Goal: Transaction & Acquisition: Purchase product/service

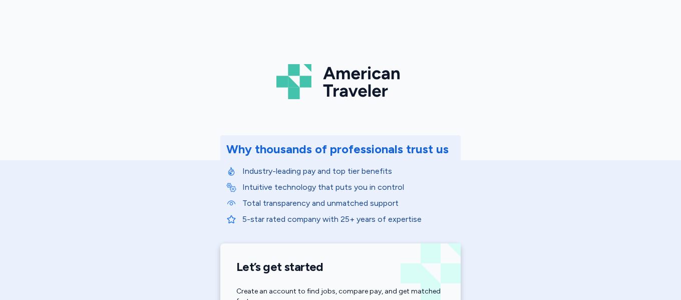
click at [545, 63] on div "American Traveler Why thousands of professionals trust us Industry-leading pay …" at bounding box center [340, 225] width 681 height 450
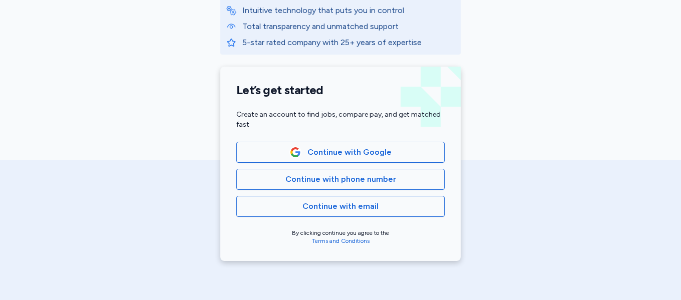
scroll to position [184, 0]
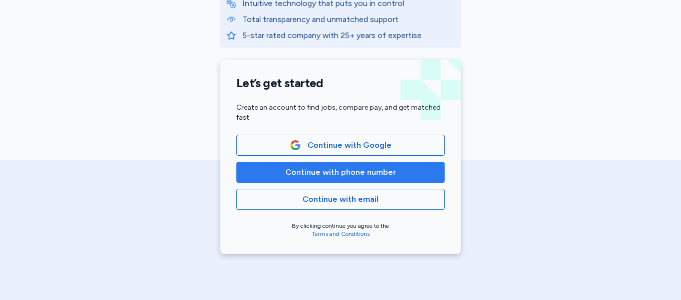
click at [363, 174] on span "Continue with phone number" at bounding box center [341, 172] width 111 height 12
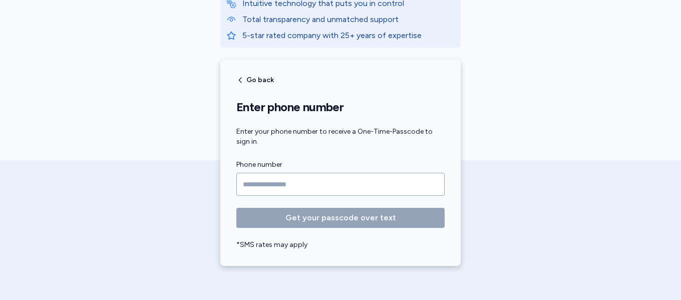
click at [283, 191] on input "Phone number" at bounding box center [341, 184] width 208 height 23
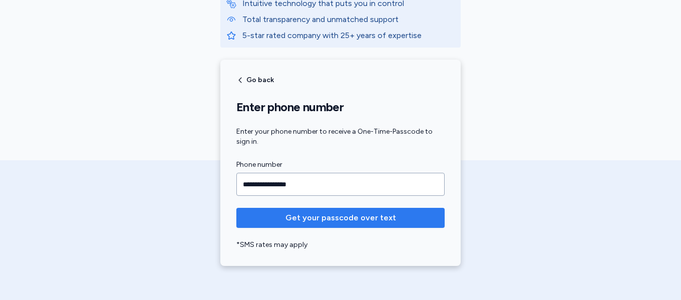
type input "**********"
click at [376, 219] on span "Get your passcode over text" at bounding box center [341, 218] width 111 height 12
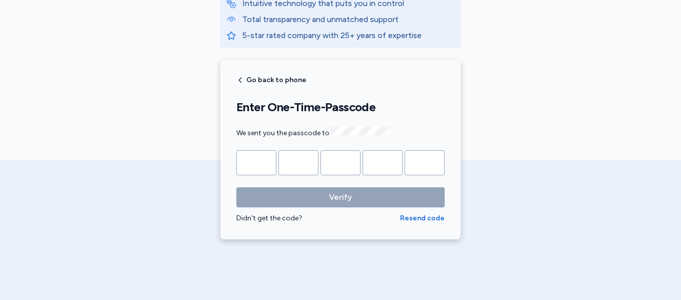
click at [251, 161] on input "Please enter OTP character 1" at bounding box center [257, 162] width 40 height 25
type input "*"
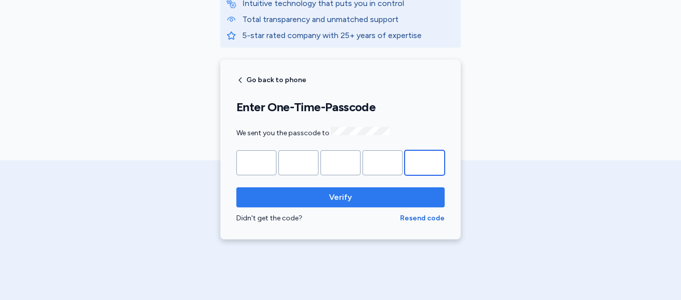
type input "*"
click at [334, 191] on span "Verify" at bounding box center [340, 197] width 23 height 12
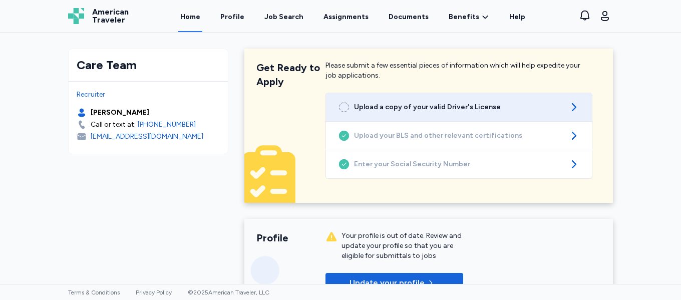
click at [476, 109] on span "Upload a copy of your valid Driver's License" at bounding box center [459, 107] width 210 height 10
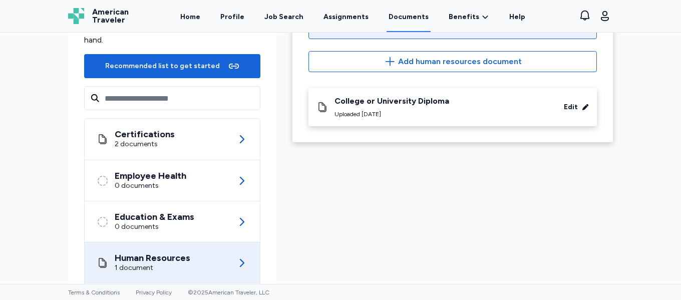
scroll to position [100, 0]
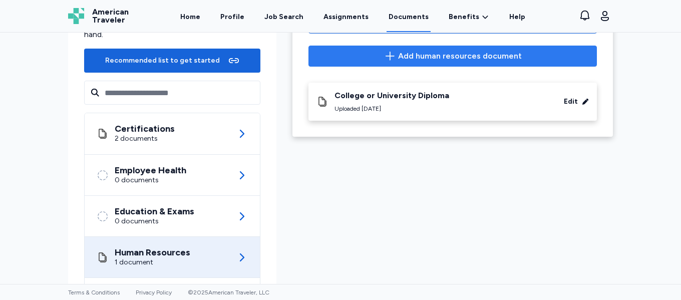
click at [392, 54] on icon "button" at bounding box center [390, 56] width 12 height 12
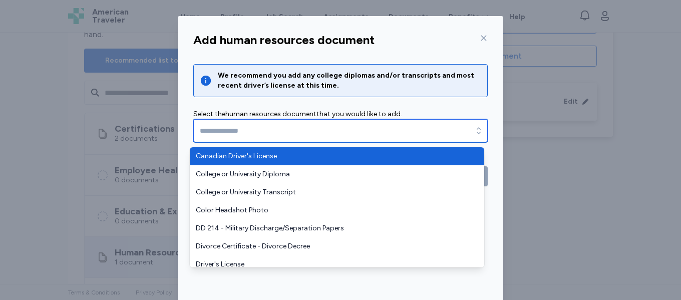
click at [287, 135] on input "text" at bounding box center [340, 130] width 295 height 23
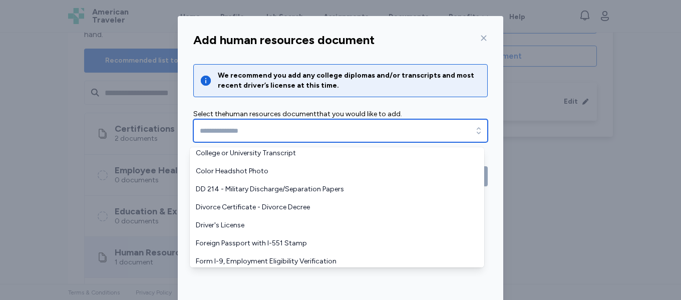
scroll to position [62, 0]
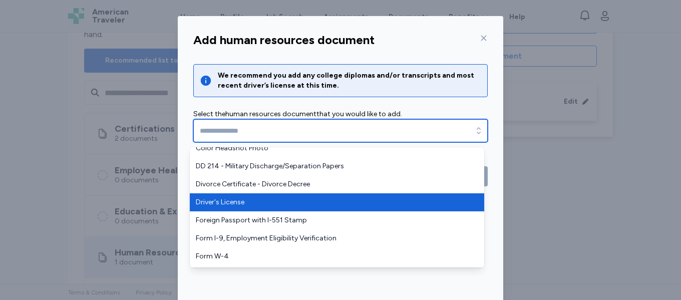
type input "**********"
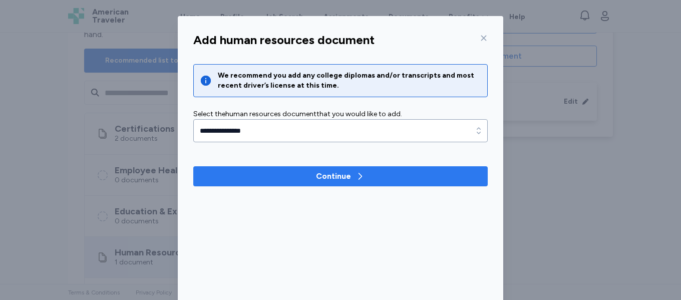
click at [344, 178] on div "Continue" at bounding box center [333, 176] width 35 height 12
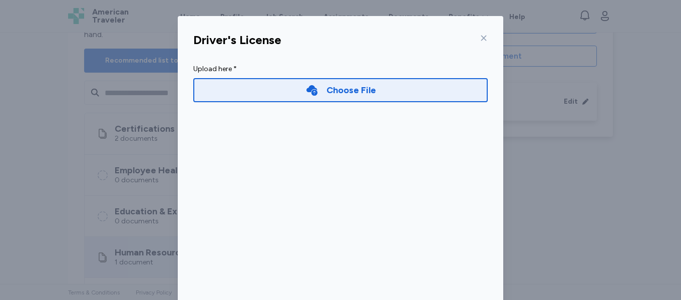
click at [344, 90] on div "Choose File" at bounding box center [352, 90] width 50 height 14
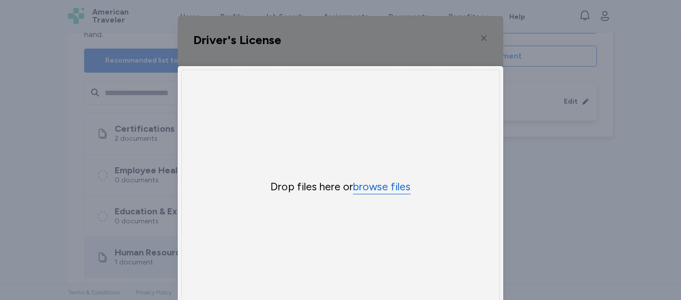
click at [368, 189] on button "browse files" at bounding box center [382, 187] width 58 height 15
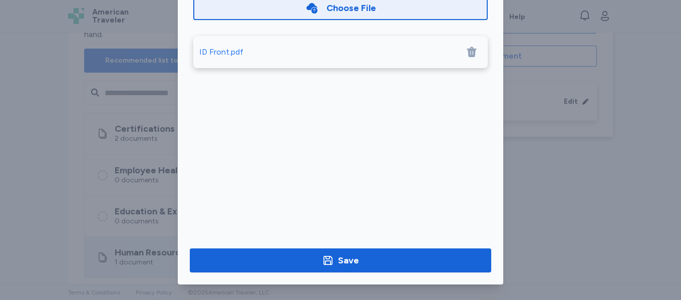
scroll to position [83, 0]
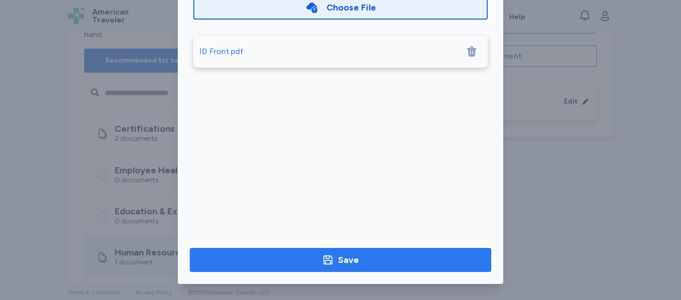
click at [338, 261] on div "Save" at bounding box center [348, 260] width 21 height 14
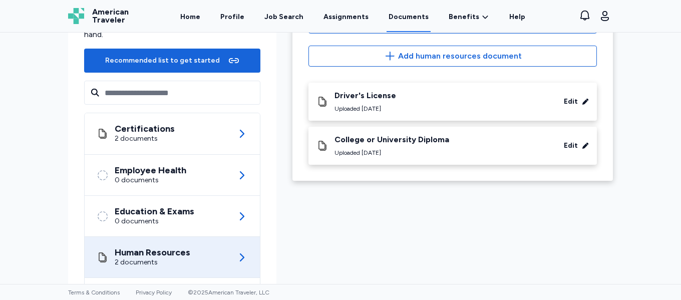
click at [318, 146] on icon at bounding box center [323, 146] width 12 height 12
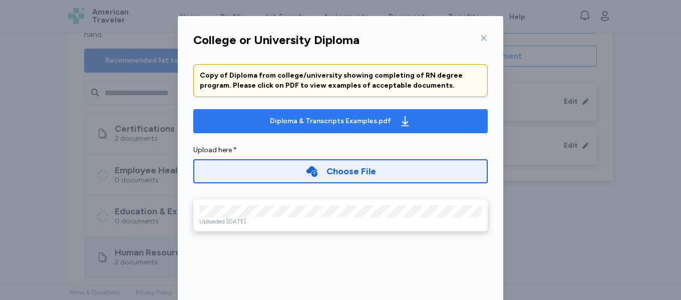
click at [360, 122] on div "Diploma & Transcripts Examples.pdf" at bounding box center [330, 121] width 121 height 10
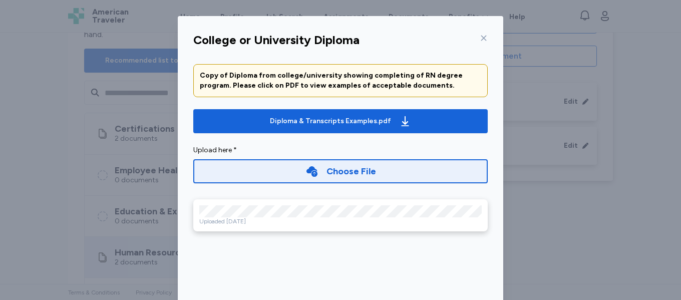
click at [343, 173] on div "Choose File" at bounding box center [352, 171] width 50 height 14
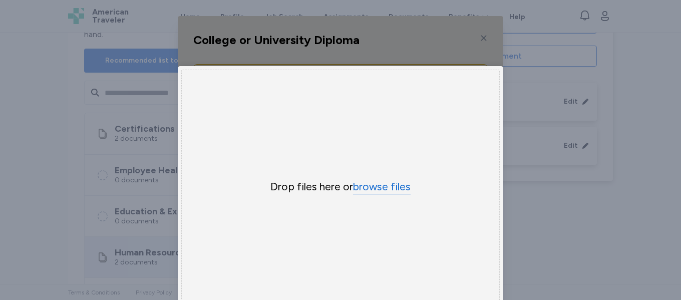
click at [373, 188] on button "browse files" at bounding box center [382, 187] width 58 height 15
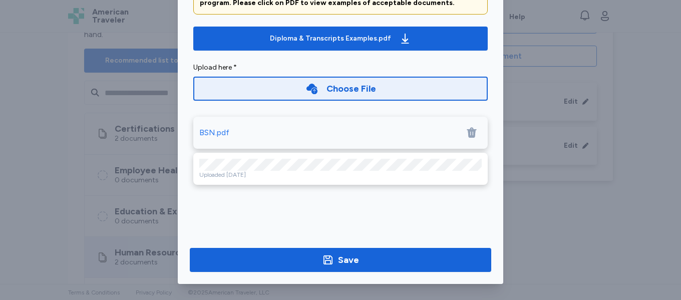
click at [471, 132] on icon at bounding box center [472, 133] width 10 height 11
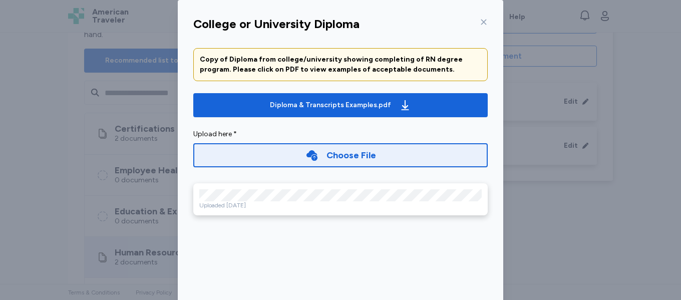
scroll to position [0, 0]
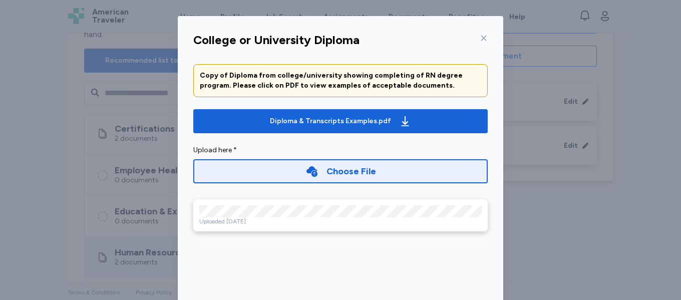
click at [482, 39] on icon at bounding box center [485, 39] width 6 height 6
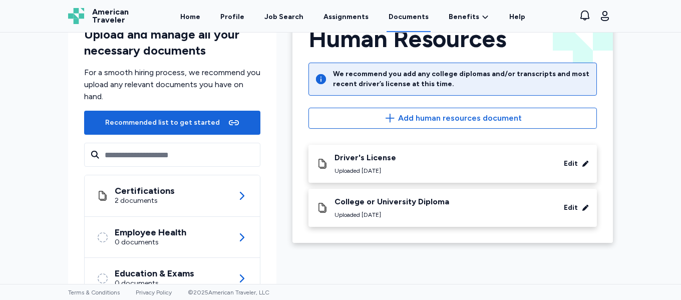
scroll to position [34, 0]
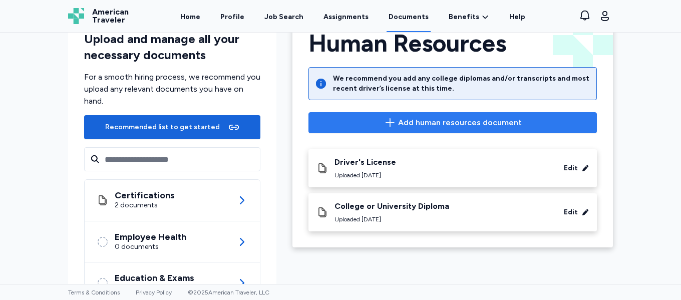
click at [417, 124] on span "Add human resources document" at bounding box center [460, 123] width 124 height 12
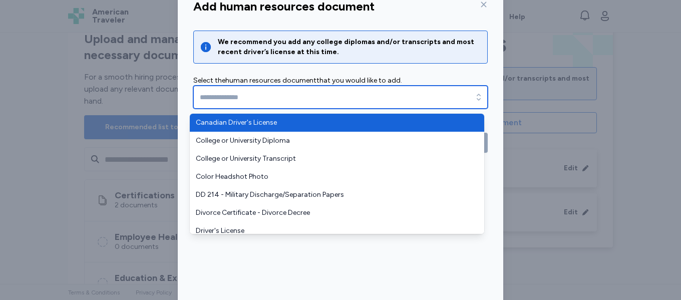
click at [477, 98] on icon "button" at bounding box center [479, 97] width 10 height 10
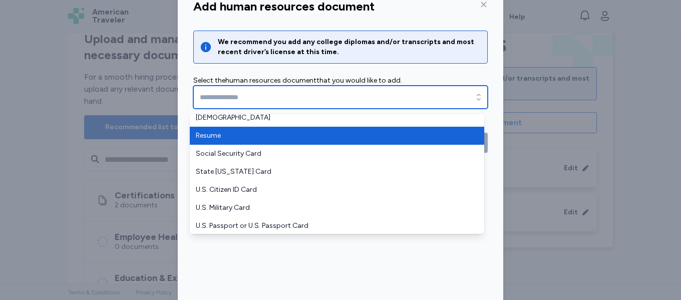
scroll to position [241, 0]
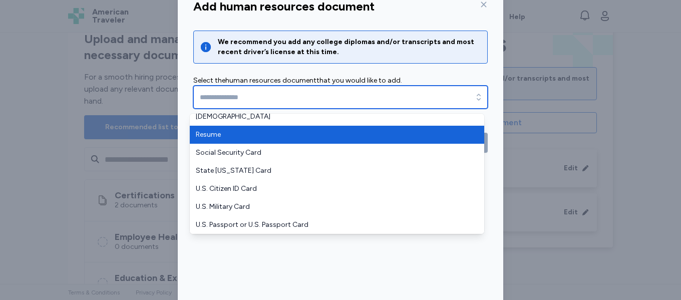
type input "******"
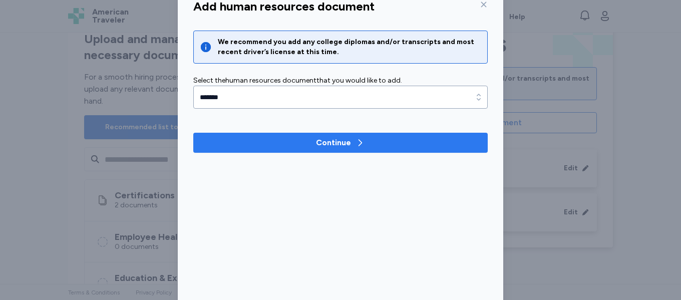
click at [348, 146] on div "Continue" at bounding box center [340, 143] width 49 height 12
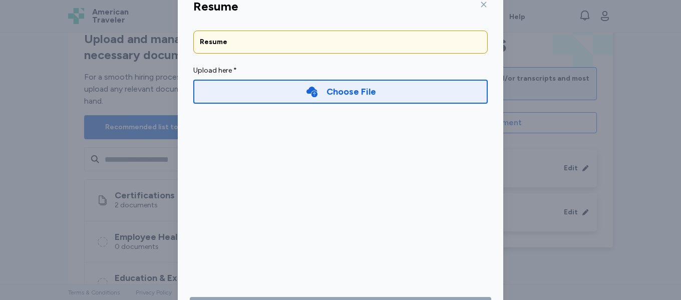
click at [354, 96] on div "Choose File" at bounding box center [352, 92] width 50 height 14
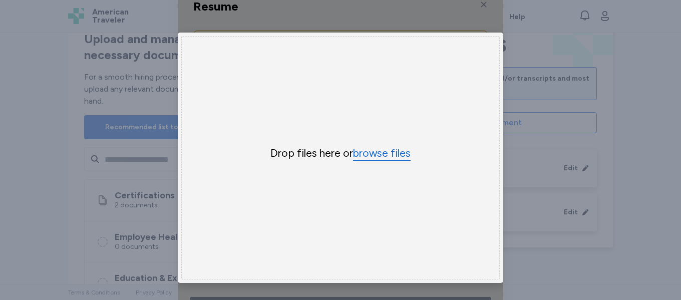
click at [384, 152] on button "browse files" at bounding box center [382, 153] width 58 height 15
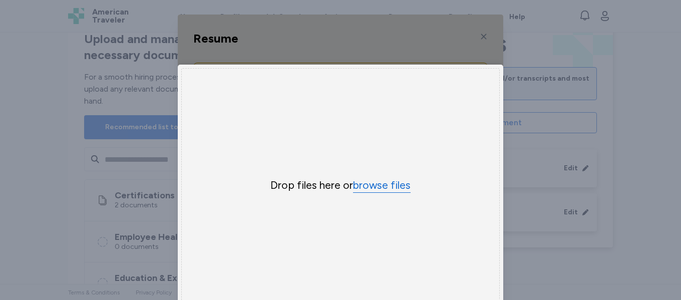
scroll to position [0, 0]
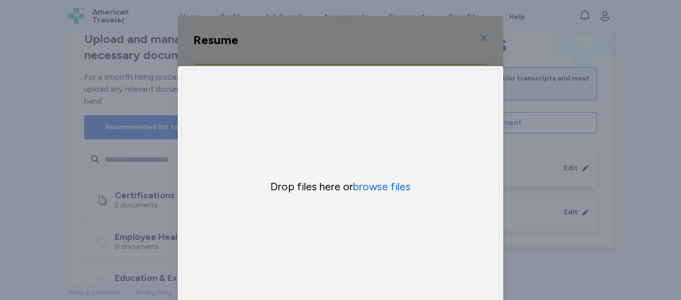
click at [483, 40] on div "Uppy Dashboard Window (Press escape to close)" at bounding box center [341, 191] width 326 height 351
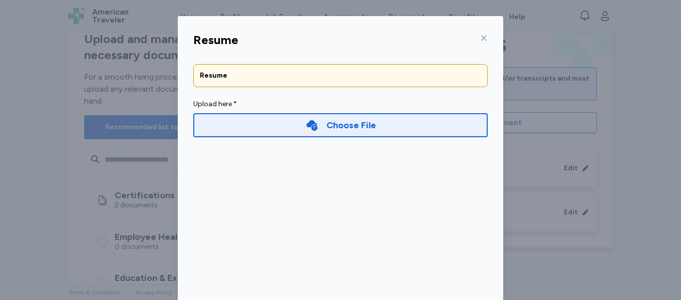
click at [482, 37] on icon at bounding box center [485, 39] width 6 height 6
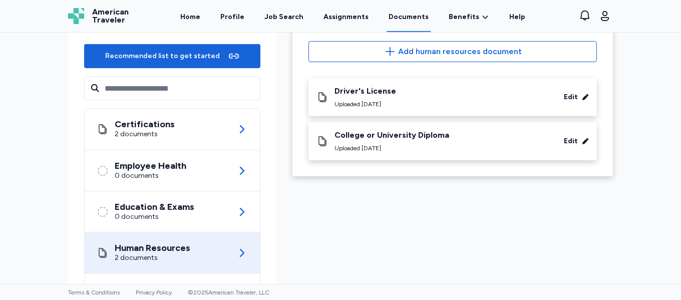
scroll to position [117, 0]
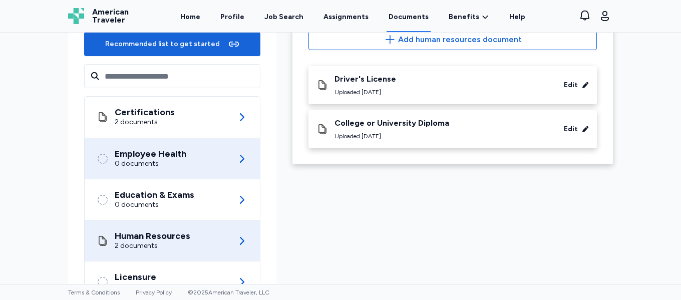
click at [169, 158] on div "Employee Health" at bounding box center [151, 154] width 72 height 10
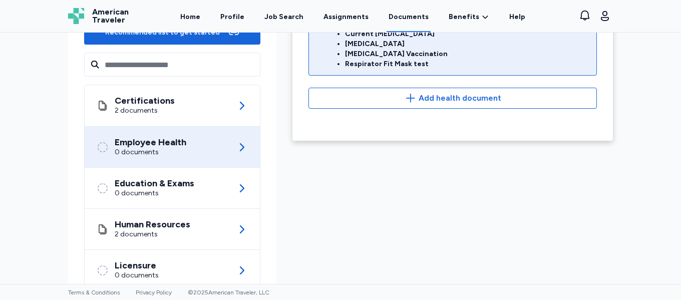
scroll to position [159, 0]
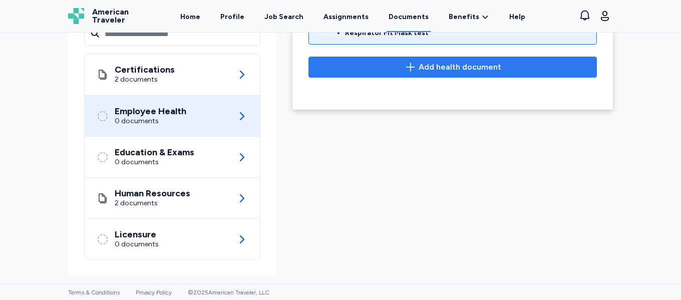
click at [429, 61] on span "Add health document" at bounding box center [460, 67] width 83 height 12
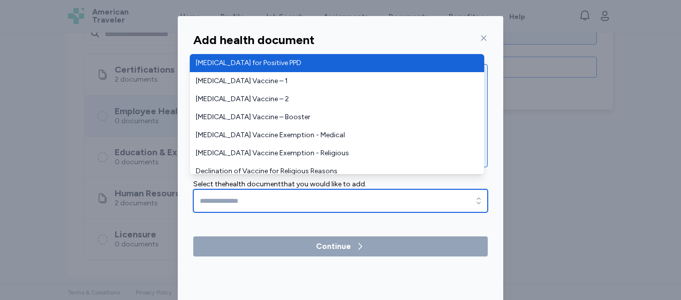
click at [477, 196] on icon "button" at bounding box center [479, 201] width 10 height 10
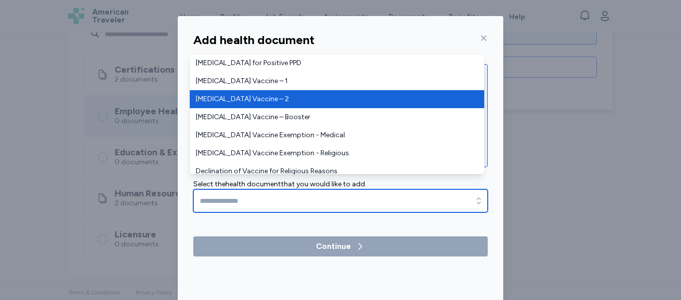
type input "**********"
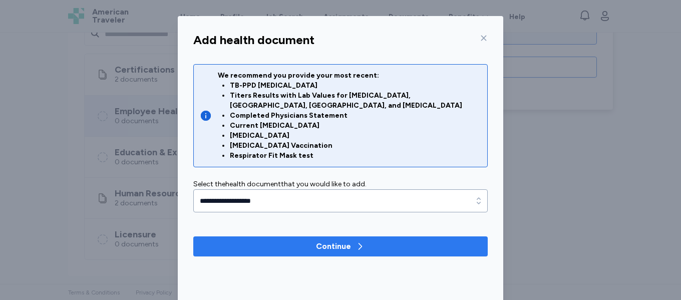
click at [334, 241] on div "Continue" at bounding box center [333, 247] width 35 height 12
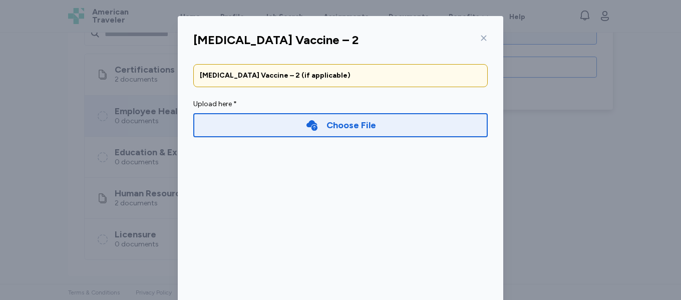
click at [332, 119] on div "Choose File" at bounding box center [352, 125] width 50 height 14
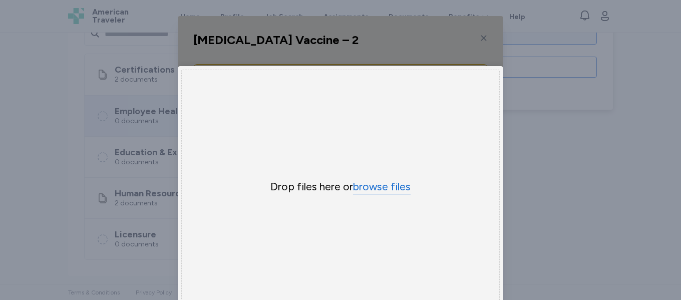
click at [373, 188] on button "browse files" at bounding box center [382, 187] width 58 height 15
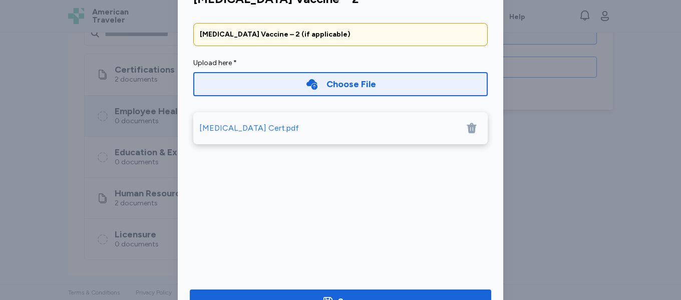
scroll to position [83, 0]
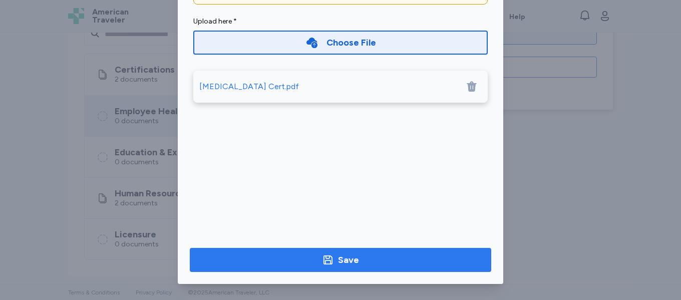
click at [340, 261] on div "Save" at bounding box center [348, 260] width 21 height 14
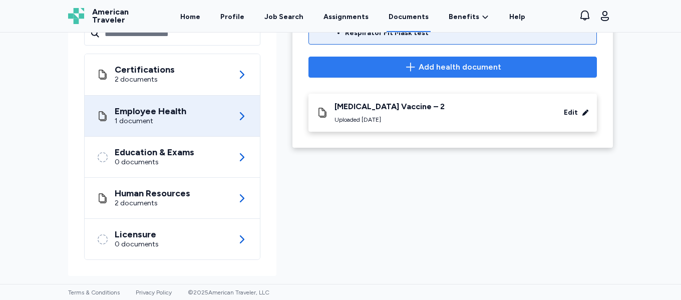
click at [422, 61] on span "Add health document" at bounding box center [460, 67] width 83 height 12
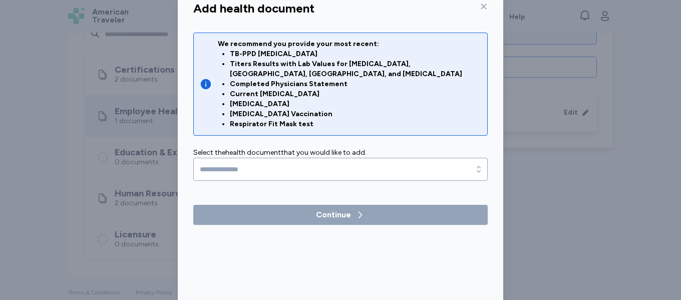
scroll to position [34, 0]
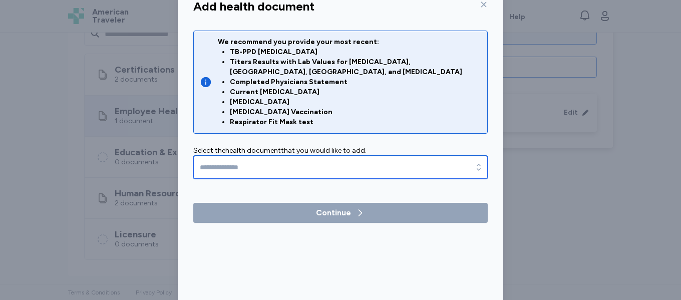
click at [481, 160] on div "button" at bounding box center [479, 167] width 18 height 23
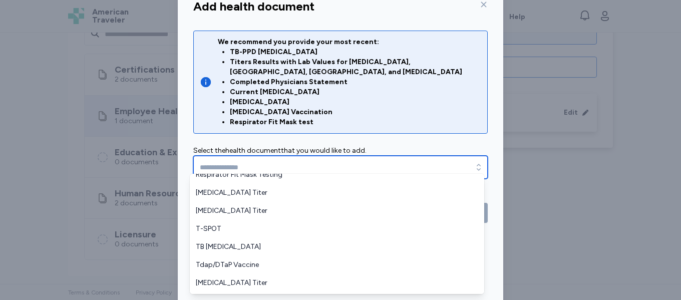
scroll to position [367, 0]
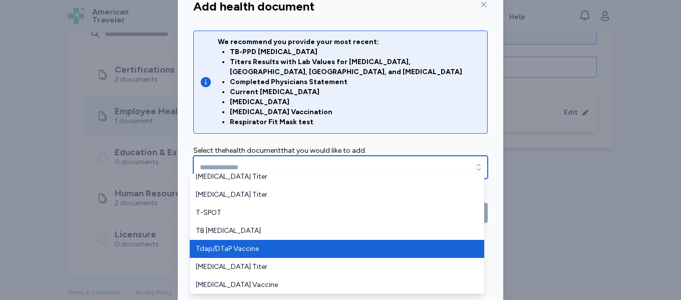
type input "**********"
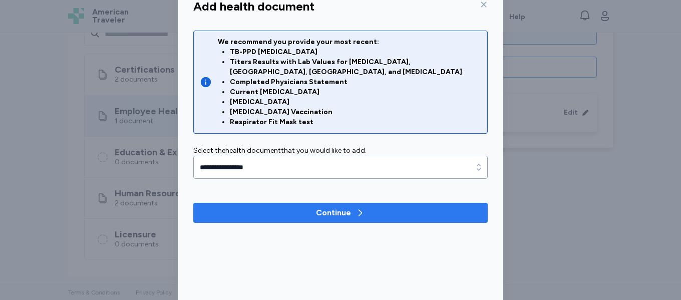
click at [346, 208] on div "Continue" at bounding box center [333, 213] width 35 height 12
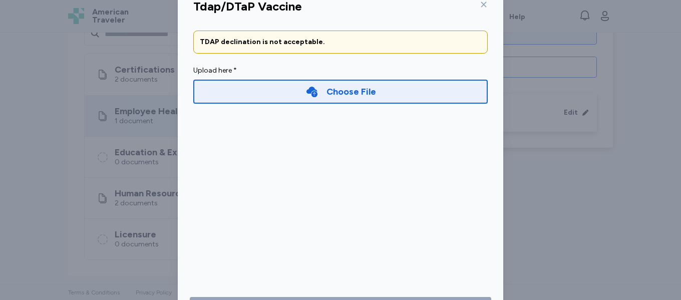
click at [355, 95] on div "Choose File" at bounding box center [352, 92] width 50 height 14
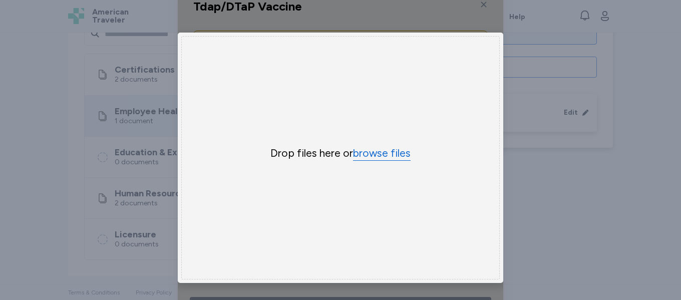
click at [384, 151] on button "browse files" at bounding box center [382, 153] width 58 height 15
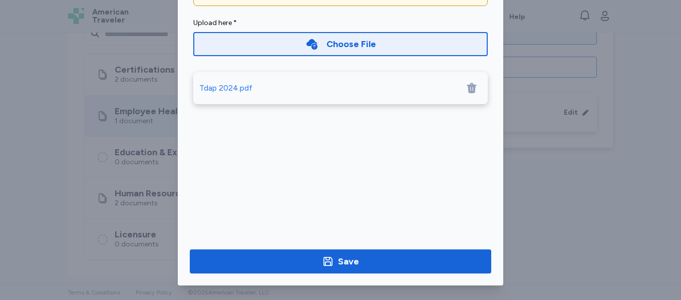
scroll to position [83, 0]
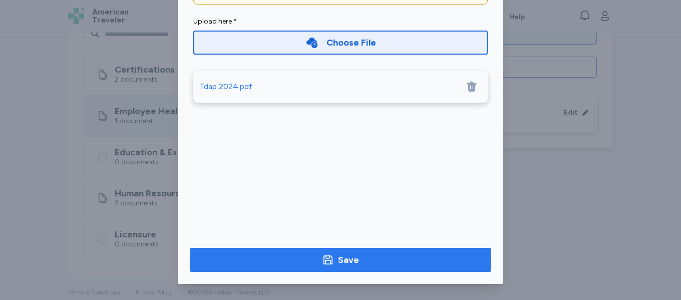
click at [349, 263] on div "Save" at bounding box center [348, 260] width 21 height 14
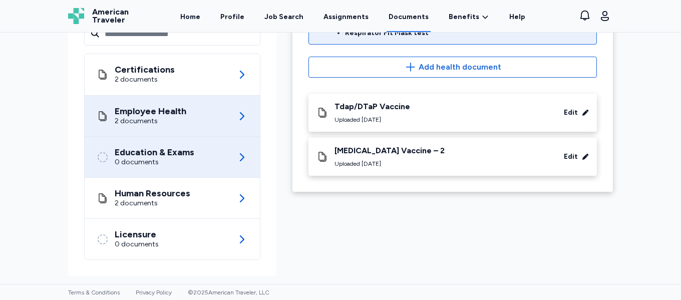
click at [168, 159] on div "0 documents" at bounding box center [155, 162] width 80 height 10
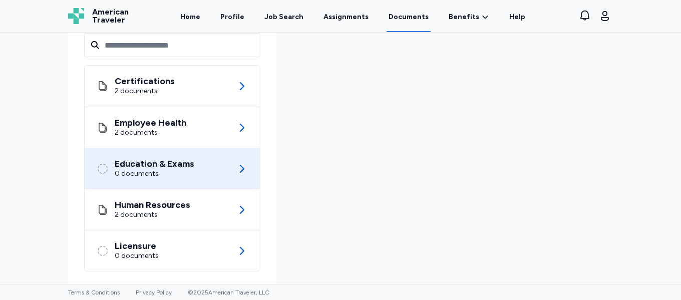
scroll to position [159, 0]
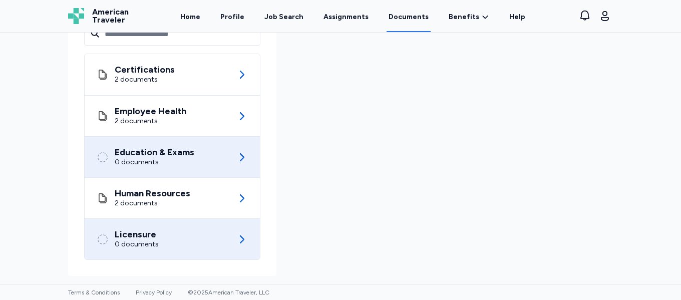
click at [168, 244] on div "Licensure 0 documents" at bounding box center [172, 239] width 151 height 41
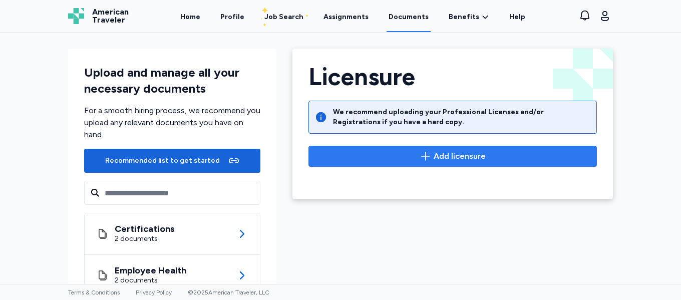
click at [443, 158] on span "Add licensure" at bounding box center [460, 156] width 52 height 12
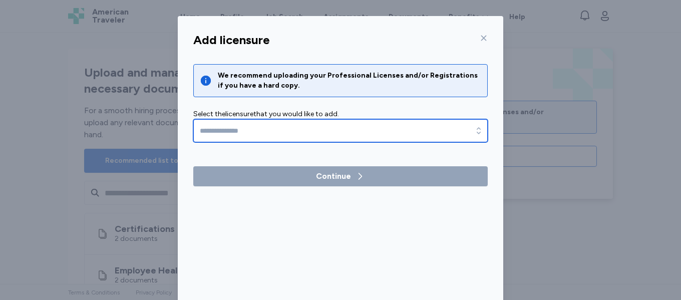
click at [477, 133] on icon "button" at bounding box center [479, 130] width 4 height 7
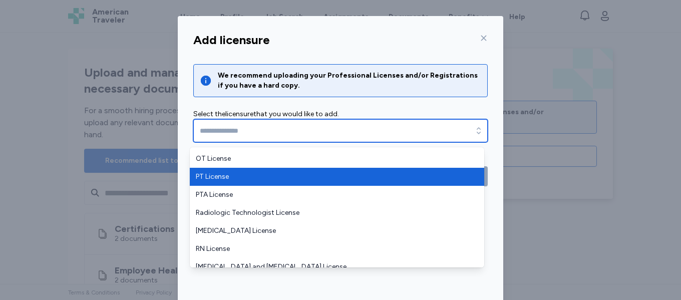
scroll to position [42, 0]
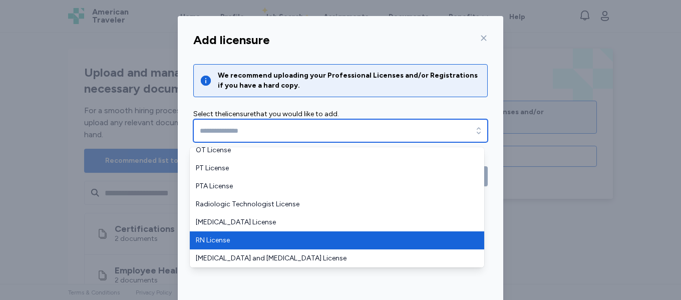
type input "**********"
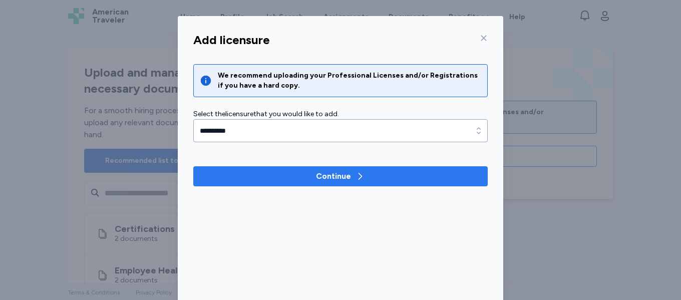
click at [346, 178] on div "Continue" at bounding box center [333, 176] width 35 height 12
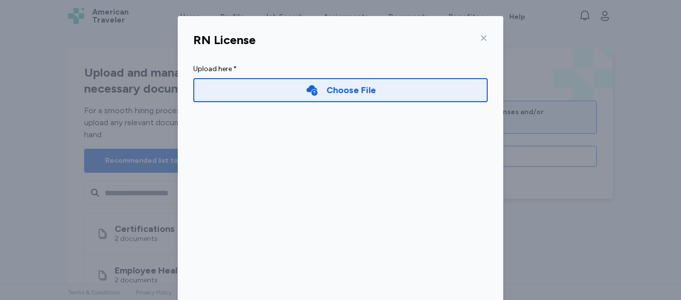
click at [350, 95] on div "Choose File" at bounding box center [352, 90] width 50 height 14
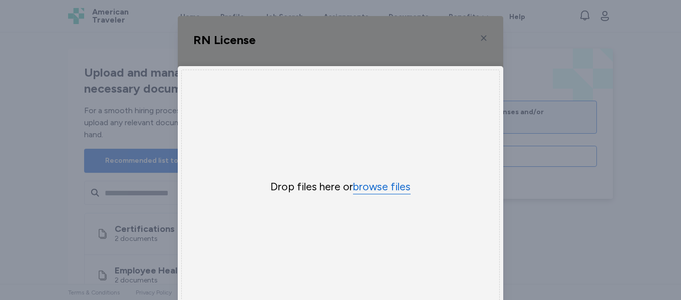
click at [374, 187] on button "browse files" at bounding box center [382, 187] width 58 height 15
click at [479, 37] on div "Uppy Dashboard Window (Press escape to close)" at bounding box center [341, 191] width 326 height 351
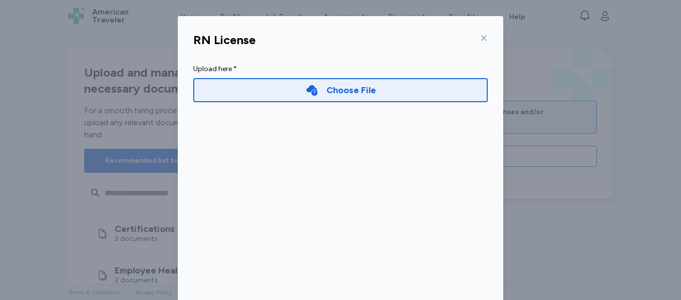
click at [482, 39] on icon at bounding box center [485, 39] width 6 height 6
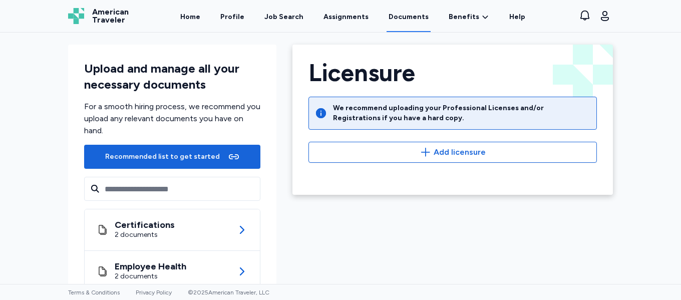
scroll to position [0, 0]
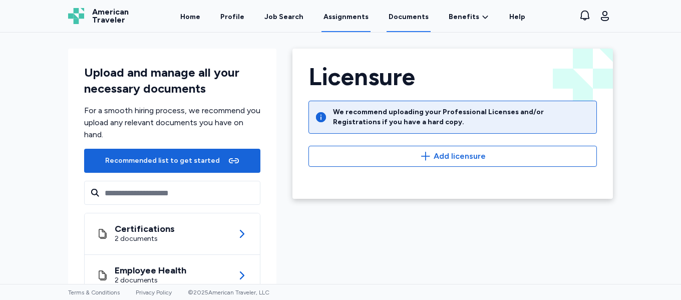
click at [358, 16] on link "Assignments" at bounding box center [346, 16] width 49 height 31
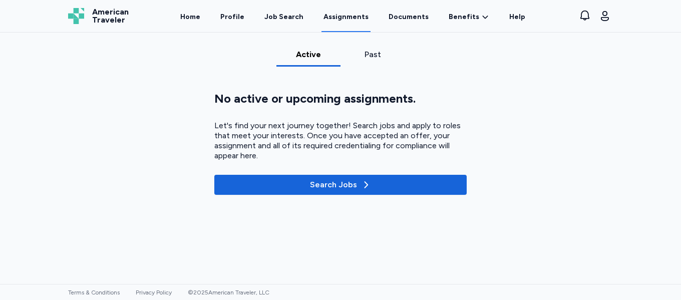
click at [371, 57] on div "Past" at bounding box center [373, 55] width 56 height 12
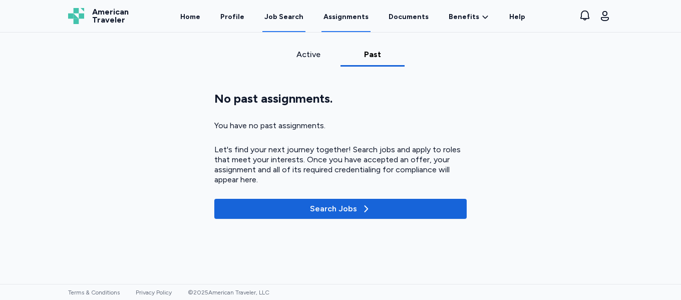
click at [294, 15] on div "Job Search" at bounding box center [284, 17] width 39 height 10
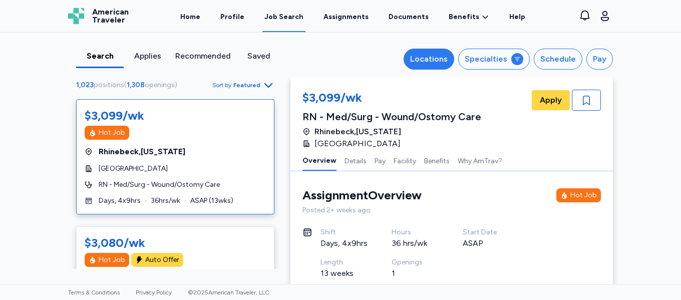
click at [442, 58] on div "Locations" at bounding box center [429, 59] width 38 height 12
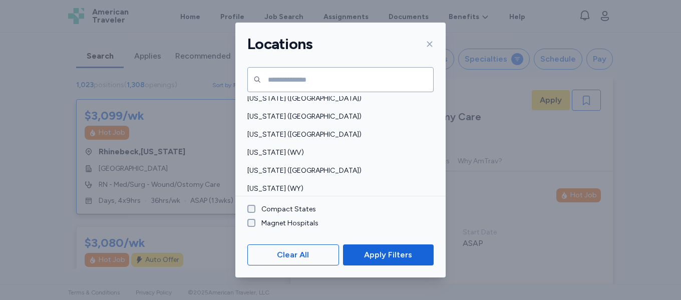
scroll to position [820, 0]
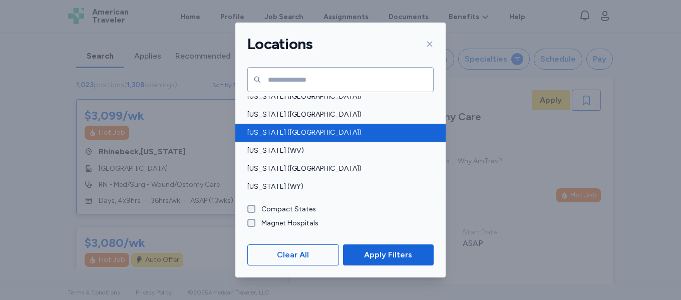
click at [353, 138] on div "Washington (WA)" at bounding box center [341, 133] width 210 height 18
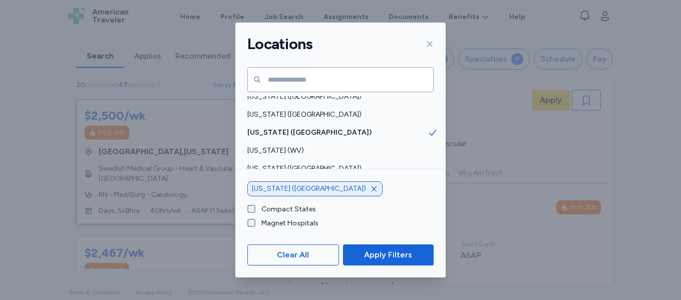
scroll to position [1, 0]
click at [394, 253] on span "Apply Filters" at bounding box center [388, 255] width 48 height 12
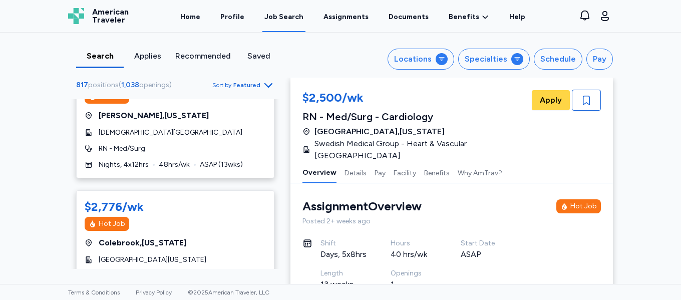
scroll to position [384, 0]
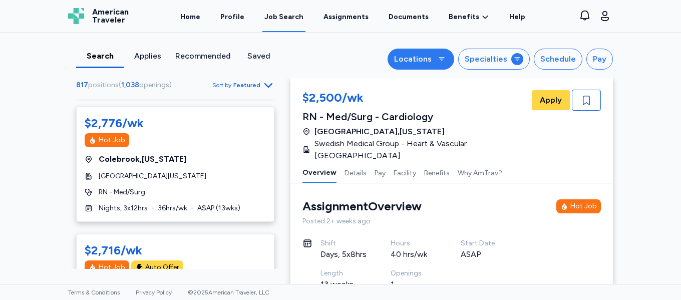
click at [441, 62] on icon "button" at bounding box center [442, 59] width 8 height 8
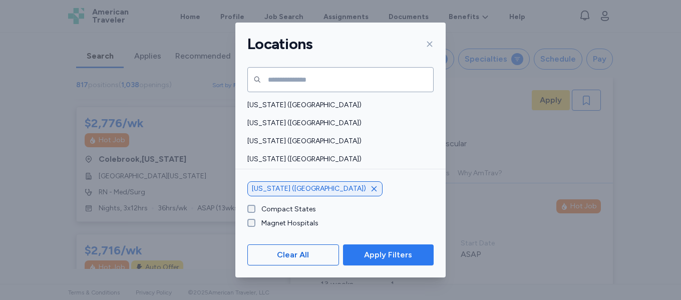
click at [385, 257] on span "Apply Filters" at bounding box center [388, 255] width 48 height 12
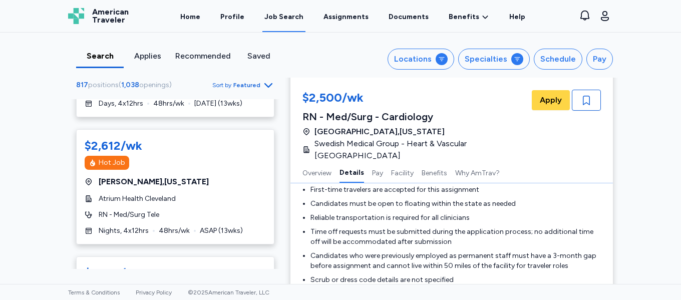
scroll to position [768, 0]
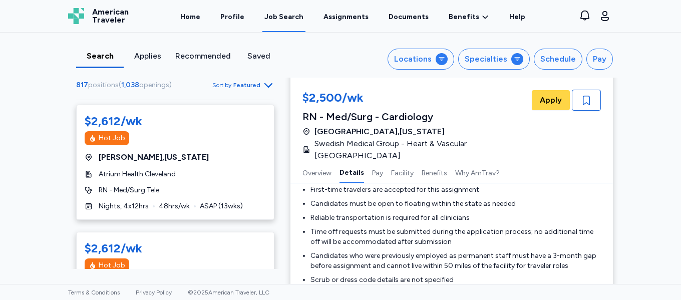
click at [265, 85] on icon "button" at bounding box center [269, 85] width 8 height 5
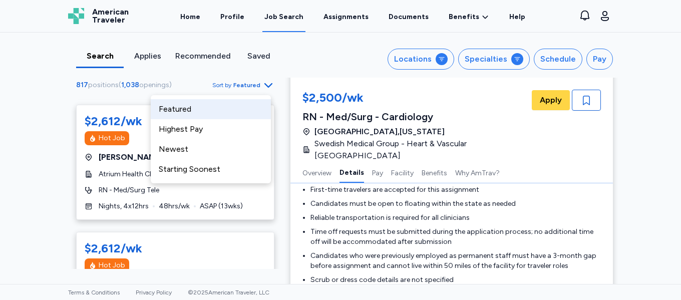
click at [152, 57] on div "Applies" at bounding box center [148, 56] width 40 height 12
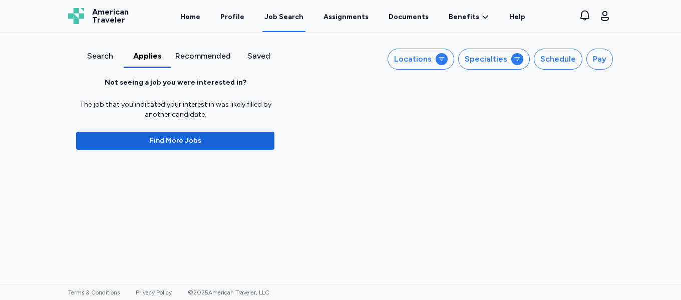
click at [196, 50] on div "Recommended" at bounding box center [203, 56] width 56 height 12
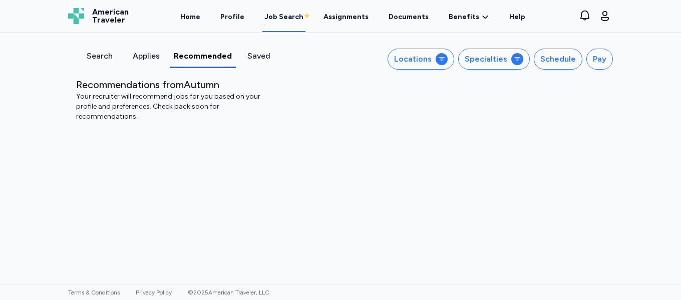
click at [204, 63] on div "Recommended" at bounding box center [203, 59] width 66 height 18
click at [102, 57] on div "Search" at bounding box center [99, 56] width 39 height 12
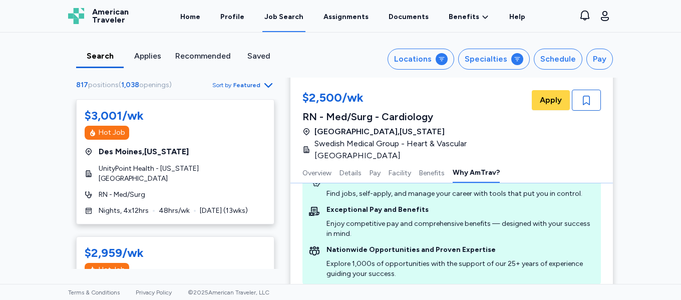
scroll to position [1529, 0]
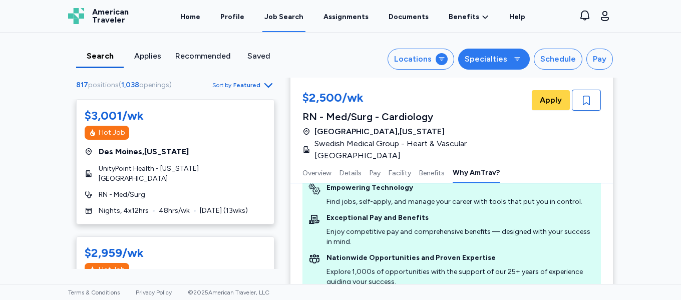
click at [514, 63] on icon "button" at bounding box center [518, 59] width 8 height 8
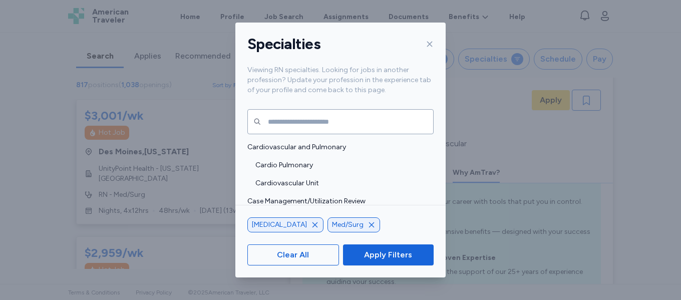
click at [311, 225] on icon "button" at bounding box center [315, 225] width 8 height 8
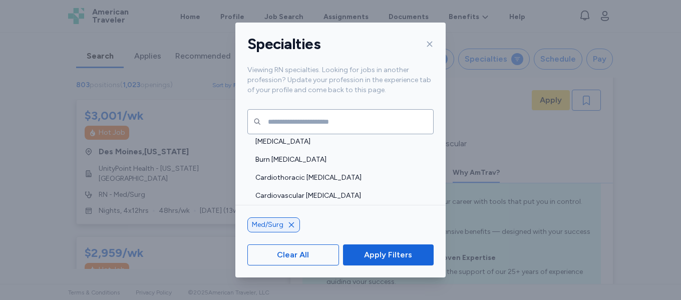
scroll to position [505, 0]
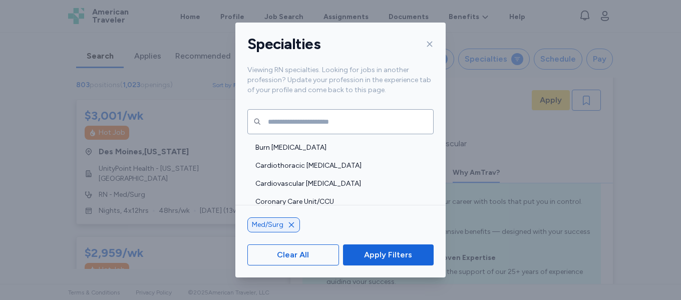
click at [429, 44] on icon at bounding box center [430, 44] width 8 height 8
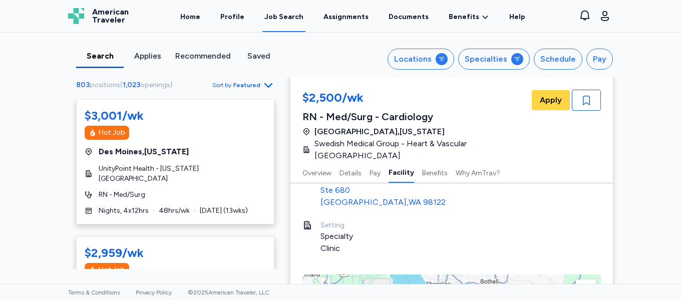
scroll to position [947, 0]
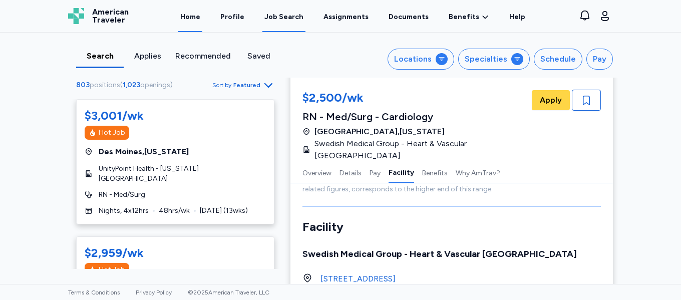
click at [196, 15] on link "Home" at bounding box center [190, 16] width 24 height 31
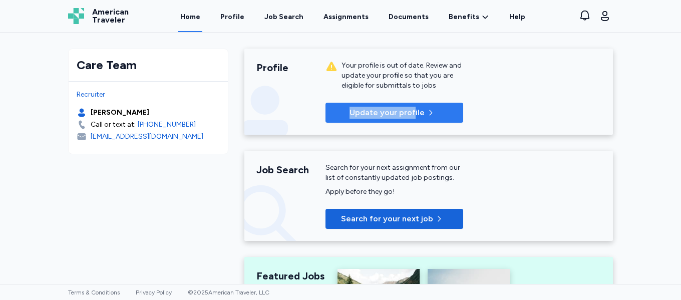
click at [410, 106] on div "Your profile is out of date. Review and update your profile so that you are eli…" at bounding box center [395, 92] width 138 height 62
click at [416, 111] on p "Update your profile" at bounding box center [387, 113] width 75 height 12
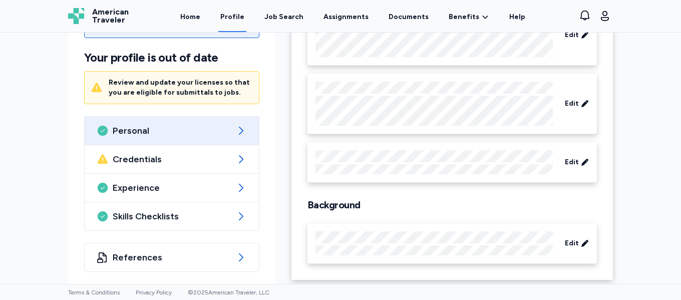
scroll to position [136, 0]
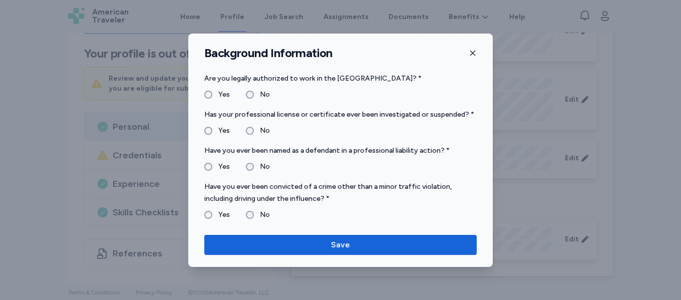
click at [471, 49] on icon "button" at bounding box center [473, 53] width 8 height 8
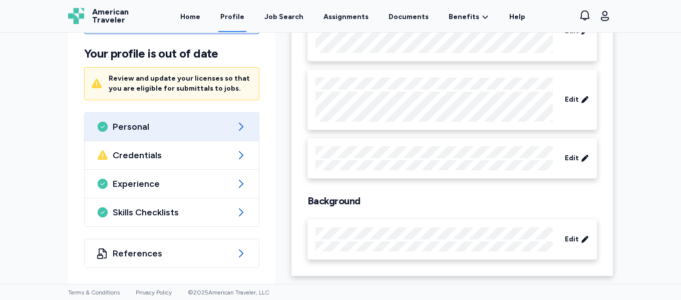
click at [366, 159] on div at bounding box center [435, 158] width 238 height 24
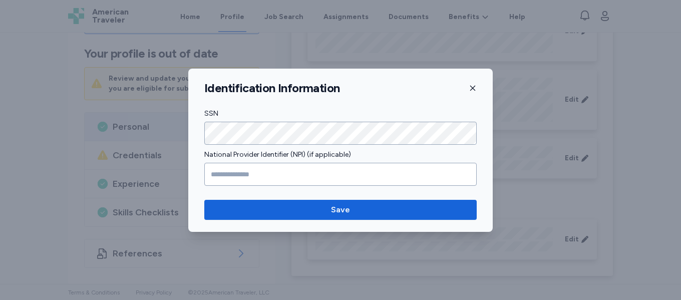
click at [477, 89] on div "Identification Information" at bounding box center [340, 88] width 305 height 15
click at [473, 86] on icon "button" at bounding box center [473, 88] width 8 height 8
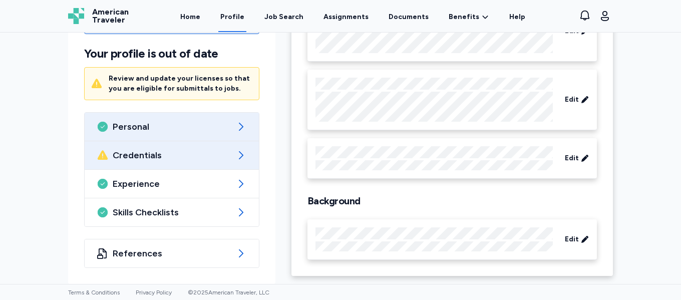
click at [173, 163] on div "Credentials" at bounding box center [172, 155] width 174 height 28
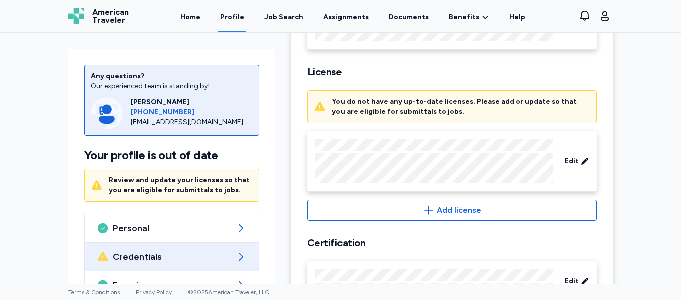
scroll to position [351, 0]
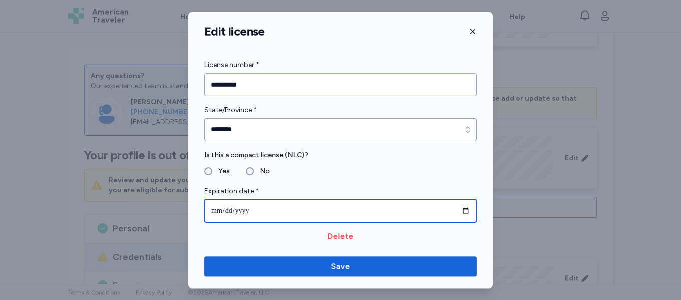
click at [464, 211] on input "**********" at bounding box center [340, 210] width 273 height 23
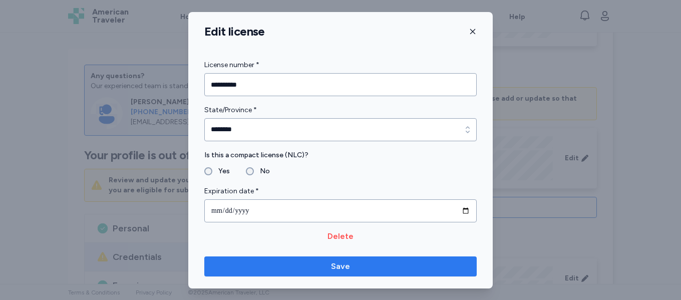
type input "**********"
click at [350, 271] on span "Save" at bounding box center [340, 267] width 257 height 12
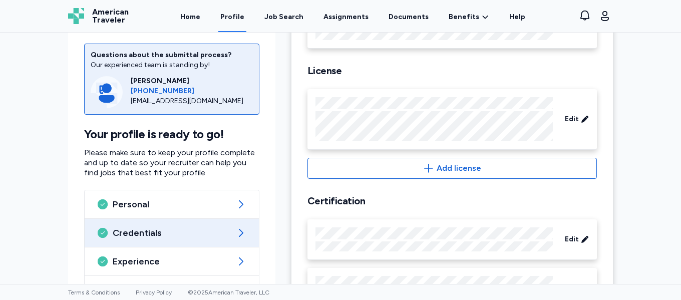
scroll to position [353, 0]
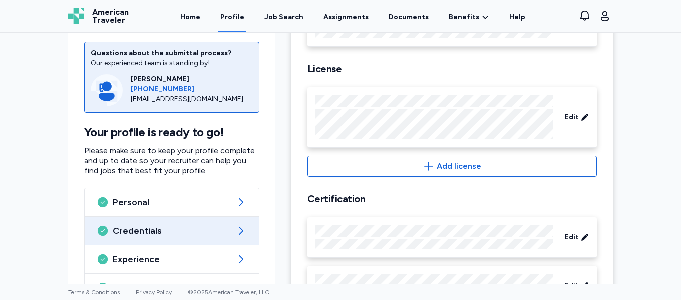
click at [618, 129] on div "Questions about the submittal process? Our experienced team is standing by! Aut…" at bounding box center [340, 159] width 681 height 252
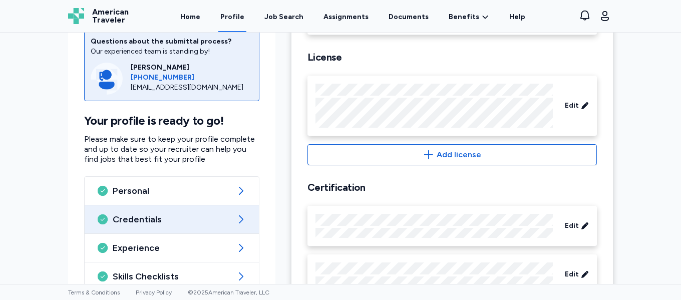
scroll to position [395, 0]
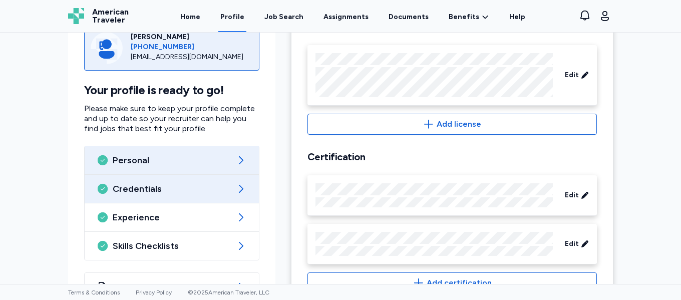
click at [202, 167] on div "Personal" at bounding box center [172, 160] width 174 height 28
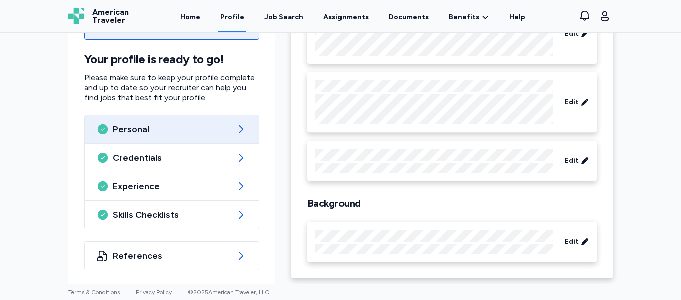
scroll to position [136, 0]
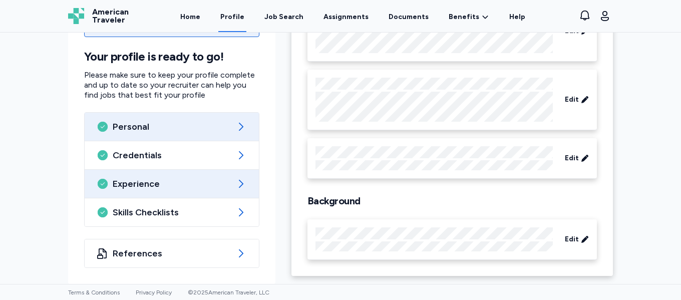
click at [194, 190] on div "Experience" at bounding box center [172, 184] width 174 height 28
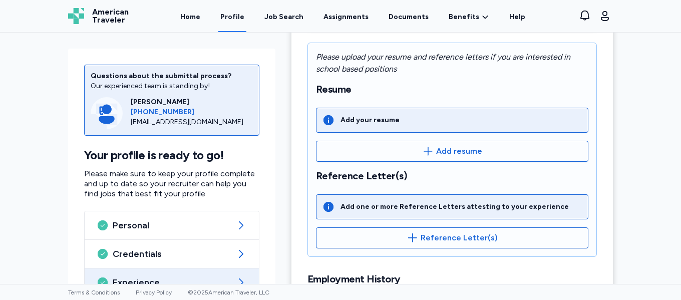
scroll to position [184, 0]
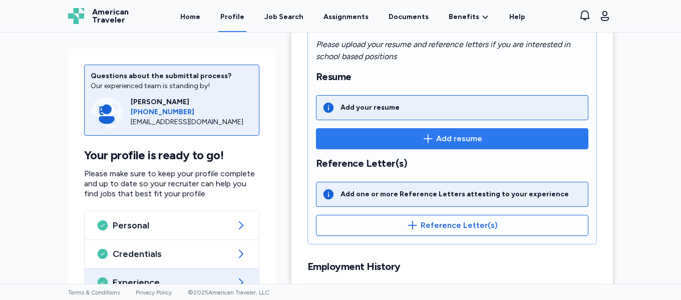
click at [426, 138] on icon "button" at bounding box center [428, 138] width 9 height 9
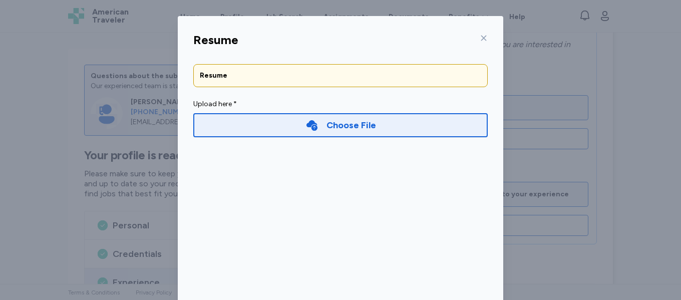
click at [327, 129] on div "Choose File" at bounding box center [352, 125] width 50 height 14
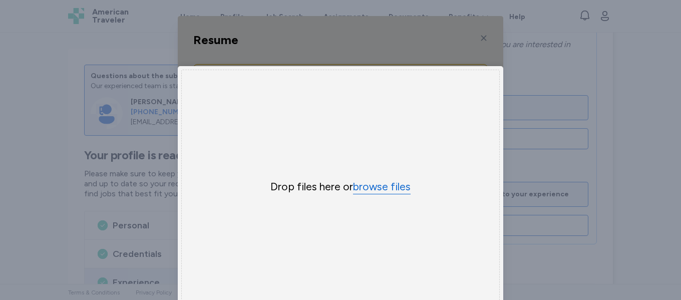
click at [366, 187] on button "browse files" at bounding box center [382, 187] width 58 height 15
click at [480, 36] on div "Uppy Dashboard Window (Press escape to close)" at bounding box center [341, 191] width 326 height 351
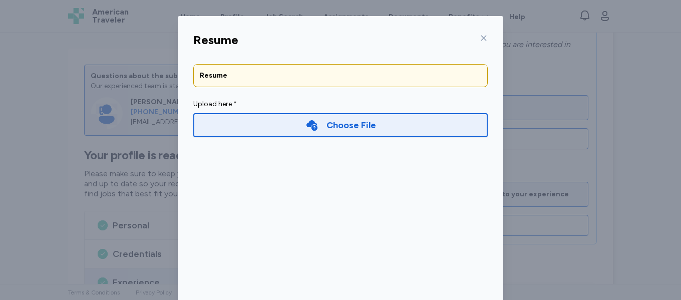
click at [482, 38] on icon at bounding box center [485, 39] width 6 height 6
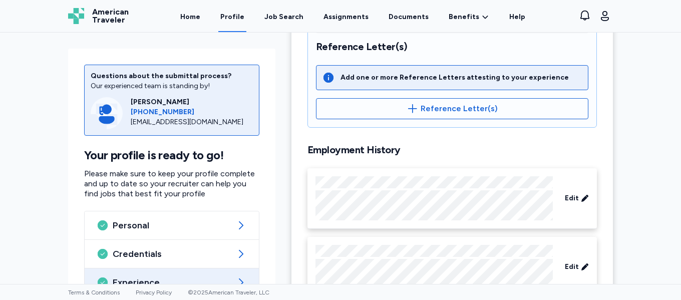
scroll to position [334, 0]
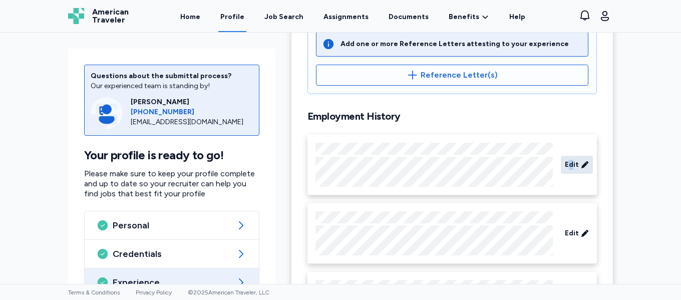
click at [570, 163] on span "Edit" at bounding box center [572, 165] width 14 height 10
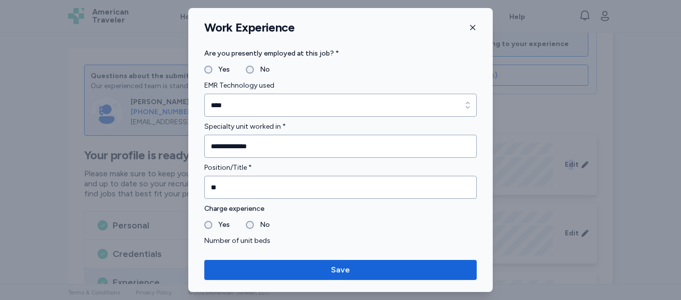
scroll to position [535, 0]
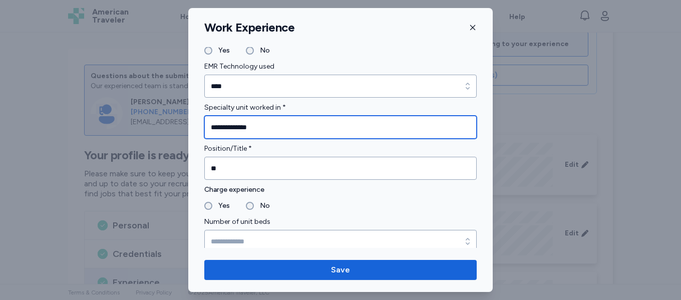
click at [211, 127] on input "**********" at bounding box center [340, 127] width 273 height 23
type input "**********"
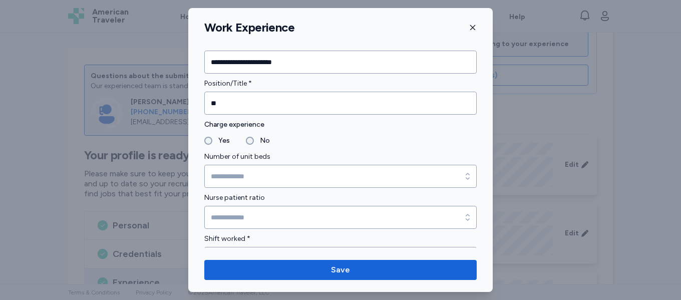
scroll to position [614, 0]
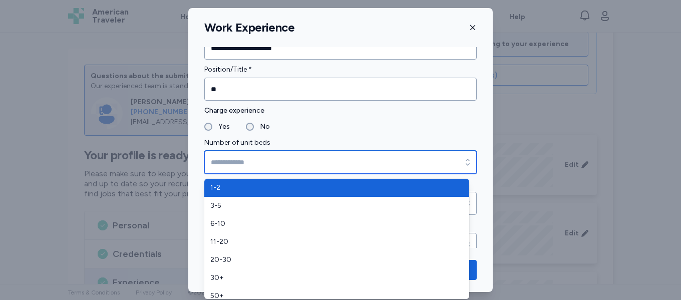
click at [466, 165] on icon "button" at bounding box center [468, 162] width 4 height 7
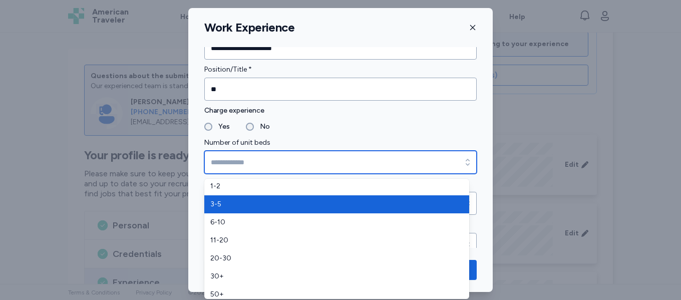
scroll to position [0, 0]
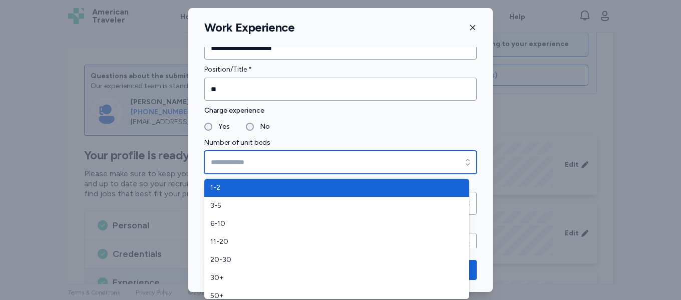
type input "***"
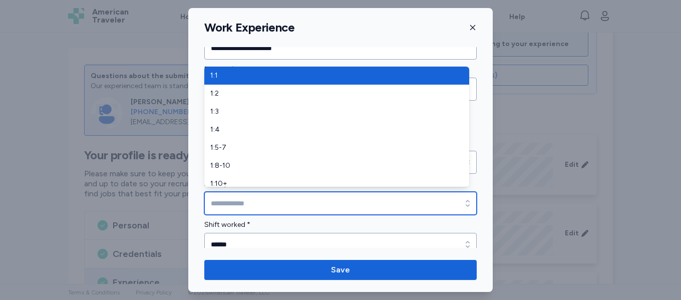
click at [463, 203] on icon "button" at bounding box center [468, 203] width 10 height 10
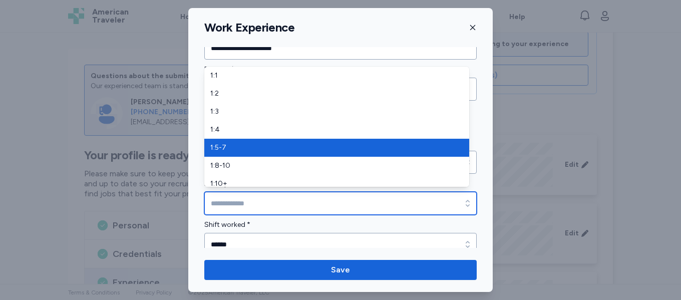
type input "*****"
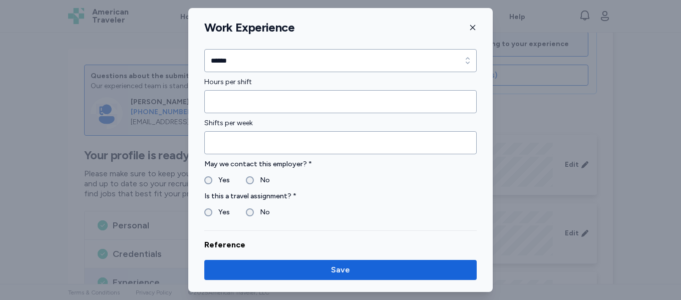
scroll to position [814, 0]
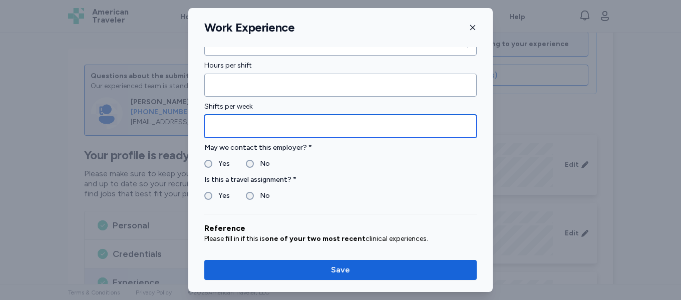
click at [270, 127] on input "Shifts per week" at bounding box center [340, 126] width 273 height 23
drag, startPoint x: 238, startPoint y: 131, endPoint x: 196, endPoint y: 123, distance: 42.3
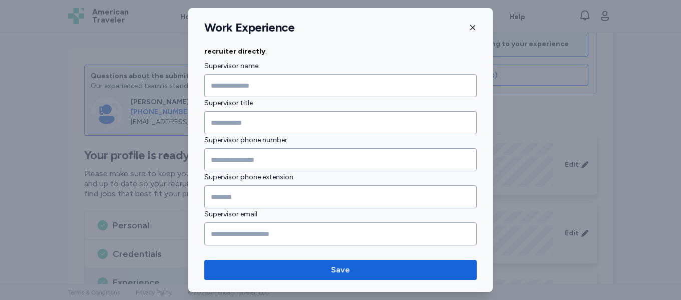
scroll to position [1059, 0]
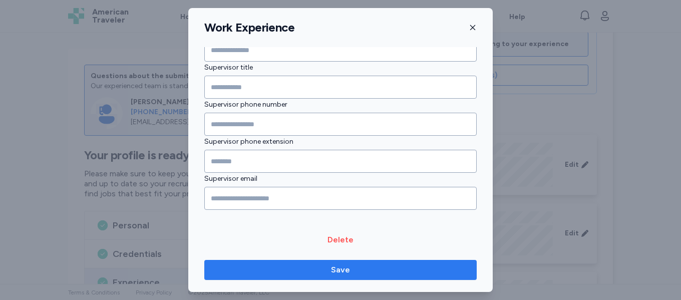
type input "*"
click at [337, 270] on span "Save" at bounding box center [340, 270] width 19 height 12
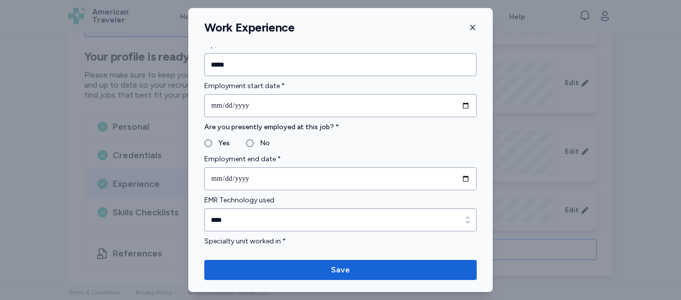
scroll to position [384, 0]
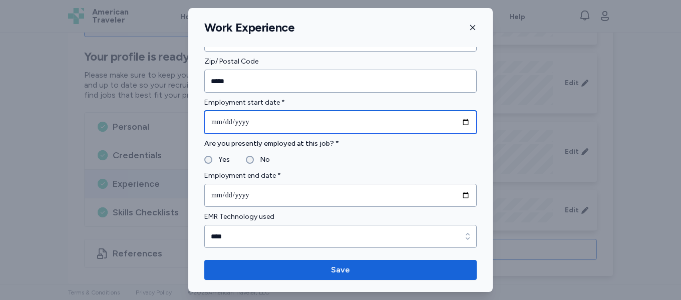
click at [459, 120] on input "**********" at bounding box center [340, 122] width 273 height 23
type input "**********"
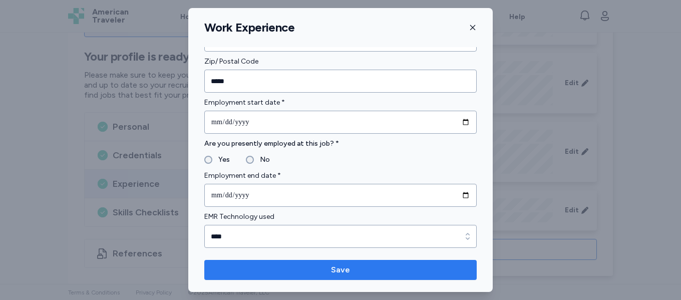
click at [347, 269] on span "Save" at bounding box center [340, 270] width 19 height 12
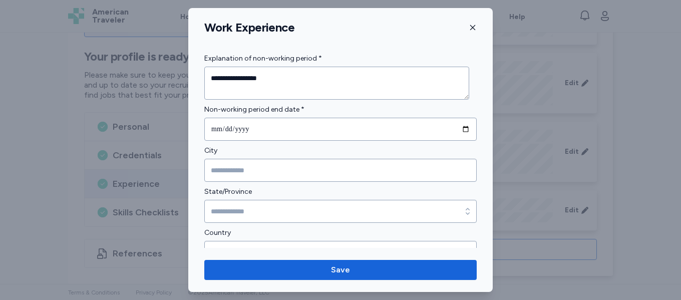
scroll to position [147, 0]
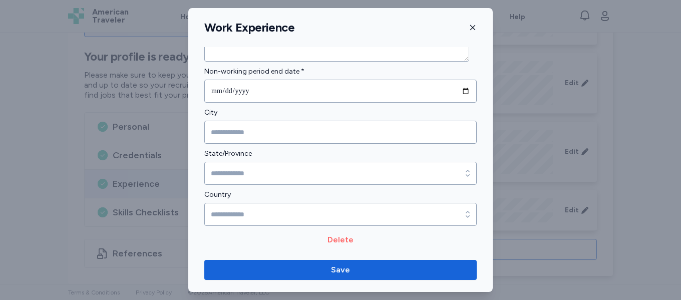
click at [343, 238] on span "Delete" at bounding box center [341, 240] width 26 height 12
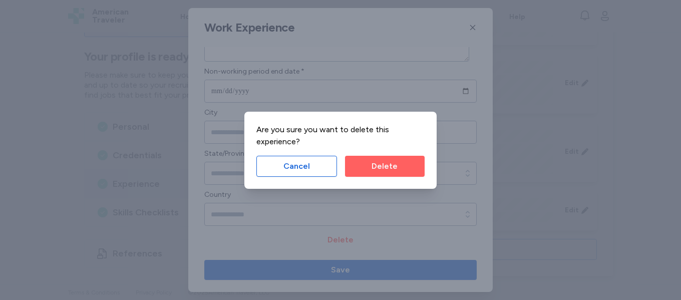
click at [388, 169] on span "Delete" at bounding box center [385, 166] width 26 height 12
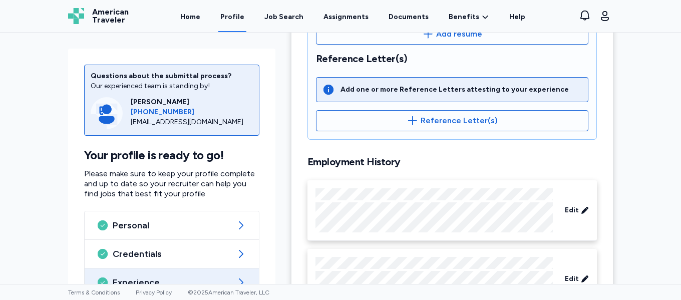
scroll to position [292, 0]
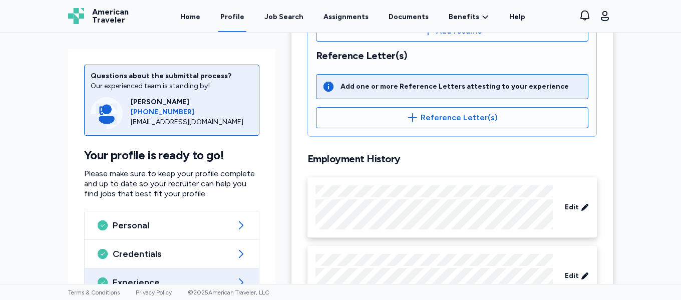
click at [324, 87] on icon at bounding box center [329, 87] width 10 height 10
click at [329, 87] on icon at bounding box center [329, 87] width 10 height 10
drag, startPoint x: 373, startPoint y: 77, endPoint x: 385, endPoint y: 85, distance: 14.9
click at [374, 78] on div "Add one or more Reference Letters attesting to your experience" at bounding box center [452, 86] width 273 height 25
click at [394, 90] on div "Add one or more Reference Letters attesting to your experience" at bounding box center [455, 87] width 228 height 10
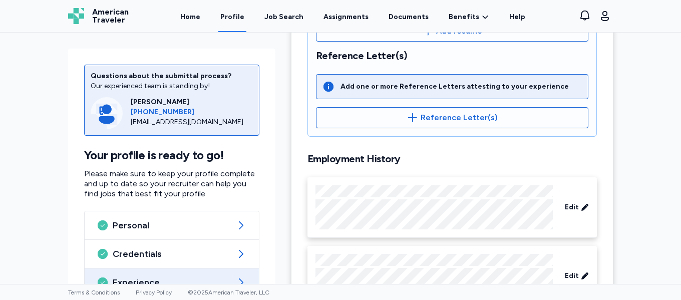
click at [453, 87] on div "Add one or more Reference Letters attesting to your experience" at bounding box center [455, 87] width 228 height 10
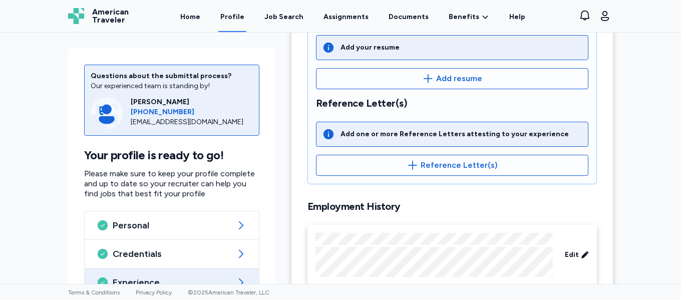
scroll to position [242, 0]
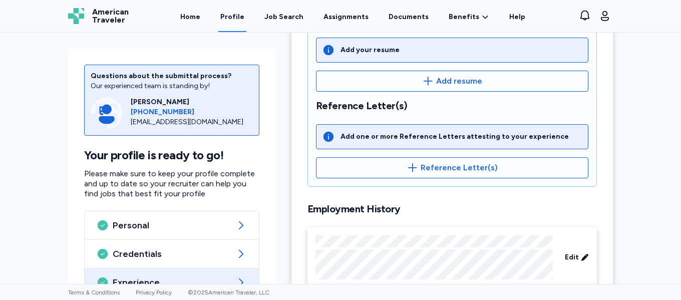
click at [329, 52] on icon at bounding box center [329, 50] width 10 height 10
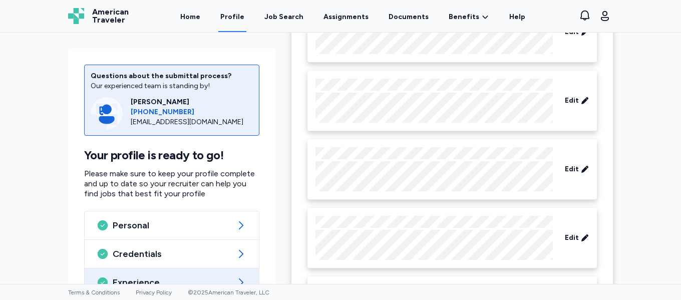
scroll to position [609, 0]
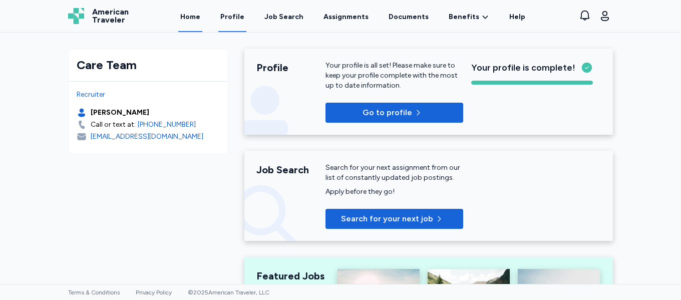
click at [241, 20] on link "Profile" at bounding box center [232, 16] width 28 height 31
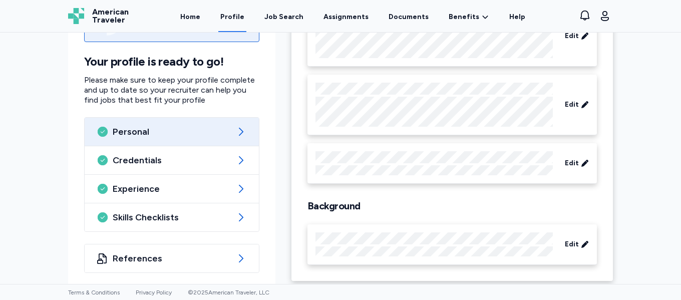
scroll to position [136, 0]
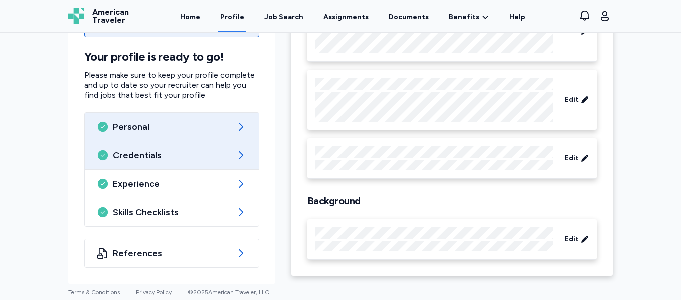
click at [154, 157] on span "Credentials" at bounding box center [172, 155] width 118 height 12
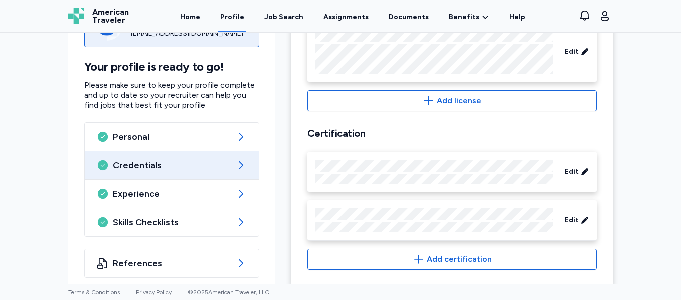
scroll to position [428, 0]
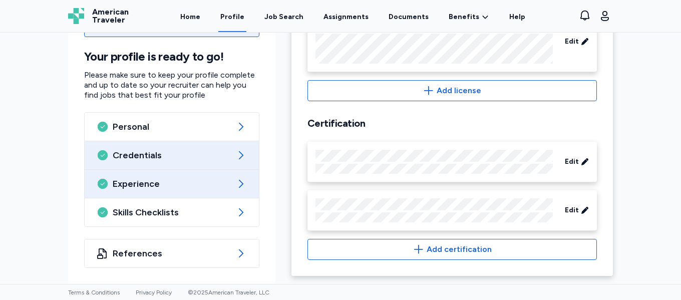
click at [143, 183] on span "Experience" at bounding box center [172, 184] width 118 height 12
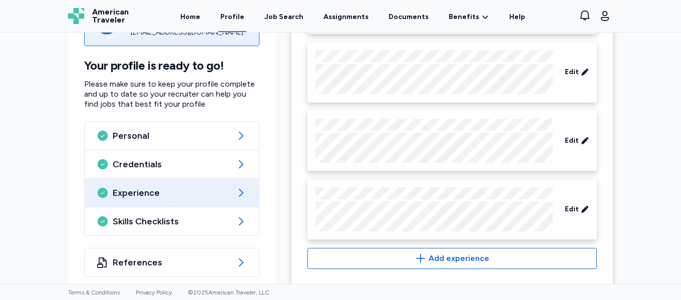
scroll to position [711, 0]
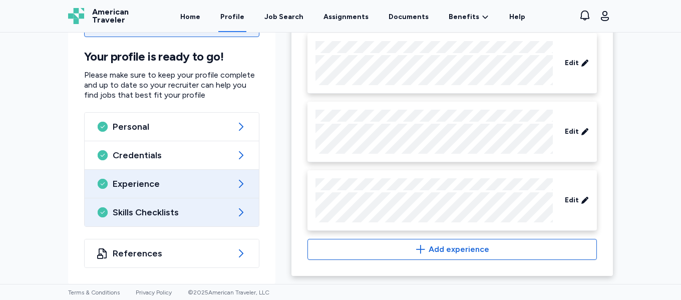
click at [165, 215] on span "Skills Checklists" at bounding box center [172, 212] width 118 height 12
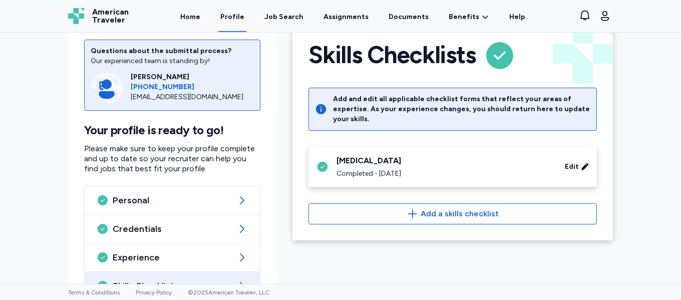
scroll to position [18, 0]
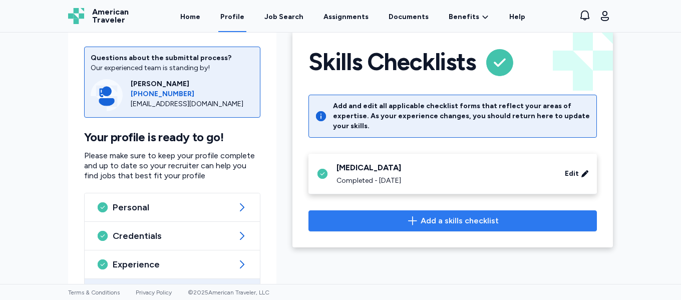
click at [425, 215] on span "Add a skills checklist" at bounding box center [460, 221] width 78 height 12
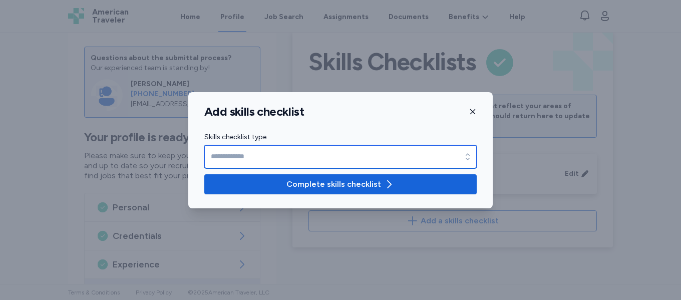
click at [466, 155] on icon "button" at bounding box center [468, 156] width 4 height 7
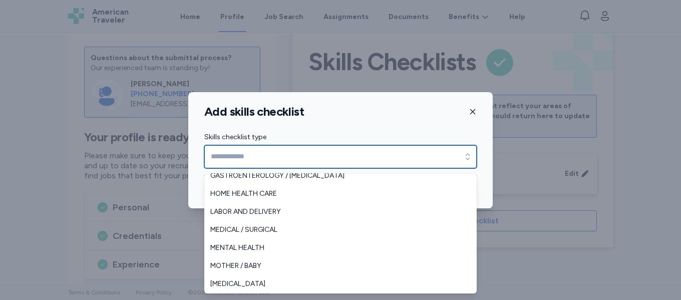
scroll to position [100, 0]
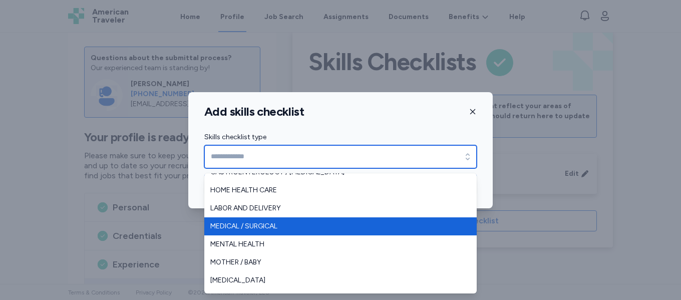
type input "**********"
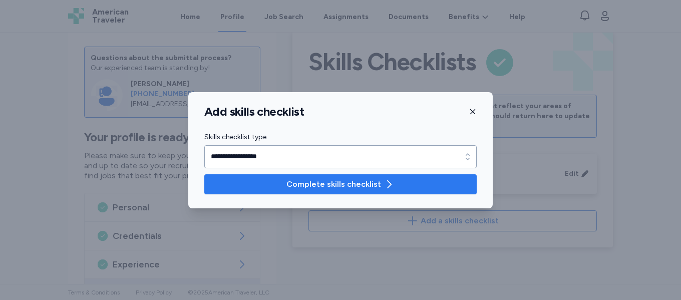
click at [375, 181] on span "Complete skills checklist" at bounding box center [334, 184] width 95 height 12
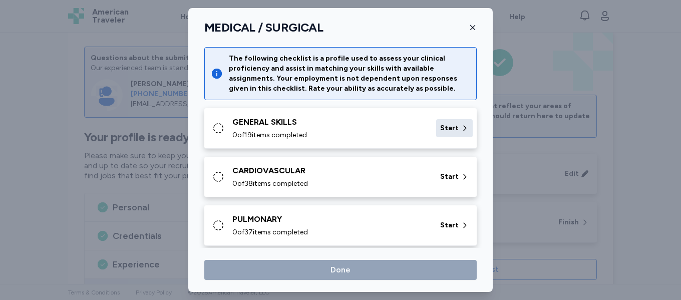
click at [452, 130] on div "Start" at bounding box center [454, 128] width 37 height 18
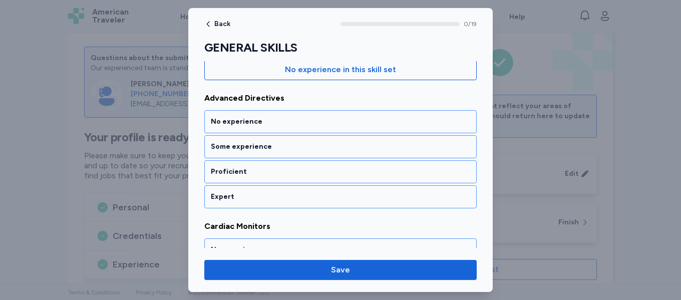
scroll to position [117, 0]
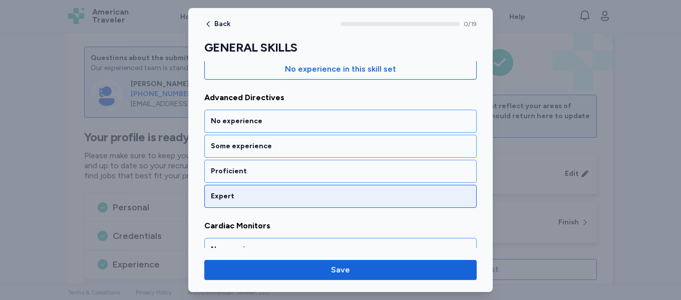
click at [369, 200] on div "Expert" at bounding box center [341, 196] width 260 height 10
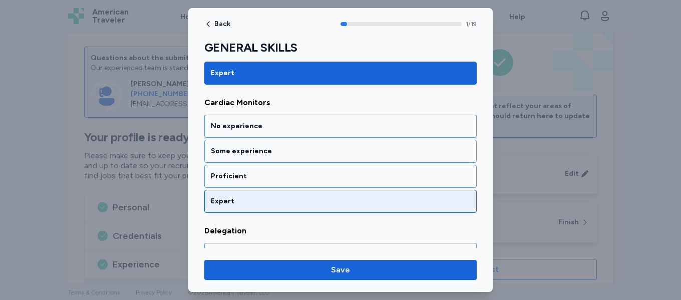
scroll to position [241, 0]
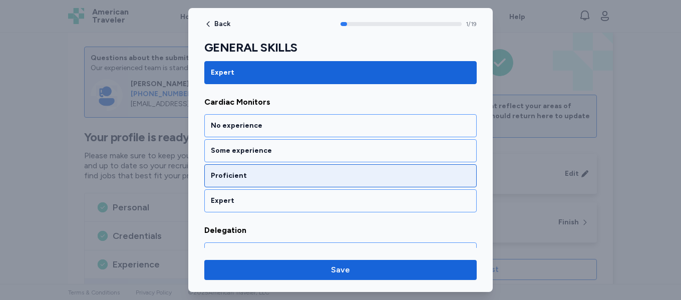
click at [296, 182] on div "Proficient" at bounding box center [340, 175] width 273 height 23
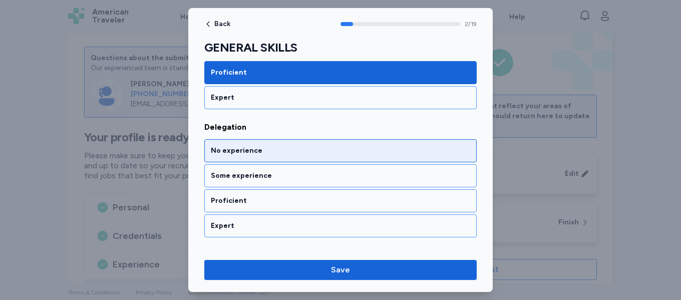
scroll to position [369, 0]
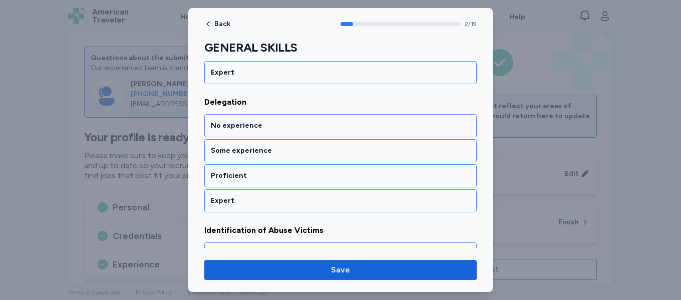
click at [263, 204] on div "Expert" at bounding box center [341, 201] width 260 height 10
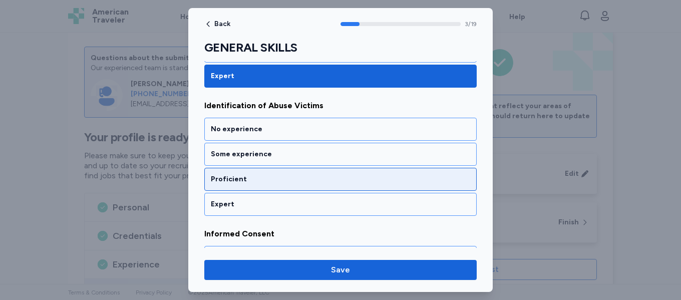
scroll to position [497, 0]
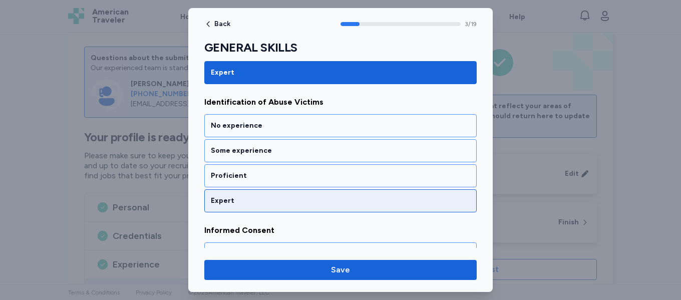
click at [262, 202] on div "Expert" at bounding box center [341, 201] width 260 height 10
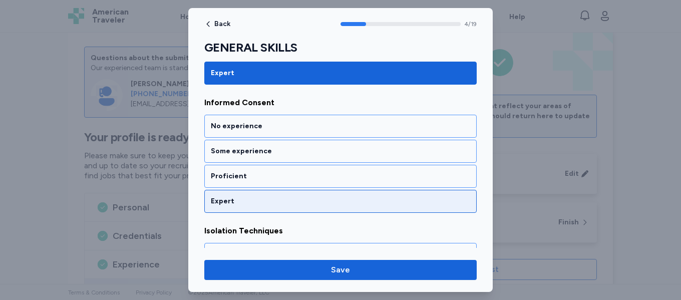
scroll to position [625, 0]
click at [264, 204] on div "Expert" at bounding box center [341, 201] width 260 height 10
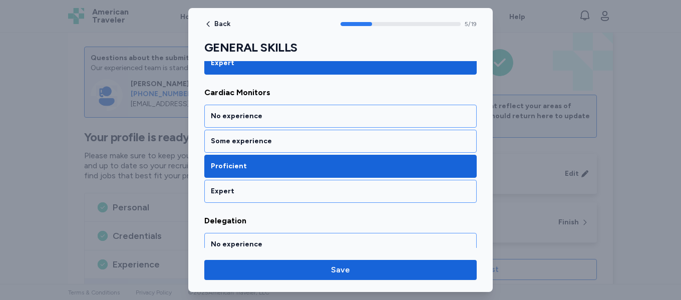
scroll to position [234, 0]
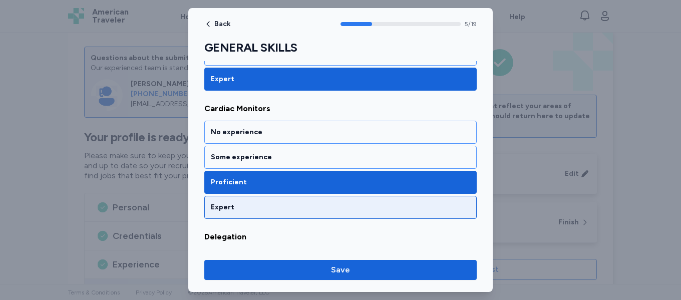
click at [341, 210] on div "Expert" at bounding box center [341, 207] width 260 height 10
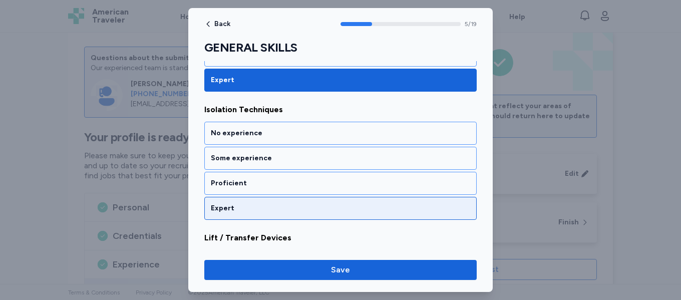
scroll to position [754, 0]
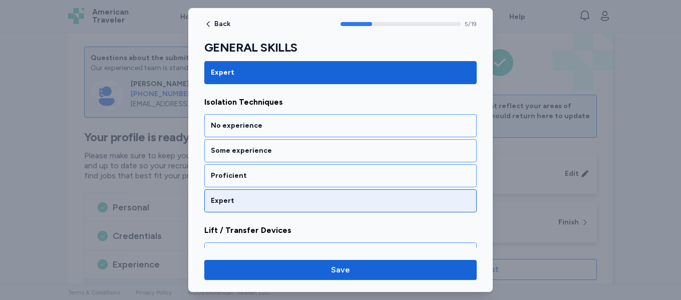
click at [308, 201] on div "Expert" at bounding box center [341, 201] width 260 height 10
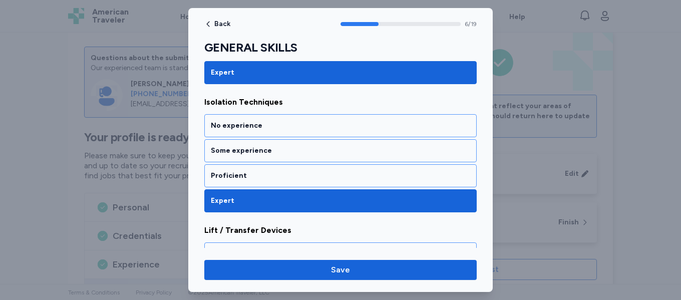
scroll to position [882, 0]
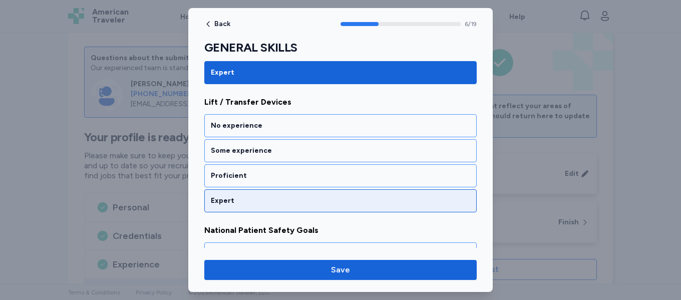
click at [306, 204] on div "Expert" at bounding box center [341, 201] width 260 height 10
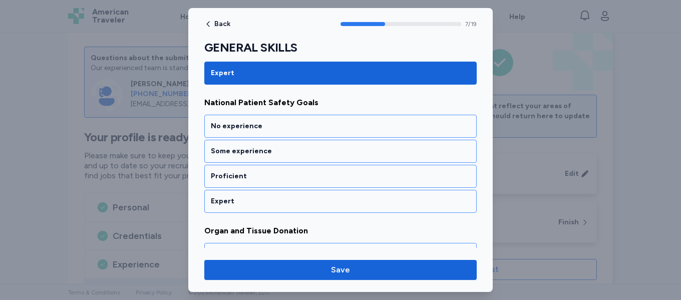
scroll to position [1010, 0]
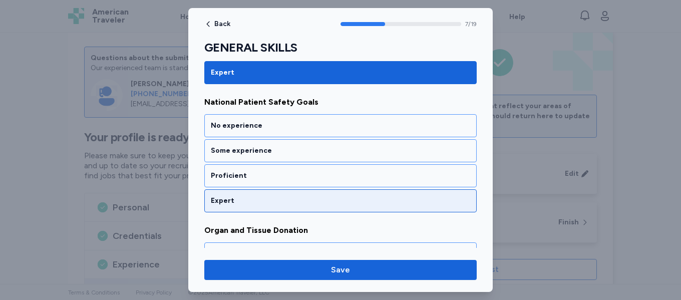
click at [304, 203] on div "Expert" at bounding box center [341, 201] width 260 height 10
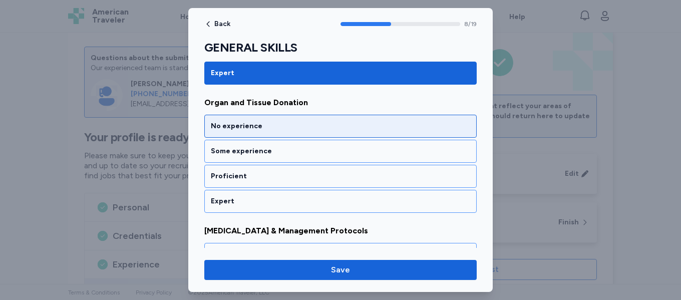
scroll to position [1138, 0]
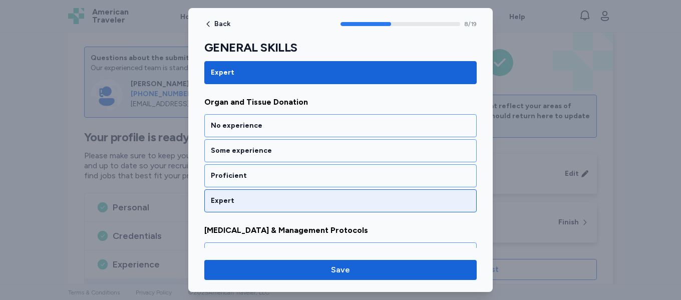
click at [301, 207] on div "Expert" at bounding box center [340, 200] width 273 height 23
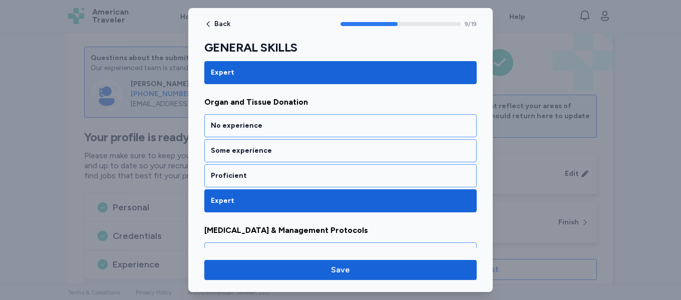
scroll to position [1267, 0]
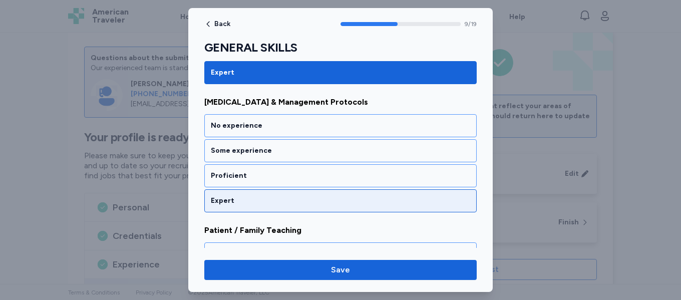
click at [304, 204] on div "Expert" at bounding box center [341, 201] width 260 height 10
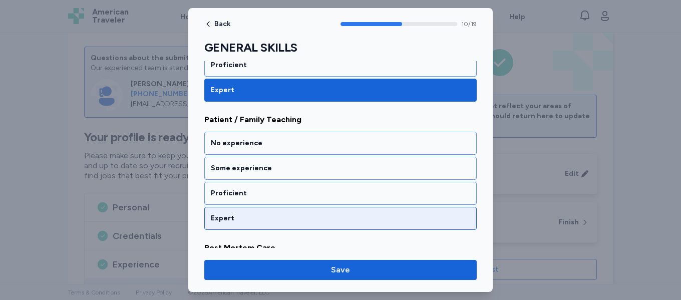
scroll to position [1395, 0]
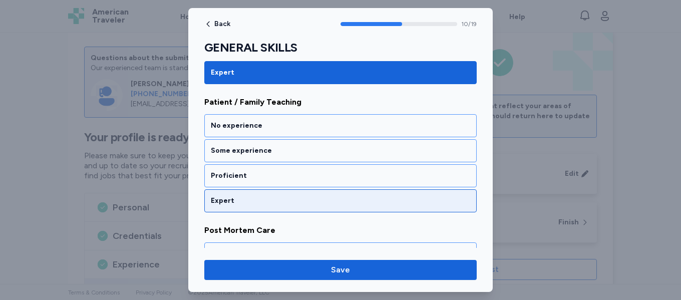
click at [301, 205] on div "Expert" at bounding box center [341, 201] width 260 height 10
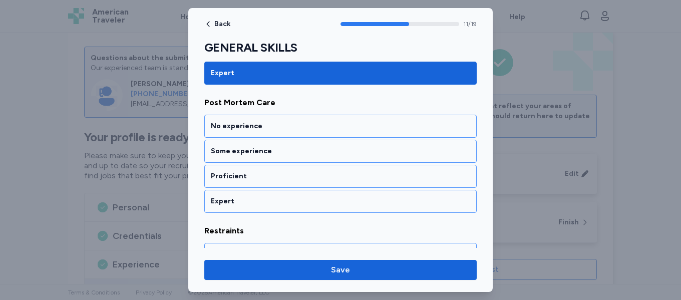
scroll to position [1523, 0]
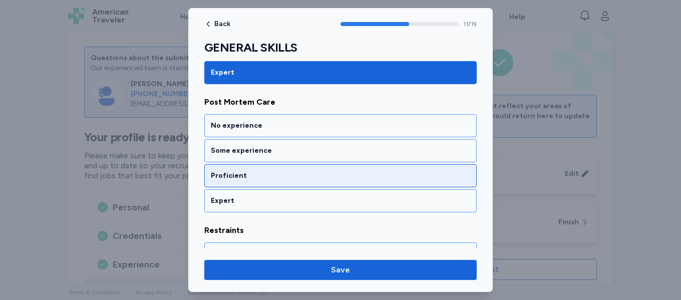
click at [319, 178] on div "Proficient" at bounding box center [341, 176] width 260 height 10
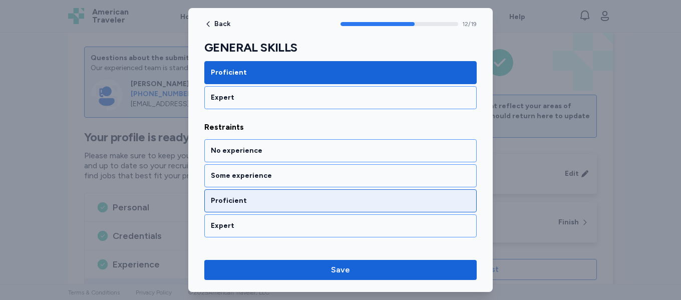
scroll to position [1652, 0]
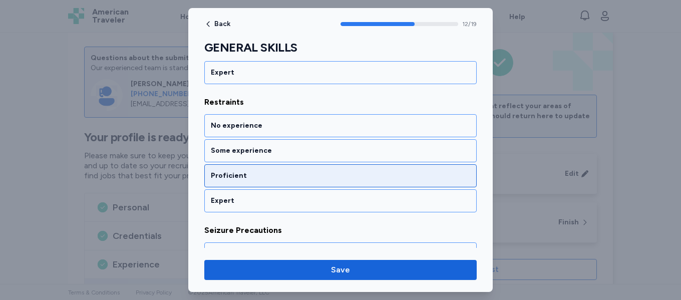
click at [310, 181] on div "Proficient" at bounding box center [340, 175] width 273 height 23
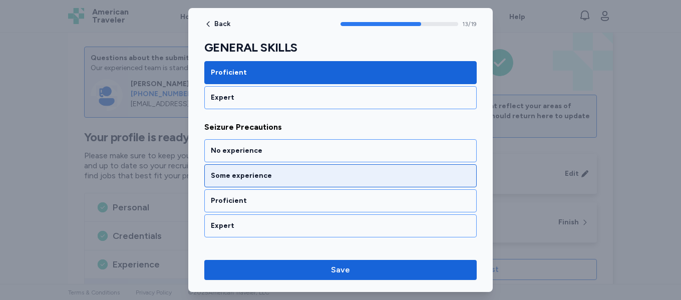
scroll to position [1780, 0]
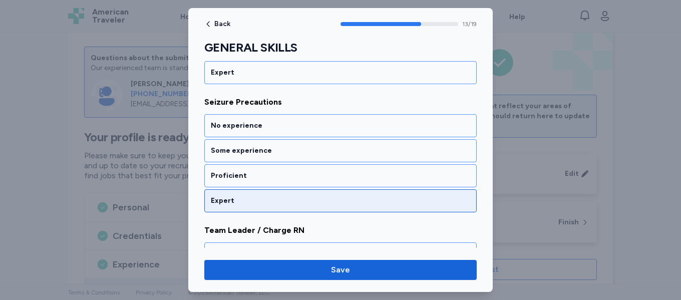
click at [295, 204] on div "Expert" at bounding box center [341, 201] width 260 height 10
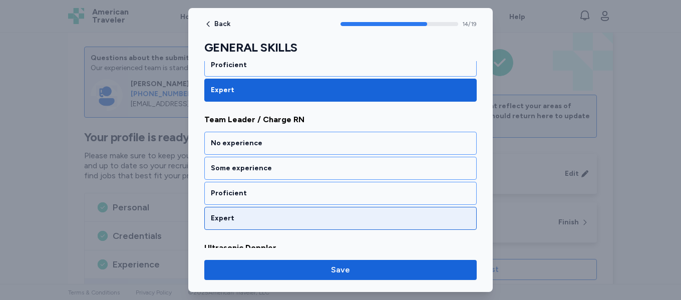
scroll to position [1908, 0]
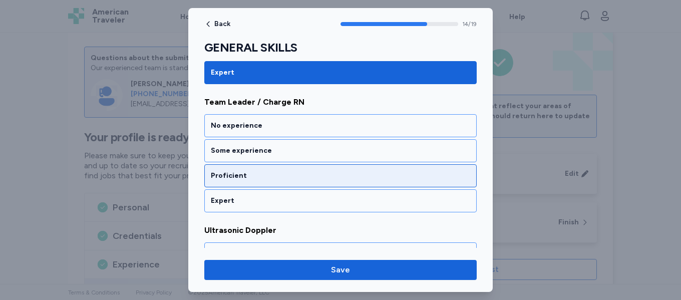
click at [302, 174] on div "Proficient" at bounding box center [341, 176] width 260 height 10
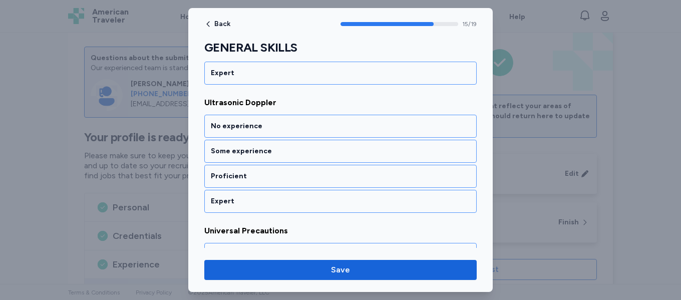
scroll to position [2036, 0]
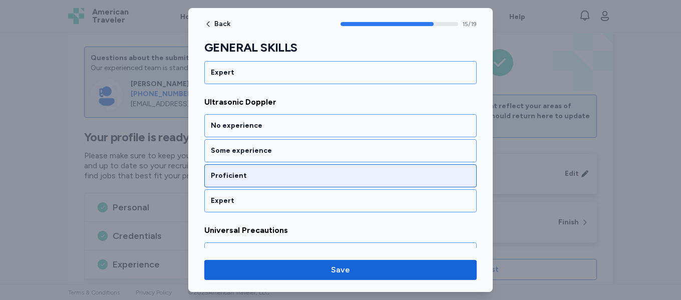
click at [299, 179] on div "Proficient" at bounding box center [341, 176] width 260 height 10
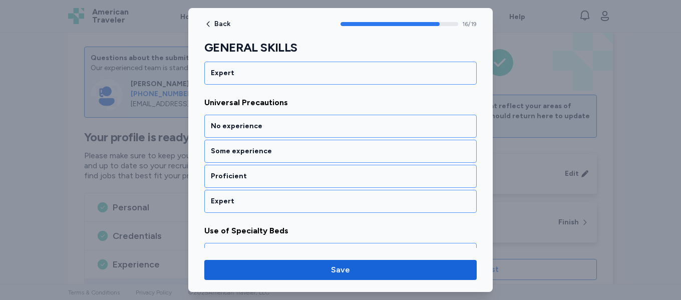
scroll to position [2165, 0]
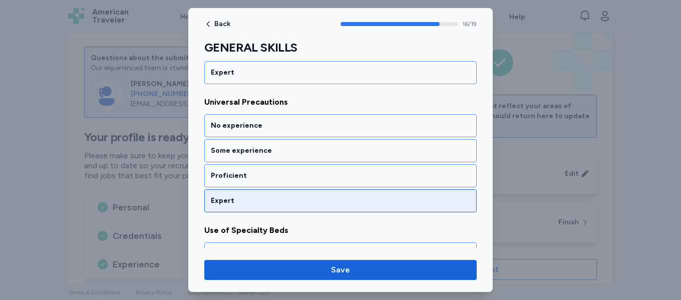
click at [280, 204] on div "Expert" at bounding box center [341, 201] width 260 height 10
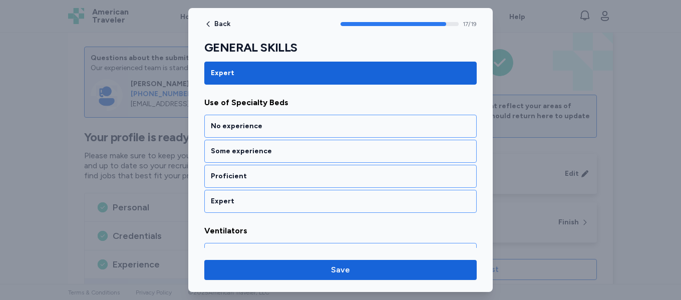
scroll to position [2293, 0]
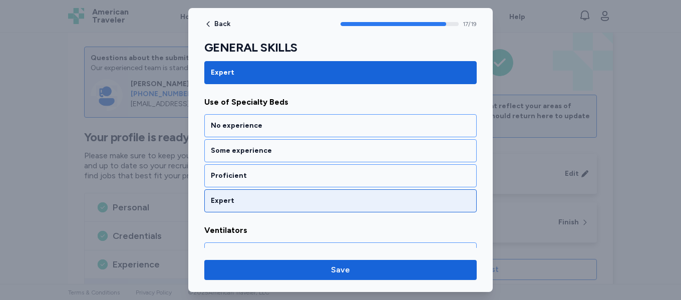
click at [282, 207] on div "Expert" at bounding box center [340, 200] width 273 height 23
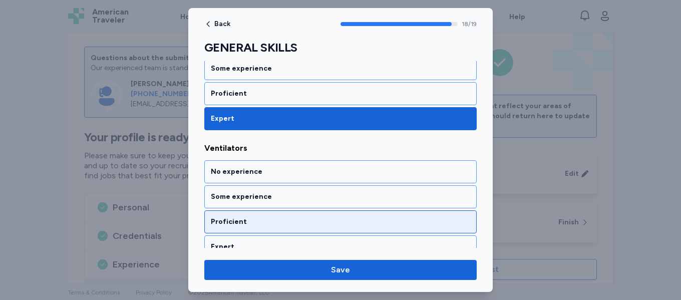
scroll to position [2388, 0]
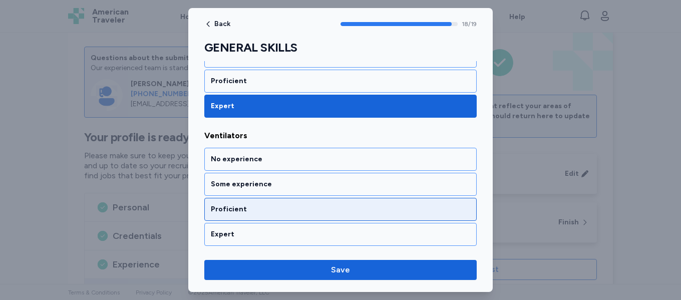
click at [287, 204] on div "Proficient" at bounding box center [341, 209] width 260 height 10
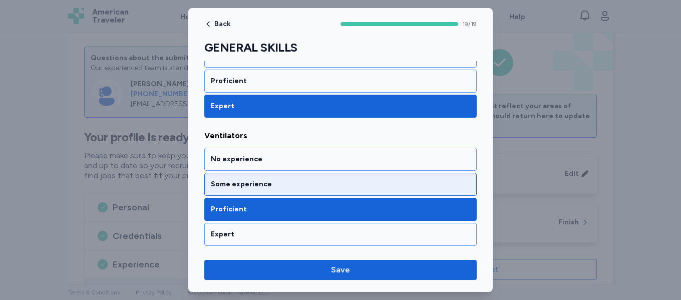
click at [308, 186] on div "Some experience" at bounding box center [341, 184] width 260 height 10
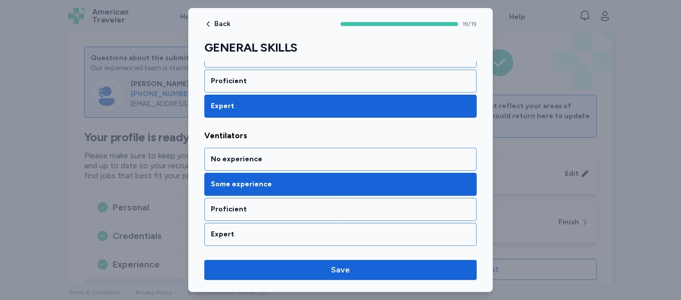
click at [315, 184] on div "Some experience" at bounding box center [341, 184] width 260 height 10
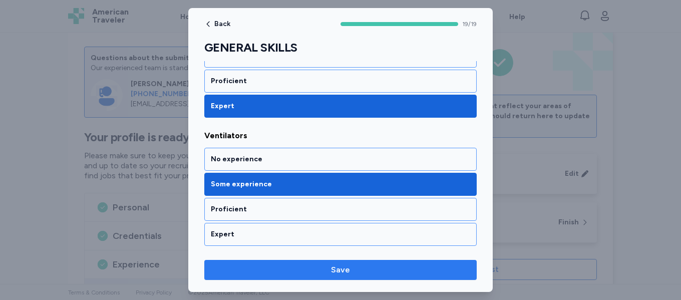
click at [343, 273] on span "Save" at bounding box center [340, 270] width 19 height 12
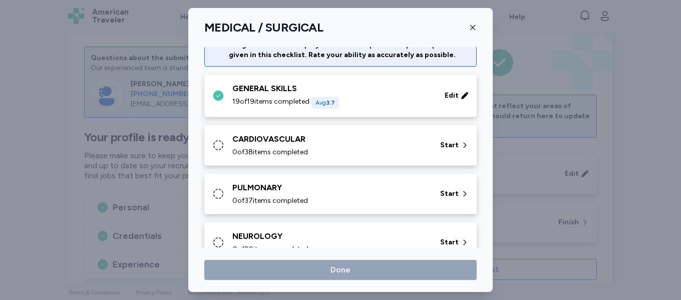
scroll to position [50, 0]
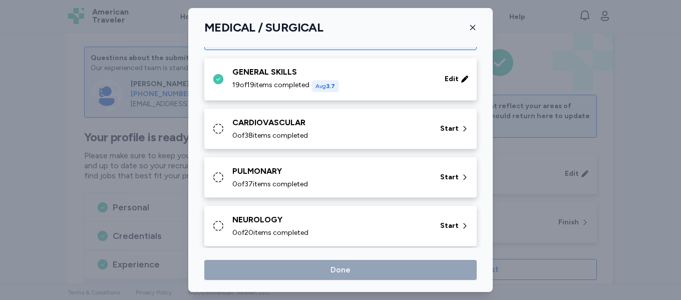
click at [376, 137] on div "0 of 38 items completed" at bounding box center [330, 136] width 196 height 10
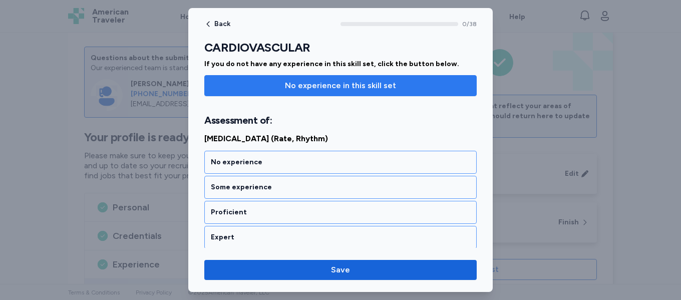
scroll to position [117, 0]
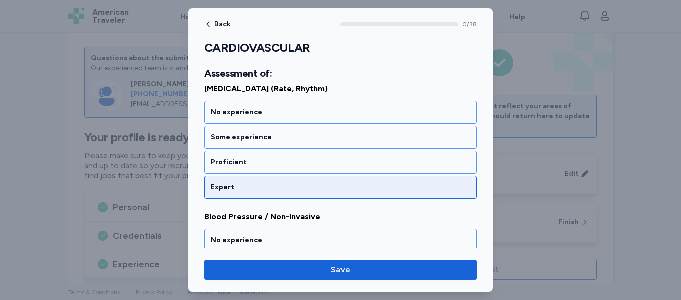
click at [335, 195] on div "Expert" at bounding box center [340, 187] width 273 height 23
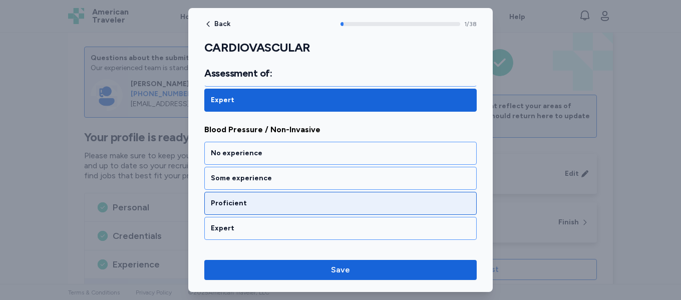
scroll to position [253, 0]
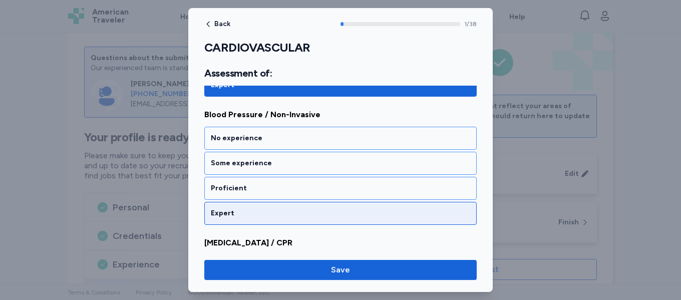
click at [327, 220] on div "Expert" at bounding box center [340, 213] width 273 height 23
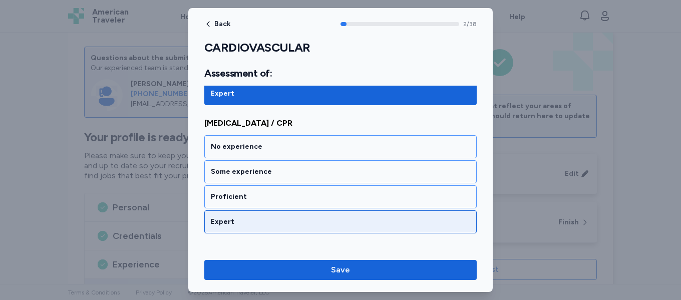
scroll to position [381, 0]
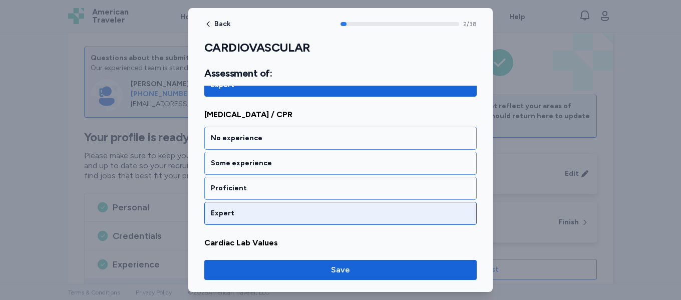
click at [323, 216] on div "Expert" at bounding box center [341, 213] width 260 height 10
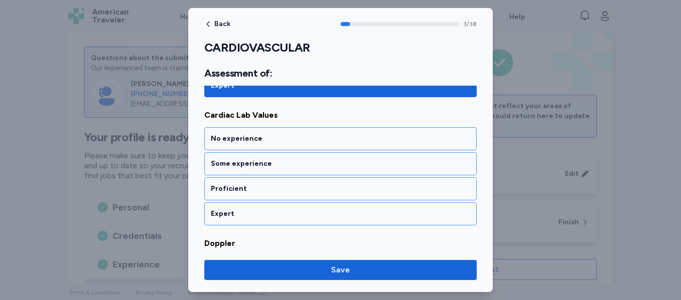
scroll to position [509, 0]
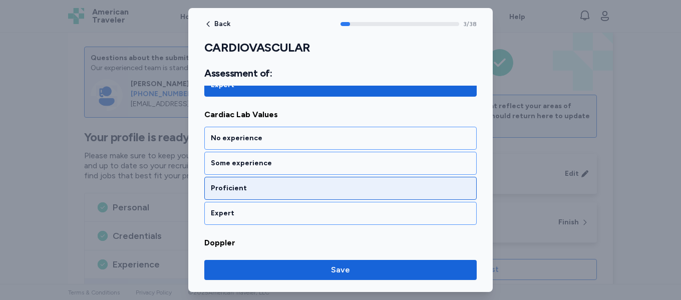
click at [329, 192] on div "Proficient" at bounding box center [341, 188] width 260 height 10
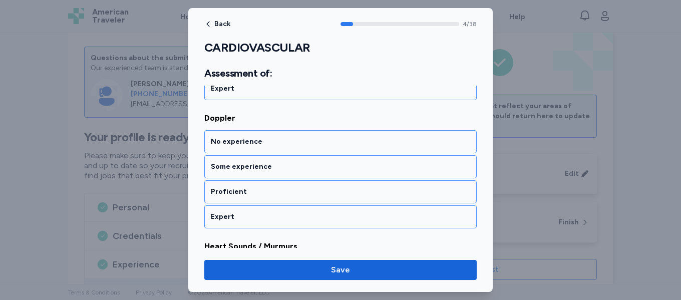
scroll to position [637, 0]
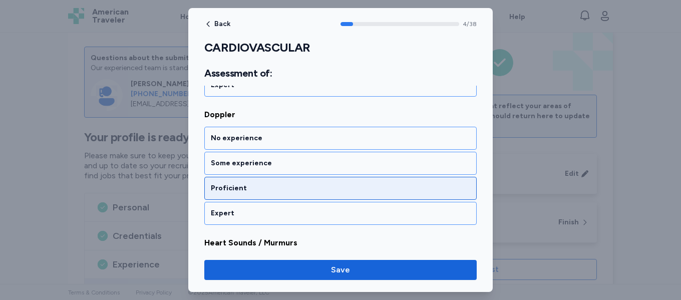
click at [324, 196] on div "Proficient" at bounding box center [340, 188] width 273 height 23
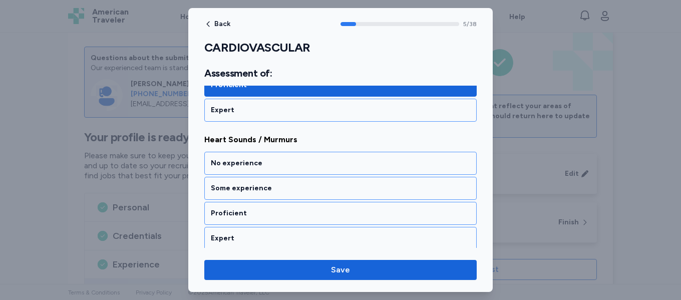
scroll to position [766, 0]
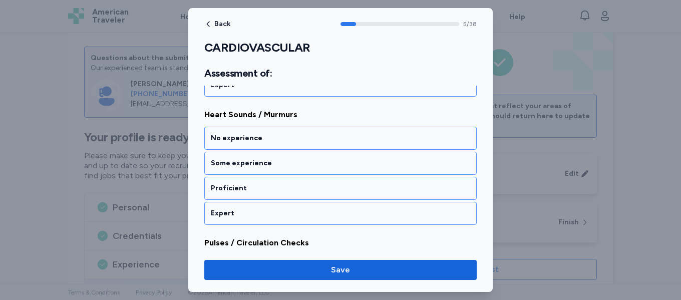
click at [324, 196] on div "Proficient" at bounding box center [340, 188] width 273 height 23
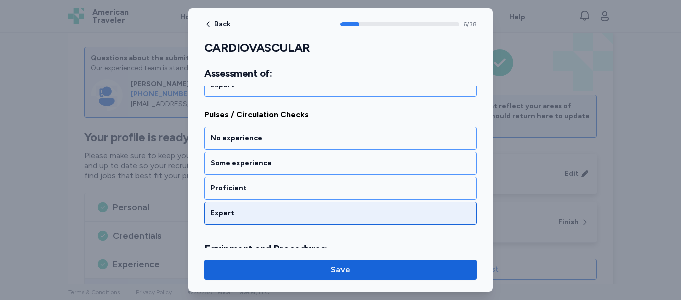
click at [309, 220] on div "Expert" at bounding box center [340, 213] width 273 height 23
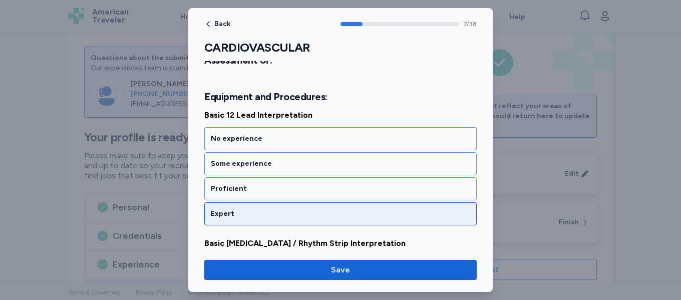
scroll to position [1047, 0]
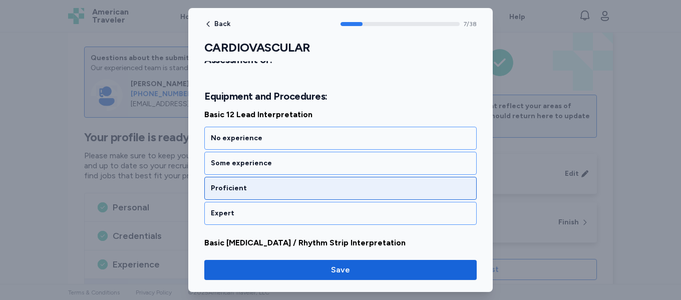
click at [332, 192] on div "Proficient" at bounding box center [341, 188] width 260 height 10
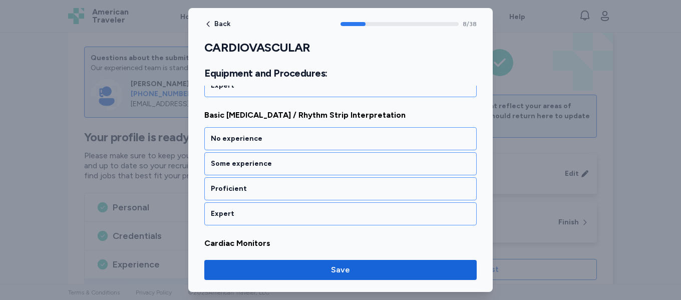
scroll to position [1175, 0]
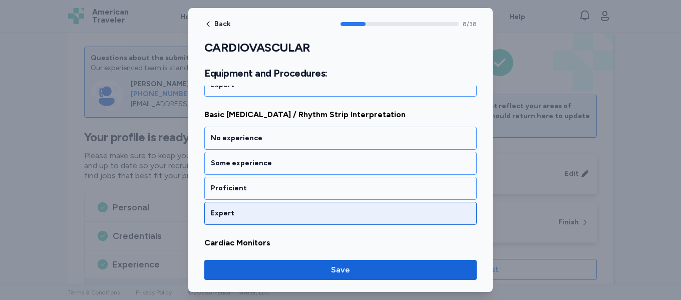
click at [292, 216] on div "Expert" at bounding box center [341, 213] width 260 height 10
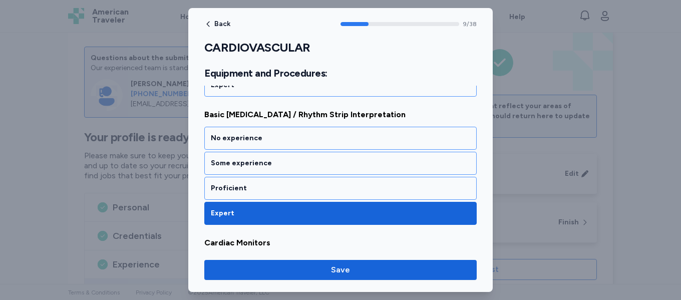
scroll to position [1303, 0]
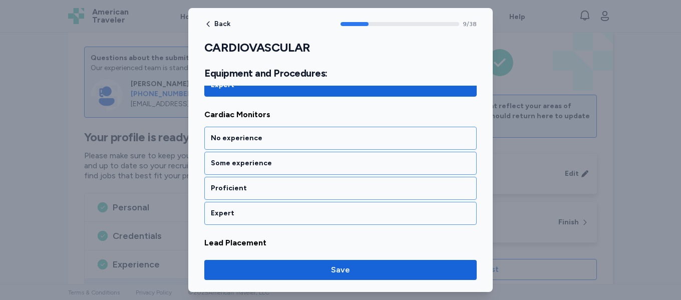
click at [292, 216] on div "Expert" at bounding box center [341, 213] width 260 height 10
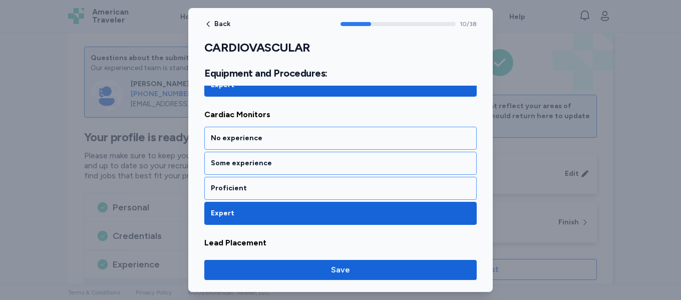
scroll to position [1432, 0]
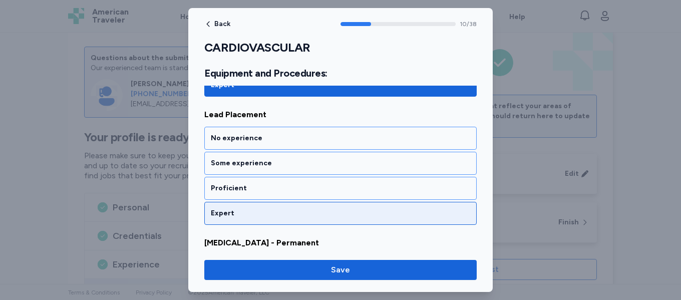
click at [293, 214] on div "Expert" at bounding box center [341, 213] width 260 height 10
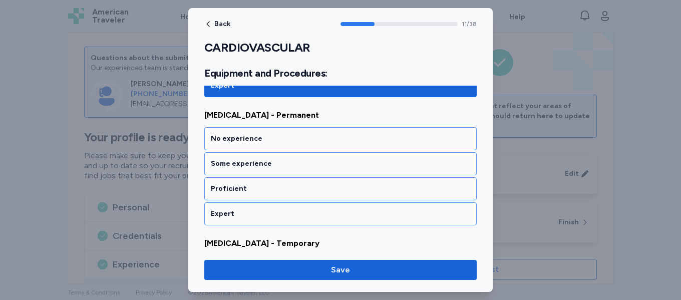
scroll to position [1560, 0]
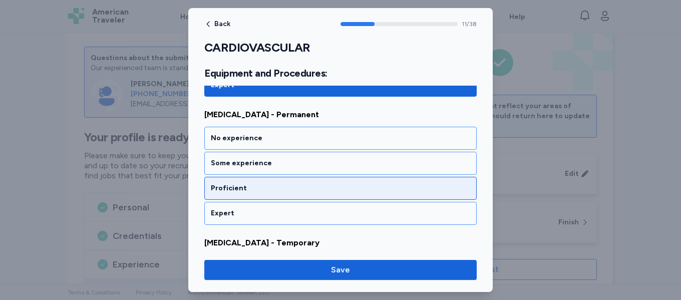
click at [319, 187] on div "Proficient" at bounding box center [341, 188] width 260 height 10
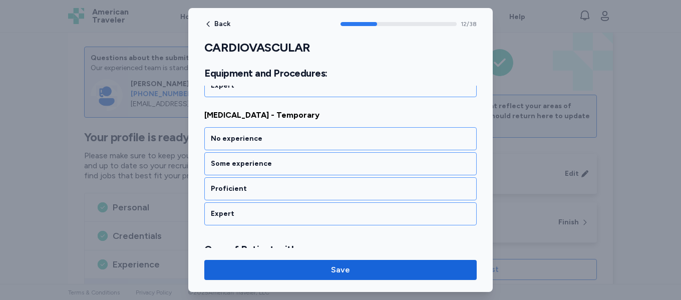
scroll to position [1688, 0]
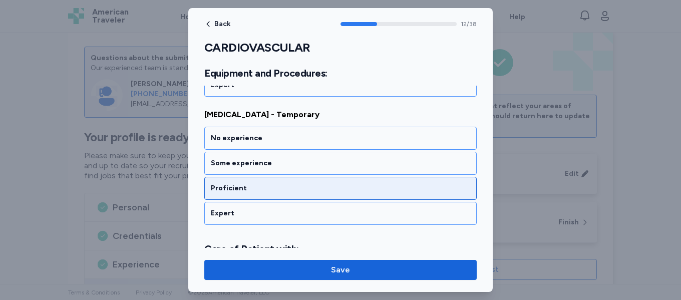
click at [316, 192] on div "Proficient" at bounding box center [341, 188] width 260 height 10
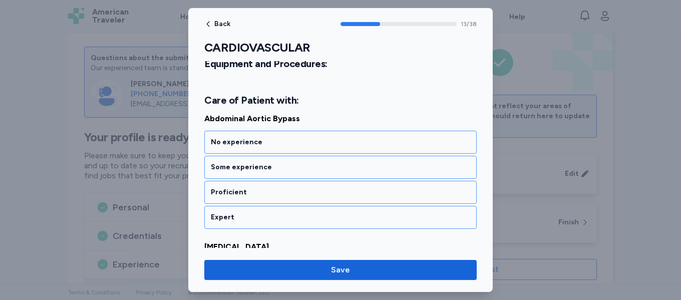
scroll to position [1841, 0]
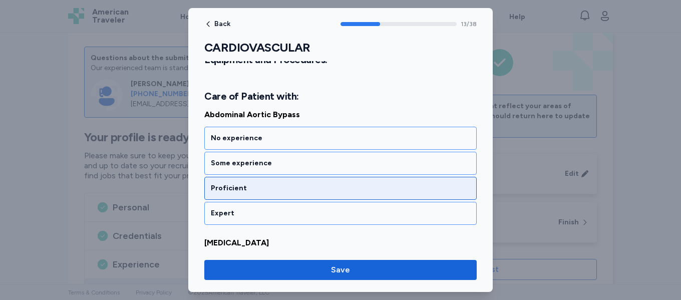
click at [316, 184] on div "Proficient" at bounding box center [341, 188] width 260 height 10
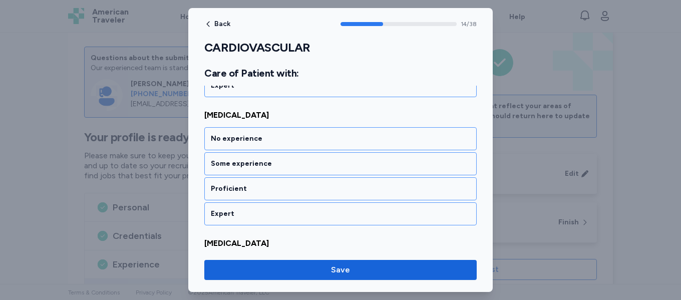
scroll to position [1969, 0]
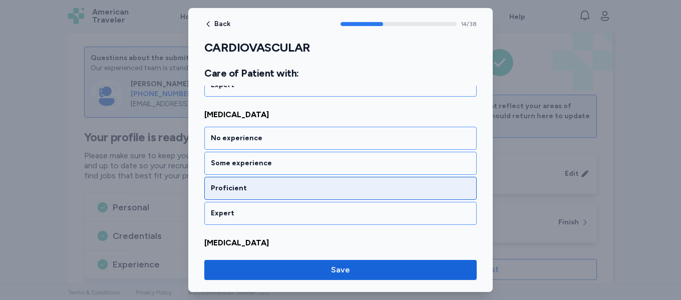
click at [314, 187] on div "Proficient" at bounding box center [341, 188] width 260 height 10
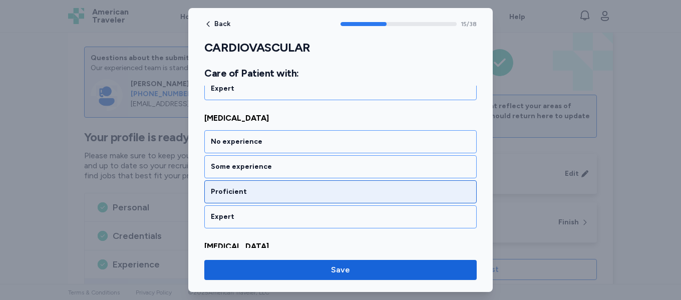
scroll to position [2097, 0]
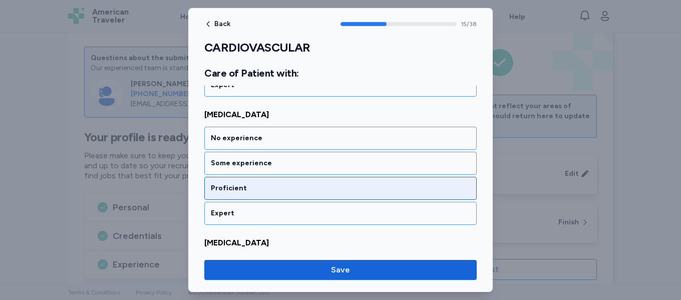
click at [320, 185] on div "Proficient" at bounding box center [341, 188] width 260 height 10
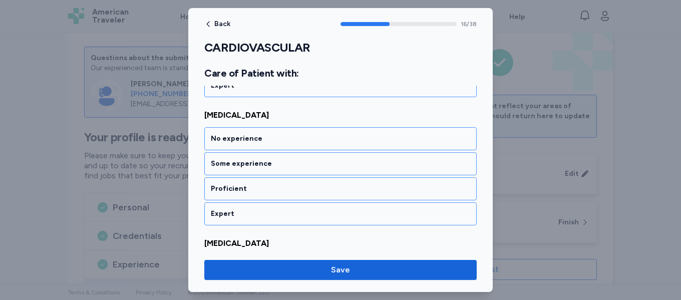
scroll to position [2226, 0]
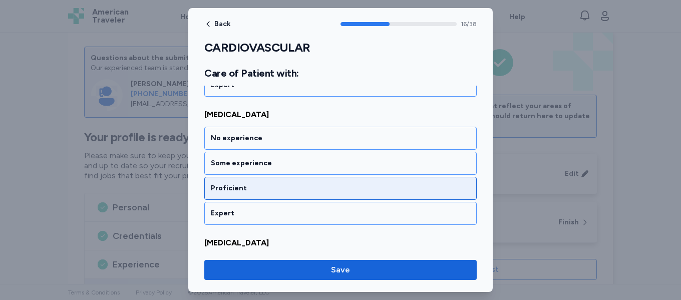
click at [319, 185] on div "Proficient" at bounding box center [341, 188] width 260 height 10
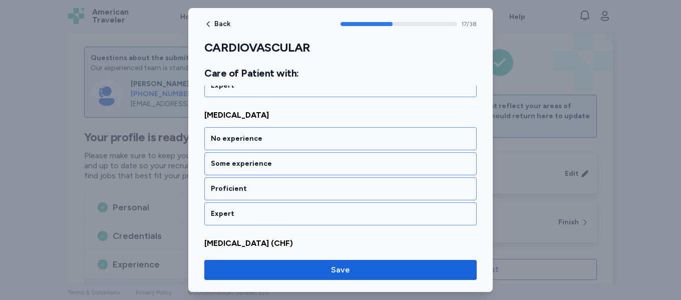
scroll to position [2354, 0]
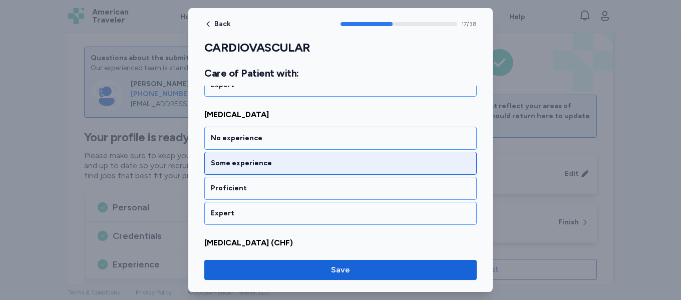
click at [325, 162] on div "Some experience" at bounding box center [341, 163] width 260 height 10
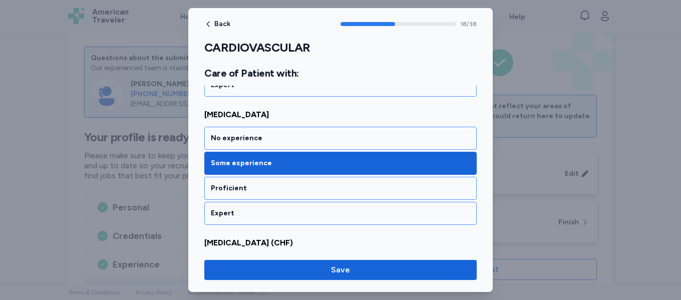
scroll to position [2482, 0]
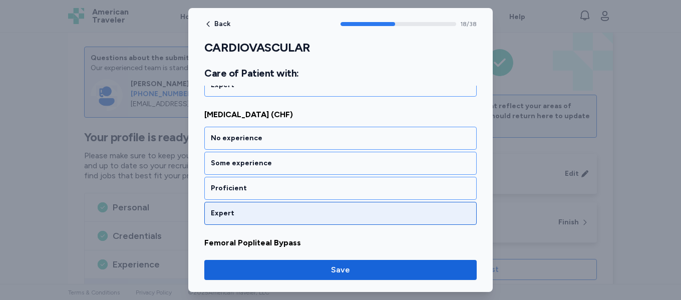
click at [294, 213] on div "Expert" at bounding box center [341, 213] width 260 height 10
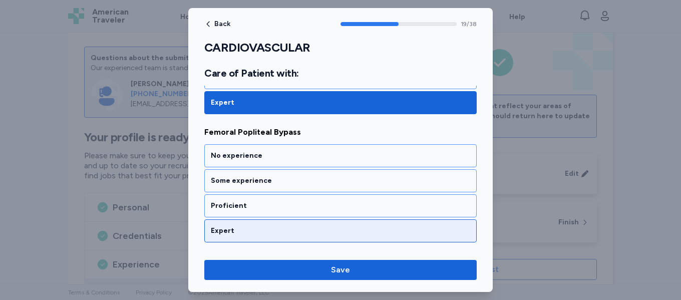
scroll to position [2611, 0]
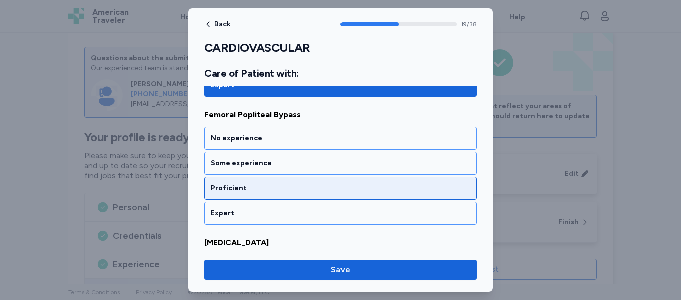
click at [300, 186] on div "Proficient" at bounding box center [341, 188] width 260 height 10
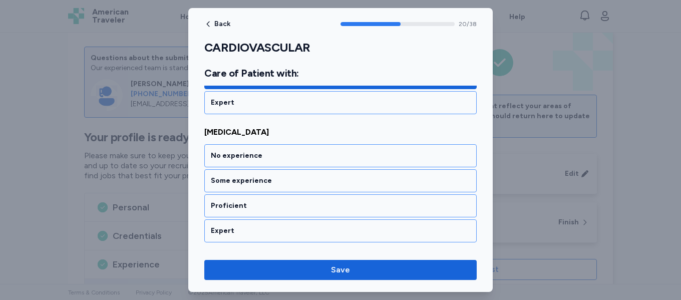
scroll to position [2739, 0]
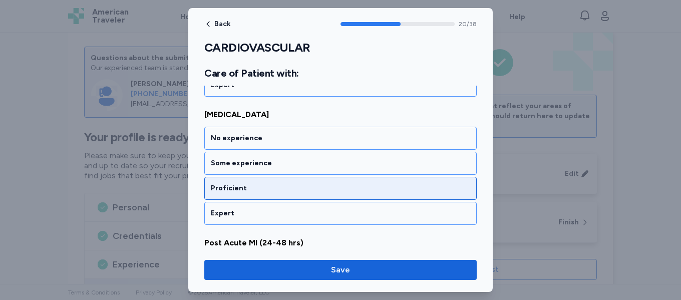
click at [307, 185] on div "Proficient" at bounding box center [341, 188] width 260 height 10
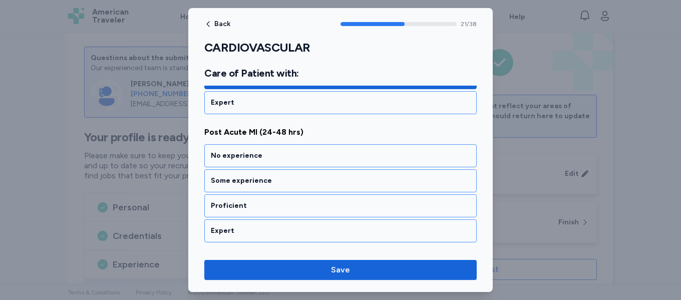
scroll to position [2867, 0]
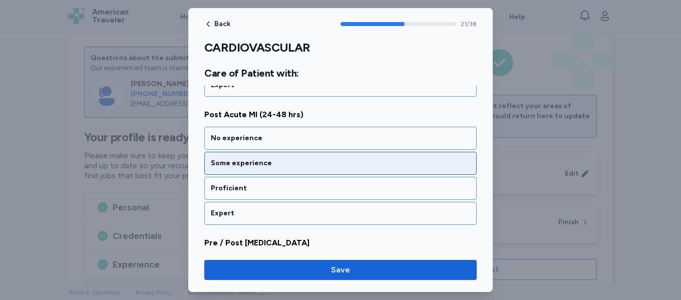
click at [318, 166] on div "Some experience" at bounding box center [341, 163] width 260 height 10
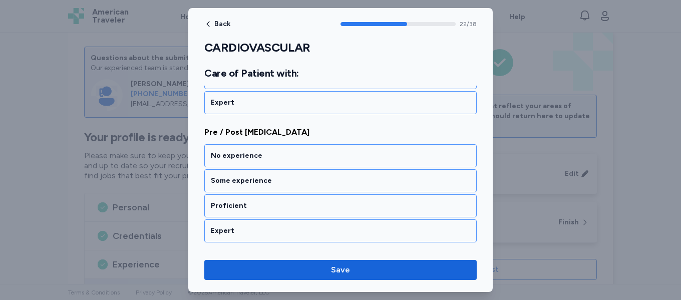
scroll to position [2995, 0]
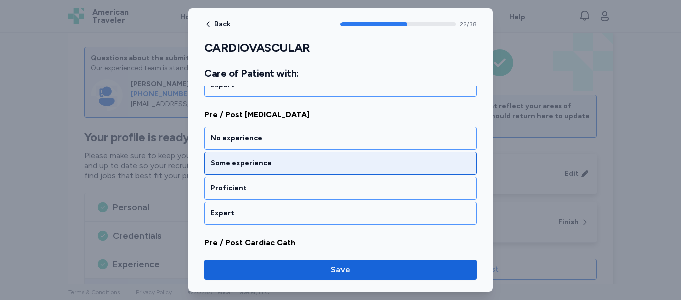
click at [314, 173] on div "Some experience" at bounding box center [340, 163] width 273 height 23
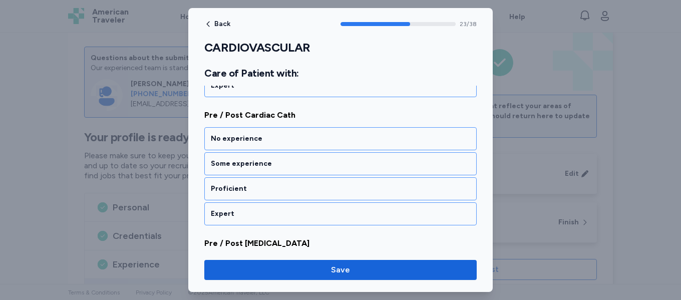
scroll to position [3124, 0]
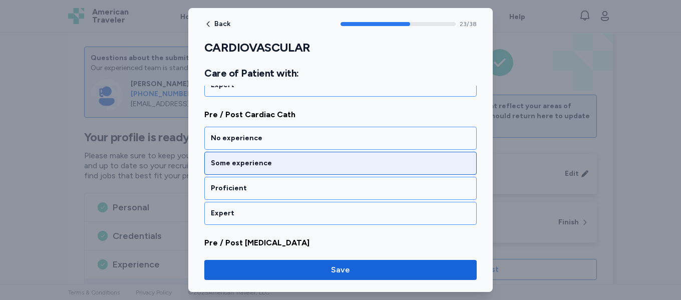
click at [317, 170] on div "Some experience" at bounding box center [340, 163] width 273 height 23
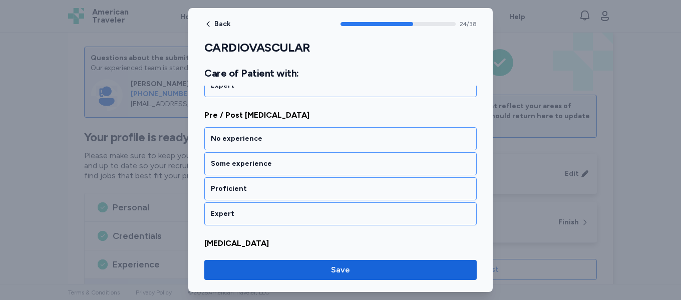
scroll to position [3252, 0]
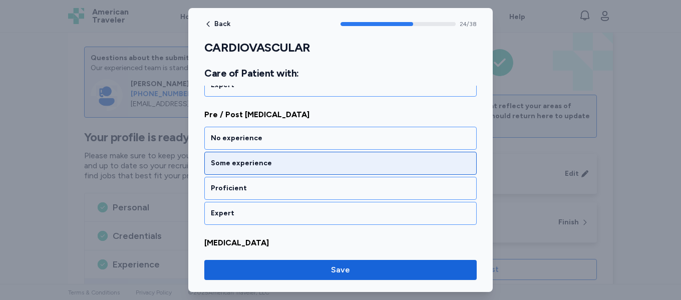
click at [326, 161] on div "Some experience" at bounding box center [341, 163] width 260 height 10
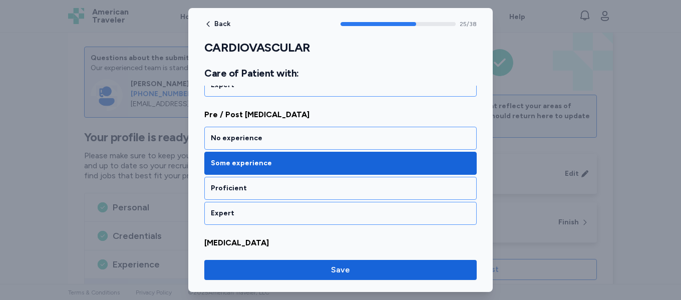
scroll to position [3380, 0]
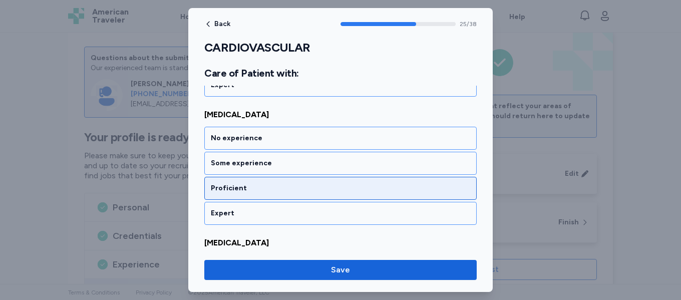
click at [300, 194] on div "Proficient" at bounding box center [340, 188] width 273 height 23
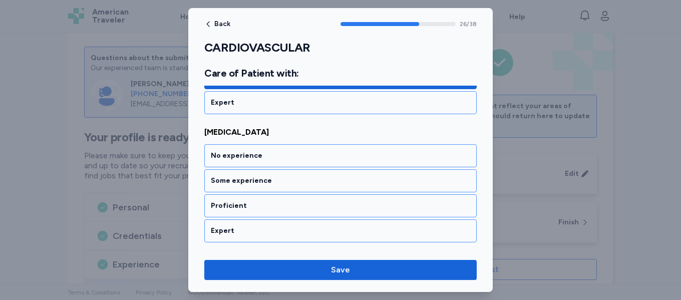
scroll to position [3508, 0]
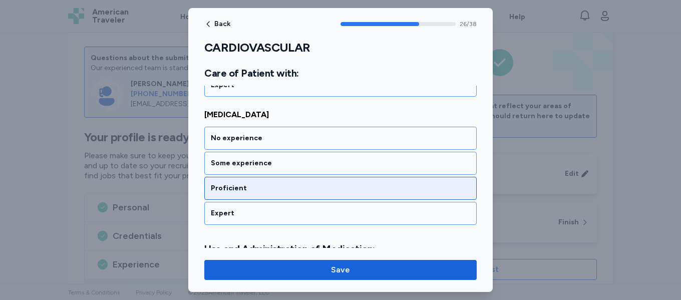
click at [315, 182] on div "Proficient" at bounding box center [340, 188] width 273 height 23
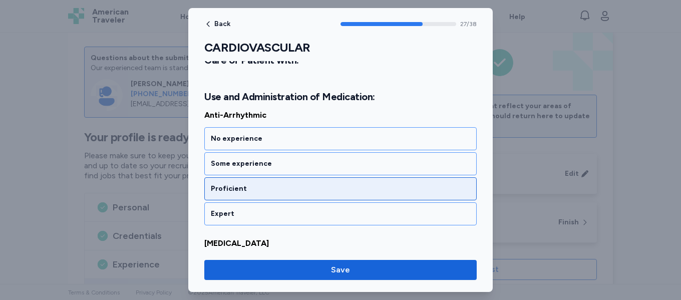
scroll to position [3661, 0]
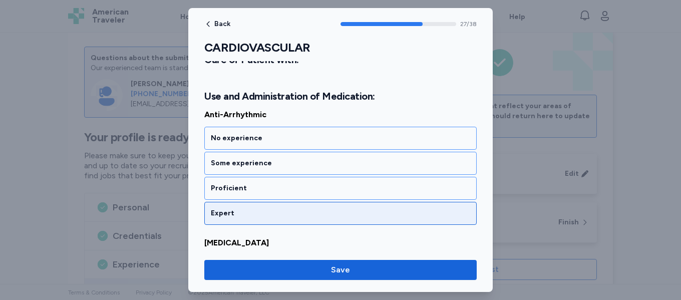
click at [279, 210] on div "Expert" at bounding box center [341, 213] width 260 height 10
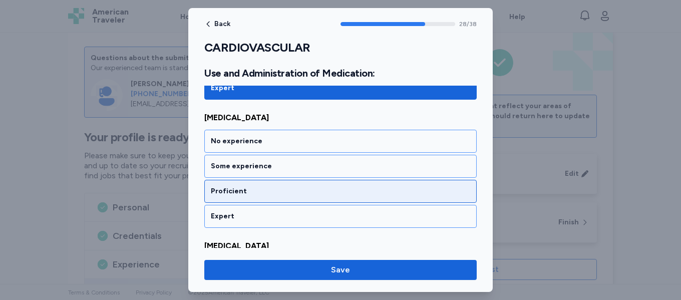
scroll to position [3790, 0]
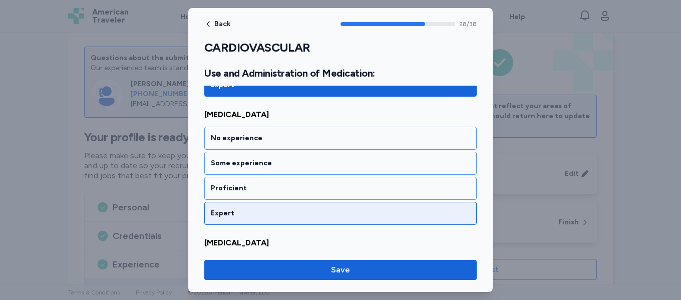
click at [276, 209] on div "Expert" at bounding box center [341, 213] width 260 height 10
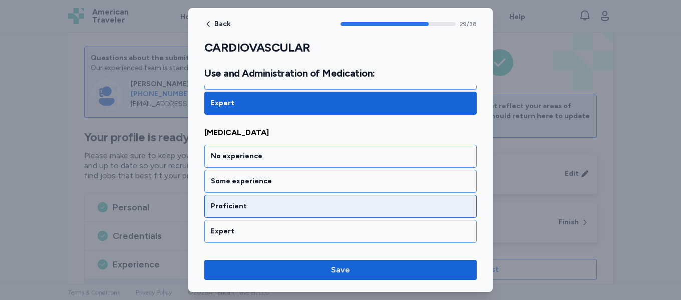
scroll to position [3918, 0]
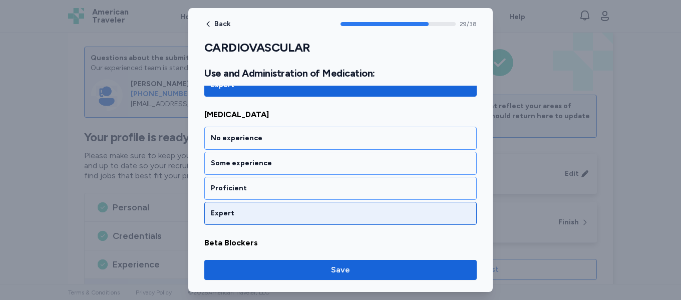
click at [272, 212] on div "Expert" at bounding box center [341, 213] width 260 height 10
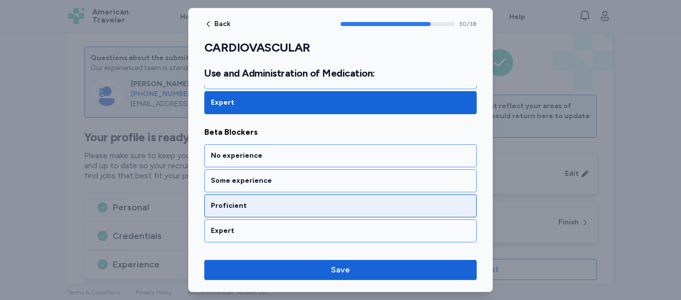
scroll to position [4046, 0]
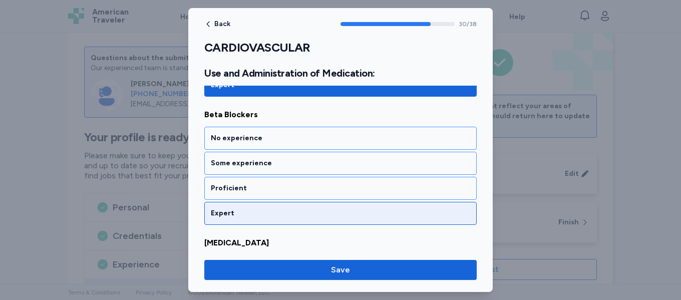
click at [272, 215] on div "Expert" at bounding box center [341, 213] width 260 height 10
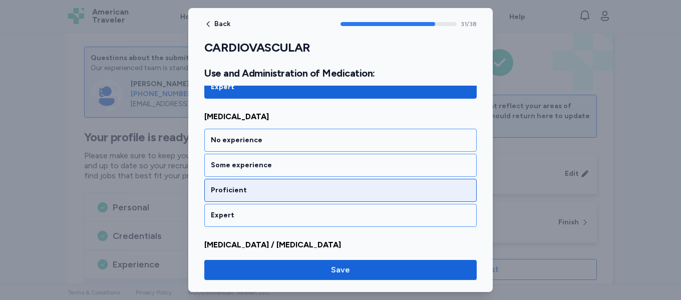
scroll to position [4174, 0]
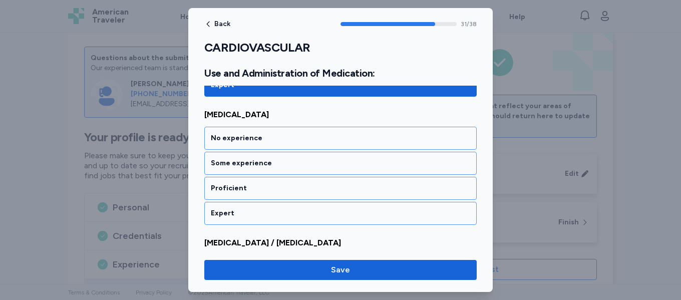
drag, startPoint x: 274, startPoint y: 215, endPoint x: 282, endPoint y: 208, distance: 10.3
click at [275, 214] on div "Expert" at bounding box center [341, 213] width 260 height 10
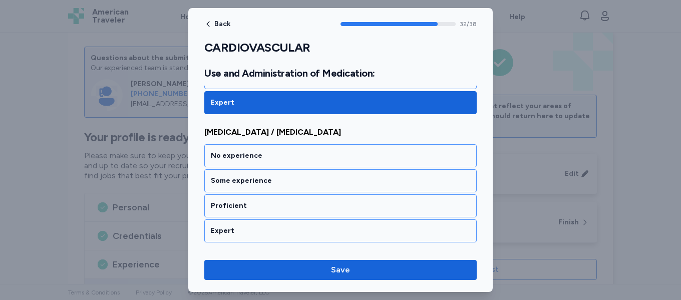
scroll to position [4303, 0]
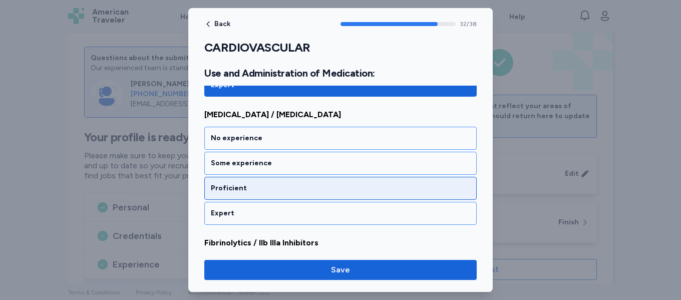
click at [296, 188] on div "Proficient" at bounding box center [341, 188] width 260 height 10
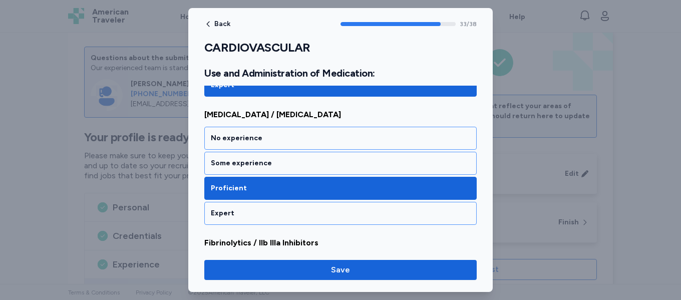
scroll to position [4431, 0]
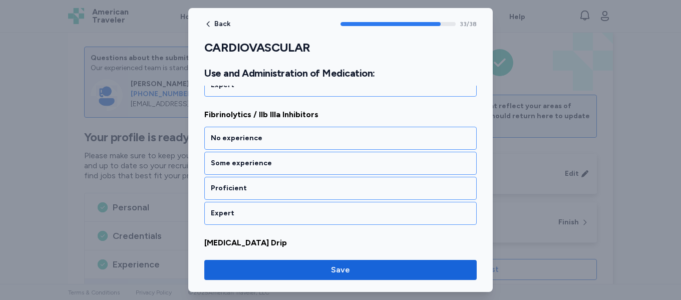
click at [296, 188] on div "Proficient" at bounding box center [341, 188] width 260 height 10
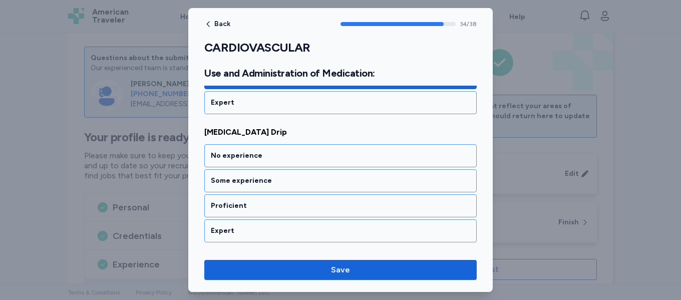
scroll to position [4559, 0]
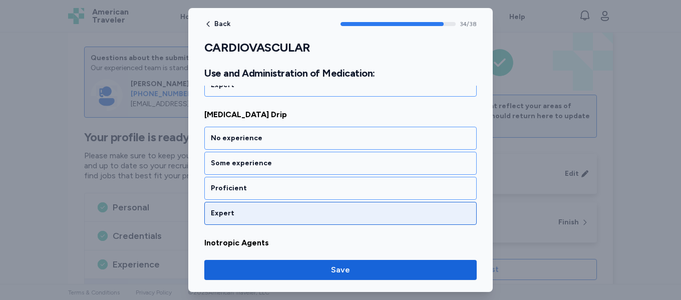
click at [285, 215] on div "Expert" at bounding box center [341, 213] width 260 height 10
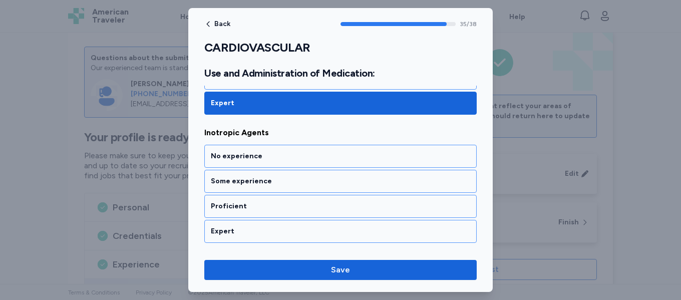
scroll to position [4687, 0]
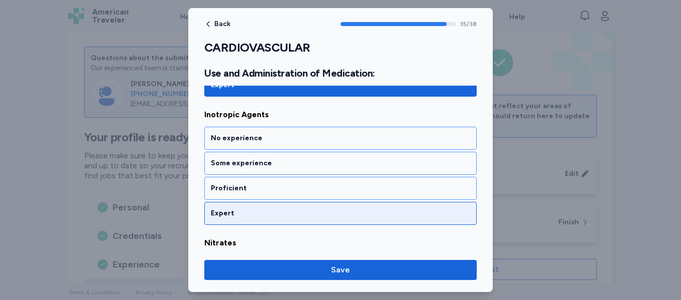
click at [270, 212] on div "Expert" at bounding box center [341, 213] width 260 height 10
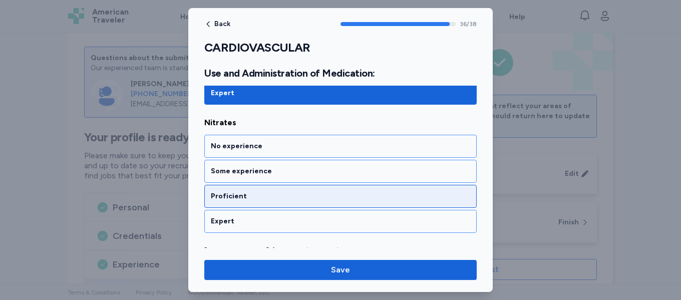
scroll to position [4816, 0]
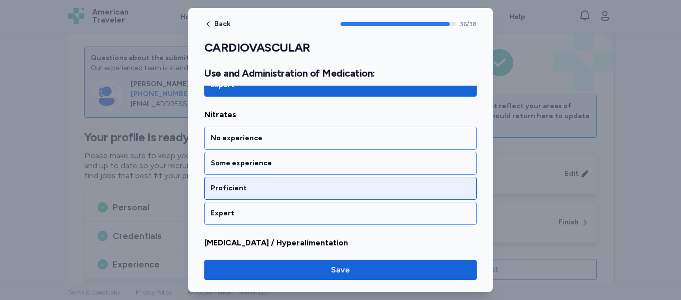
click at [283, 185] on div "Proficient" at bounding box center [341, 188] width 260 height 10
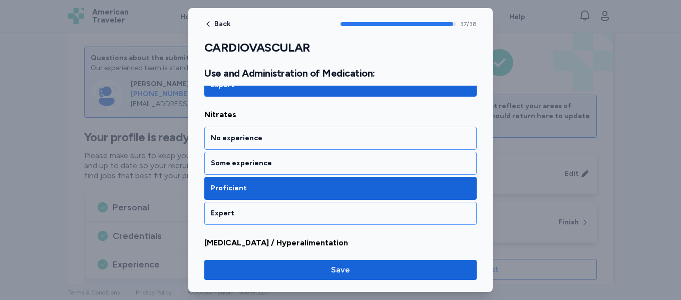
scroll to position [4923, 0]
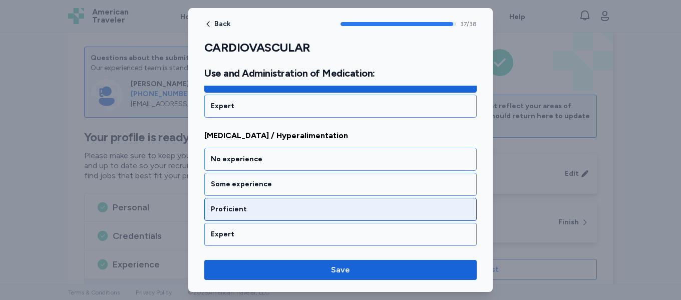
click at [283, 209] on div "Proficient" at bounding box center [341, 209] width 260 height 10
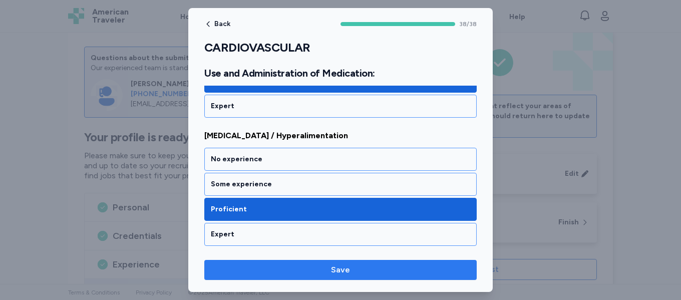
click at [339, 270] on span "Save" at bounding box center [340, 270] width 19 height 12
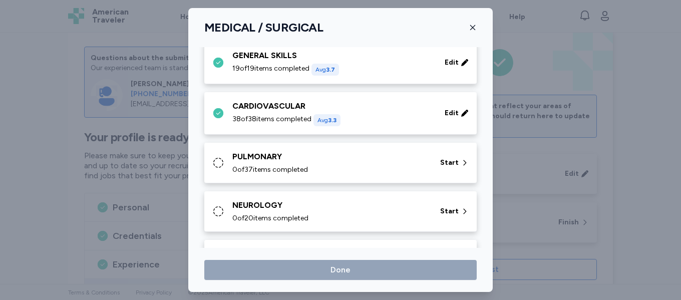
scroll to position [84, 0]
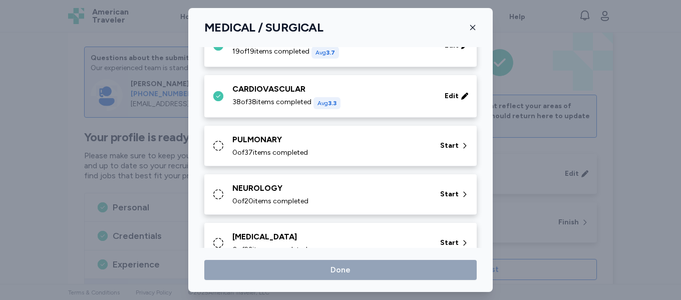
click at [346, 153] on div "0 of 37 items completed" at bounding box center [330, 153] width 196 height 10
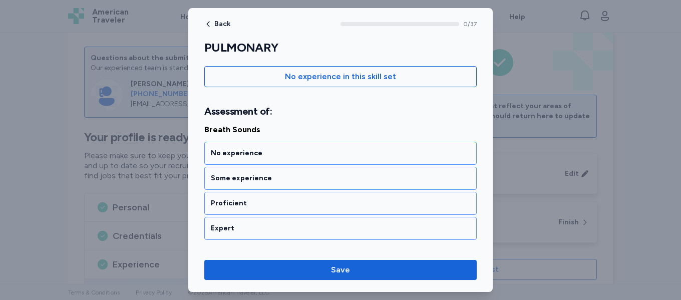
scroll to position [117, 0]
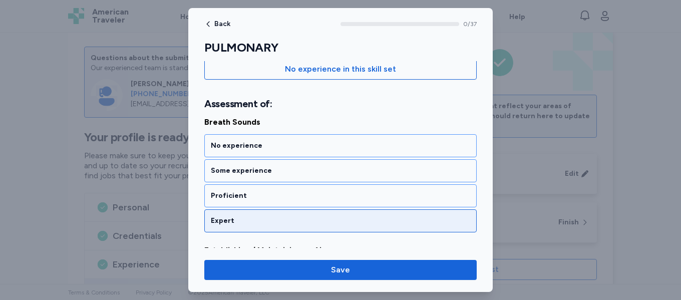
click at [317, 221] on div "Expert" at bounding box center [341, 221] width 260 height 10
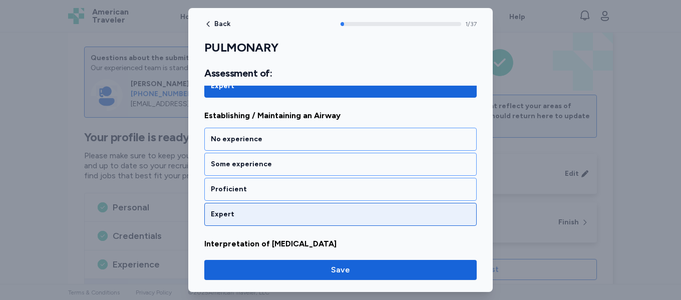
scroll to position [253, 0]
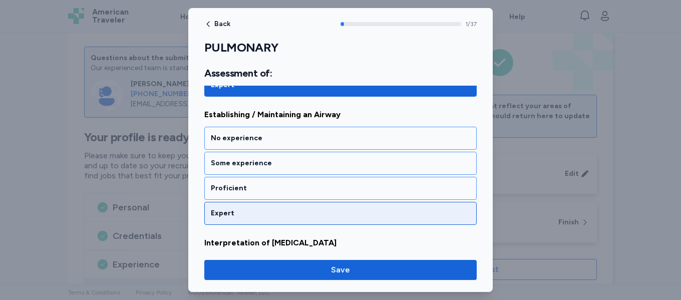
click at [304, 213] on div "Expert" at bounding box center [341, 213] width 260 height 10
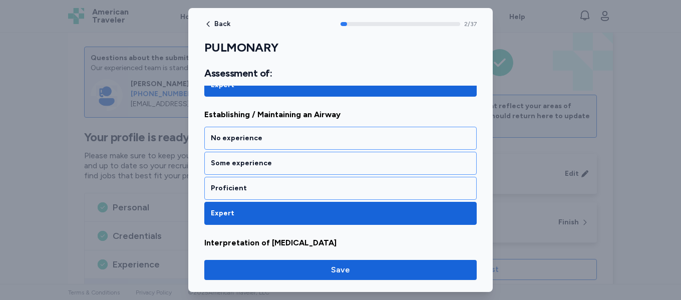
scroll to position [381, 0]
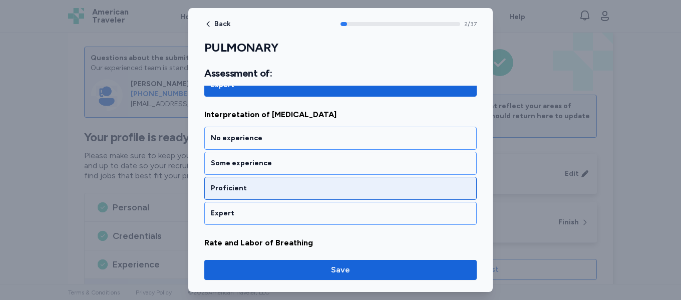
click at [310, 189] on div "Proficient" at bounding box center [341, 188] width 260 height 10
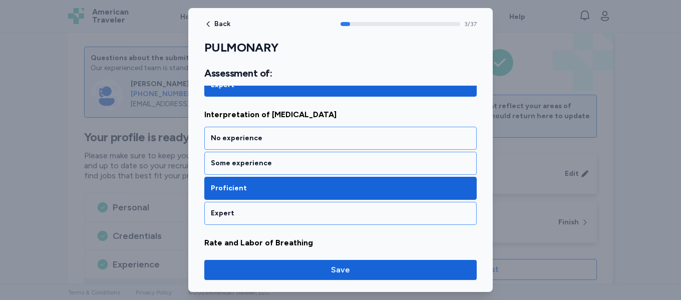
scroll to position [509, 0]
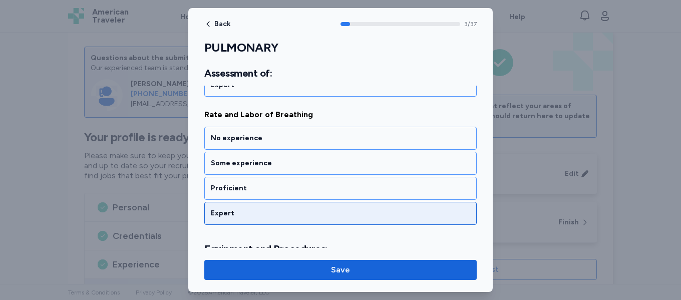
click at [298, 215] on div "Expert" at bounding box center [341, 213] width 260 height 10
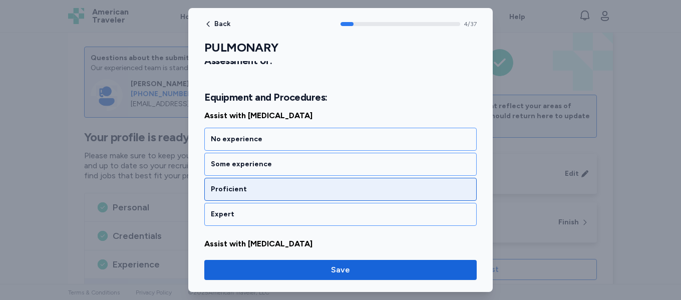
scroll to position [662, 0]
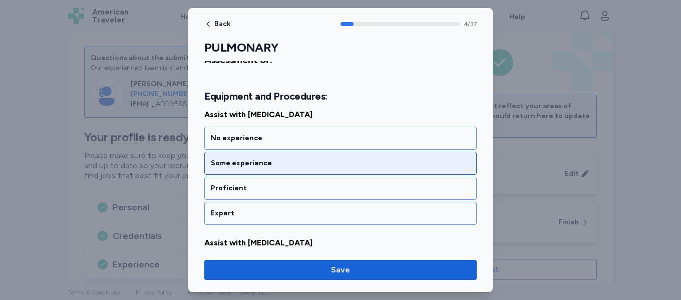
click at [326, 161] on div "Some experience" at bounding box center [341, 163] width 260 height 10
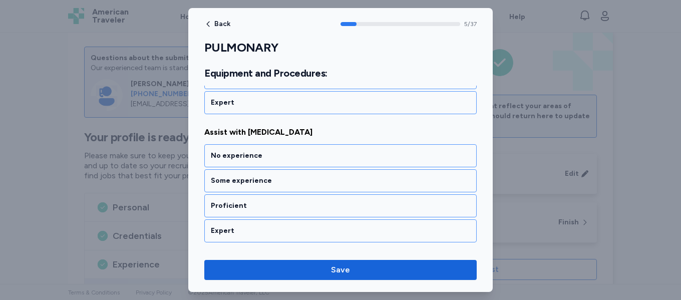
scroll to position [790, 0]
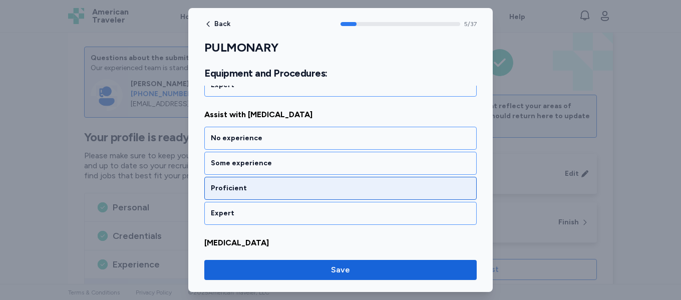
click at [315, 194] on div "Proficient" at bounding box center [340, 188] width 273 height 23
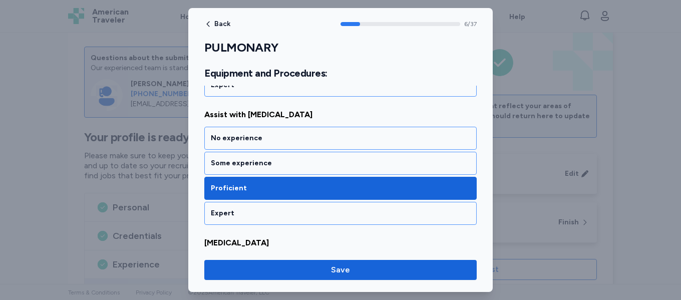
scroll to position [918, 0]
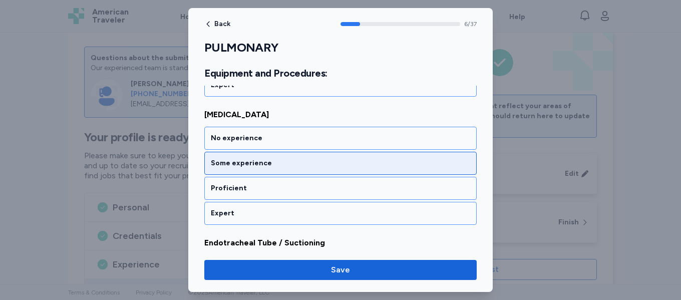
click at [321, 165] on div "Some experience" at bounding box center [341, 163] width 260 height 10
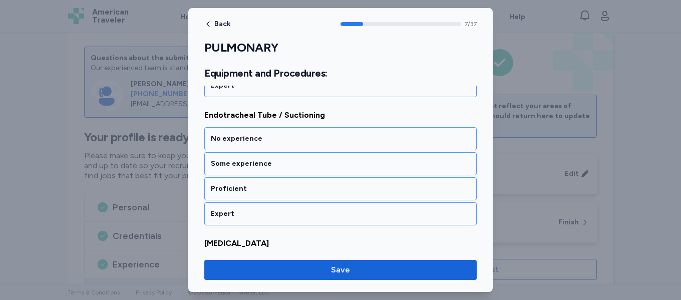
scroll to position [1047, 0]
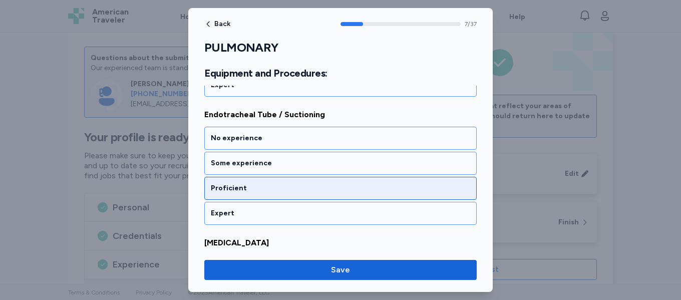
click at [307, 192] on div "Proficient" at bounding box center [341, 188] width 260 height 10
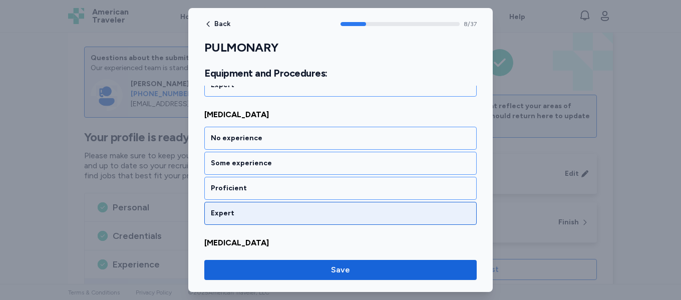
click at [302, 213] on div "Expert" at bounding box center [341, 213] width 260 height 10
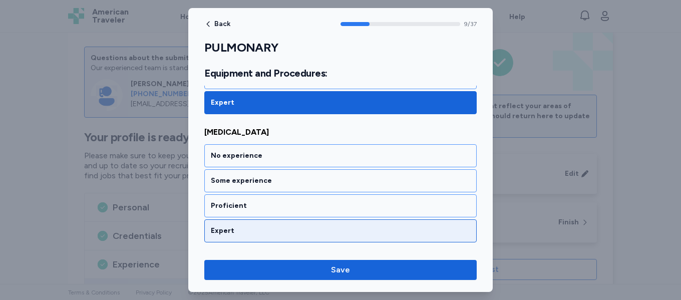
scroll to position [1303, 0]
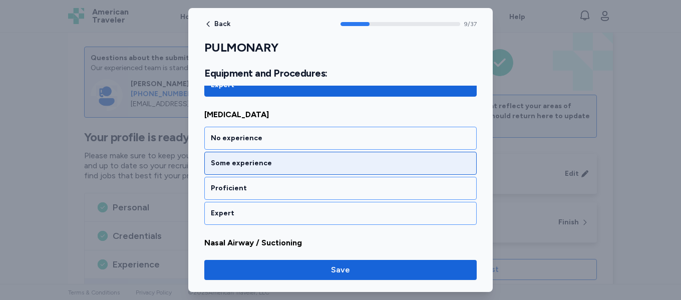
click at [326, 162] on div "Some experience" at bounding box center [341, 163] width 260 height 10
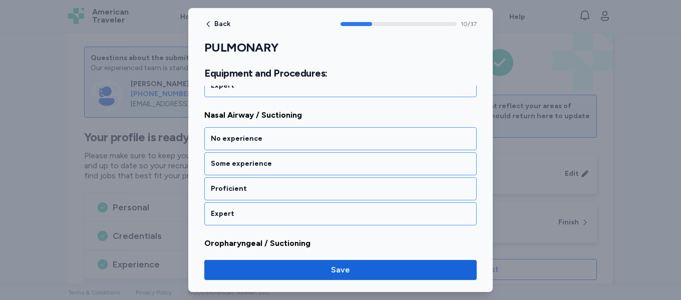
scroll to position [1432, 0]
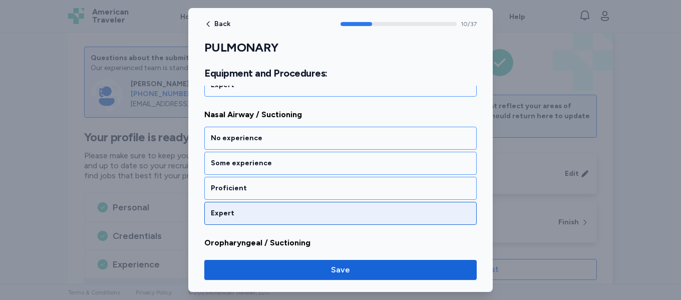
click at [301, 215] on div "Expert" at bounding box center [341, 213] width 260 height 10
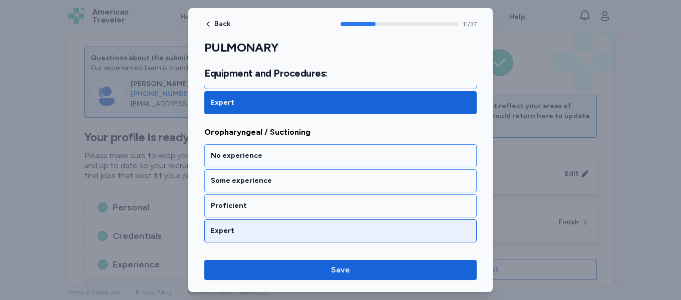
scroll to position [1560, 0]
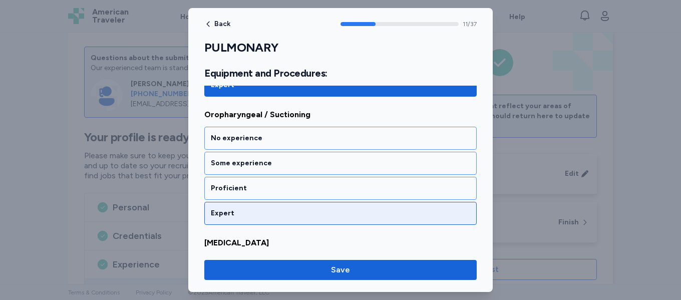
click at [298, 212] on div "Expert" at bounding box center [341, 213] width 260 height 10
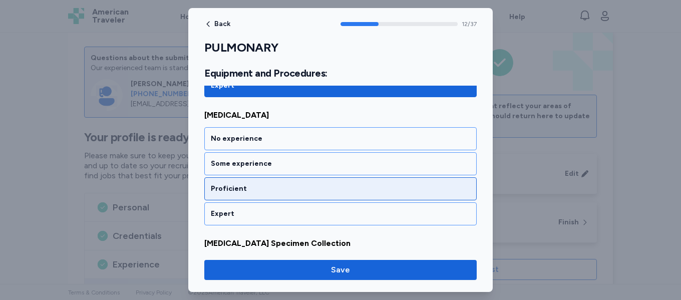
scroll to position [1688, 0]
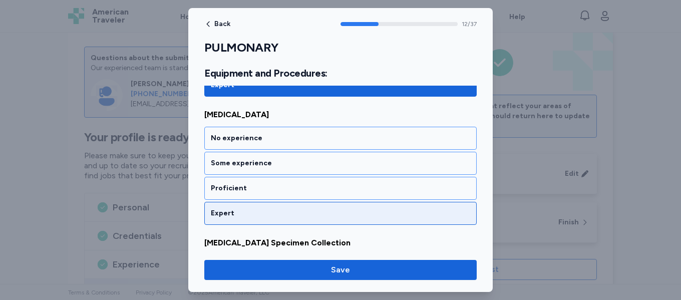
click at [301, 213] on div "Expert" at bounding box center [341, 213] width 260 height 10
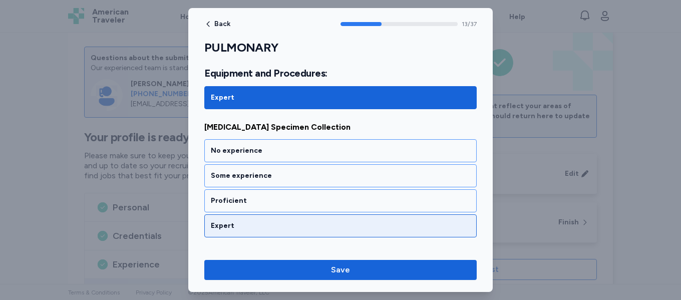
scroll to position [1816, 0]
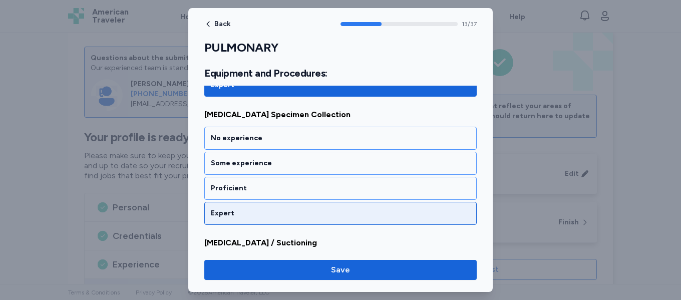
click at [293, 212] on div "Expert" at bounding box center [341, 213] width 260 height 10
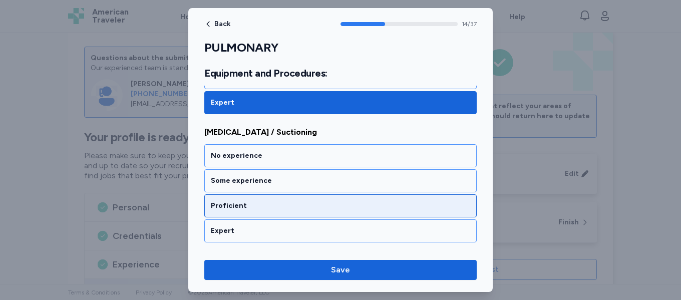
scroll to position [1945, 0]
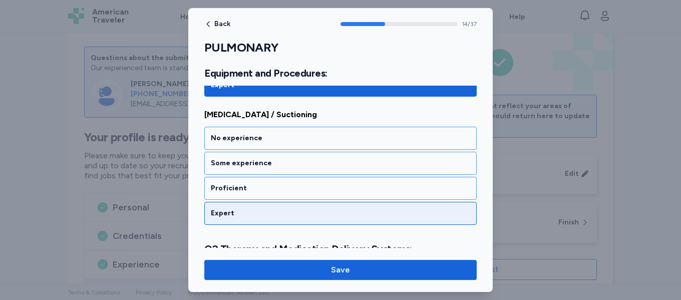
click at [290, 213] on div "Expert" at bounding box center [341, 213] width 260 height 10
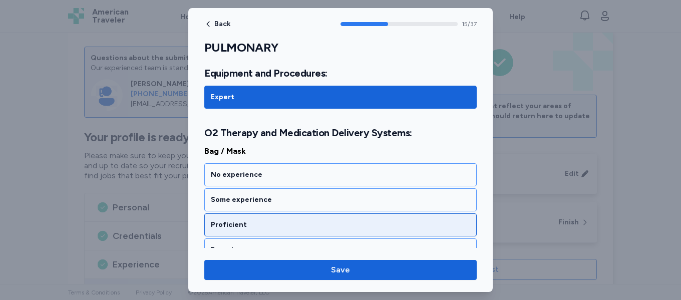
scroll to position [2097, 0]
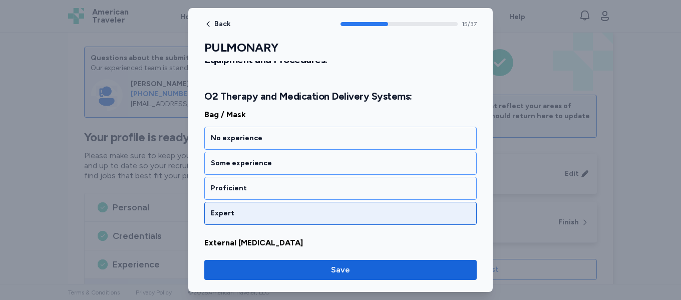
click at [294, 218] on div "Expert" at bounding box center [341, 213] width 260 height 10
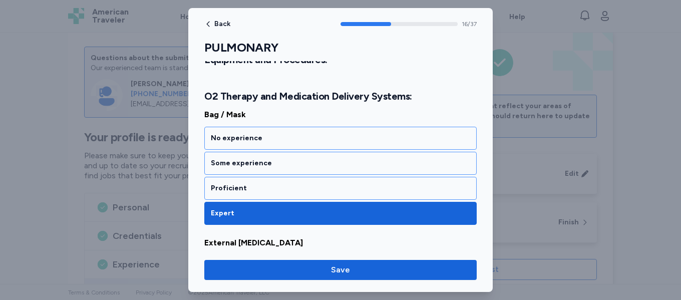
scroll to position [2226, 0]
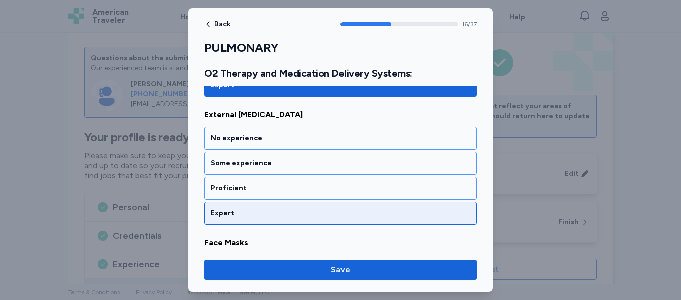
click at [291, 214] on div "Expert" at bounding box center [341, 213] width 260 height 10
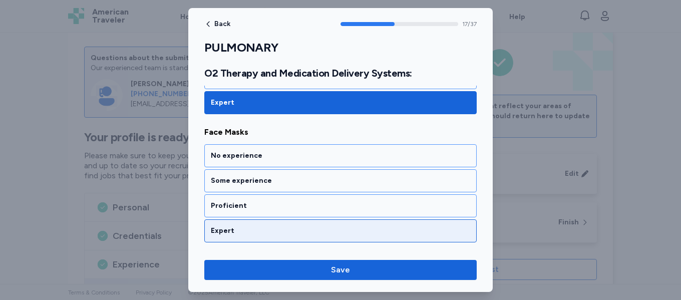
scroll to position [2354, 0]
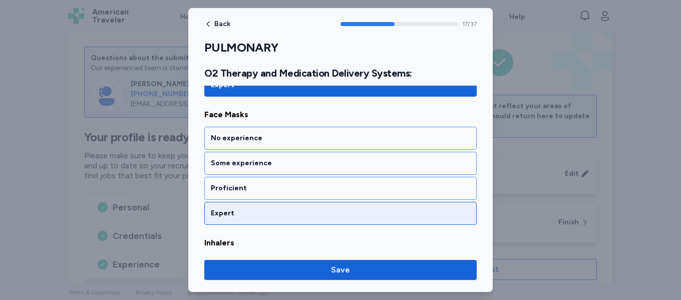
click at [288, 215] on div "Expert" at bounding box center [341, 213] width 260 height 10
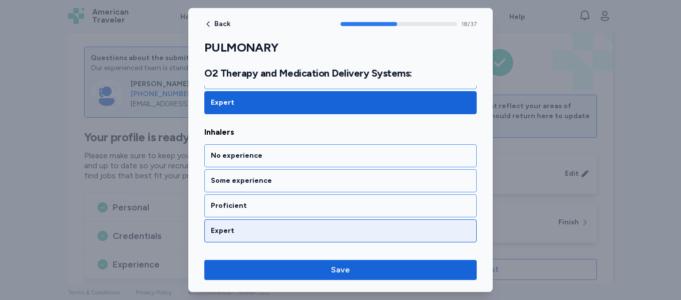
scroll to position [2482, 0]
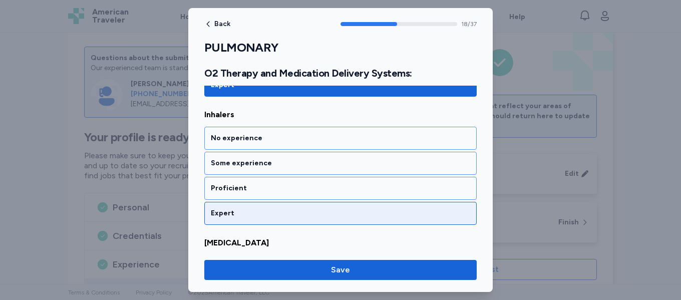
click at [292, 211] on div "Expert" at bounding box center [341, 213] width 260 height 10
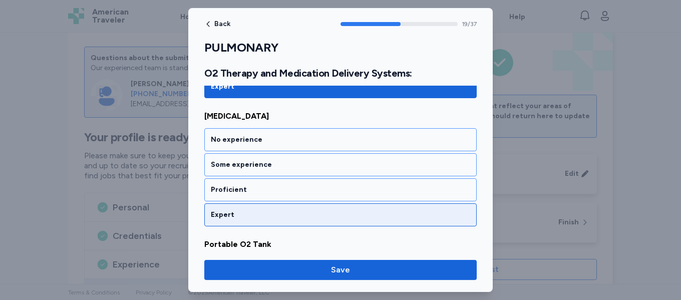
scroll to position [2611, 0]
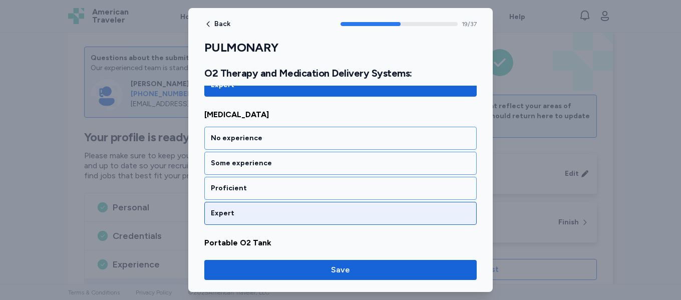
click at [290, 214] on div "Expert" at bounding box center [341, 213] width 260 height 10
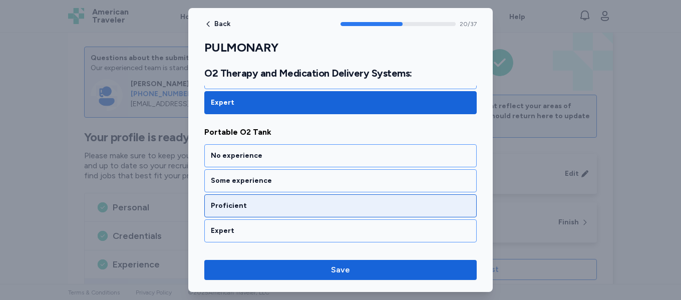
scroll to position [2739, 0]
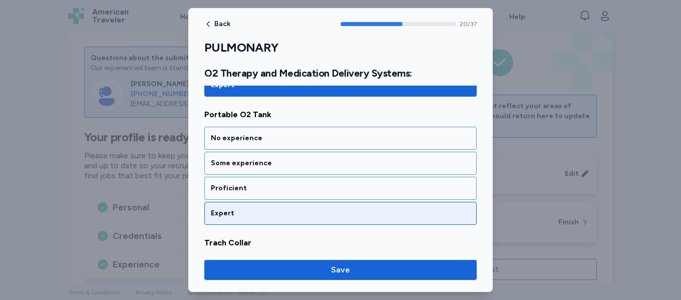
click at [291, 209] on div "Expert" at bounding box center [341, 213] width 260 height 10
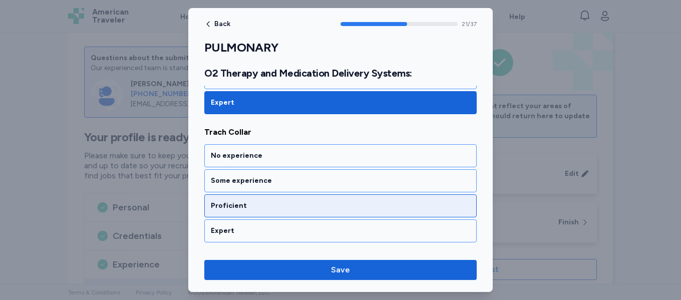
scroll to position [2867, 0]
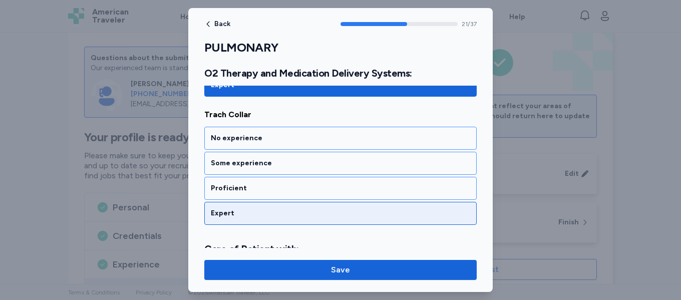
click at [295, 211] on div "Expert" at bounding box center [341, 213] width 260 height 10
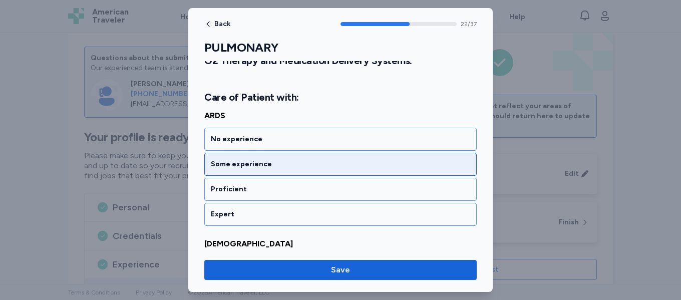
scroll to position [3020, 0]
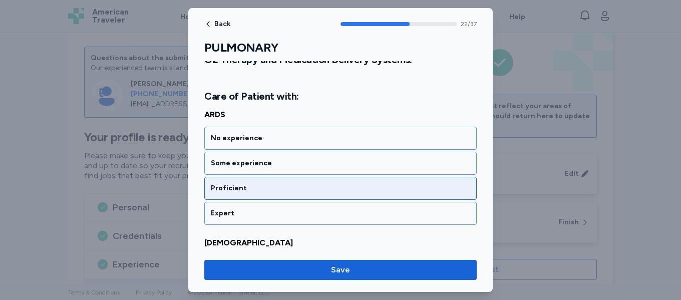
click at [291, 189] on div "Proficient" at bounding box center [341, 188] width 260 height 10
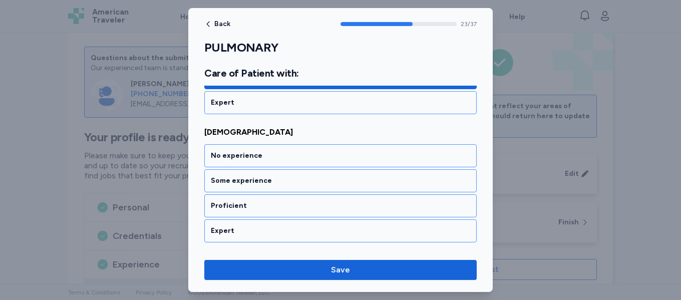
scroll to position [3148, 0]
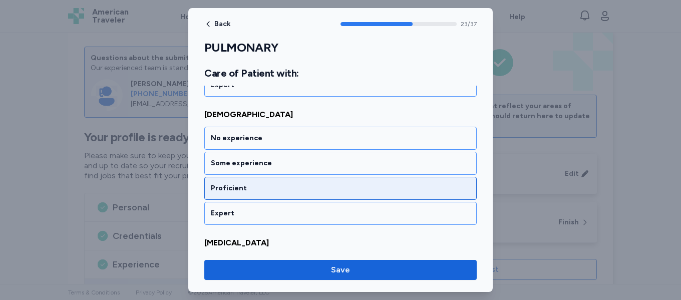
click at [259, 192] on div "Proficient" at bounding box center [341, 188] width 260 height 10
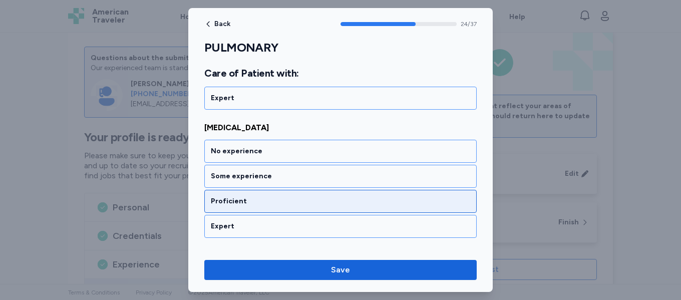
scroll to position [3260, 0]
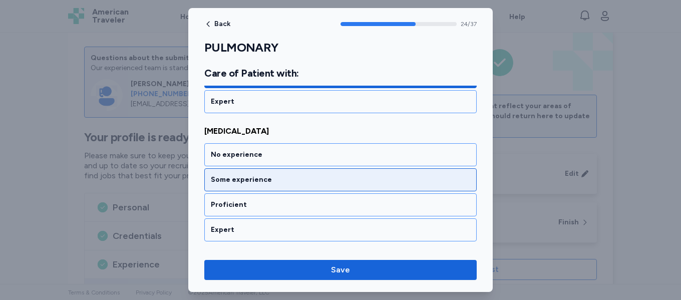
click at [302, 177] on div "Some experience" at bounding box center [341, 180] width 260 height 10
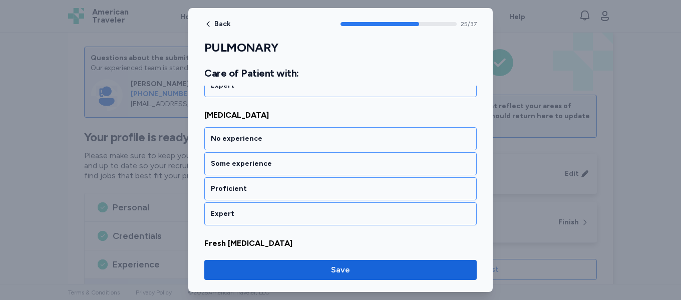
scroll to position [3405, 0]
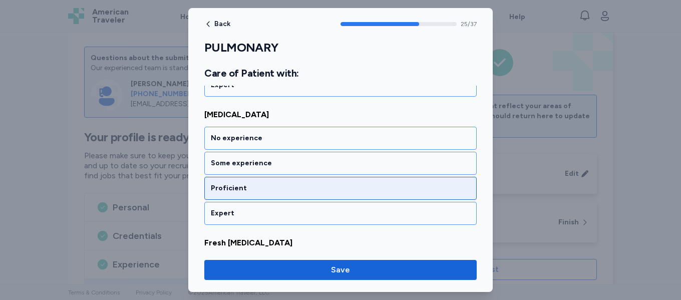
click at [289, 192] on div "Proficient" at bounding box center [341, 188] width 260 height 10
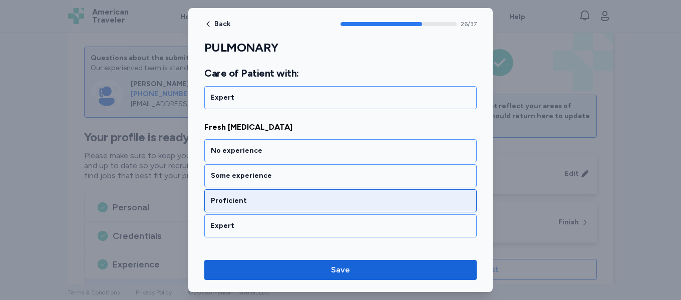
scroll to position [3533, 0]
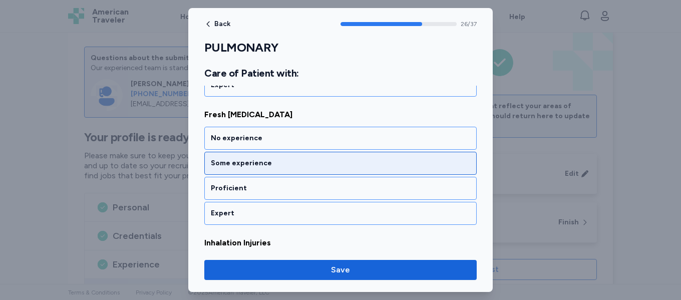
click at [311, 168] on div "Some experience" at bounding box center [340, 163] width 273 height 23
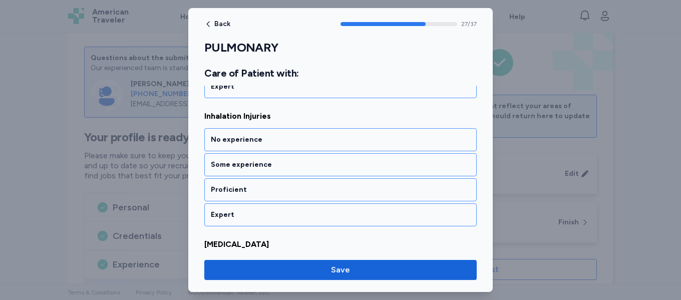
scroll to position [3661, 0]
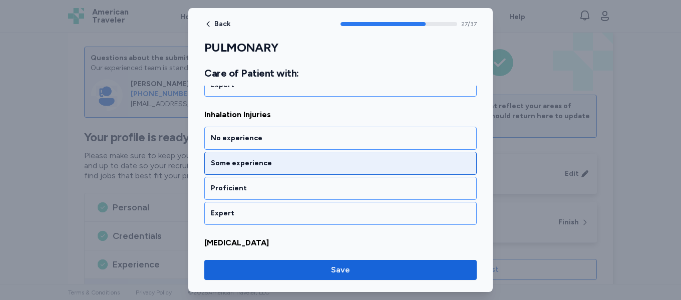
click at [311, 165] on div "Some experience" at bounding box center [341, 163] width 260 height 10
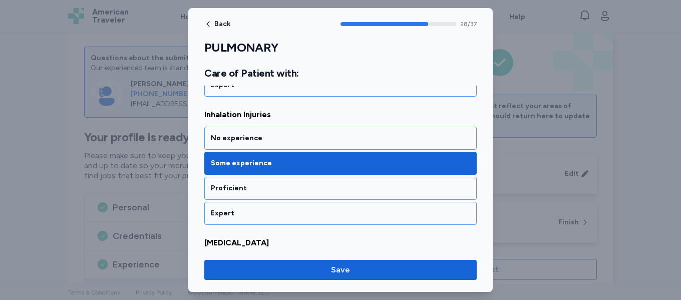
scroll to position [3790, 0]
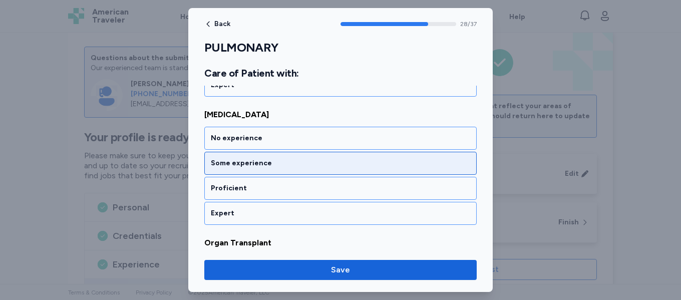
click at [309, 170] on div "Some experience" at bounding box center [340, 163] width 273 height 23
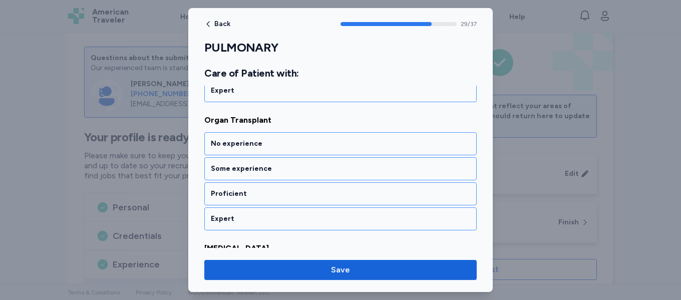
scroll to position [3918, 0]
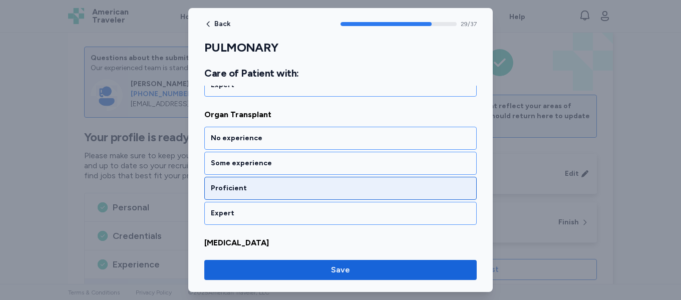
click at [291, 191] on div "Proficient" at bounding box center [341, 188] width 260 height 10
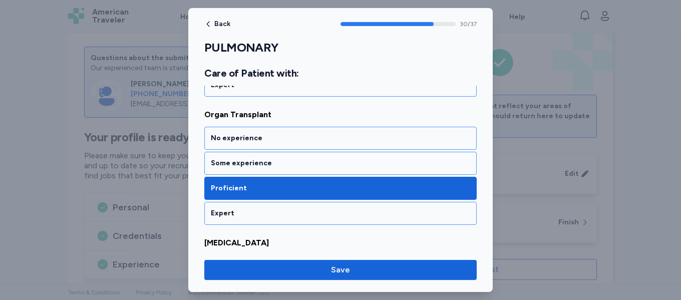
scroll to position [4046, 0]
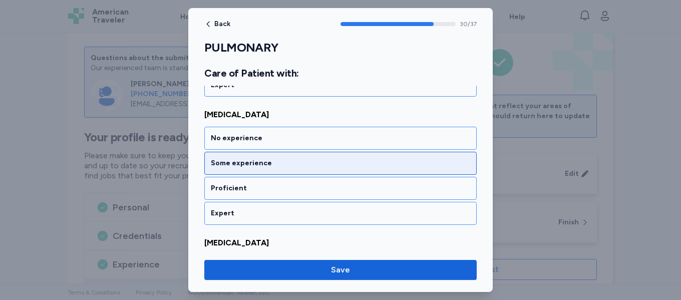
click at [307, 165] on div "Some experience" at bounding box center [341, 163] width 260 height 10
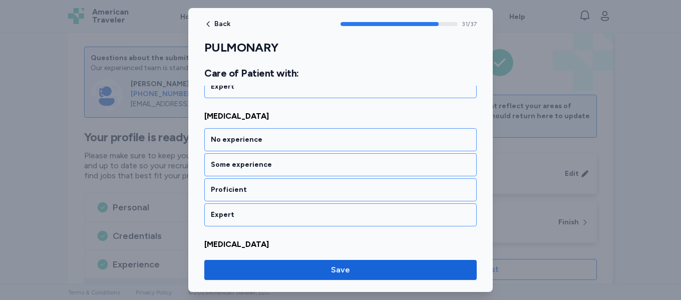
scroll to position [4174, 0]
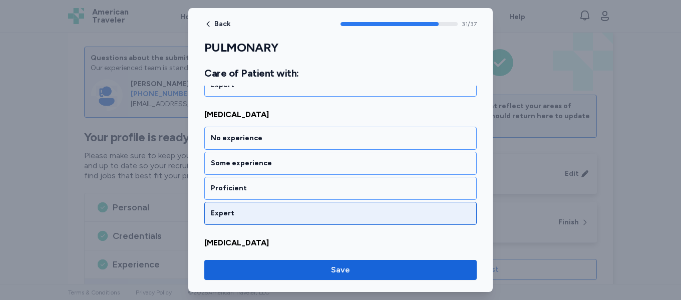
click at [285, 215] on div "Expert" at bounding box center [341, 213] width 260 height 10
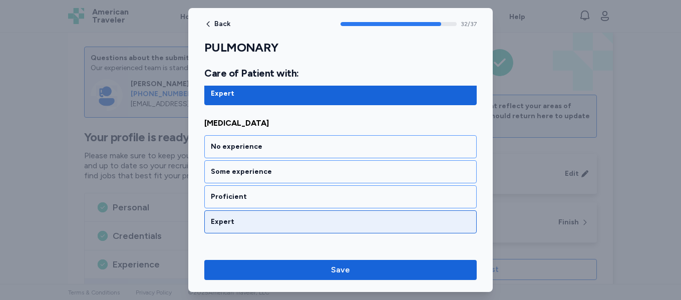
scroll to position [4303, 0]
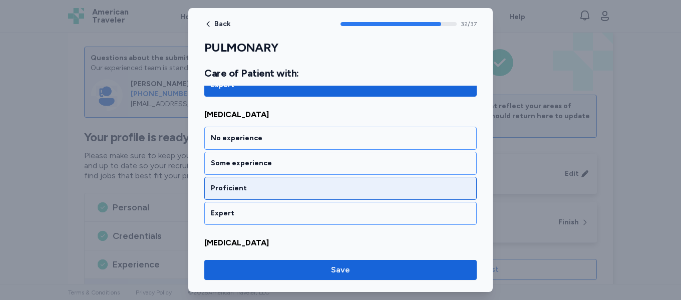
click at [301, 185] on div "Proficient" at bounding box center [341, 188] width 260 height 10
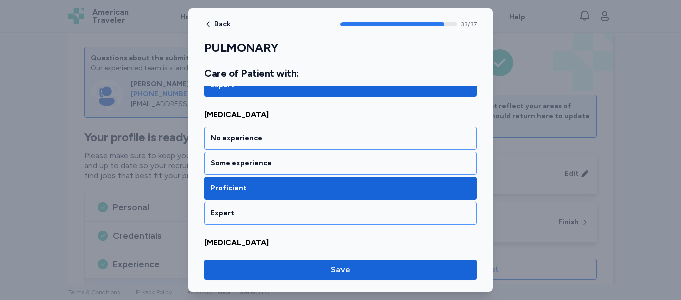
scroll to position [4431, 0]
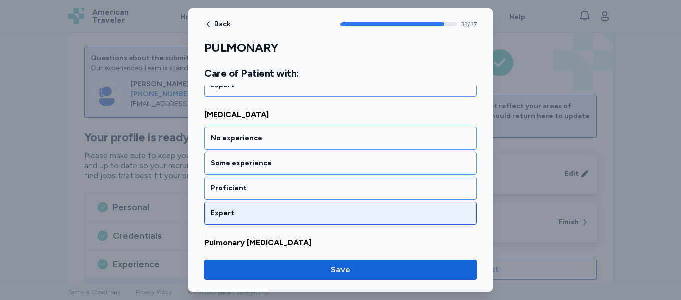
click at [281, 214] on div "Expert" at bounding box center [341, 213] width 260 height 10
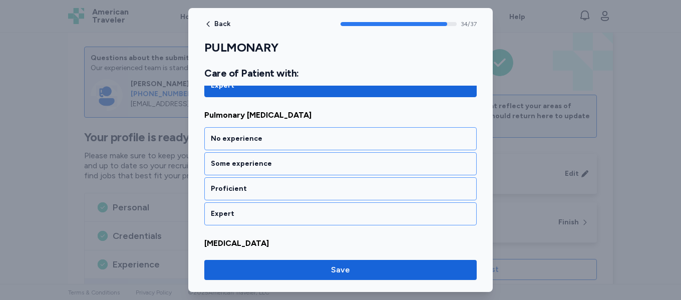
scroll to position [4559, 0]
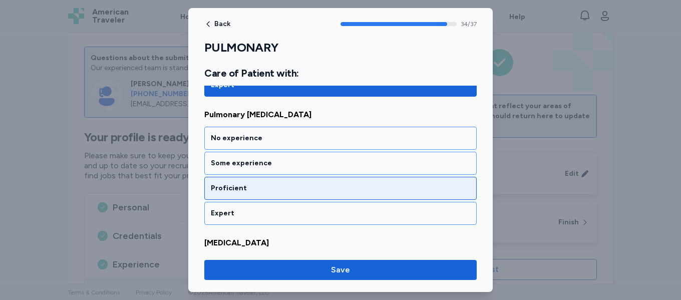
click at [278, 189] on div "Proficient" at bounding box center [341, 188] width 260 height 10
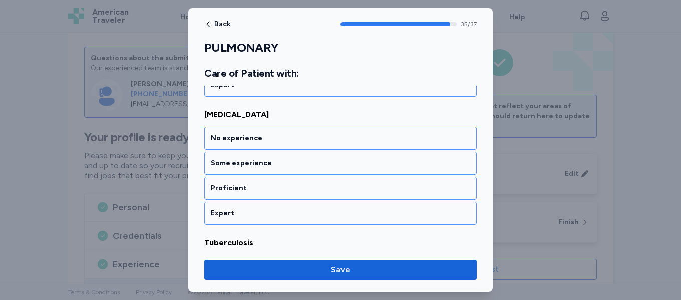
scroll to position [4704, 0]
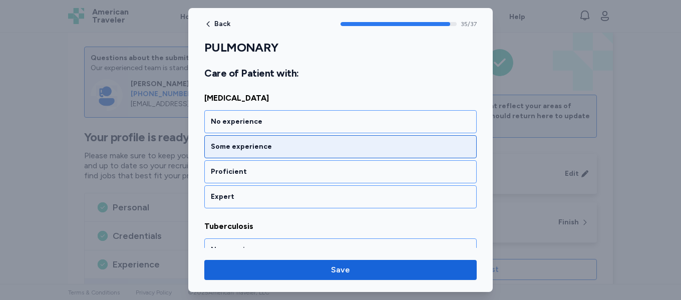
click at [324, 151] on div "Some experience" at bounding box center [341, 147] width 260 height 10
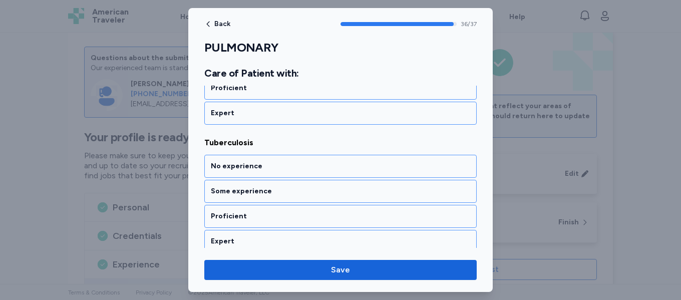
scroll to position [4795, 0]
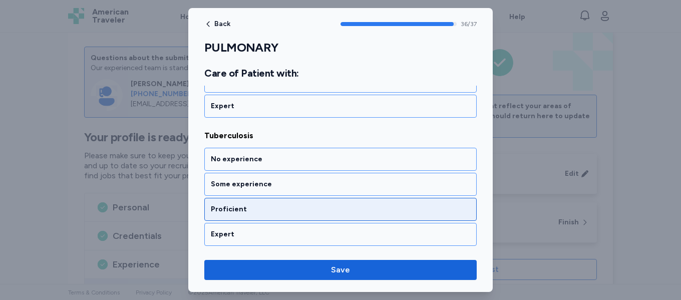
click at [300, 210] on div "Proficient" at bounding box center [341, 209] width 260 height 10
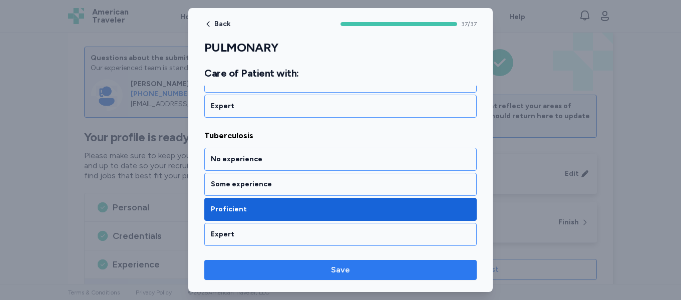
click at [329, 272] on span "Save" at bounding box center [340, 270] width 257 height 12
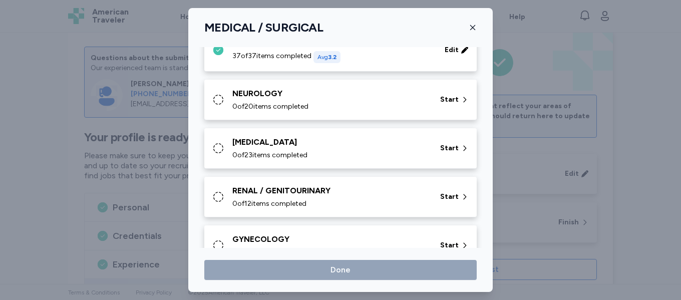
scroll to position [184, 0]
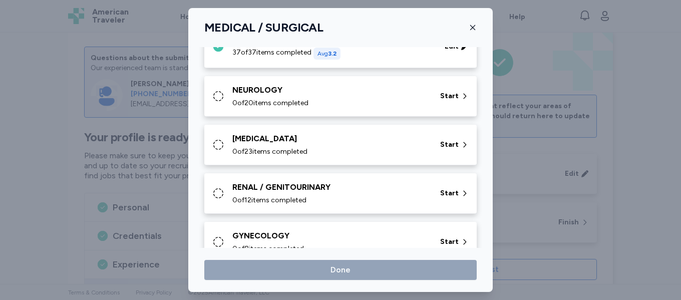
click at [342, 101] on div "0 of 20 items completed" at bounding box center [330, 103] width 196 height 10
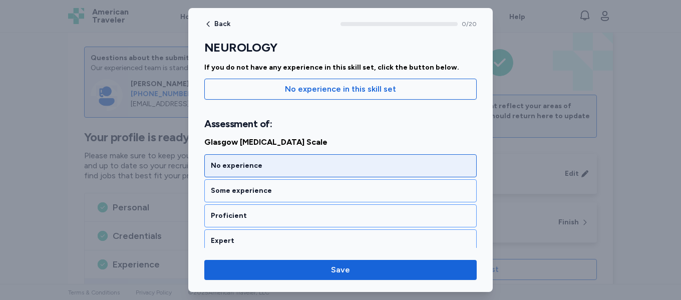
scroll to position [100, 0]
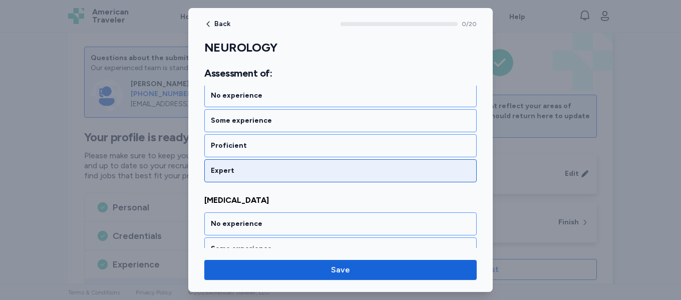
click at [288, 172] on div "Expert" at bounding box center [341, 171] width 260 height 10
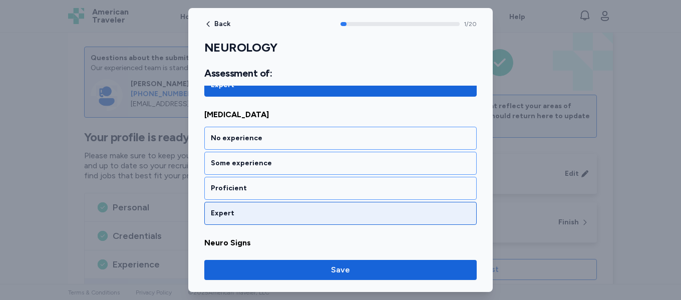
click at [280, 217] on div "Expert" at bounding box center [341, 213] width 260 height 10
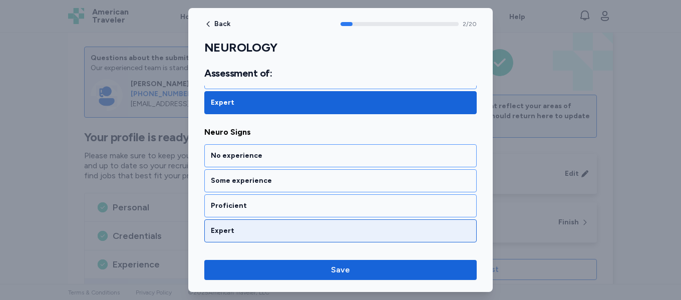
scroll to position [381, 0]
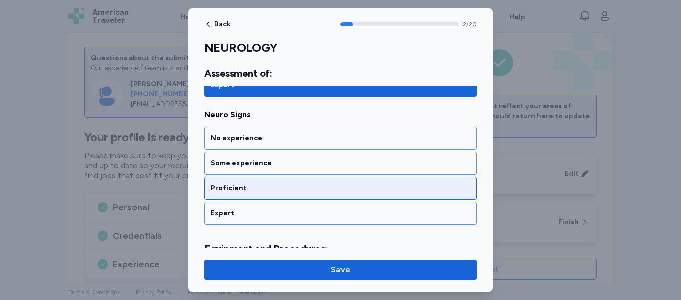
click at [289, 199] on div "Proficient" at bounding box center [340, 188] width 273 height 23
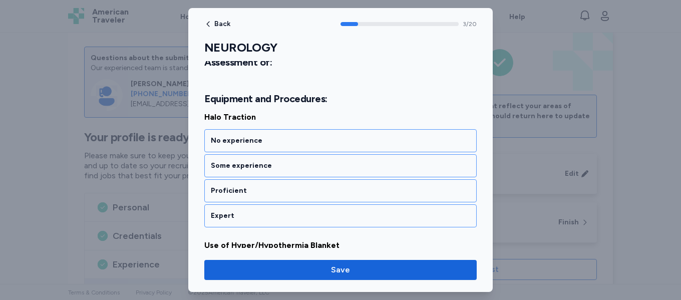
scroll to position [534, 0]
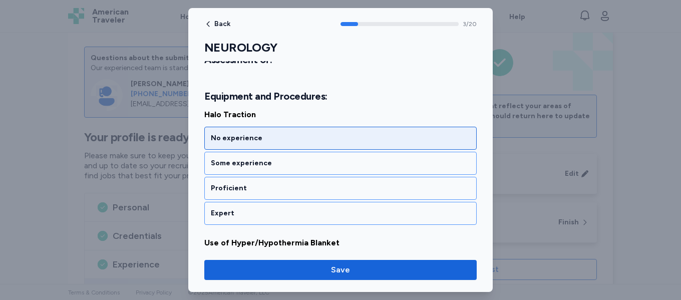
click at [254, 136] on div "No experience" at bounding box center [341, 138] width 260 height 10
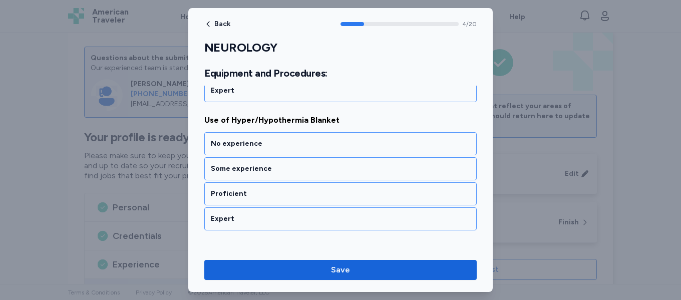
scroll to position [662, 0]
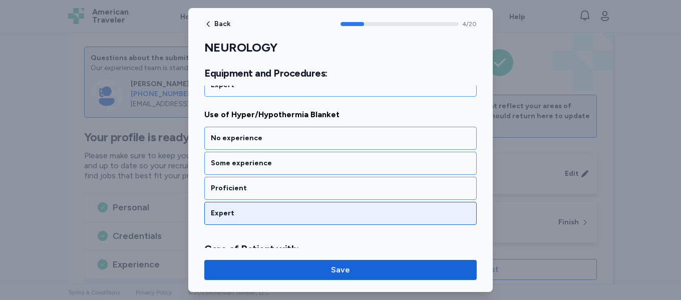
click at [242, 212] on div "Expert" at bounding box center [341, 213] width 260 height 10
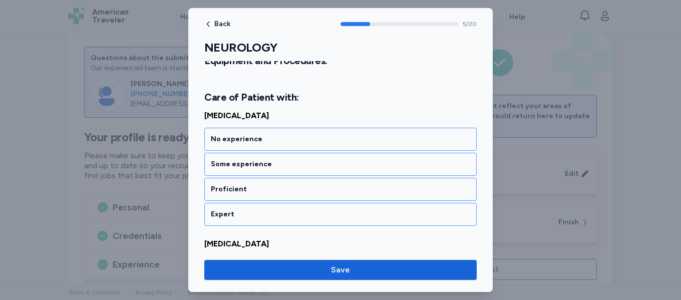
scroll to position [815, 0]
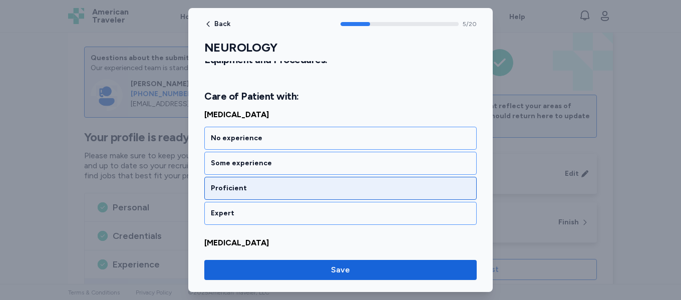
click at [251, 191] on div "Proficient" at bounding box center [341, 188] width 260 height 10
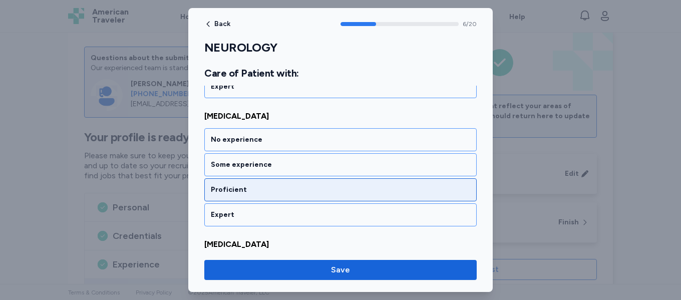
scroll to position [943, 0]
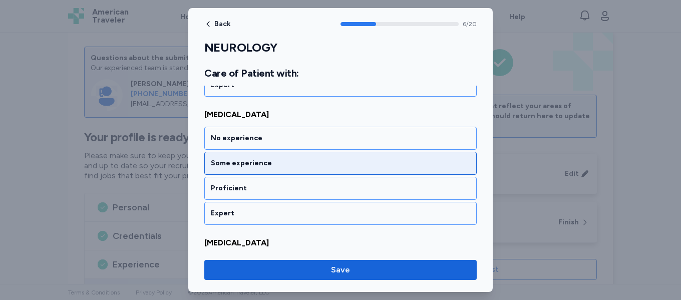
click at [281, 169] on div "Some experience" at bounding box center [340, 163] width 273 height 23
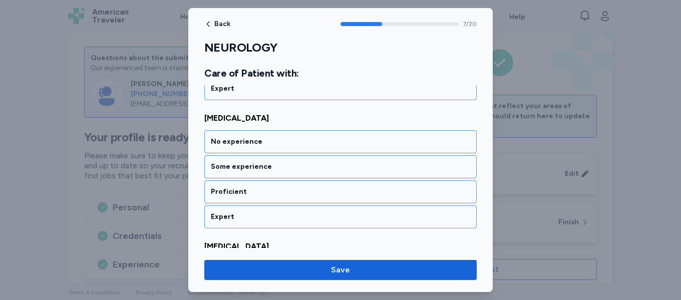
scroll to position [1071, 0]
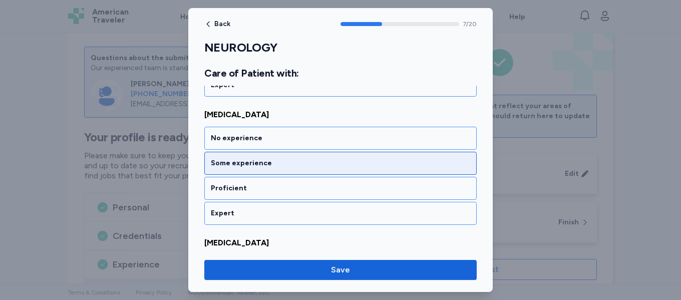
click at [284, 171] on div "Some experience" at bounding box center [340, 163] width 273 height 23
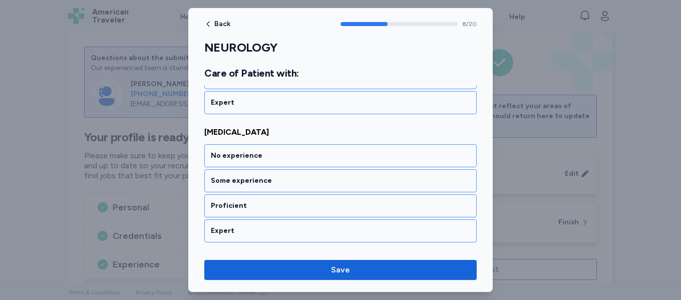
scroll to position [1200, 0]
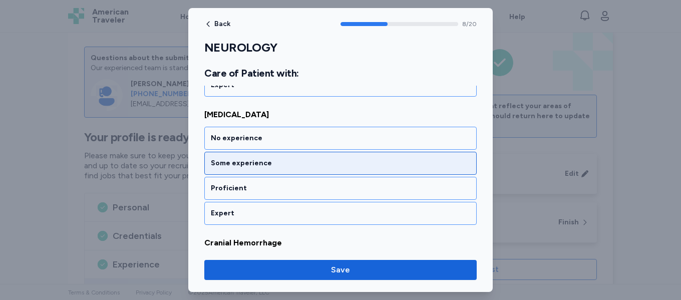
click at [284, 172] on div "Some experience" at bounding box center [340, 163] width 273 height 23
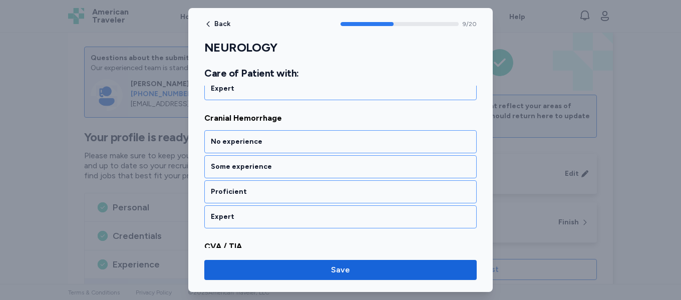
scroll to position [1328, 0]
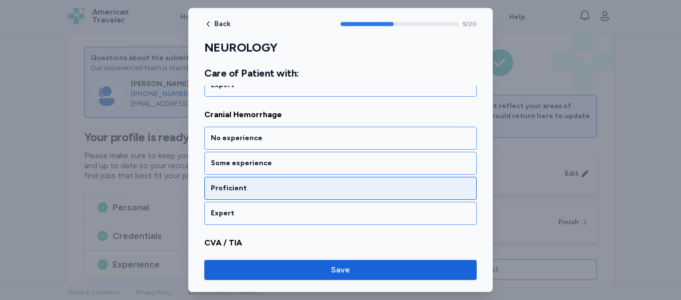
click at [274, 190] on div "Proficient" at bounding box center [341, 188] width 260 height 10
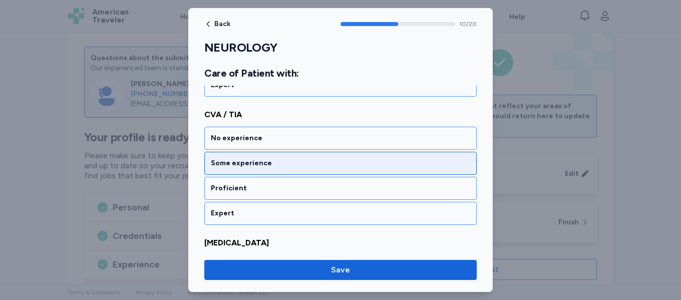
click at [288, 166] on div "Some experience" at bounding box center [341, 163] width 260 height 10
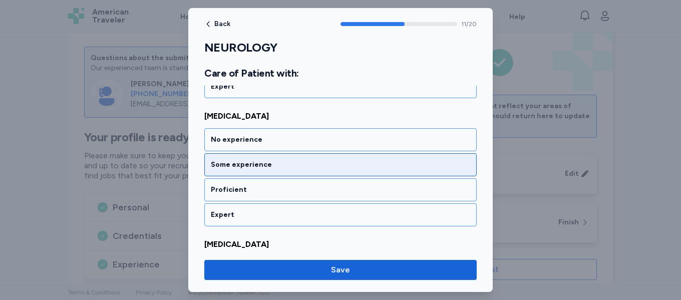
scroll to position [1584, 0]
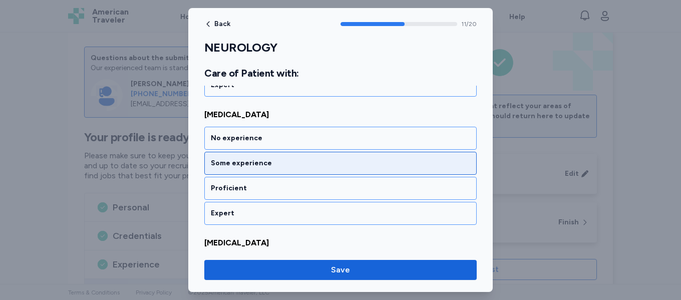
click at [283, 169] on div "Some experience" at bounding box center [340, 163] width 273 height 23
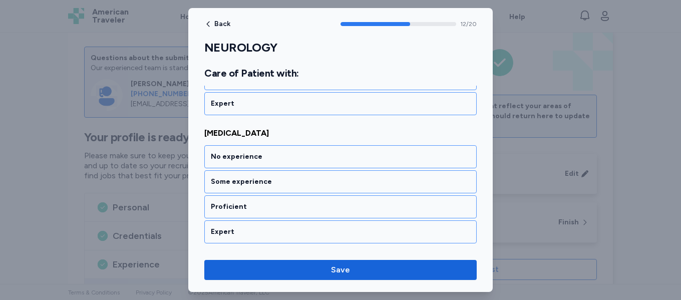
scroll to position [1713, 0]
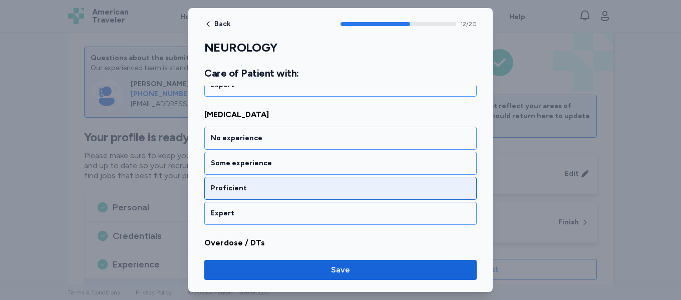
click at [265, 192] on div "Proficient" at bounding box center [341, 188] width 260 height 10
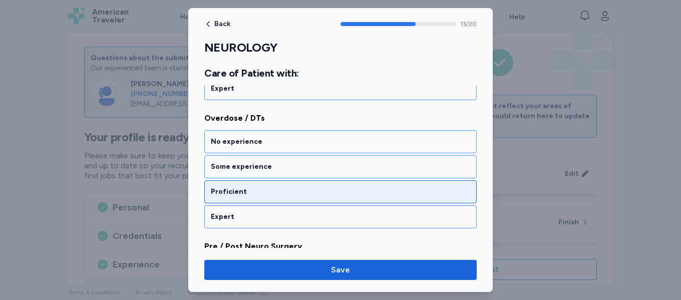
scroll to position [1841, 0]
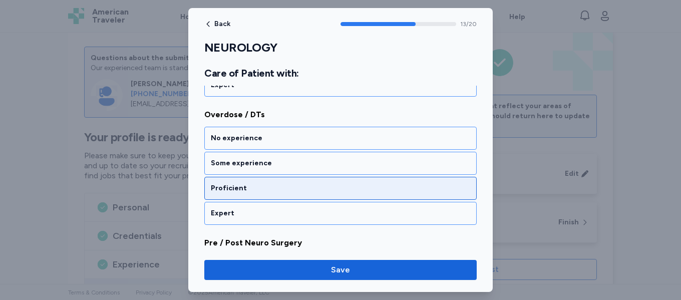
click at [265, 186] on div "Proficient" at bounding box center [341, 188] width 260 height 10
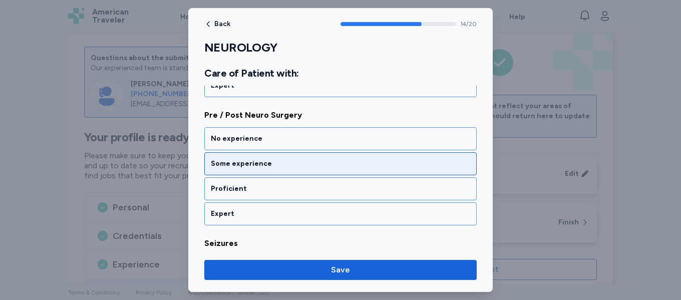
scroll to position [1969, 0]
click at [279, 170] on div "Some experience" at bounding box center [340, 163] width 273 height 23
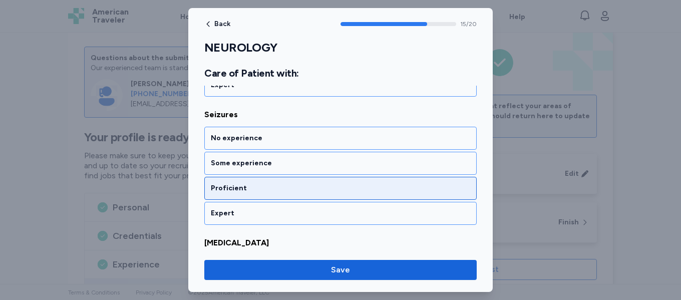
click at [267, 192] on div "Proficient" at bounding box center [341, 188] width 260 height 10
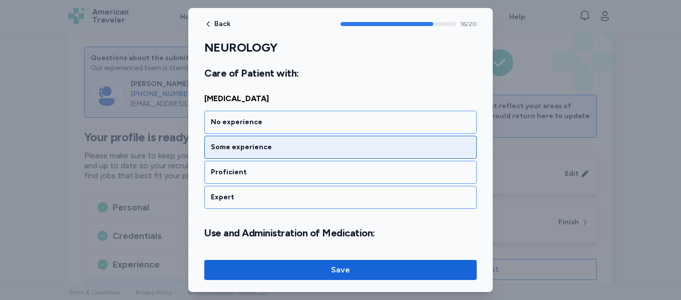
scroll to position [2242, 0]
click at [290, 155] on div "Some experience" at bounding box center [340, 146] width 273 height 23
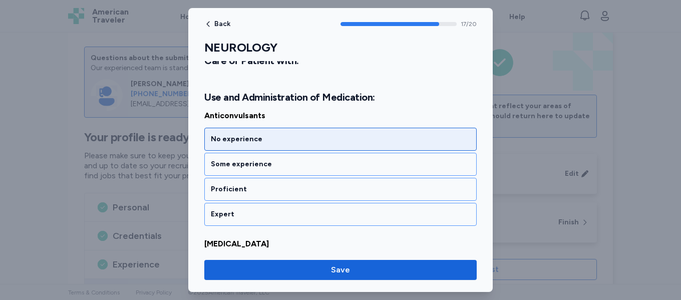
scroll to position [2379, 0]
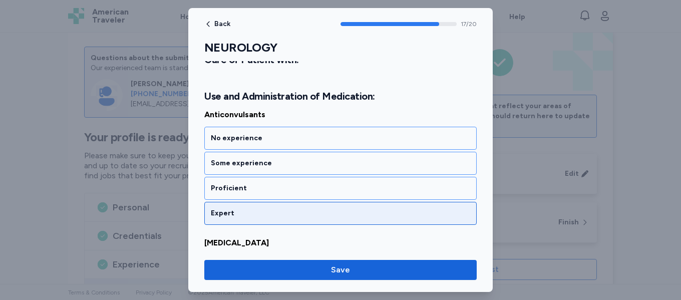
click at [252, 217] on div "Expert" at bounding box center [341, 213] width 260 height 10
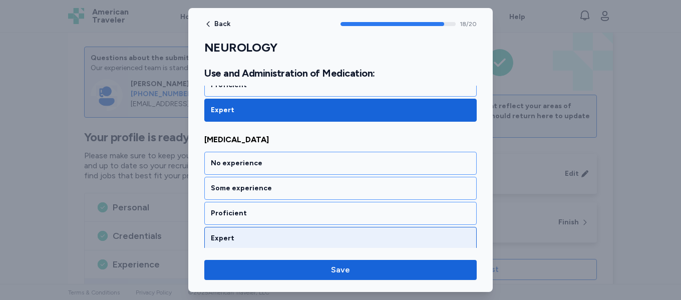
scroll to position [2507, 0]
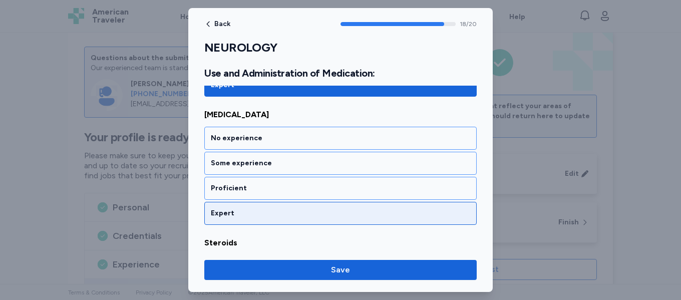
click at [252, 215] on div "Expert" at bounding box center [341, 213] width 260 height 10
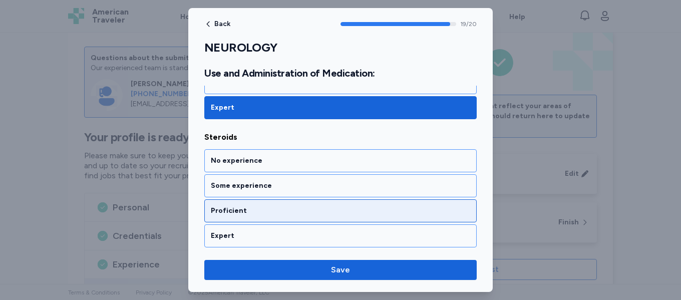
scroll to position [2614, 0]
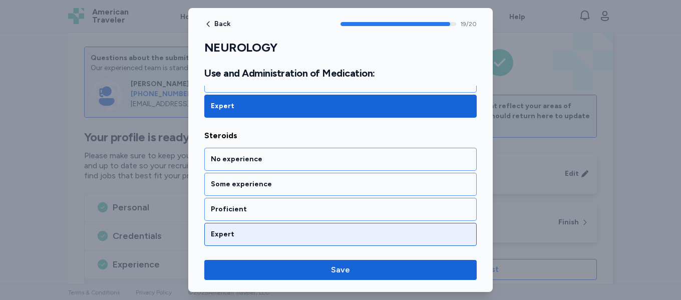
click at [246, 236] on div "Expert" at bounding box center [341, 234] width 260 height 10
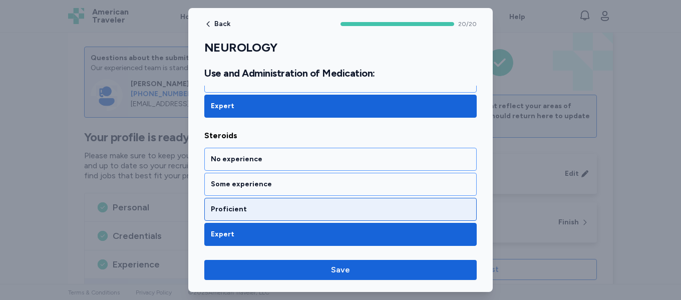
click at [269, 212] on div "Proficient" at bounding box center [341, 209] width 260 height 10
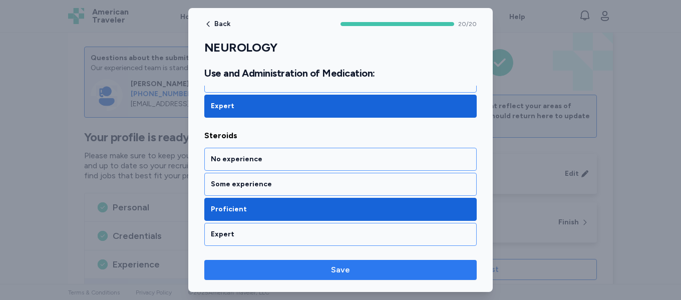
click at [320, 269] on span "Save" at bounding box center [340, 270] width 257 height 12
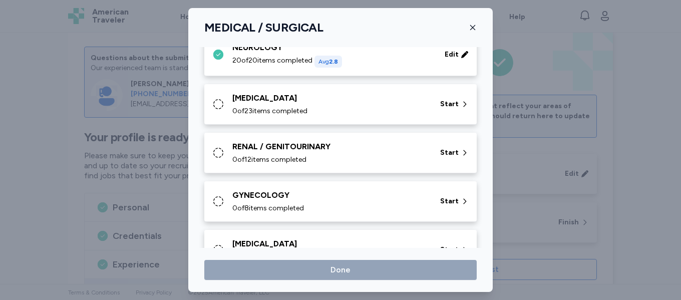
scroll to position [234, 0]
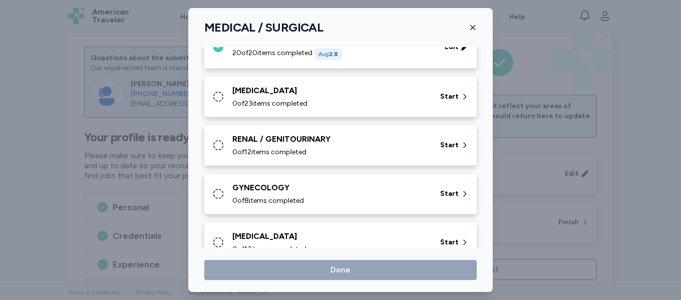
click at [327, 96] on div "GASTROINTESTINAL" at bounding box center [330, 91] width 196 height 12
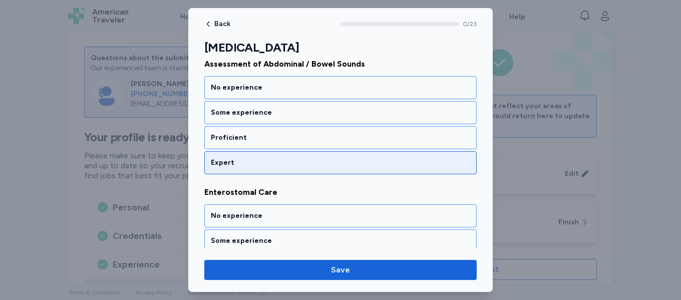
click at [294, 167] on div "Expert" at bounding box center [341, 163] width 260 height 10
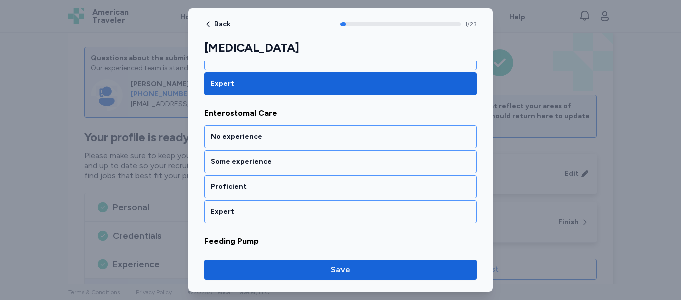
scroll to position [241, 0]
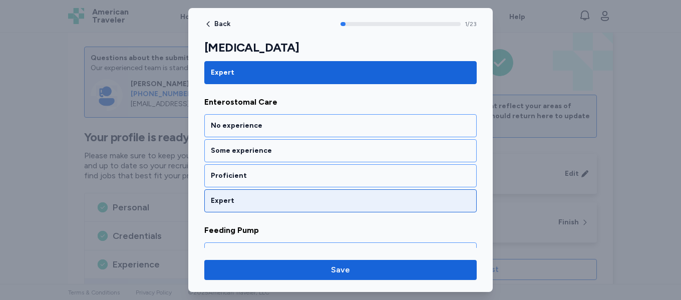
click at [270, 205] on div "Expert" at bounding box center [341, 201] width 260 height 10
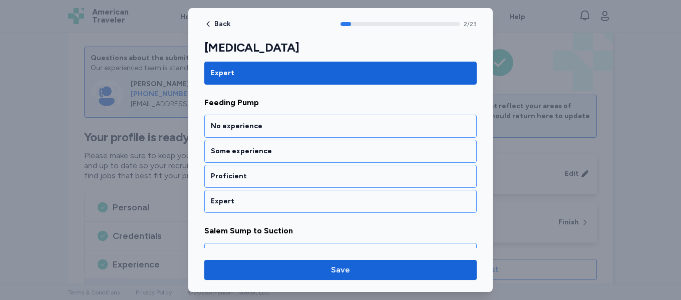
scroll to position [369, 0]
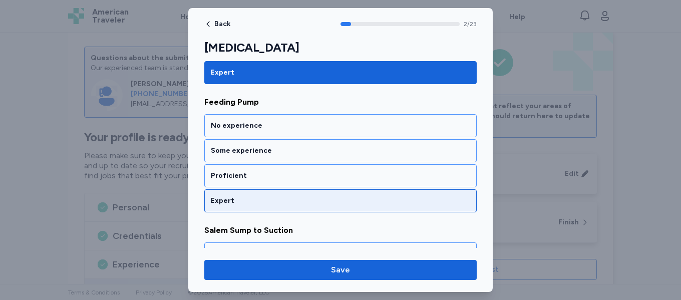
click at [266, 204] on div "Expert" at bounding box center [341, 201] width 260 height 10
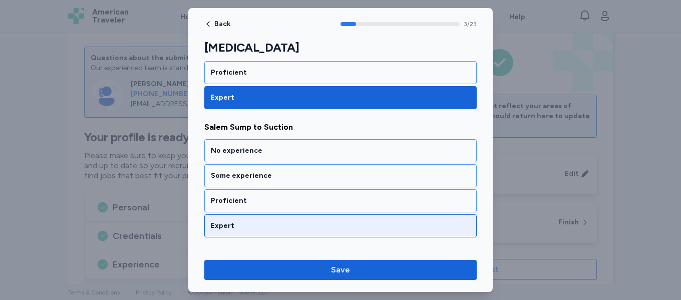
scroll to position [497, 0]
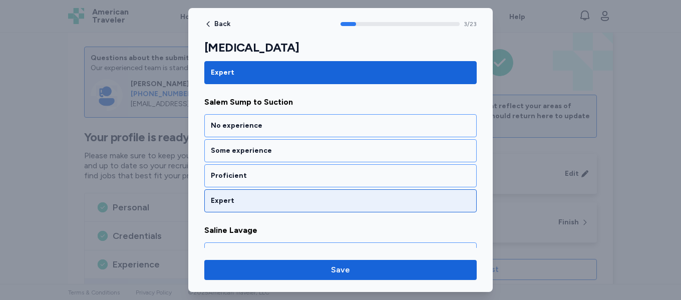
click at [268, 205] on div "Expert" at bounding box center [341, 201] width 260 height 10
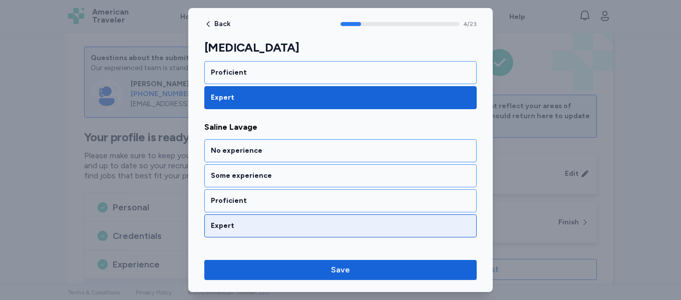
scroll to position [625, 0]
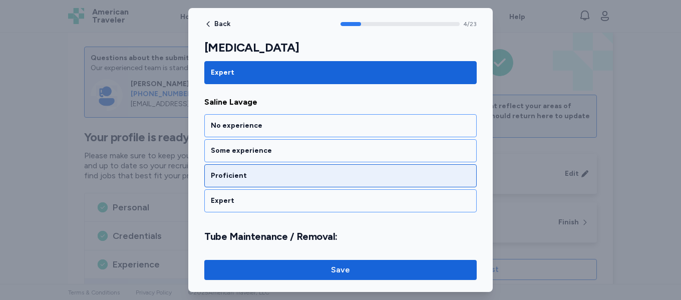
click at [283, 182] on div "Proficient" at bounding box center [340, 175] width 273 height 23
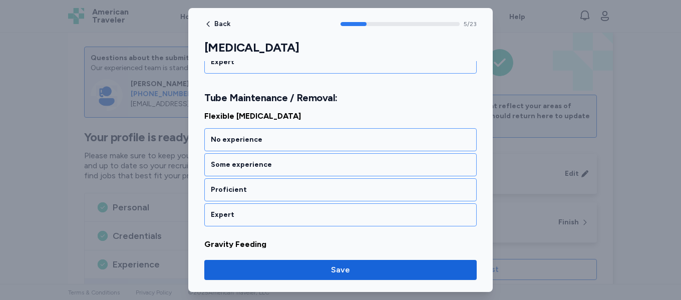
scroll to position [766, 0]
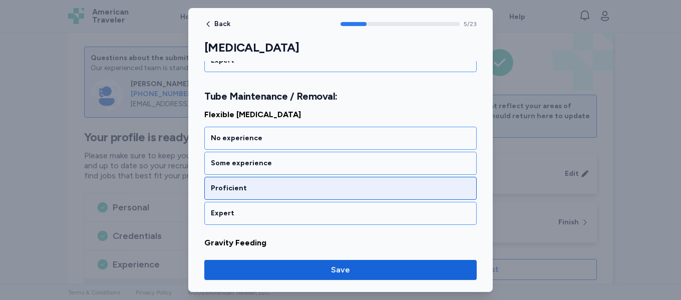
click at [280, 191] on div "Proficient" at bounding box center [341, 188] width 260 height 10
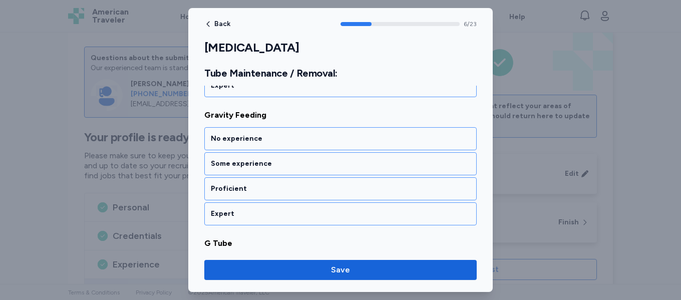
scroll to position [894, 0]
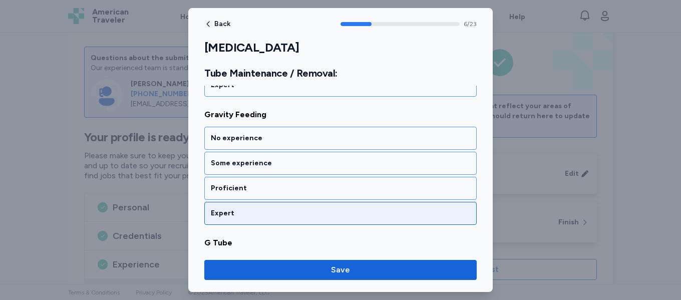
click at [269, 213] on div "Expert" at bounding box center [341, 213] width 260 height 10
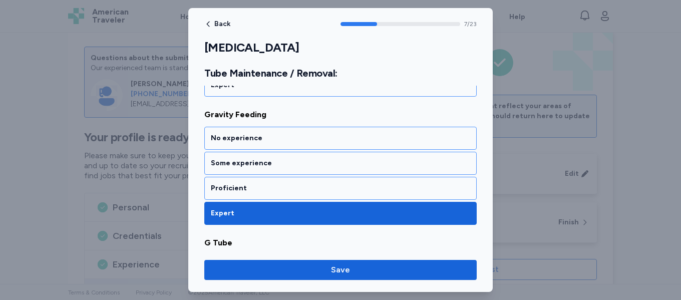
scroll to position [1022, 0]
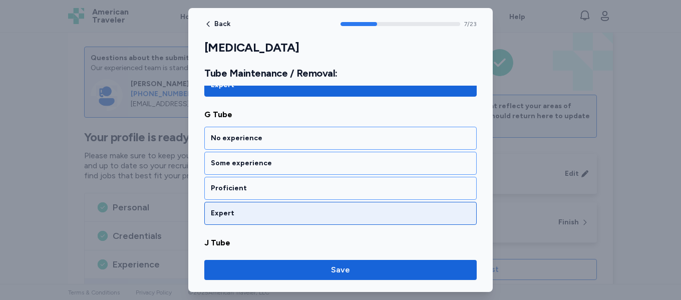
click at [265, 211] on div "Expert" at bounding box center [341, 213] width 260 height 10
click at [275, 208] on div "Expert" at bounding box center [341, 213] width 260 height 10
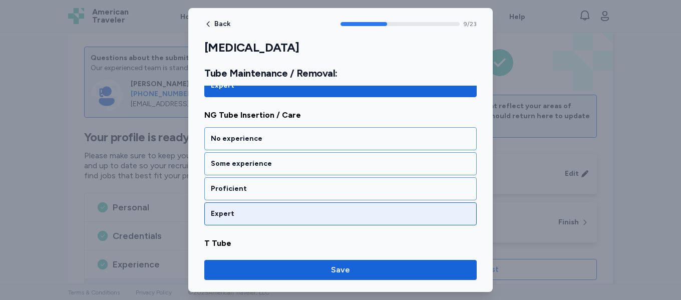
scroll to position [1279, 0]
click at [268, 212] on div "Expert" at bounding box center [341, 213] width 260 height 10
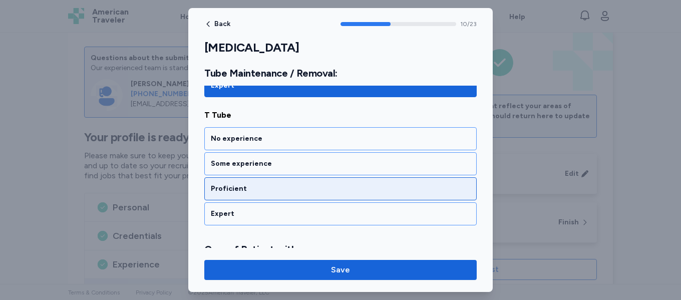
scroll to position [1407, 0]
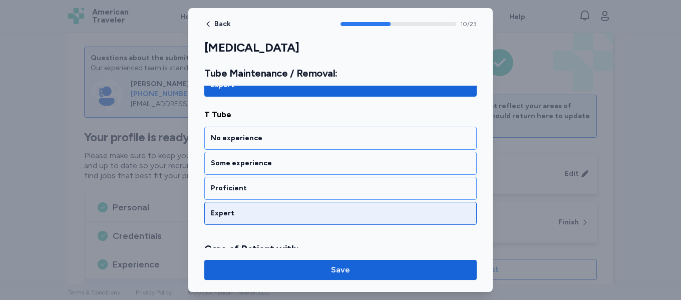
click at [272, 211] on div "Expert" at bounding box center [341, 213] width 260 height 10
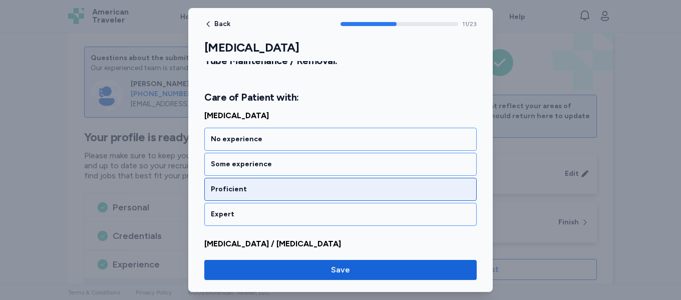
scroll to position [1560, 0]
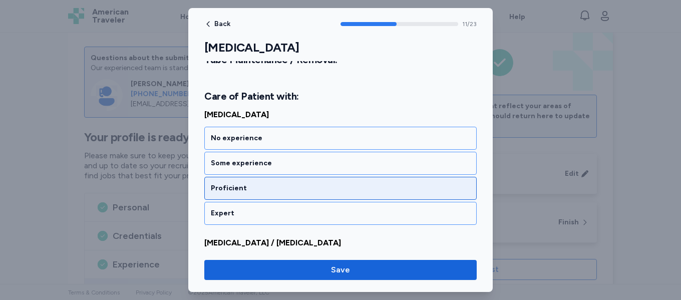
click at [282, 198] on div "Proficient" at bounding box center [340, 188] width 273 height 23
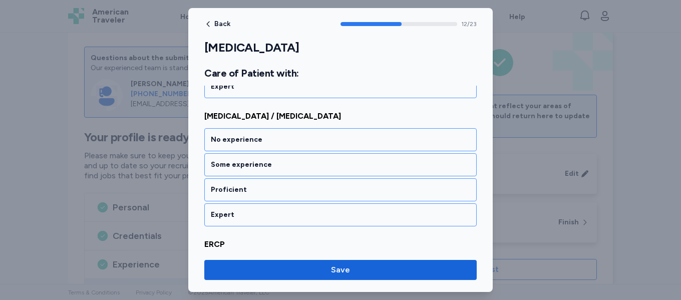
scroll to position [1688, 0]
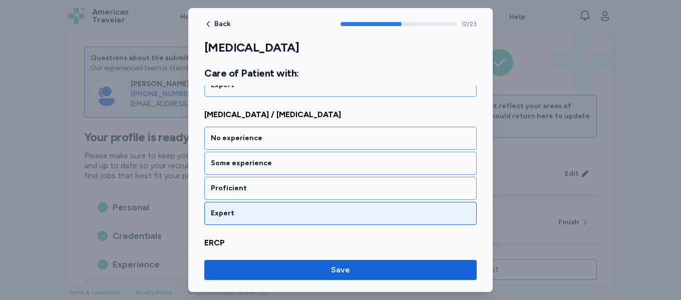
click at [273, 209] on div "Expert" at bounding box center [341, 213] width 260 height 10
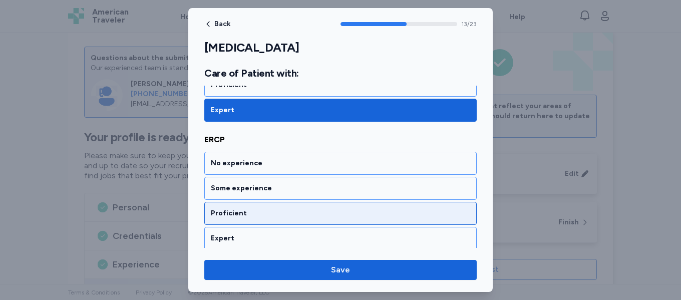
scroll to position [1816, 0]
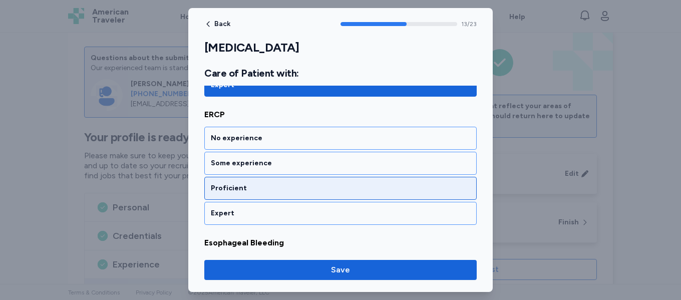
click at [291, 186] on div "Proficient" at bounding box center [341, 188] width 260 height 10
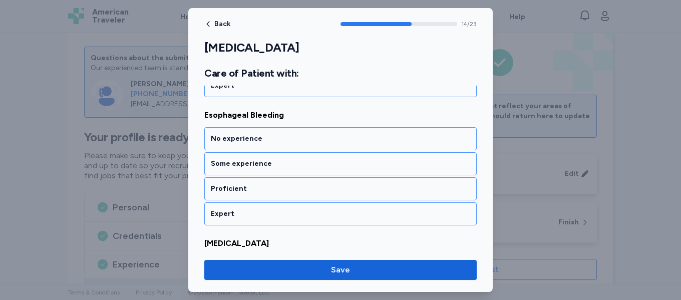
scroll to position [1945, 0]
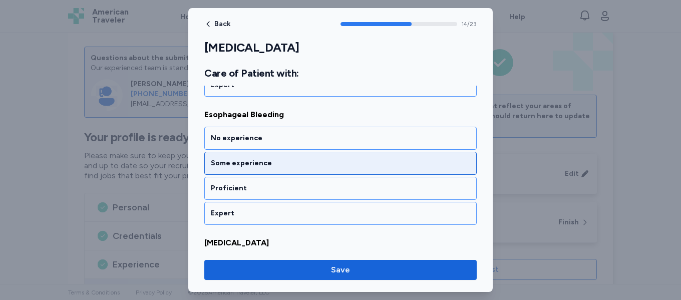
click at [289, 172] on div "Some experience" at bounding box center [340, 163] width 273 height 23
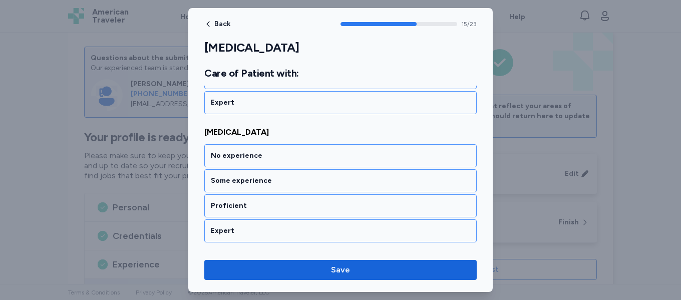
scroll to position [2073, 0]
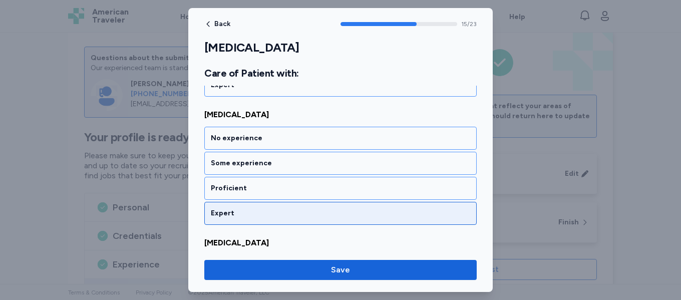
click at [266, 213] on div "Expert" at bounding box center [341, 213] width 260 height 10
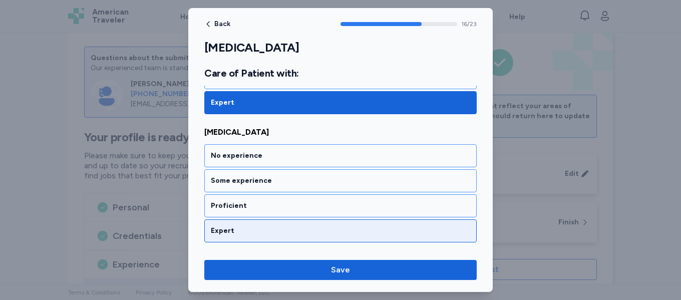
scroll to position [2201, 0]
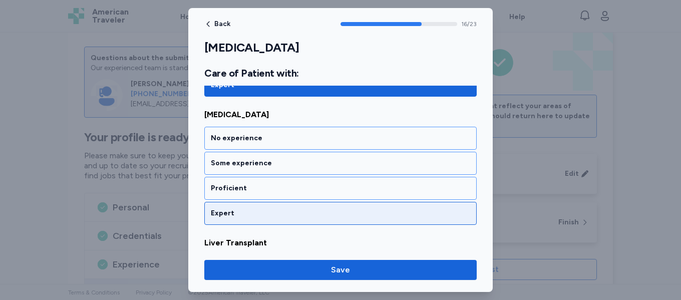
click at [270, 208] on div "Expert" at bounding box center [340, 213] width 273 height 23
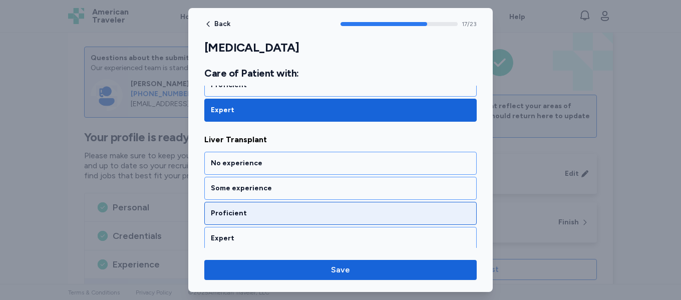
scroll to position [2329, 0]
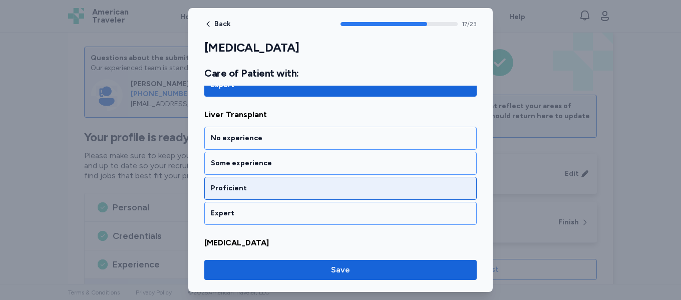
click at [278, 189] on div "Proficient" at bounding box center [341, 188] width 260 height 10
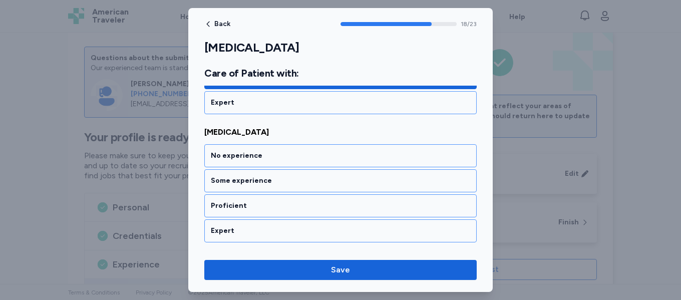
scroll to position [2458, 0]
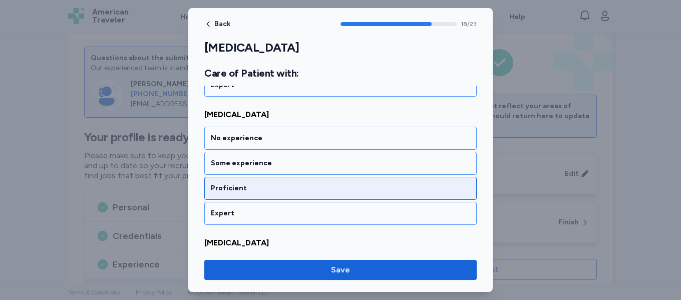
click at [276, 195] on div "Proficient" at bounding box center [340, 188] width 273 height 23
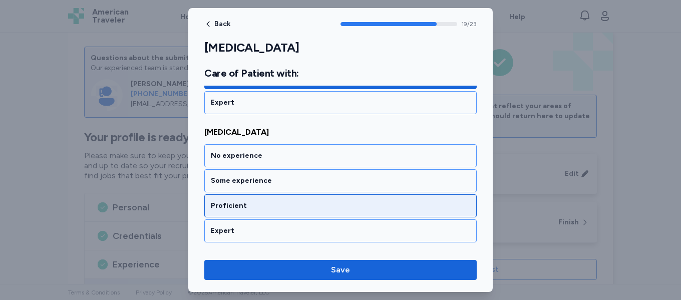
scroll to position [2586, 0]
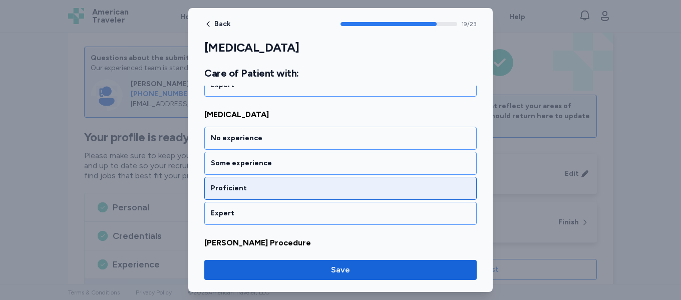
click at [278, 193] on div "Proficient" at bounding box center [341, 188] width 260 height 10
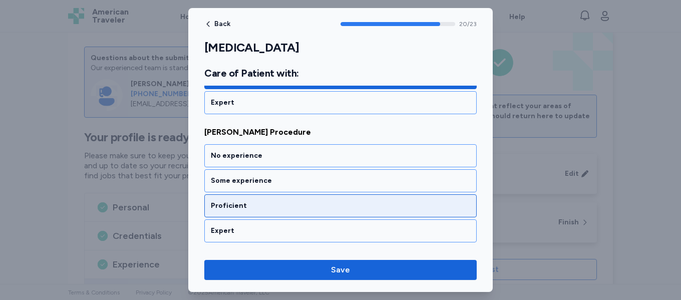
scroll to position [2714, 0]
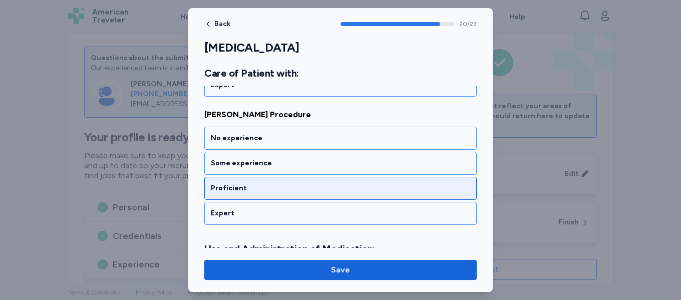
click at [282, 188] on div "Proficient" at bounding box center [341, 188] width 260 height 10
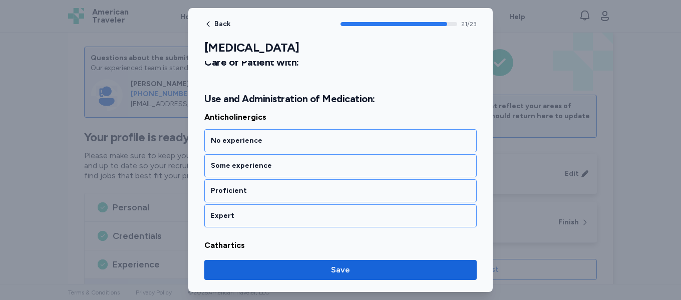
scroll to position [2867, 0]
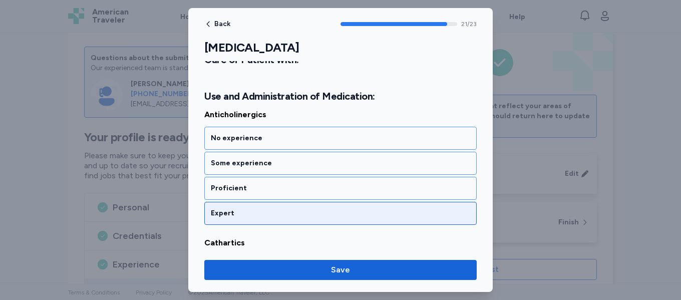
click at [273, 213] on div "Expert" at bounding box center [341, 213] width 260 height 10
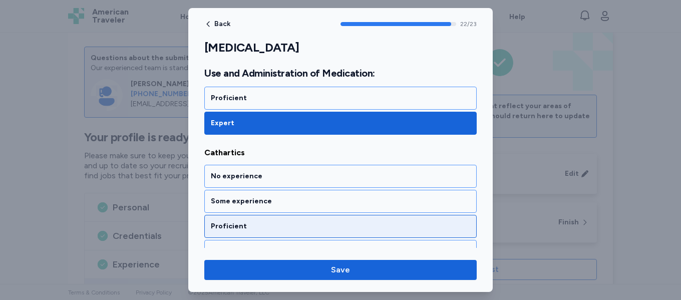
scroll to position [2974, 0]
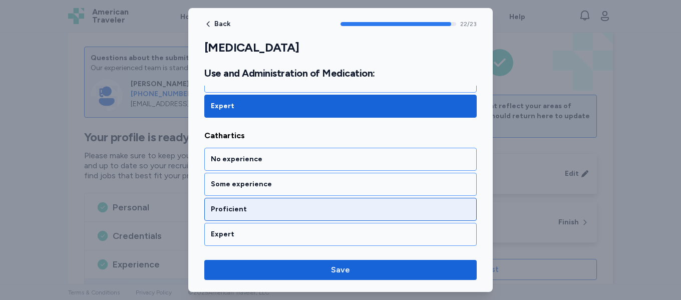
click at [277, 204] on div "Proficient" at bounding box center [340, 209] width 273 height 23
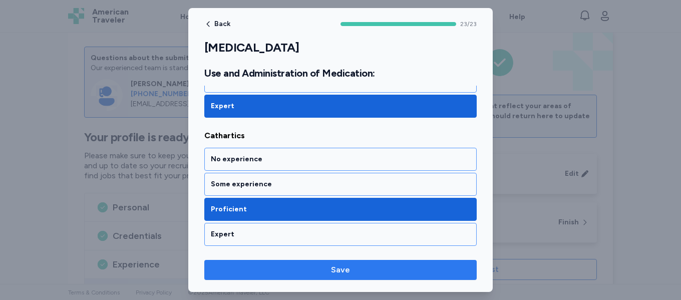
click at [335, 272] on span "Save" at bounding box center [340, 270] width 19 height 12
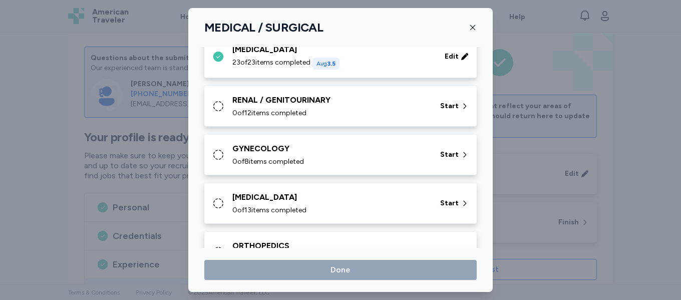
scroll to position [268, 0]
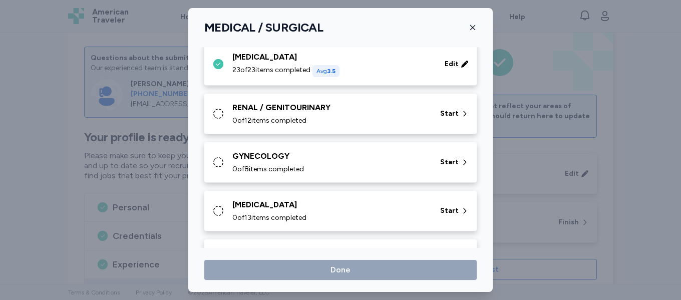
click at [325, 121] on div "0 of 12 items completed" at bounding box center [330, 121] width 196 height 10
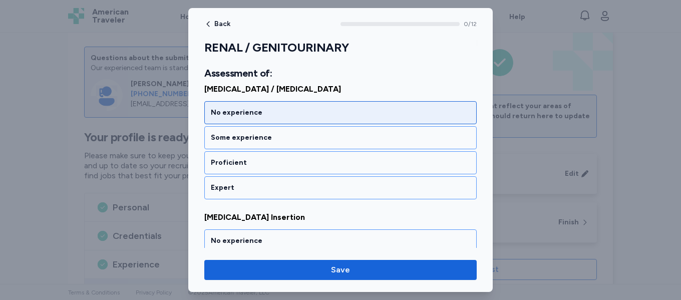
scroll to position [150, 0]
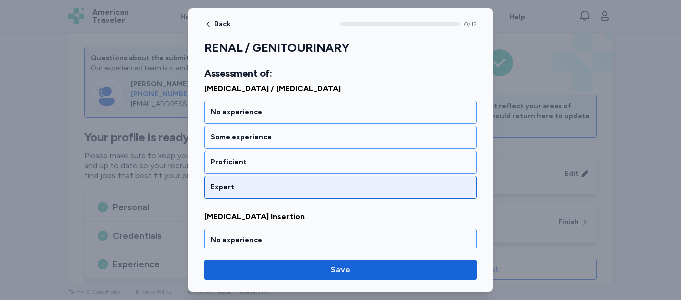
click at [314, 189] on div "Expert" at bounding box center [341, 187] width 260 height 10
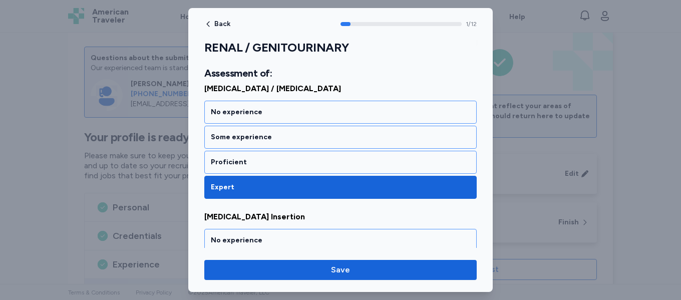
scroll to position [253, 0]
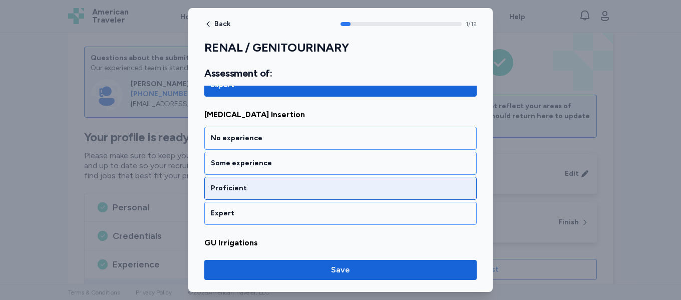
click at [307, 196] on div "Proficient" at bounding box center [340, 188] width 273 height 23
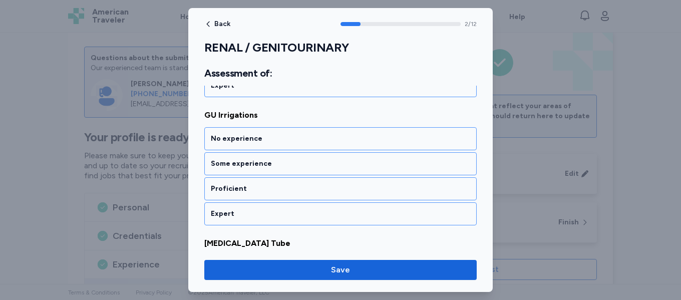
scroll to position [381, 0]
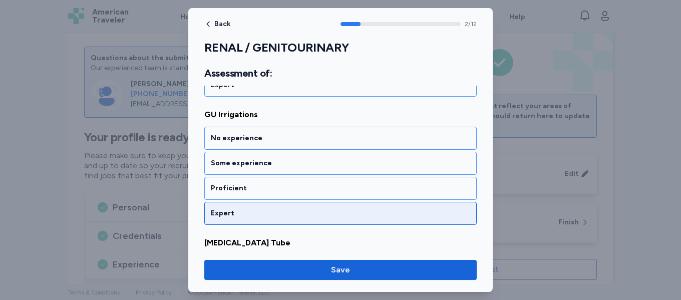
click at [291, 213] on div "Expert" at bounding box center [341, 213] width 260 height 10
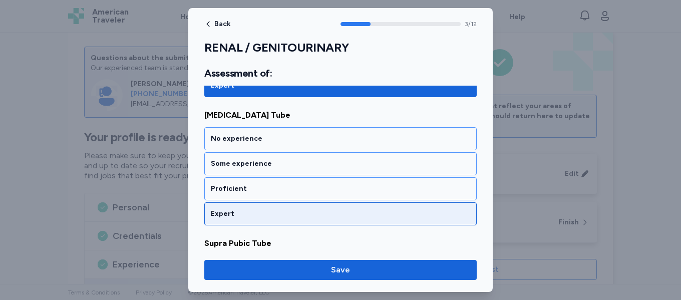
scroll to position [509, 0]
click at [288, 214] on div "Expert" at bounding box center [341, 213] width 260 height 10
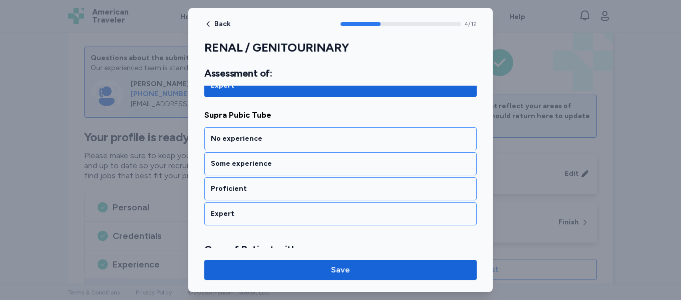
scroll to position [637, 0]
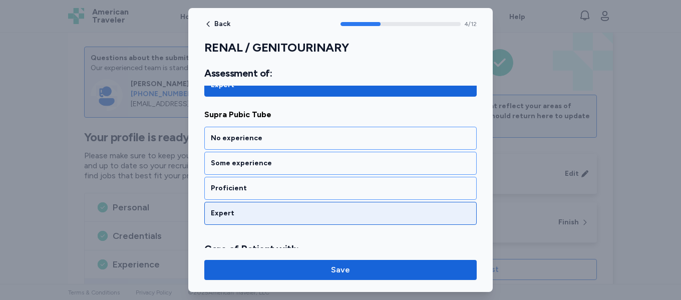
click at [293, 213] on div "Expert" at bounding box center [341, 213] width 260 height 10
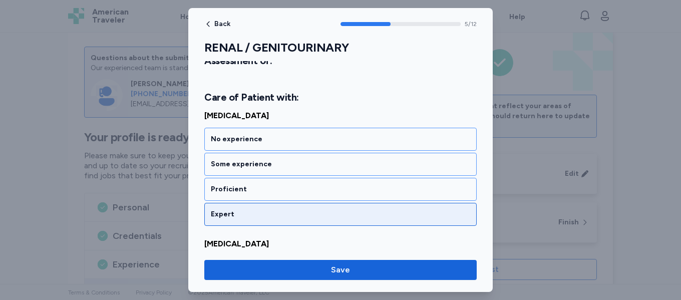
scroll to position [790, 0]
click at [290, 214] on div "Expert" at bounding box center [341, 213] width 260 height 10
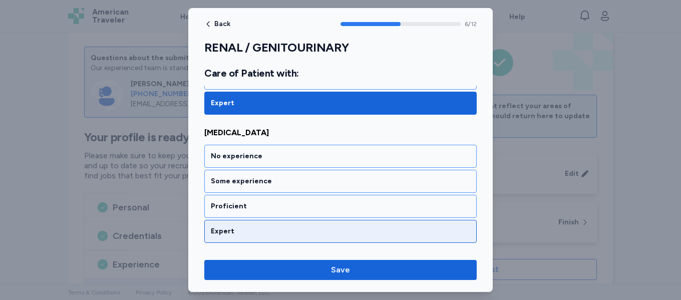
scroll to position [918, 0]
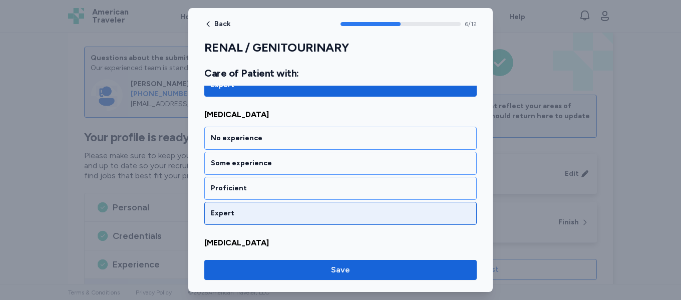
click at [291, 210] on div "Expert" at bounding box center [341, 213] width 260 height 10
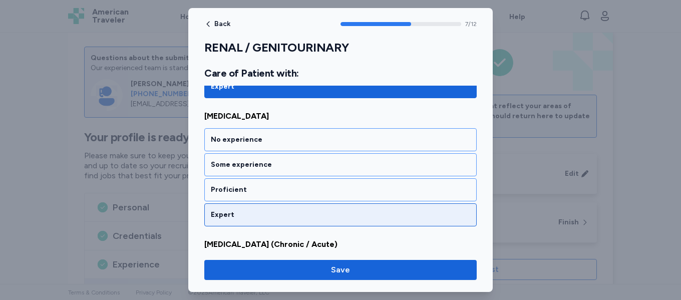
scroll to position [1047, 0]
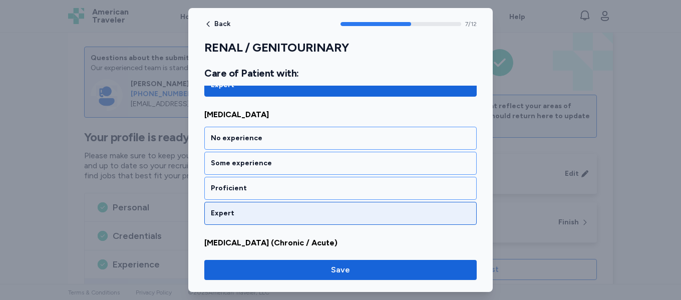
click at [291, 211] on div "Expert" at bounding box center [341, 213] width 260 height 10
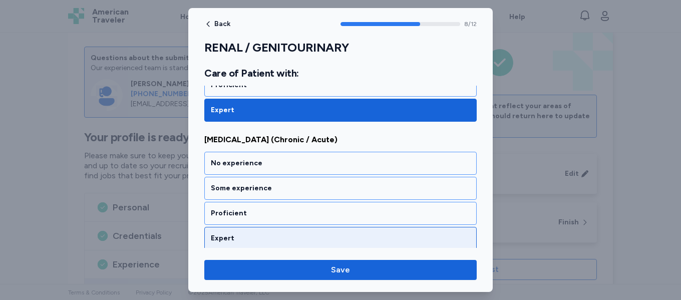
scroll to position [1175, 0]
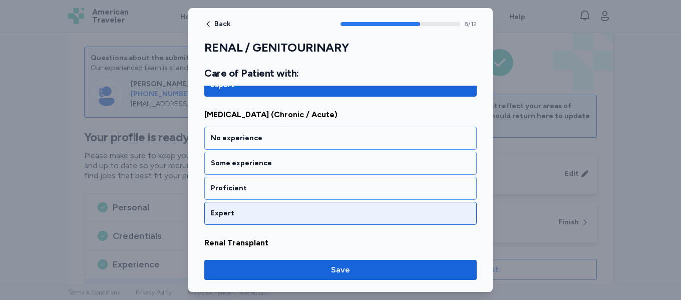
click at [283, 219] on div "Expert" at bounding box center [340, 213] width 273 height 23
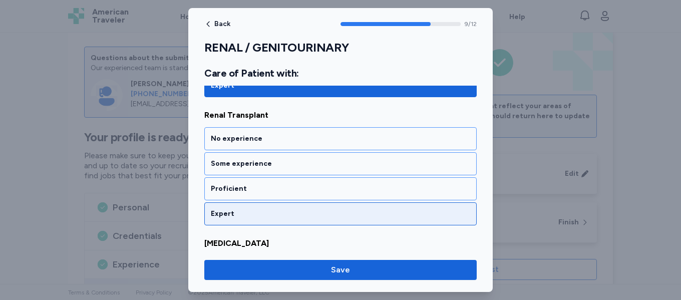
scroll to position [1303, 0]
click at [280, 213] on div "Expert" at bounding box center [341, 213] width 260 height 10
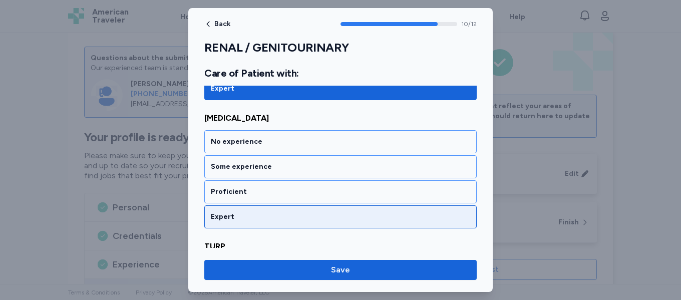
scroll to position [1432, 0]
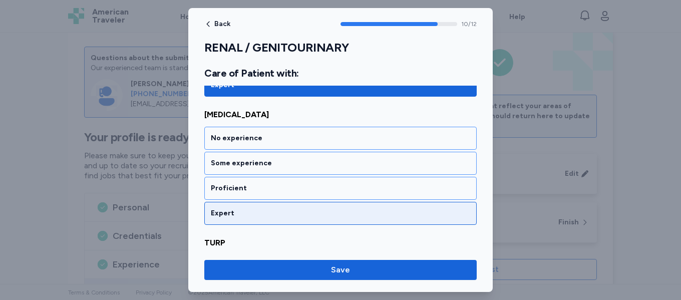
click at [273, 214] on div "Expert" at bounding box center [341, 213] width 260 height 10
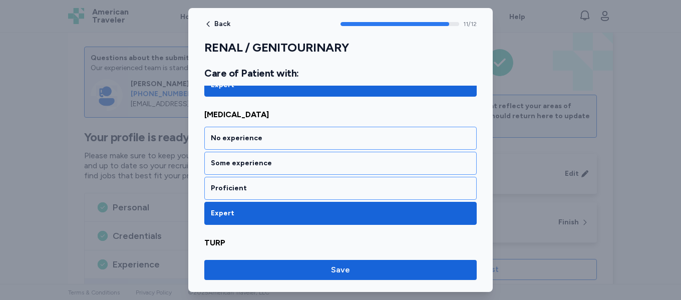
scroll to position [1539, 0]
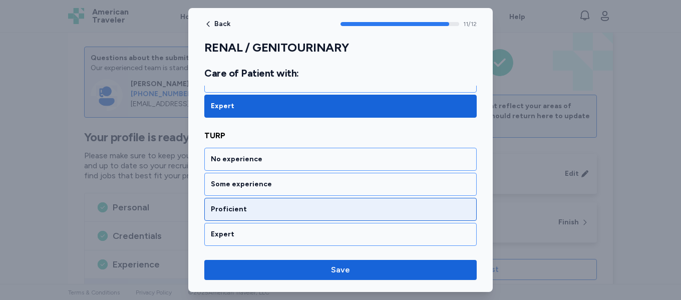
click at [273, 209] on div "Proficient" at bounding box center [341, 209] width 260 height 10
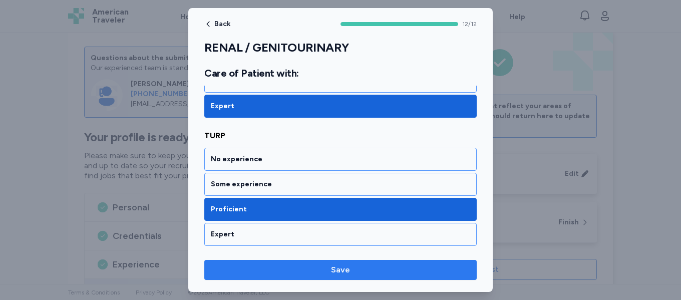
click at [322, 269] on span "Save" at bounding box center [340, 270] width 257 height 12
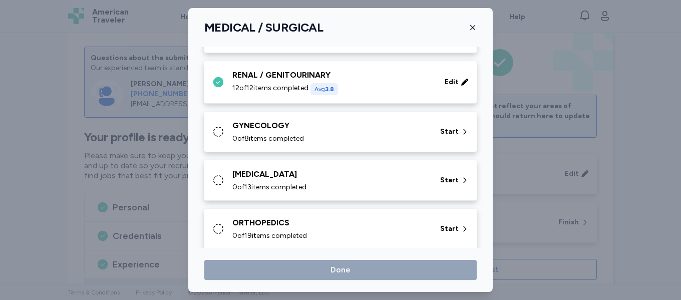
scroll to position [301, 0]
click at [319, 131] on div "GYNECOLOGY 0 of 8 items completed" at bounding box center [330, 131] width 196 height 24
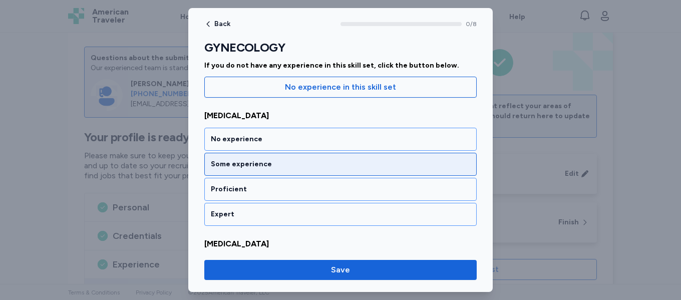
scroll to position [100, 0]
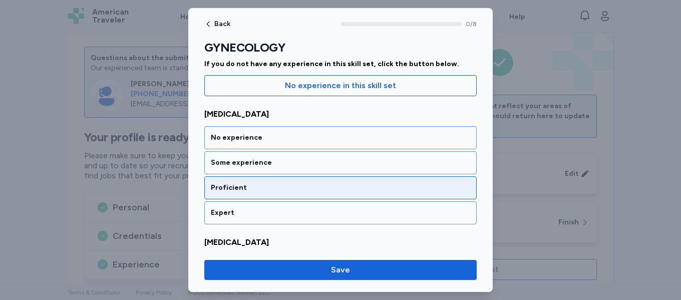
click at [317, 189] on div "Proficient" at bounding box center [341, 188] width 260 height 10
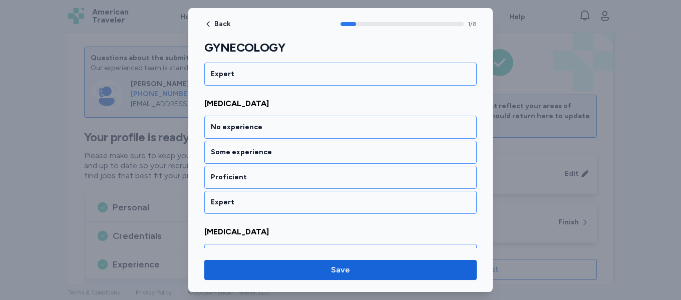
scroll to position [241, 0]
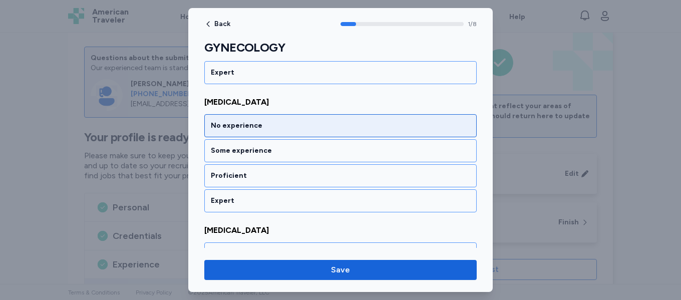
click at [338, 129] on div "No experience" at bounding box center [341, 126] width 260 height 10
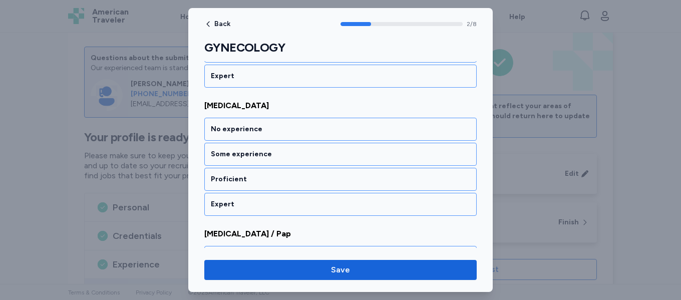
scroll to position [369, 0]
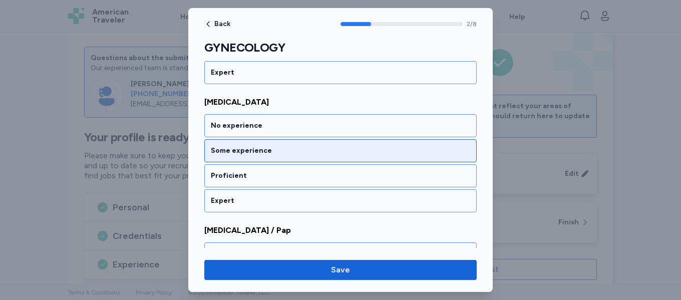
click at [312, 150] on div "Some experience" at bounding box center [341, 151] width 260 height 10
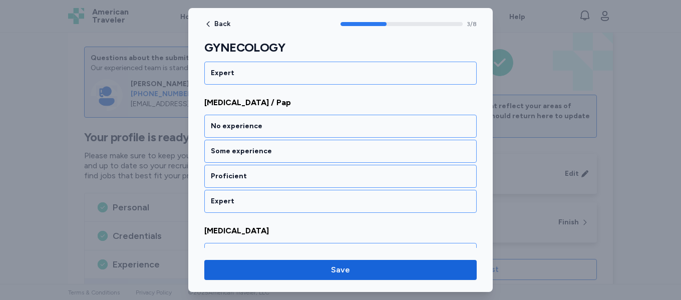
scroll to position [497, 0]
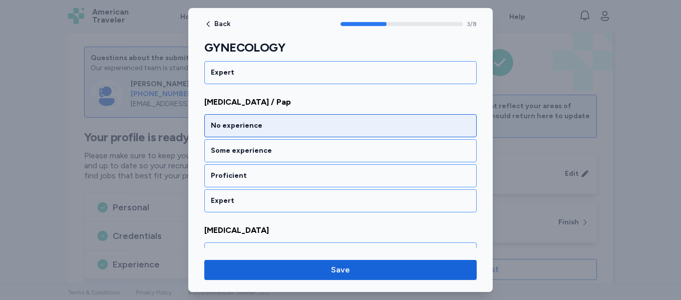
click at [319, 131] on div "No experience" at bounding box center [340, 125] width 273 height 23
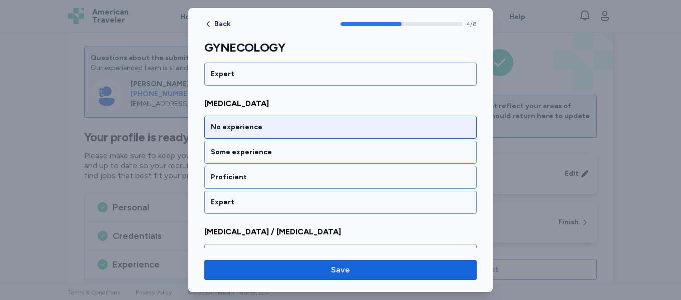
scroll to position [625, 0]
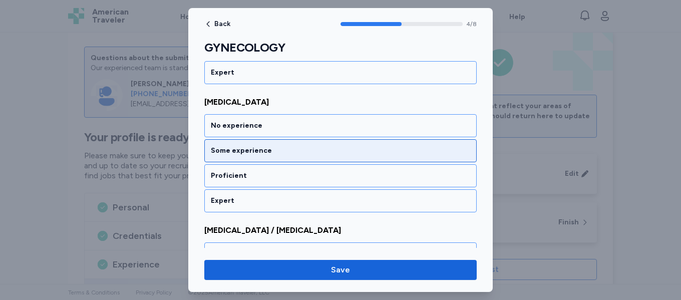
click at [306, 153] on div "Some experience" at bounding box center [341, 151] width 260 height 10
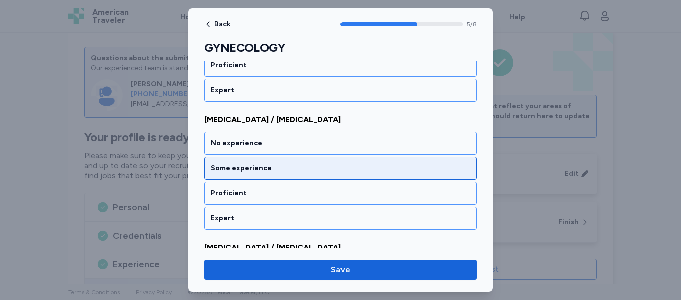
scroll to position [754, 0]
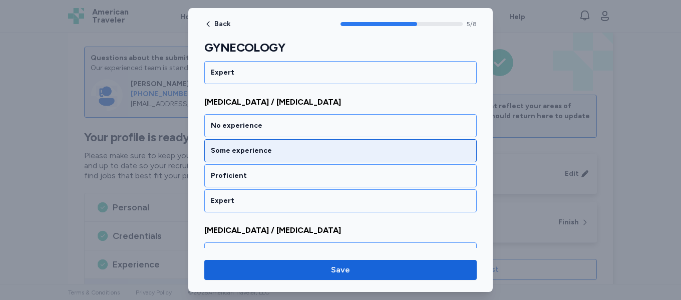
click at [307, 151] on div "Some experience" at bounding box center [341, 151] width 260 height 10
click at [306, 149] on div "Some experience" at bounding box center [341, 151] width 260 height 10
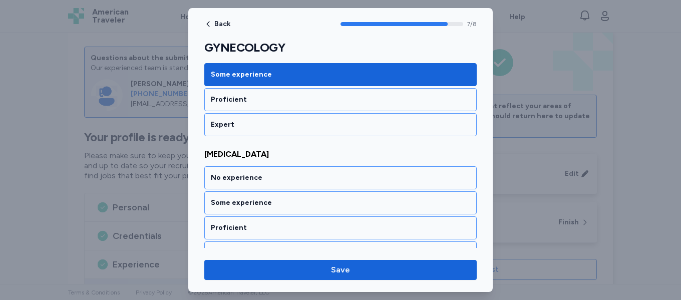
scroll to position [977, 0]
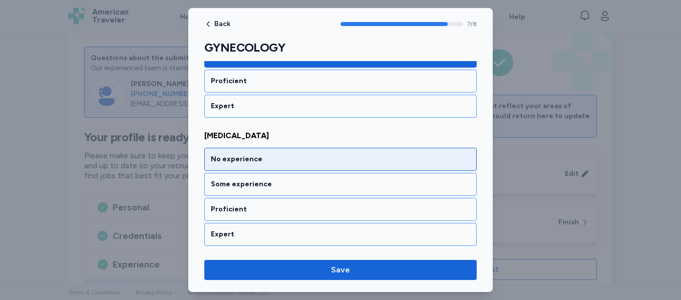
click at [303, 170] on div "No experience" at bounding box center [340, 159] width 273 height 23
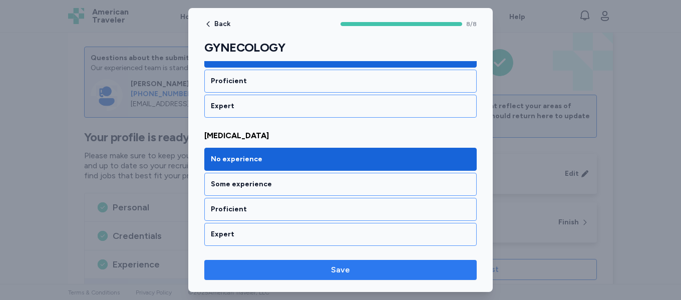
click at [322, 273] on span "Save" at bounding box center [340, 270] width 257 height 12
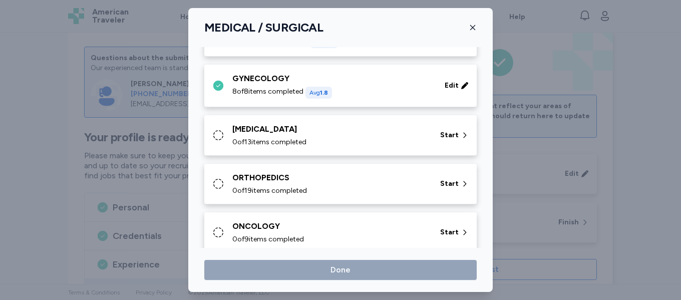
scroll to position [351, 0]
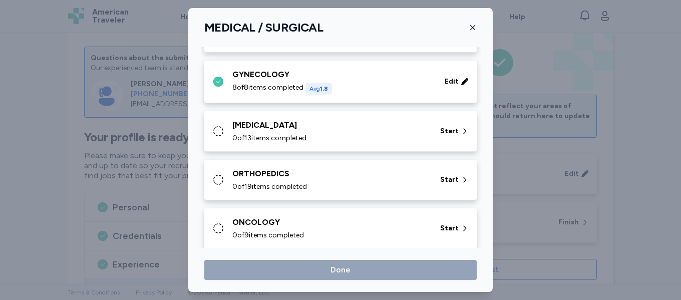
click at [336, 141] on div "0 of 13 items completed" at bounding box center [330, 138] width 196 height 10
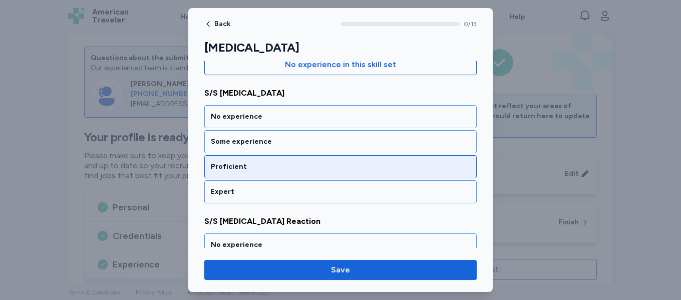
scroll to position [134, 0]
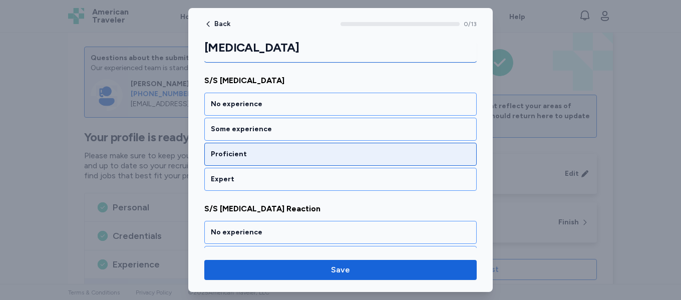
click at [309, 155] on div "Proficient" at bounding box center [341, 154] width 260 height 10
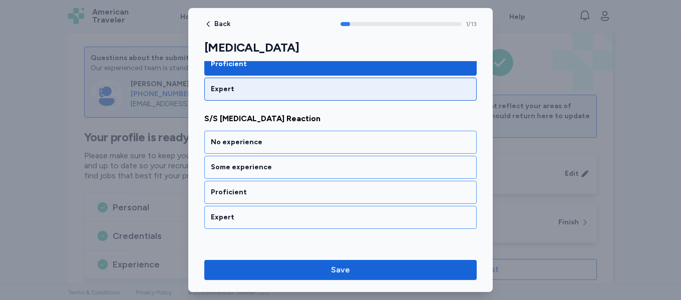
scroll to position [241, 0]
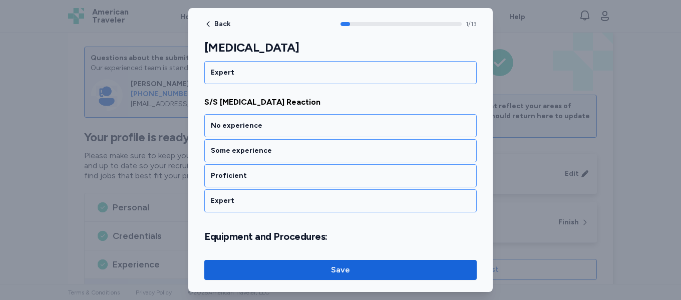
click at [282, 200] on div "Expert" at bounding box center [341, 201] width 260 height 10
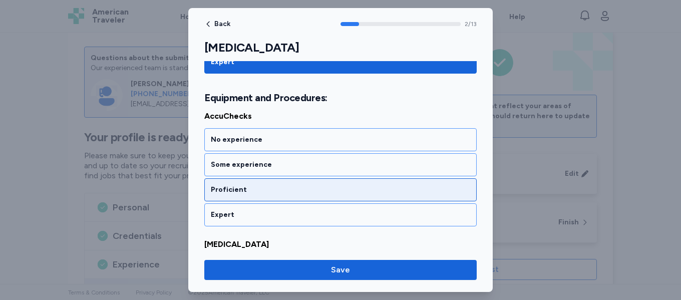
scroll to position [381, 0]
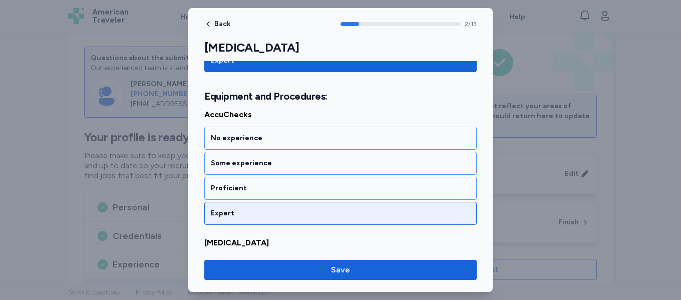
click at [265, 212] on div "Expert" at bounding box center [341, 213] width 260 height 10
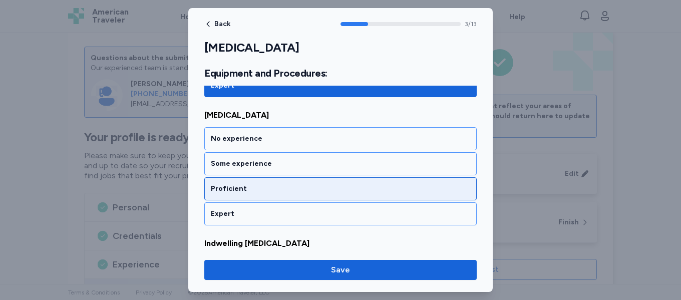
scroll to position [509, 0]
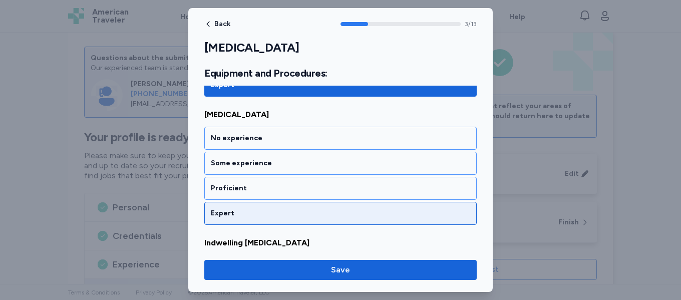
click at [275, 213] on div "Expert" at bounding box center [341, 213] width 260 height 10
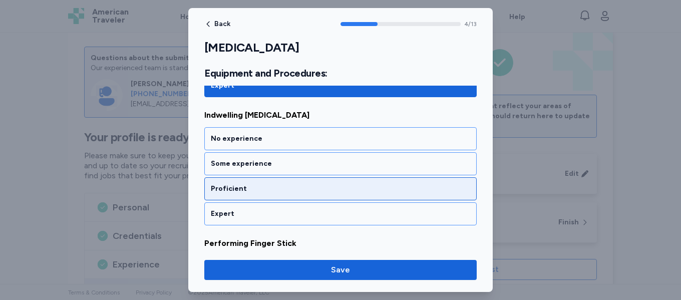
scroll to position [637, 0]
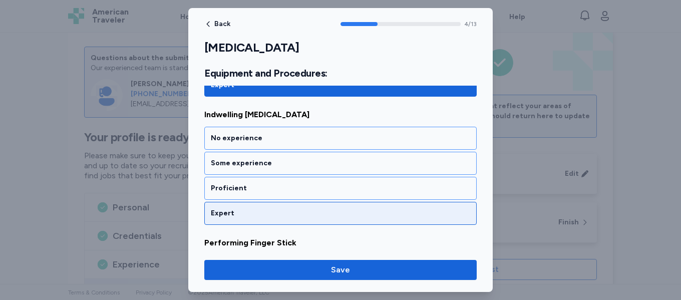
click at [276, 217] on div "Expert" at bounding box center [341, 213] width 260 height 10
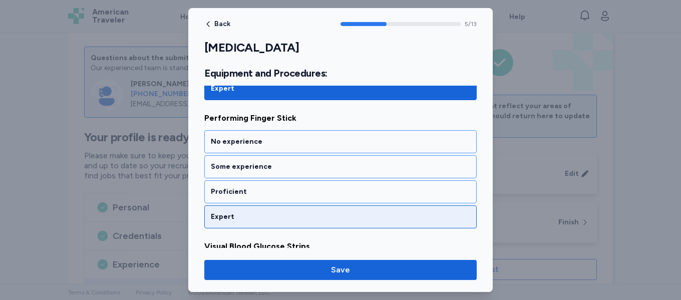
scroll to position [766, 0]
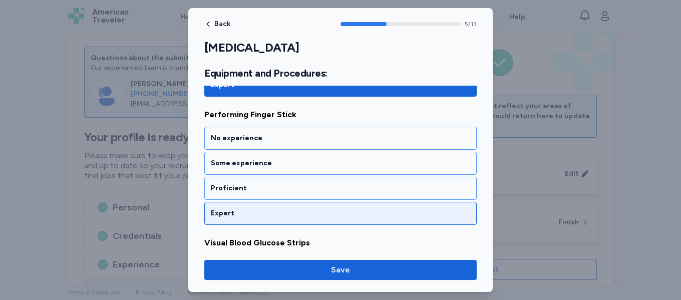
click at [281, 216] on div "Expert" at bounding box center [341, 213] width 260 height 10
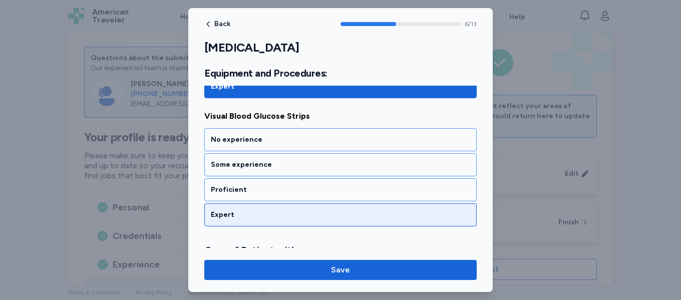
scroll to position [894, 0]
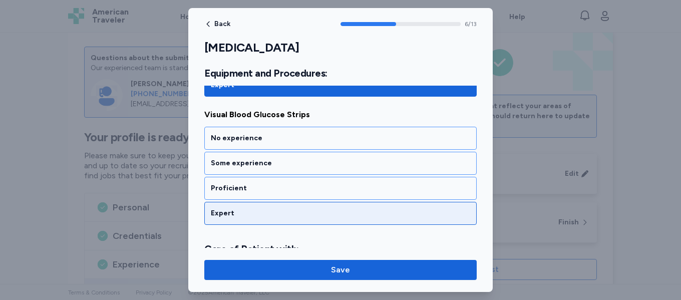
click at [274, 216] on div "Expert" at bounding box center [341, 213] width 260 height 10
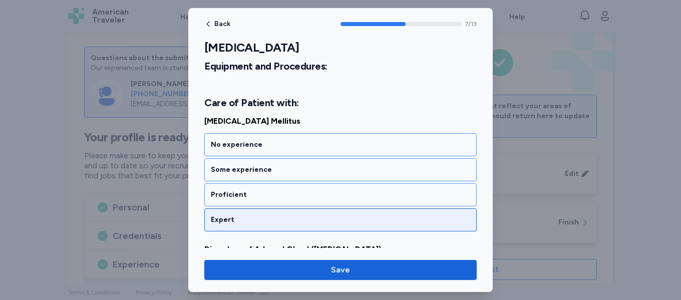
scroll to position [1047, 0]
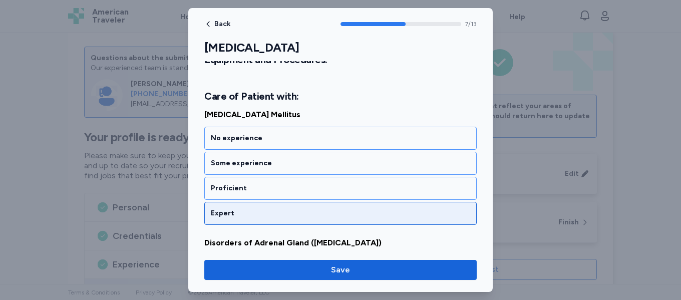
click at [273, 214] on div "Expert" at bounding box center [341, 213] width 260 height 10
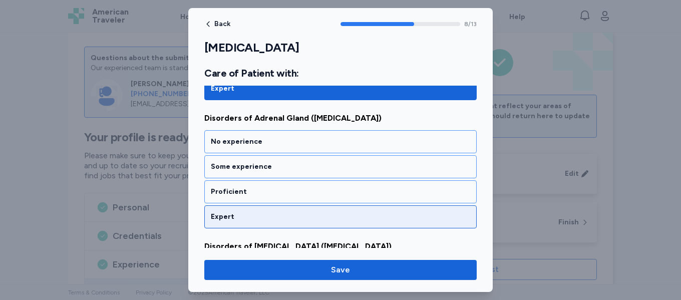
scroll to position [1175, 0]
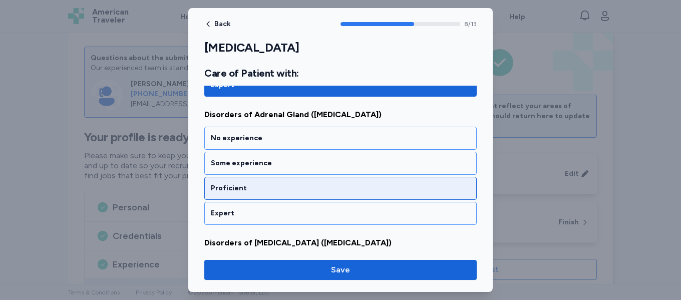
click at [288, 195] on div "Proficient" at bounding box center [340, 188] width 273 height 23
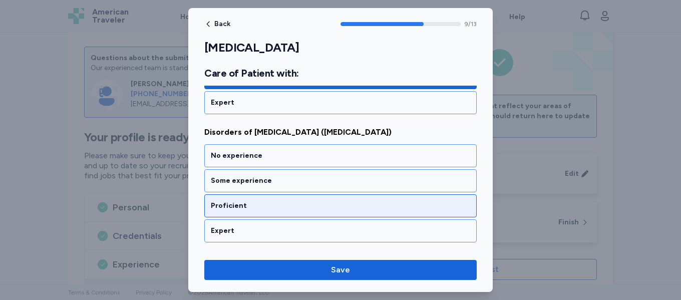
scroll to position [1303, 0]
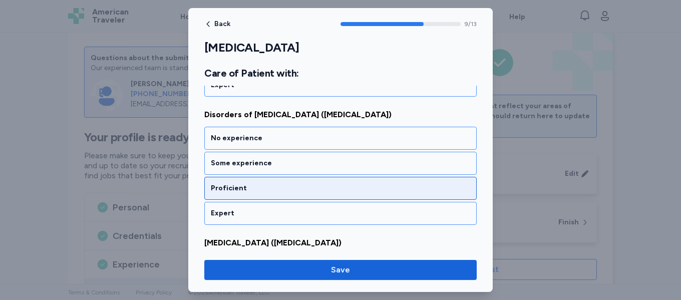
click at [291, 191] on div "Proficient" at bounding box center [341, 188] width 260 height 10
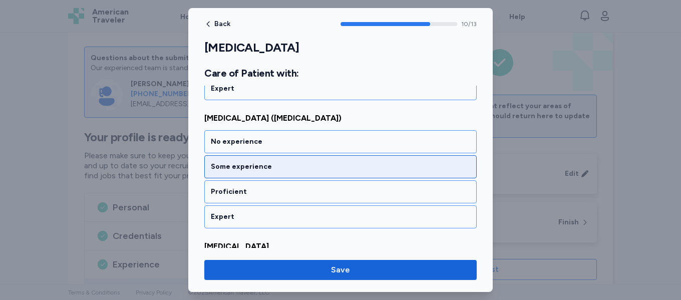
scroll to position [1432, 0]
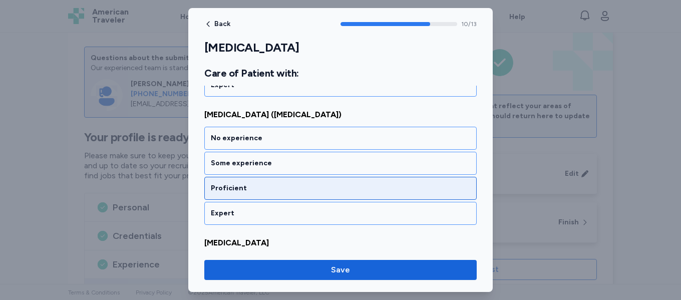
click at [289, 195] on div "Proficient" at bounding box center [340, 188] width 273 height 23
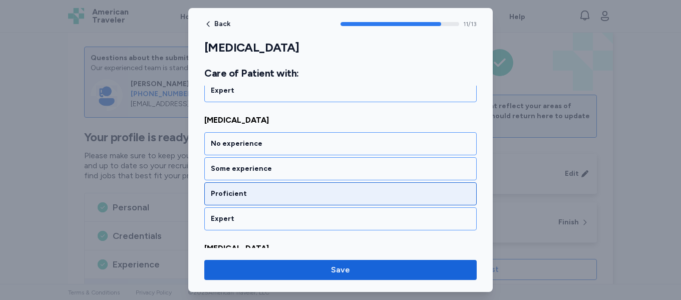
scroll to position [1560, 0]
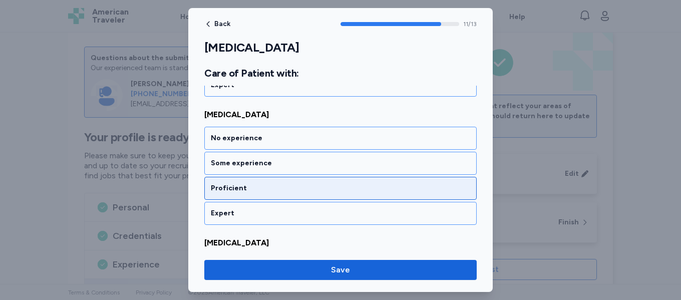
click at [291, 193] on div "Proficient" at bounding box center [340, 188] width 273 height 23
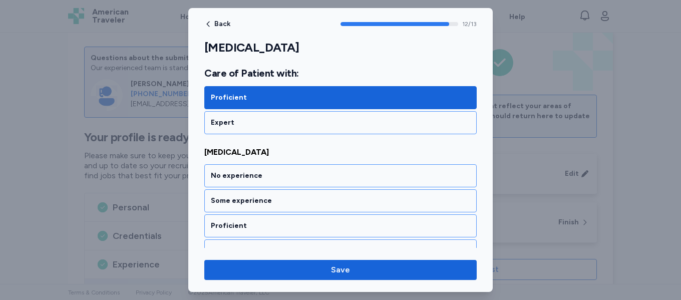
scroll to position [1667, 0]
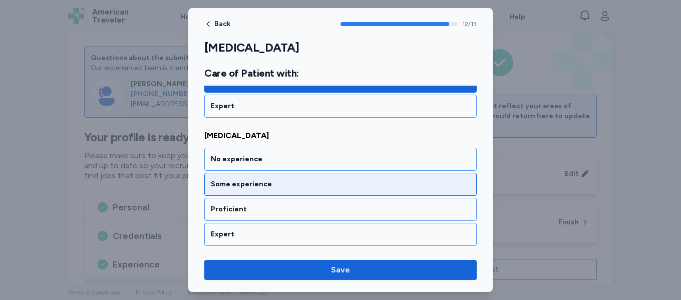
click at [294, 192] on div "Some experience" at bounding box center [340, 184] width 273 height 23
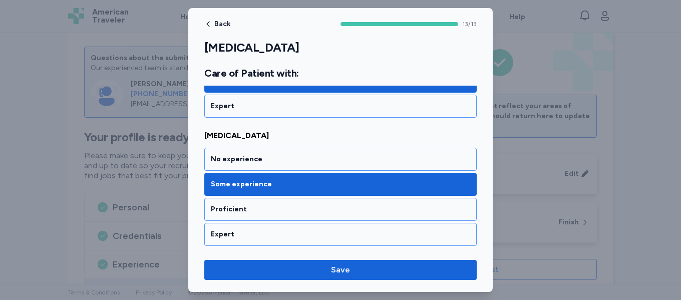
click at [294, 192] on div "Some experience" at bounding box center [340, 184] width 273 height 23
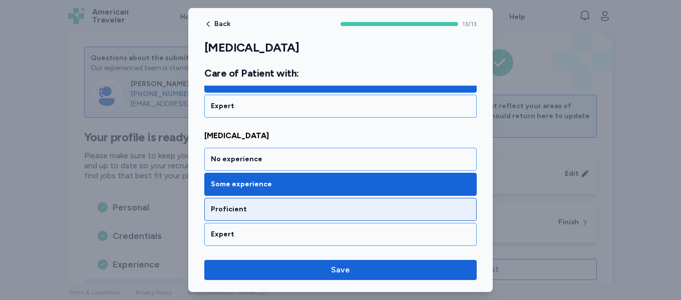
click at [288, 209] on div "Proficient" at bounding box center [341, 209] width 260 height 10
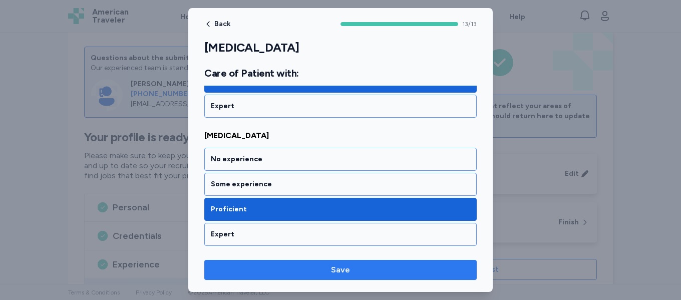
click at [340, 272] on span "Save" at bounding box center [340, 270] width 19 height 12
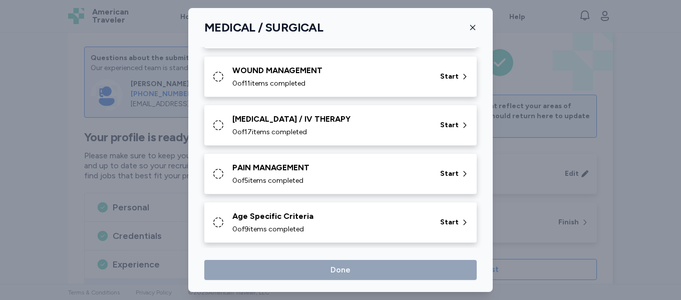
scroll to position [559, 0]
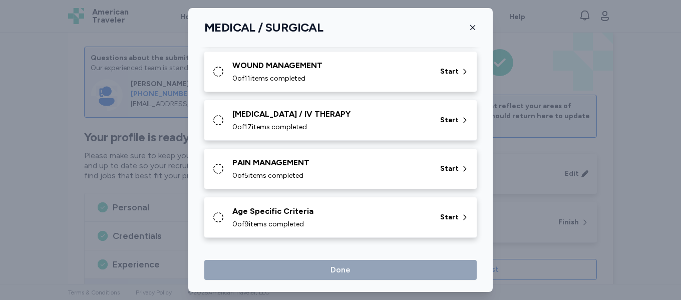
click at [331, 169] on div "PAIN MANAGEMENT 0 of 5 items completed" at bounding box center [330, 169] width 196 height 24
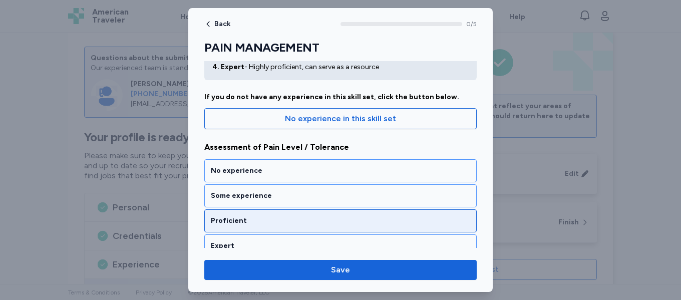
scroll to position [100, 0]
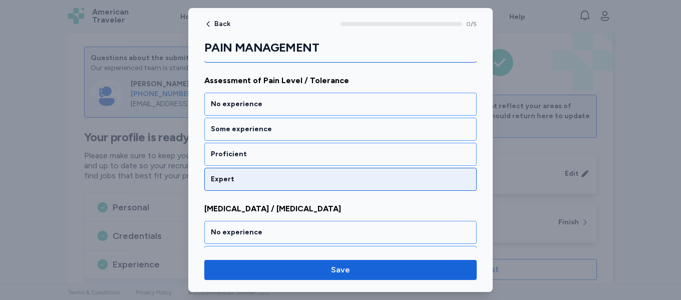
click at [306, 186] on div "Expert" at bounding box center [340, 179] width 273 height 23
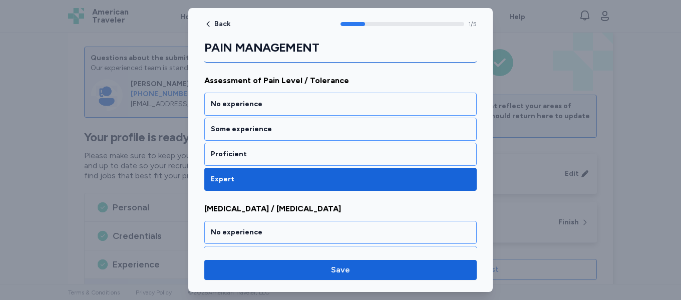
scroll to position [241, 0]
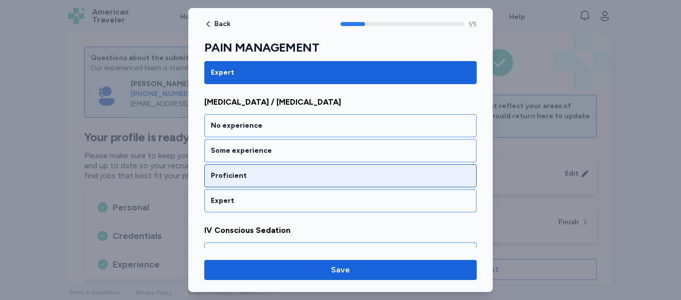
click at [313, 179] on div "Proficient" at bounding box center [341, 176] width 260 height 10
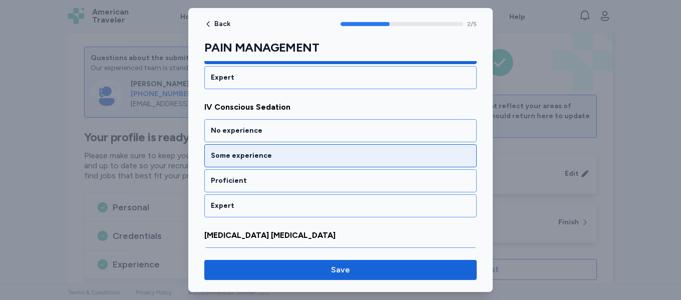
scroll to position [385, 0]
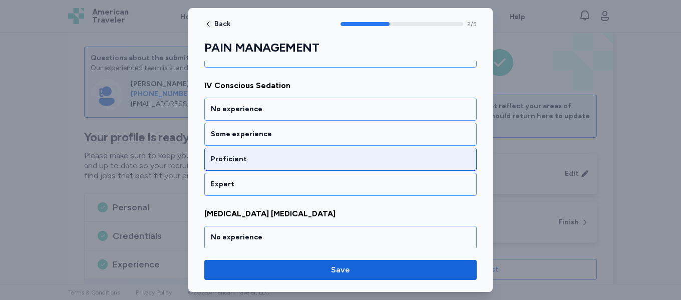
click at [320, 163] on div "Proficient" at bounding box center [341, 159] width 260 height 10
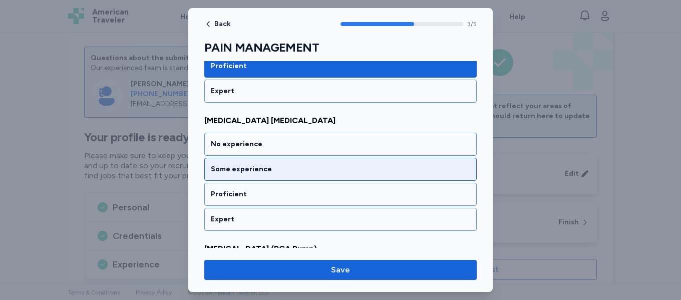
scroll to position [497, 0]
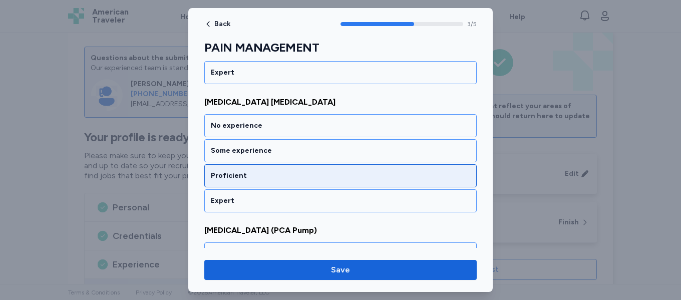
click at [301, 178] on div "Proficient" at bounding box center [341, 176] width 260 height 10
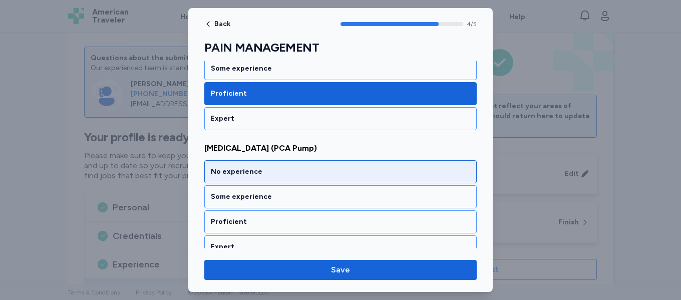
scroll to position [592, 0]
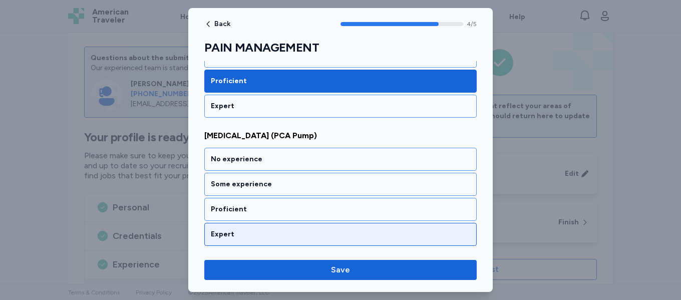
click at [291, 232] on div "Expert" at bounding box center [340, 234] width 273 height 23
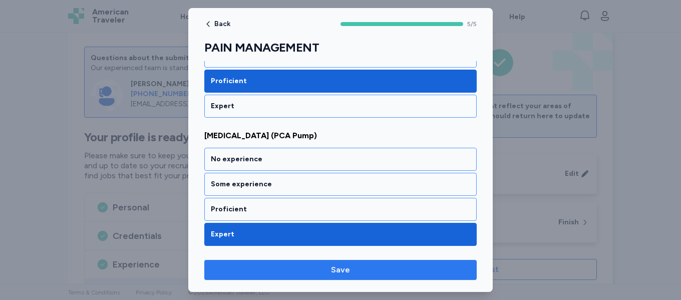
click at [353, 271] on span "Save" at bounding box center [340, 270] width 257 height 12
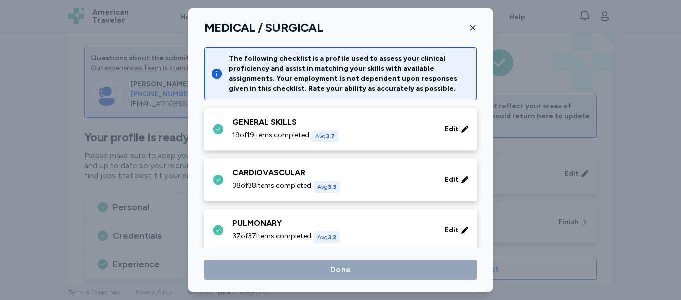
scroll to position [559, 0]
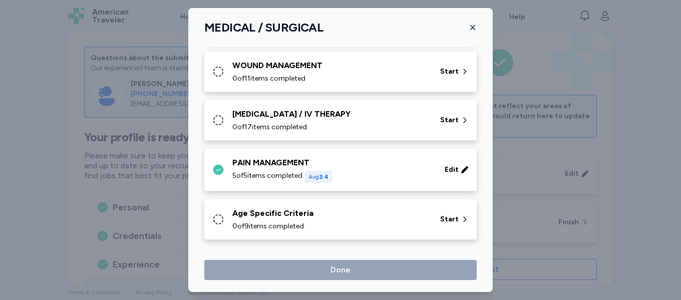
click at [331, 226] on div "0 of 9 items completed" at bounding box center [330, 226] width 196 height 10
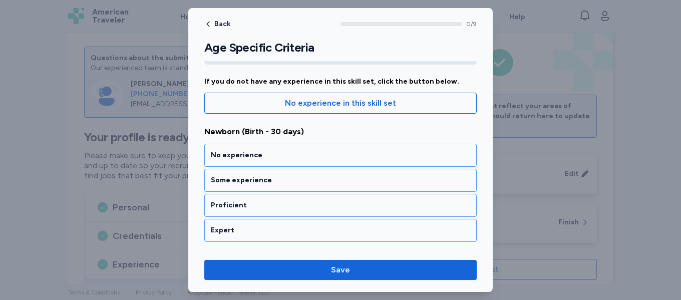
scroll to position [84, 0]
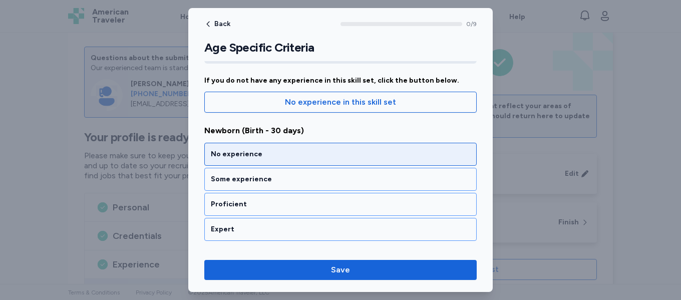
click at [320, 157] on div "No experience" at bounding box center [341, 154] width 260 height 10
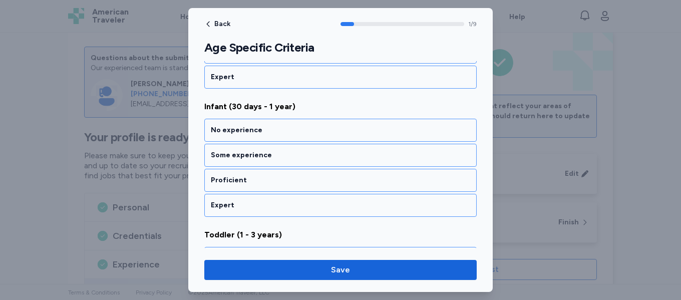
scroll to position [241, 0]
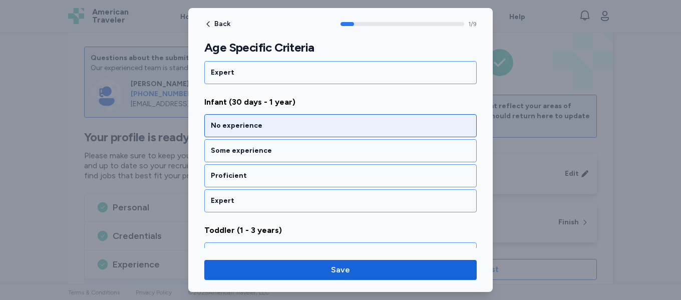
click at [300, 130] on div "No experience" at bounding box center [341, 126] width 260 height 10
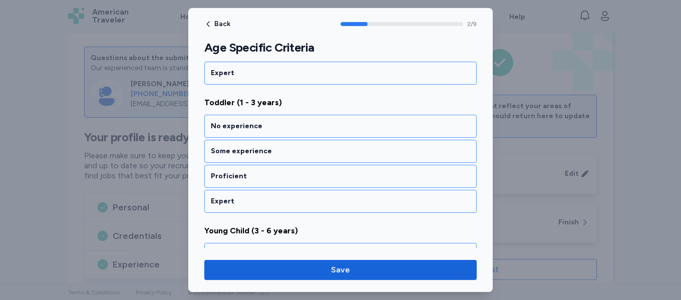
scroll to position [369, 0]
click at [300, 130] on div "No experience" at bounding box center [341, 126] width 260 height 10
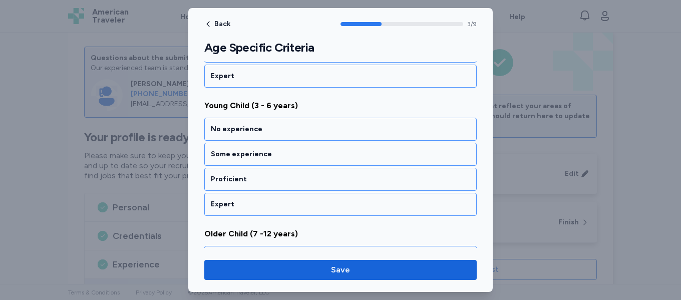
scroll to position [497, 0]
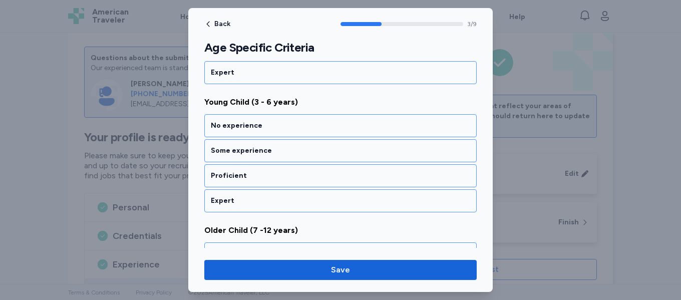
click at [300, 130] on div "No experience" at bounding box center [341, 126] width 260 height 10
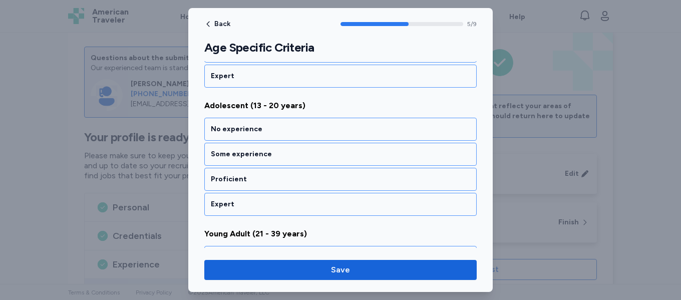
scroll to position [754, 0]
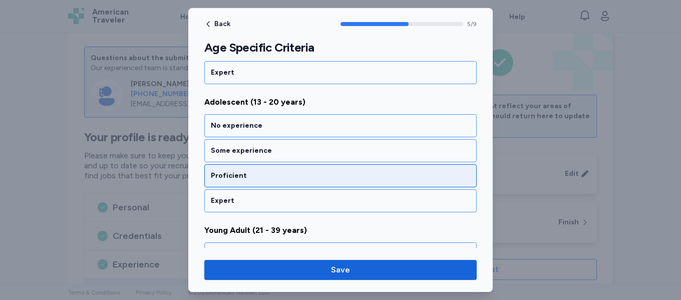
click at [297, 175] on div "Proficient" at bounding box center [341, 176] width 260 height 10
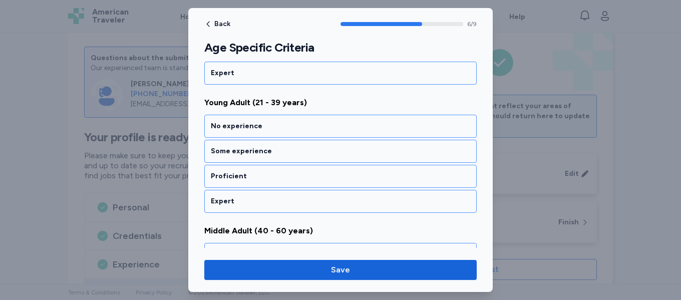
scroll to position [882, 0]
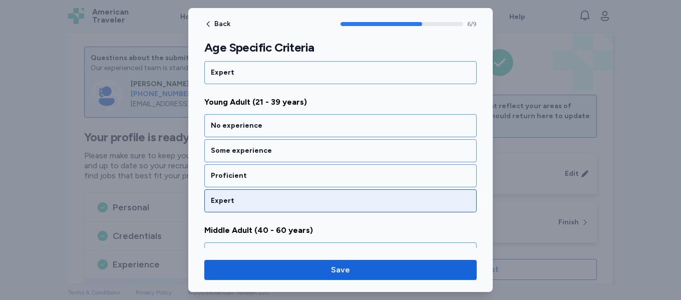
click at [283, 203] on div "Expert" at bounding box center [341, 201] width 260 height 10
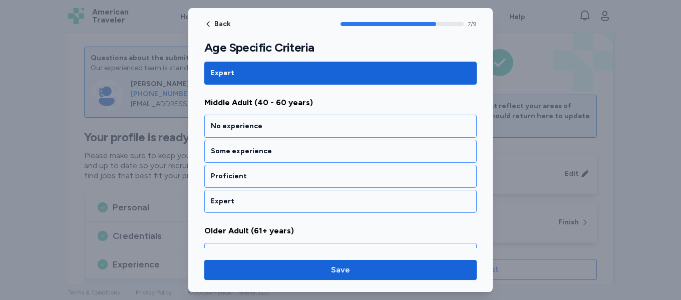
scroll to position [1010, 0]
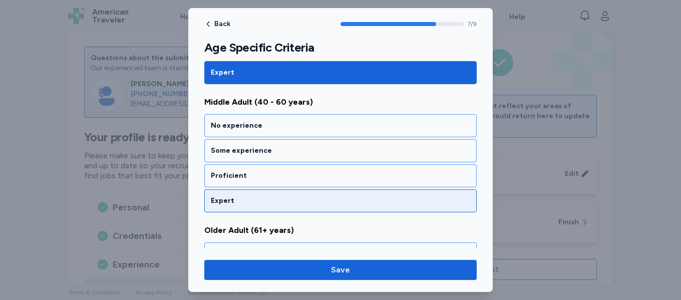
click at [280, 203] on div "Expert" at bounding box center [341, 201] width 260 height 10
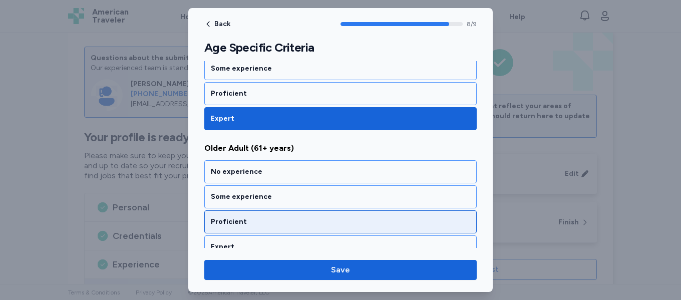
scroll to position [1105, 0]
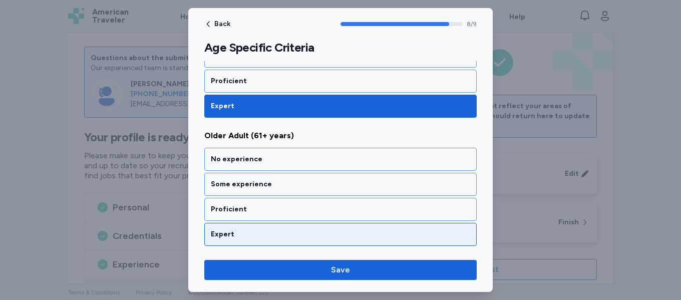
click at [270, 230] on div "Expert" at bounding box center [341, 234] width 260 height 10
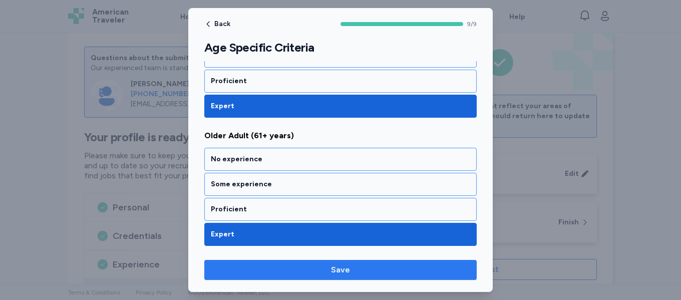
click at [323, 271] on span "Save" at bounding box center [340, 270] width 257 height 12
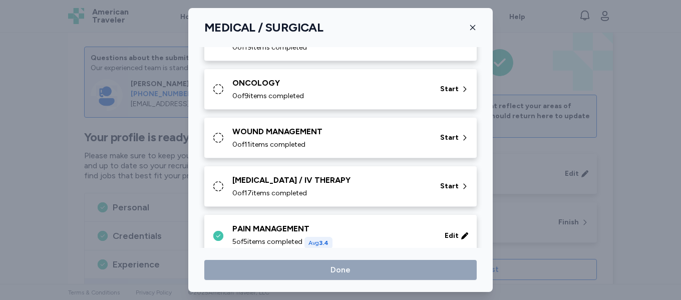
scroll to position [492, 0]
click at [337, 193] on div "0 of 17 items completed" at bounding box center [330, 194] width 196 height 10
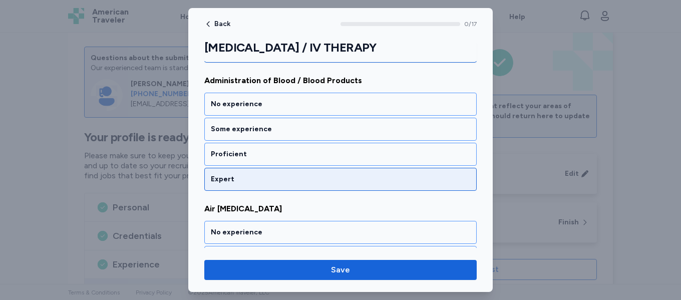
click at [330, 184] on div "Expert" at bounding box center [341, 179] width 260 height 10
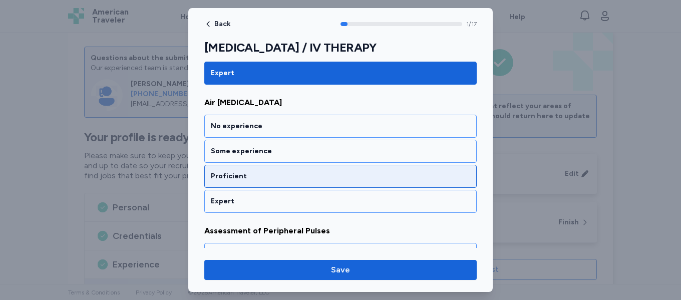
scroll to position [241, 0]
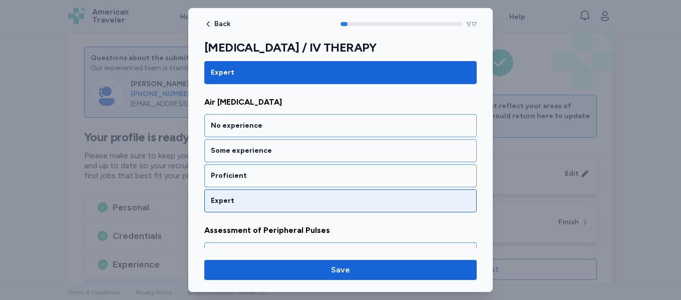
click at [308, 205] on div "Expert" at bounding box center [341, 201] width 260 height 10
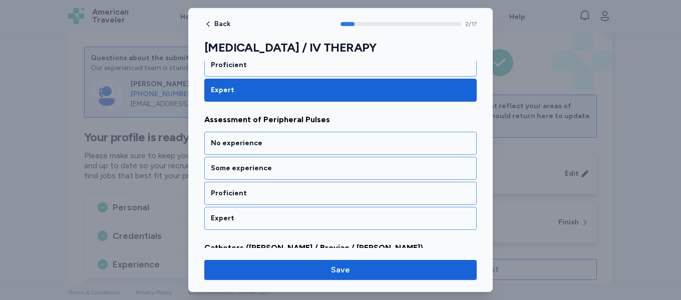
scroll to position [369, 0]
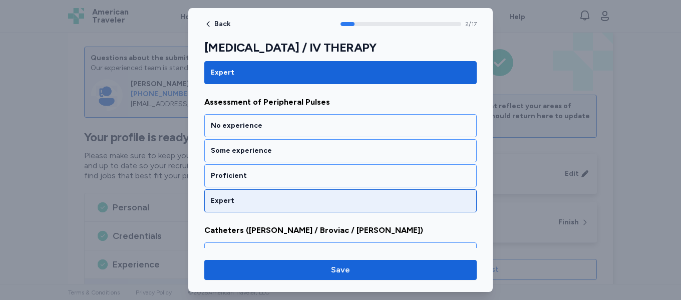
click at [298, 209] on div "Expert" at bounding box center [340, 200] width 273 height 23
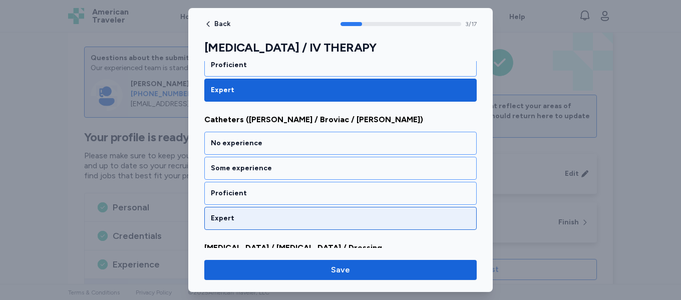
scroll to position [497, 0]
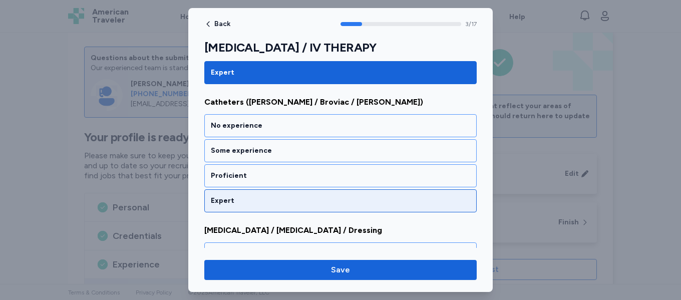
click at [292, 201] on div "Expert" at bounding box center [341, 201] width 260 height 10
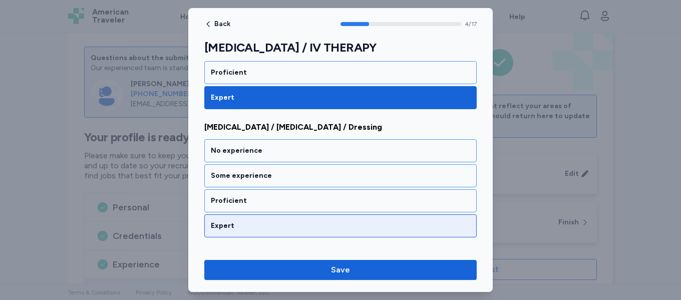
scroll to position [625, 0]
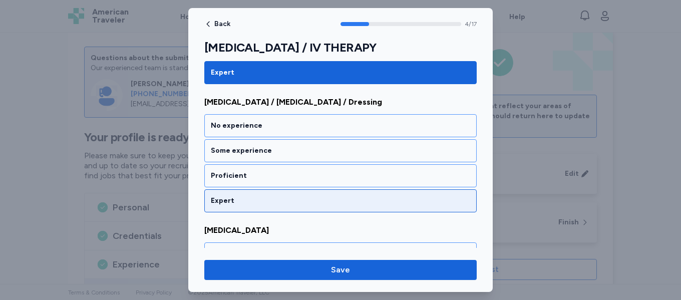
click at [301, 206] on div "Expert" at bounding box center [340, 200] width 273 height 23
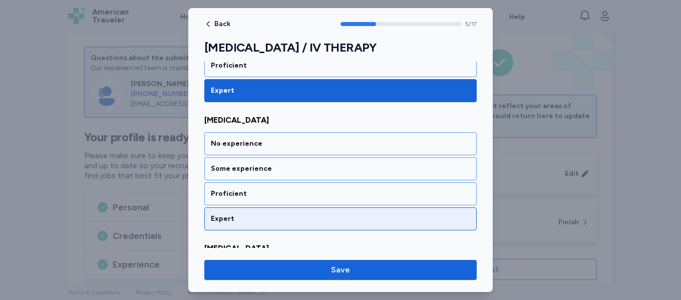
scroll to position [754, 0]
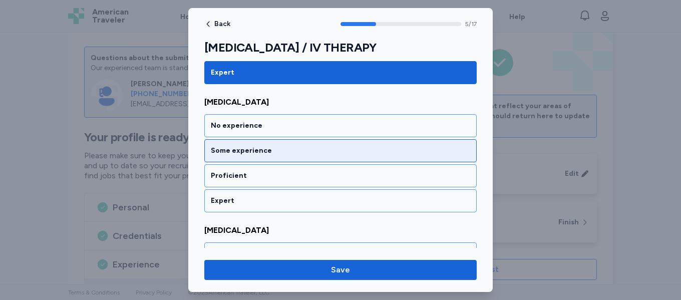
click at [267, 153] on div "Some experience" at bounding box center [341, 151] width 260 height 10
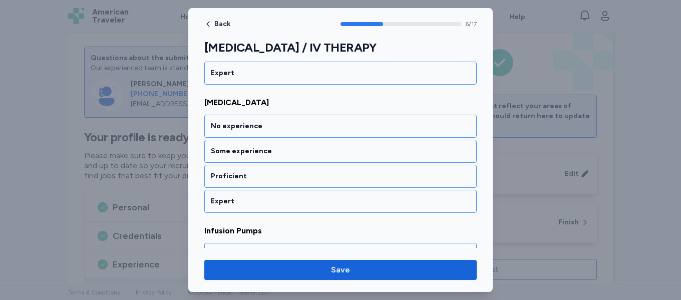
scroll to position [882, 0]
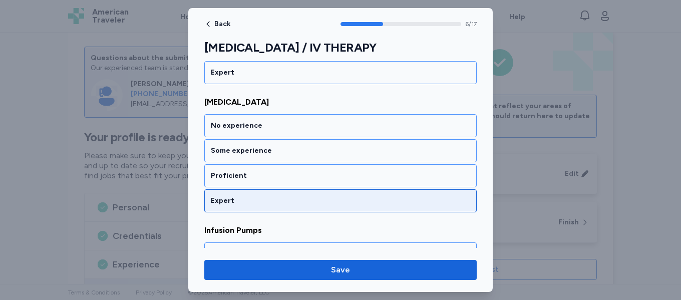
click at [247, 202] on div "Expert" at bounding box center [341, 201] width 260 height 10
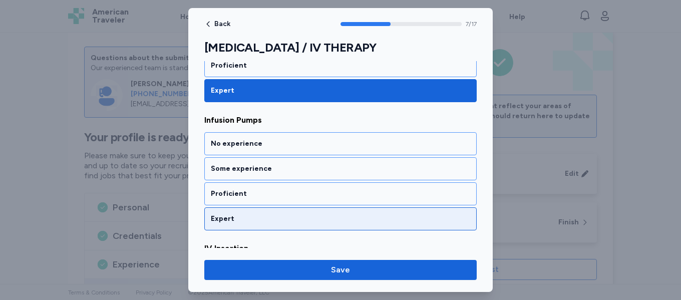
scroll to position [1010, 0]
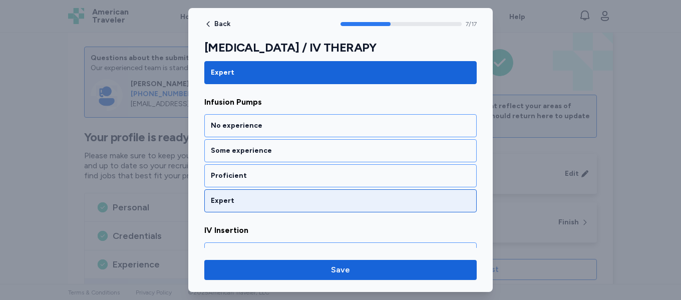
click at [270, 199] on div "Expert" at bounding box center [341, 201] width 260 height 10
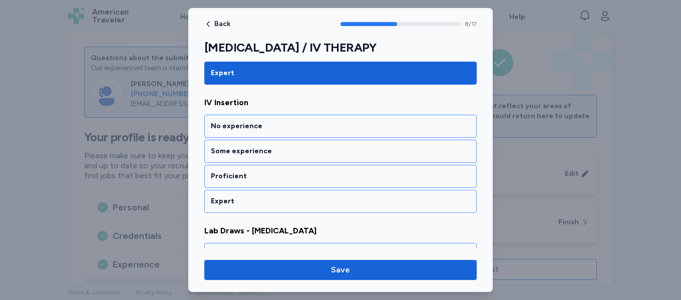
scroll to position [1138, 0]
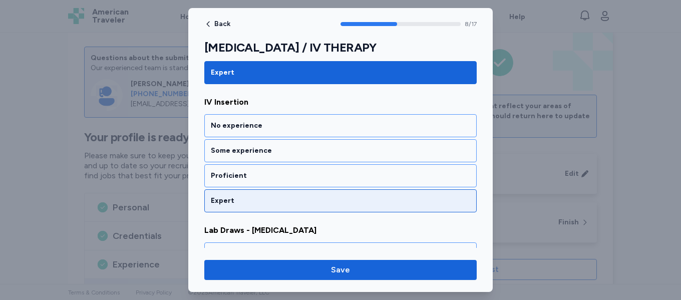
click at [256, 207] on div "Expert" at bounding box center [340, 200] width 273 height 23
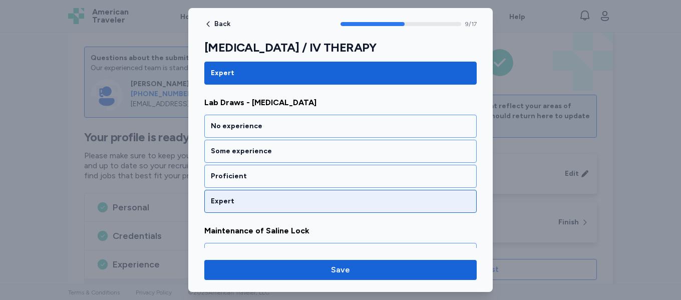
scroll to position [1267, 0]
click at [256, 200] on div "Expert" at bounding box center [341, 201] width 260 height 10
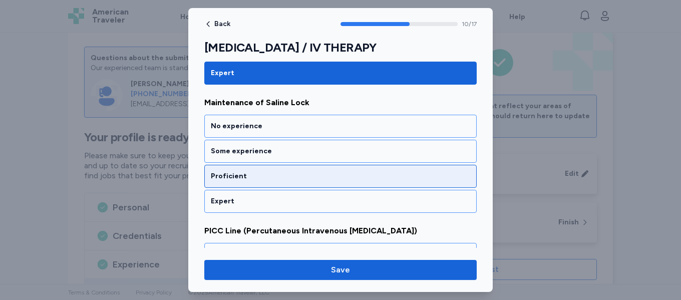
scroll to position [1395, 0]
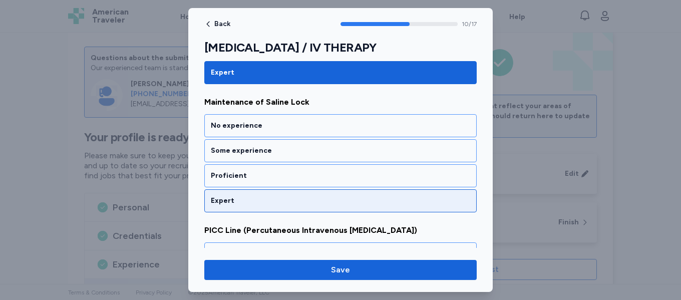
click at [262, 203] on div "Expert" at bounding box center [341, 201] width 260 height 10
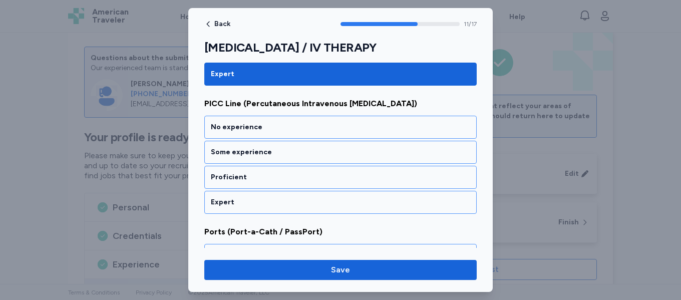
scroll to position [1523, 0]
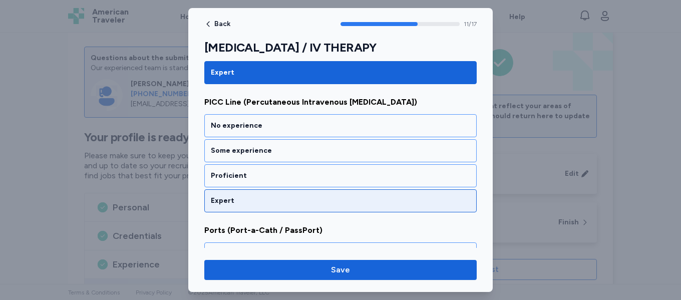
click at [273, 201] on div "Expert" at bounding box center [341, 201] width 260 height 10
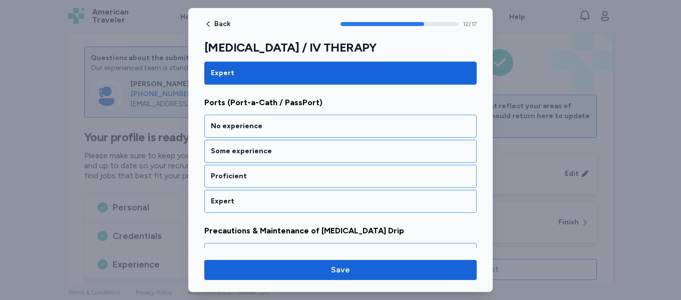
scroll to position [1652, 0]
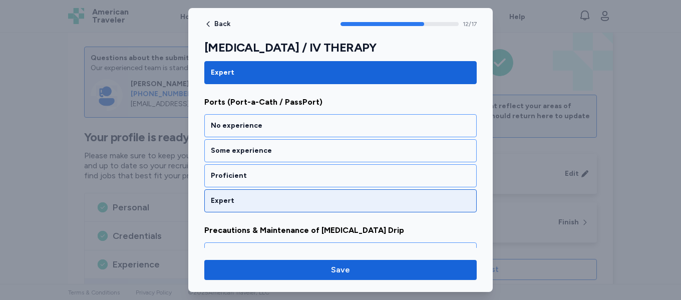
click at [248, 200] on div "Expert" at bounding box center [341, 201] width 260 height 10
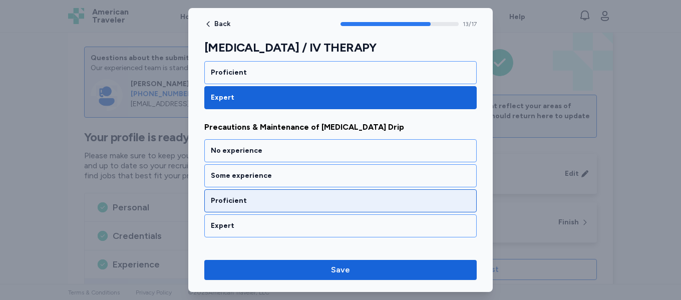
scroll to position [1780, 0]
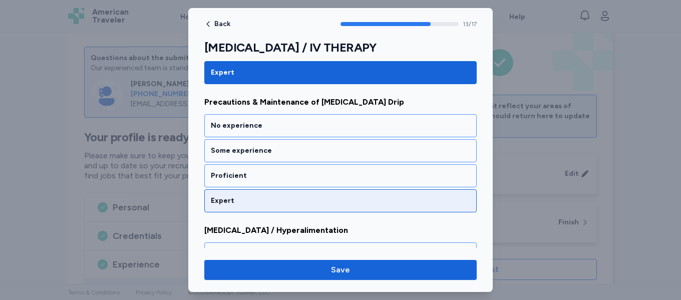
click at [248, 199] on div "Expert" at bounding box center [341, 201] width 260 height 10
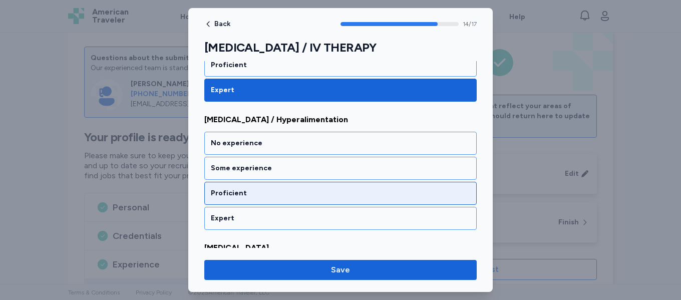
scroll to position [1908, 0]
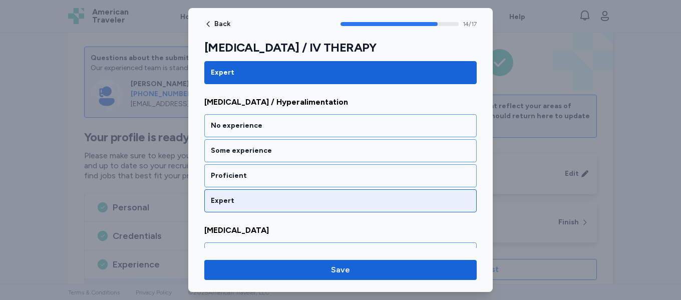
click at [263, 200] on div "Expert" at bounding box center [341, 201] width 260 height 10
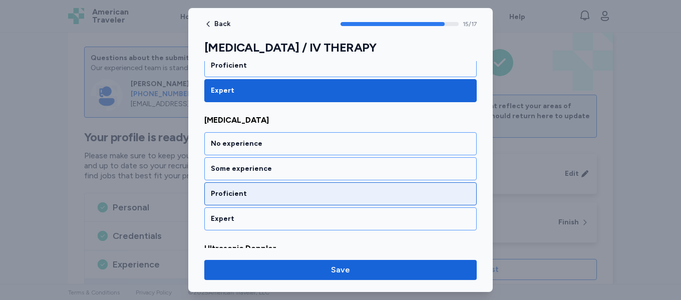
scroll to position [2036, 0]
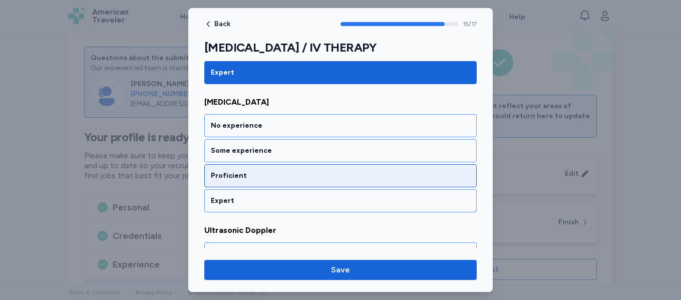
click at [273, 176] on div "Proficient" at bounding box center [341, 176] width 260 height 10
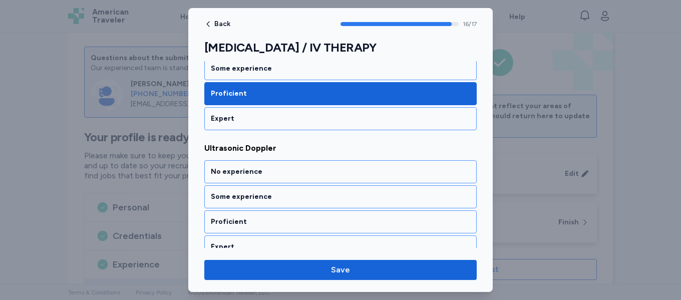
scroll to position [2131, 0]
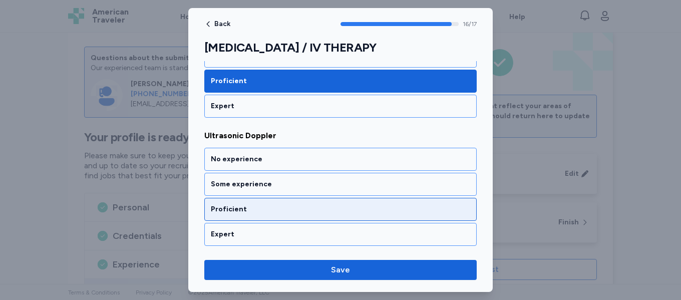
click at [267, 215] on div "Proficient" at bounding box center [340, 209] width 273 height 23
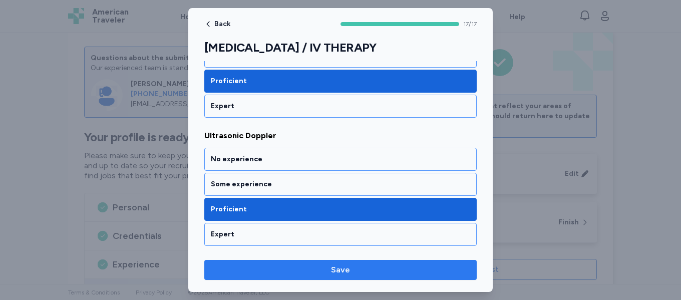
click at [314, 269] on span "Save" at bounding box center [340, 270] width 257 height 12
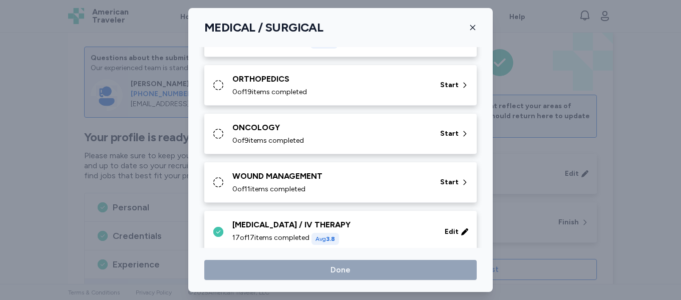
scroll to position [471, 0]
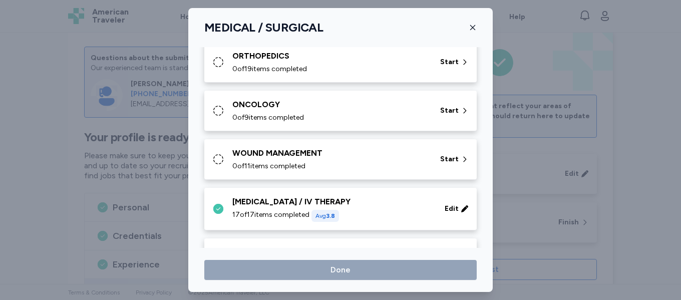
click at [319, 165] on div "0 of 11 items completed" at bounding box center [330, 166] width 196 height 10
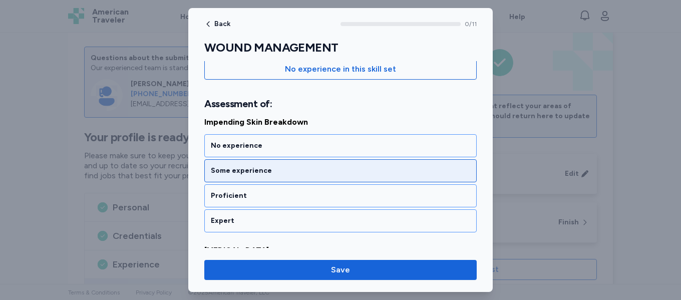
scroll to position [134, 0]
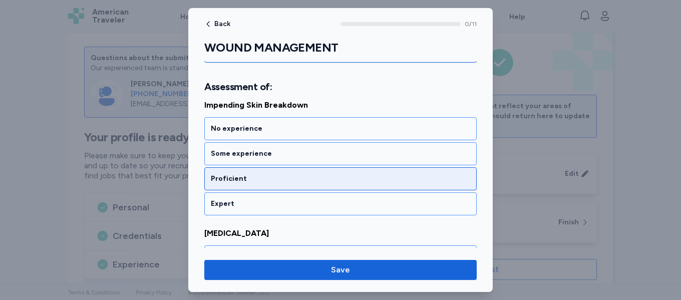
click at [266, 183] on div "Proficient" at bounding box center [341, 179] width 260 height 10
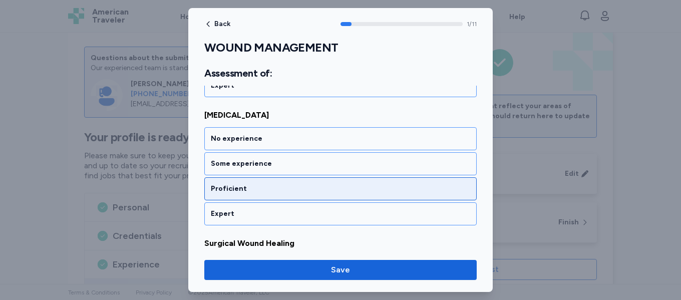
scroll to position [253, 0]
click at [263, 193] on div "Proficient" at bounding box center [340, 188] width 273 height 23
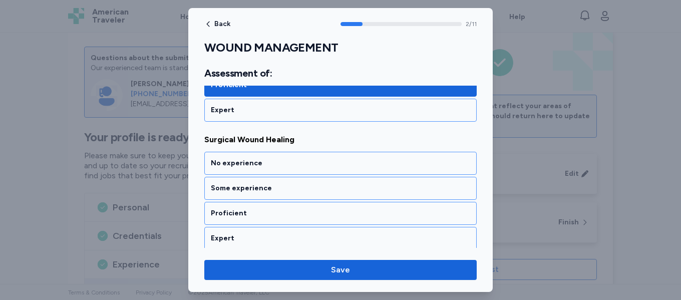
scroll to position [381, 0]
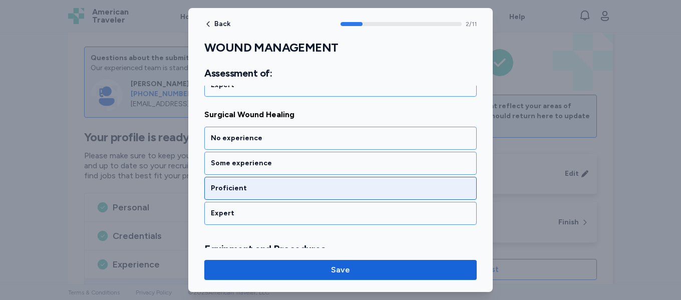
click at [269, 193] on div "Proficient" at bounding box center [340, 188] width 273 height 23
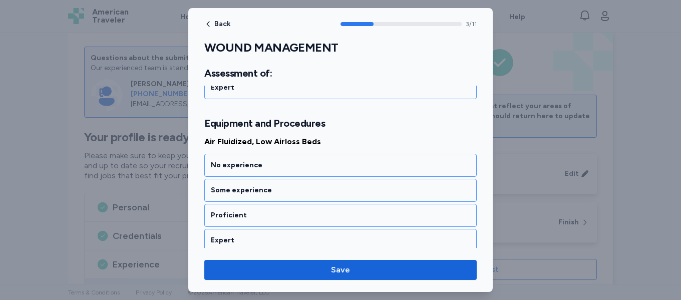
scroll to position [534, 0]
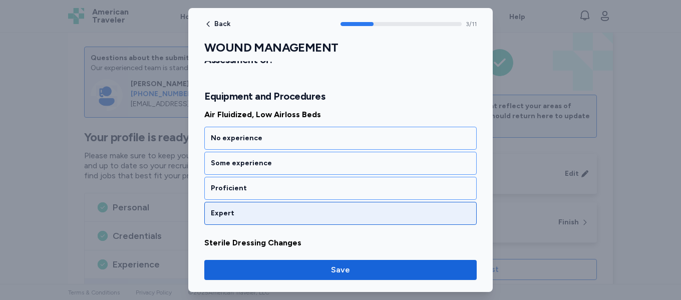
click at [265, 215] on div "Expert" at bounding box center [341, 213] width 260 height 10
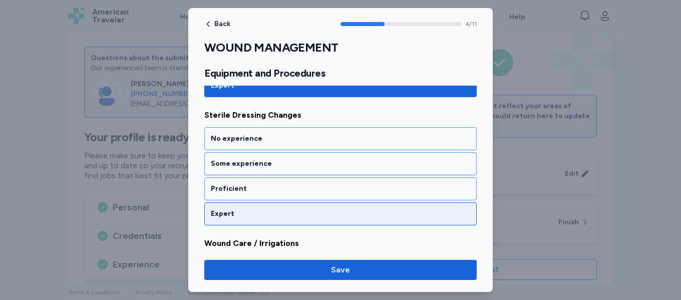
scroll to position [662, 0]
click at [256, 216] on div "Expert" at bounding box center [341, 213] width 260 height 10
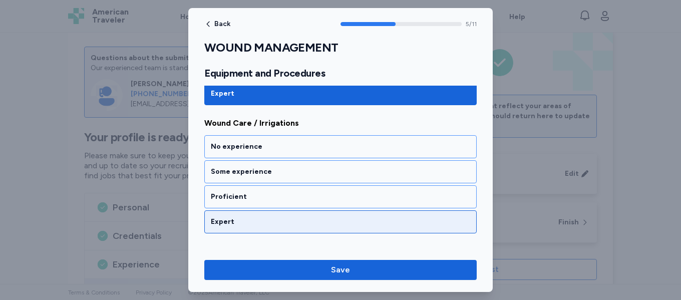
scroll to position [790, 0]
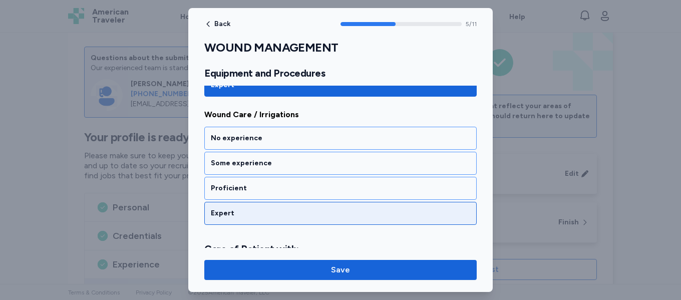
click at [264, 210] on div "Expert" at bounding box center [341, 213] width 260 height 10
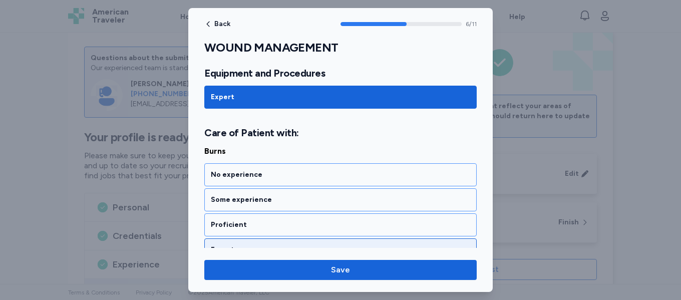
scroll to position [943, 0]
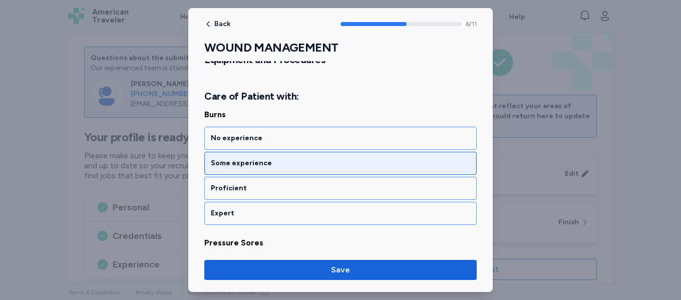
click at [283, 170] on div "Some experience" at bounding box center [340, 163] width 273 height 23
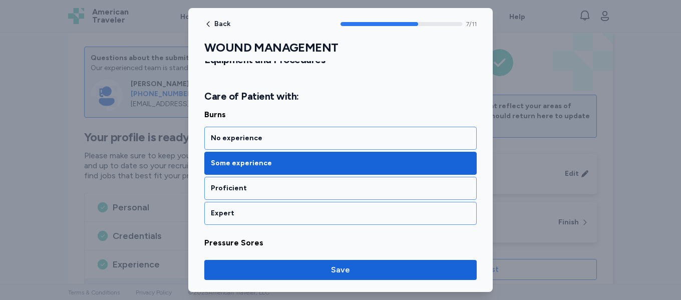
scroll to position [1071, 0]
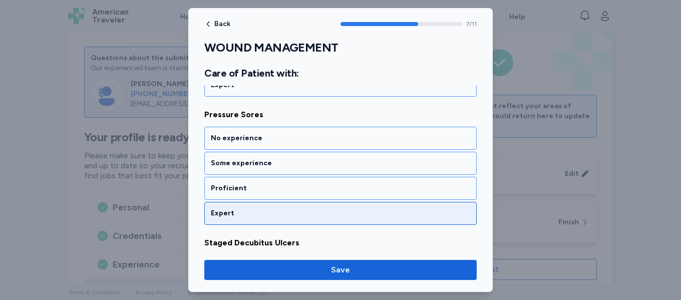
click at [268, 211] on div "Expert" at bounding box center [341, 213] width 260 height 10
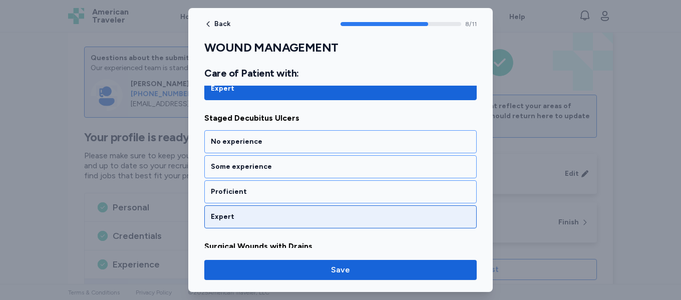
scroll to position [1200, 0]
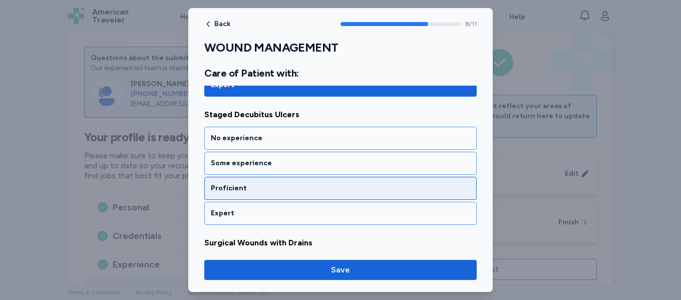
click at [278, 190] on div "Proficient" at bounding box center [341, 188] width 260 height 10
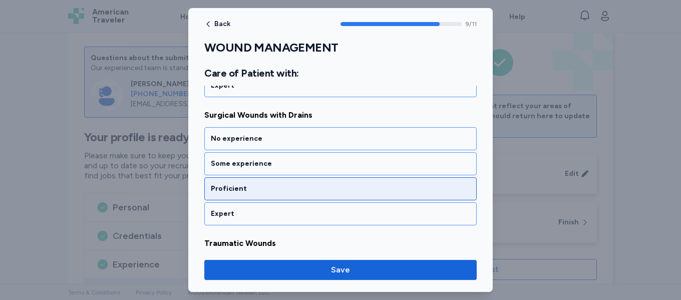
scroll to position [1328, 0]
click at [276, 186] on div "Proficient" at bounding box center [341, 188] width 260 height 10
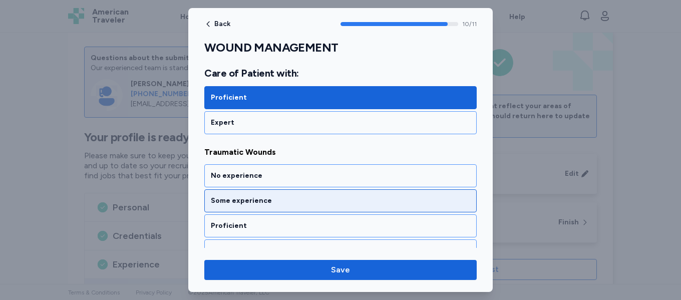
scroll to position [1435, 0]
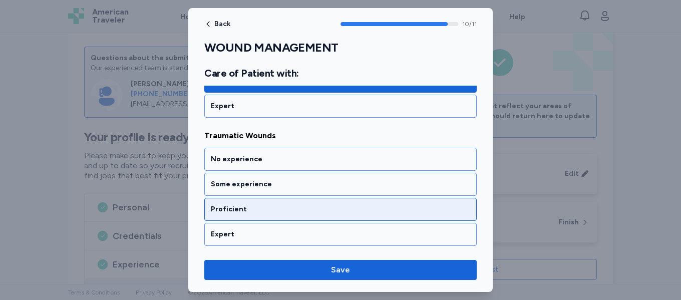
click at [270, 210] on div "Proficient" at bounding box center [341, 209] width 260 height 10
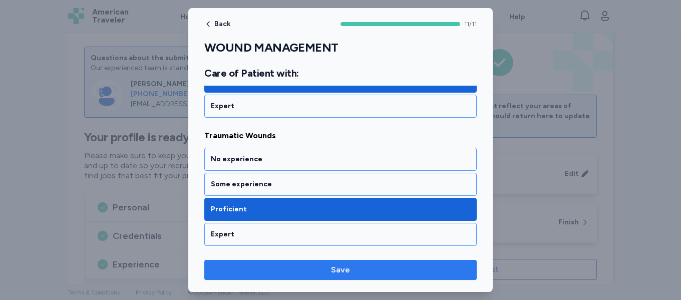
click at [323, 267] on span "Save" at bounding box center [340, 270] width 257 height 12
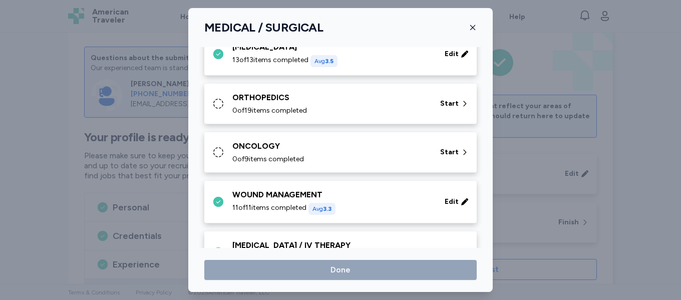
scroll to position [421, 0]
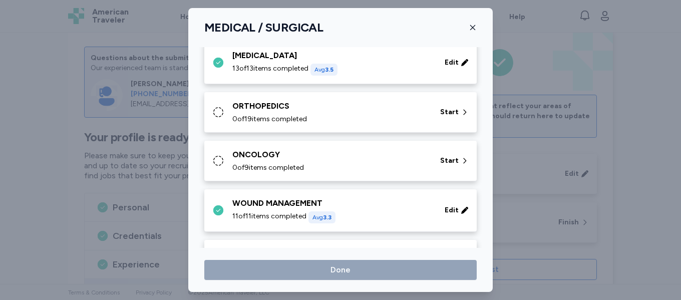
click at [323, 116] on div "0 of 19 items completed" at bounding box center [330, 119] width 196 height 10
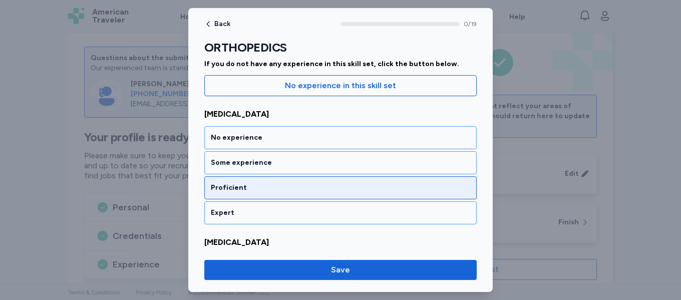
click at [342, 191] on div "Proficient" at bounding box center [341, 188] width 260 height 10
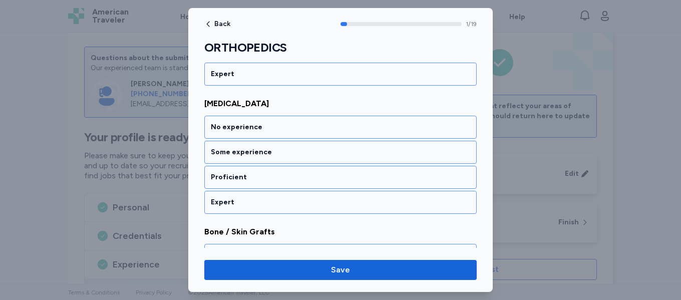
scroll to position [241, 0]
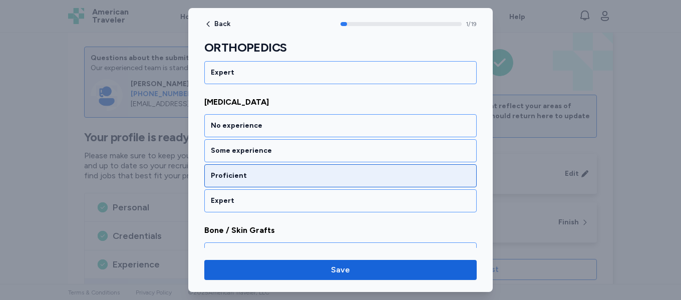
click at [327, 177] on div "Proficient" at bounding box center [341, 176] width 260 height 10
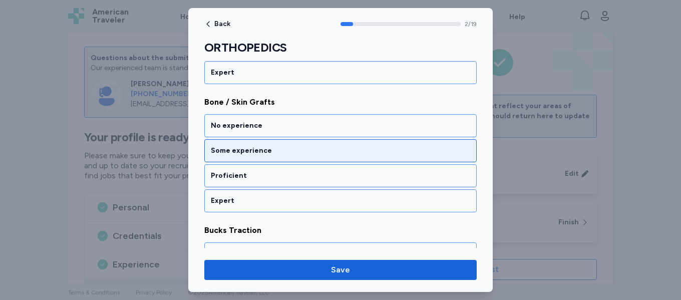
click at [330, 156] on div "Some experience" at bounding box center [340, 150] width 273 height 23
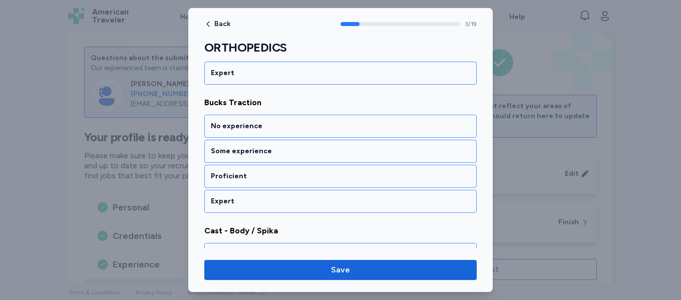
scroll to position [497, 0]
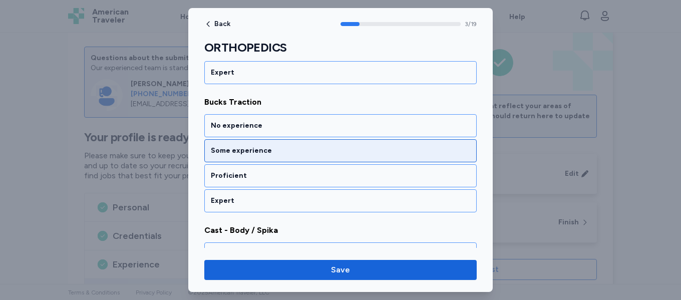
click at [324, 160] on div "Some experience" at bounding box center [340, 150] width 273 height 23
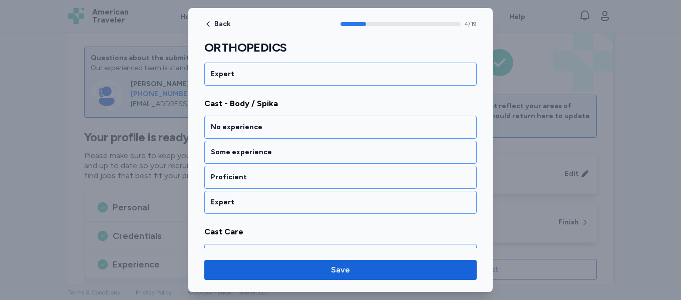
scroll to position [625, 0]
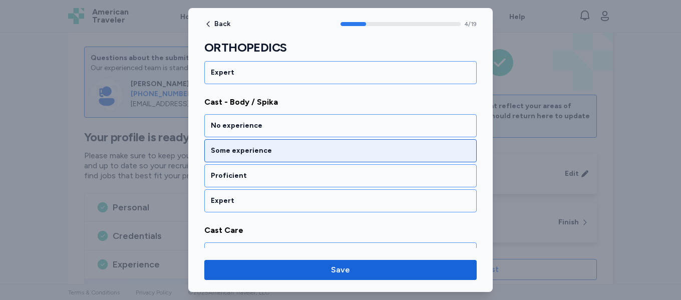
click at [326, 158] on div "Some experience" at bounding box center [340, 150] width 273 height 23
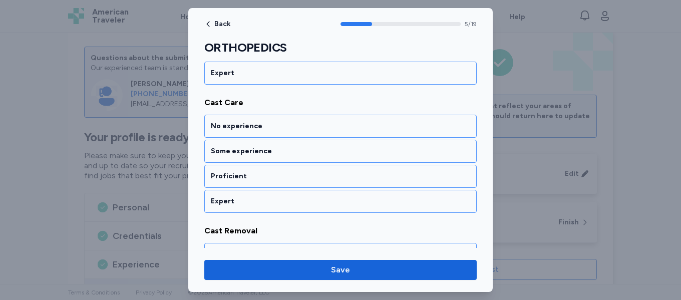
scroll to position [754, 0]
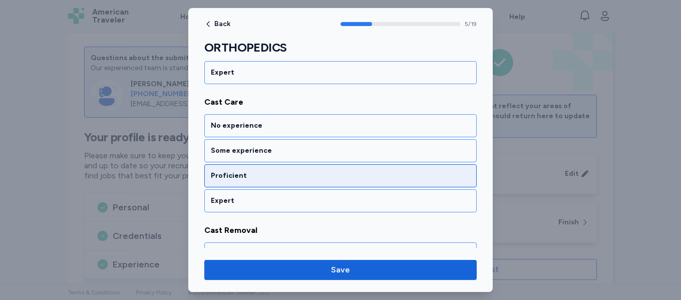
click at [318, 176] on div "Proficient" at bounding box center [341, 176] width 260 height 10
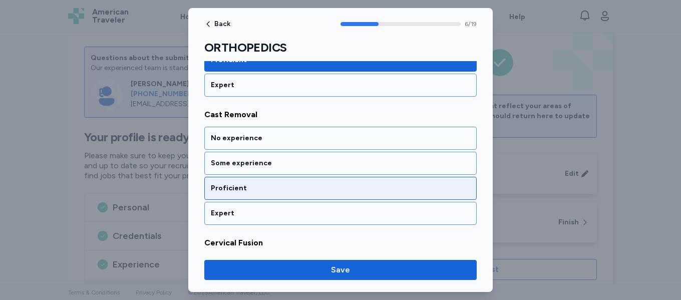
scroll to position [882, 0]
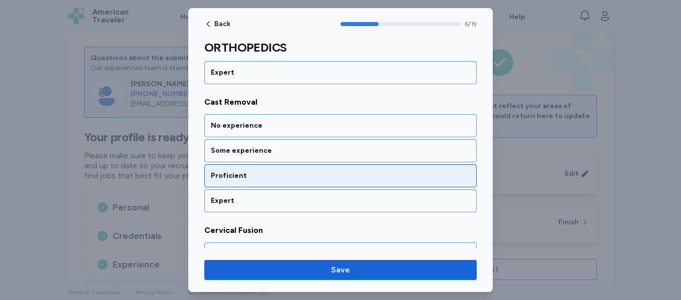
click at [319, 176] on div "Proficient" at bounding box center [341, 176] width 260 height 10
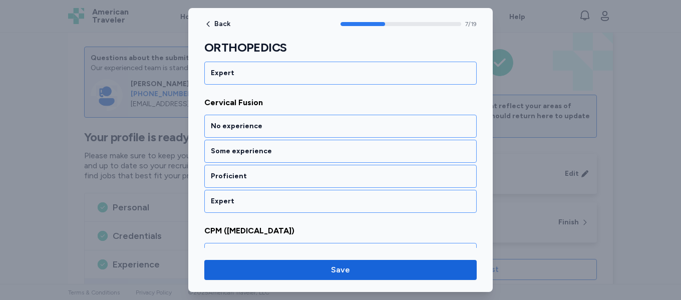
scroll to position [1010, 0]
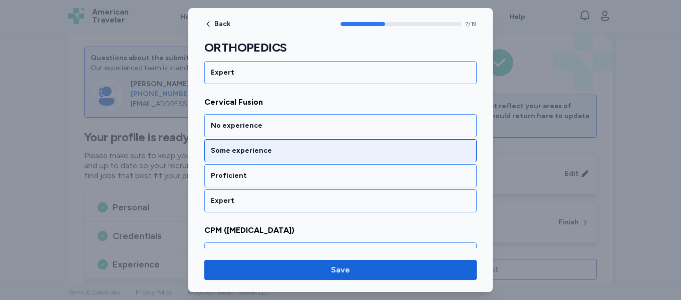
click at [330, 154] on div "Some experience" at bounding box center [341, 151] width 260 height 10
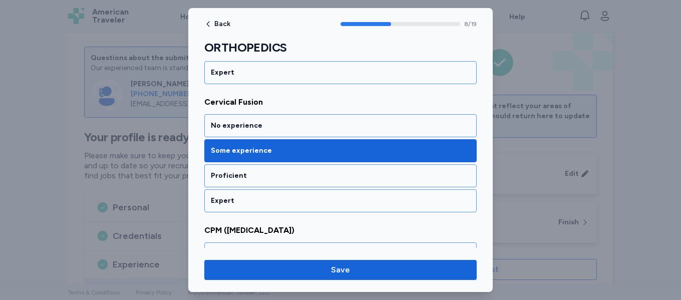
scroll to position [1138, 0]
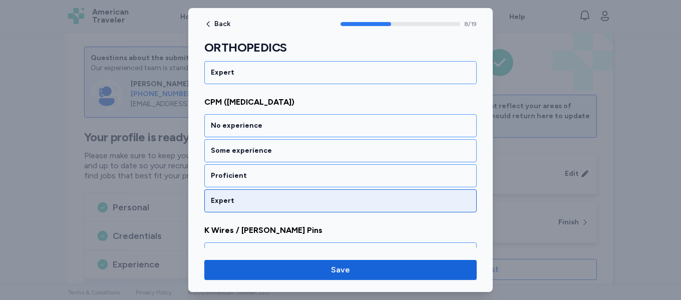
click at [299, 197] on div "Expert" at bounding box center [341, 201] width 260 height 10
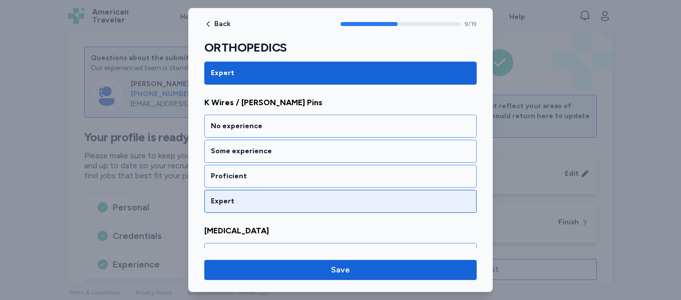
scroll to position [1267, 0]
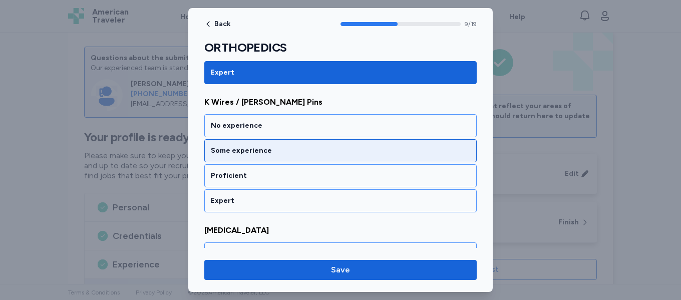
click at [319, 161] on div "Some experience" at bounding box center [340, 150] width 273 height 23
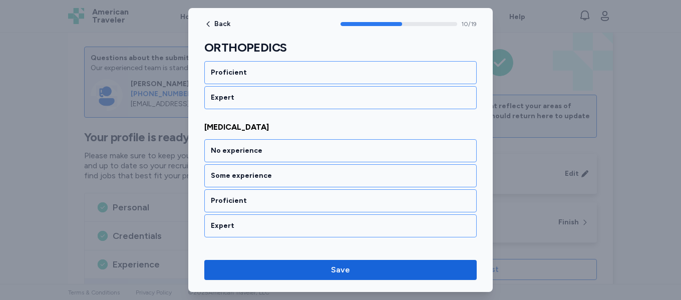
scroll to position [1395, 0]
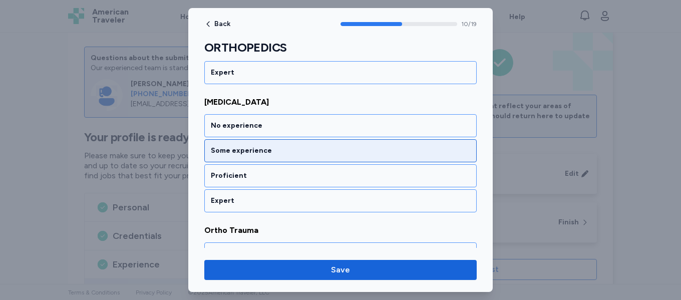
click at [321, 159] on div "Some experience" at bounding box center [340, 150] width 273 height 23
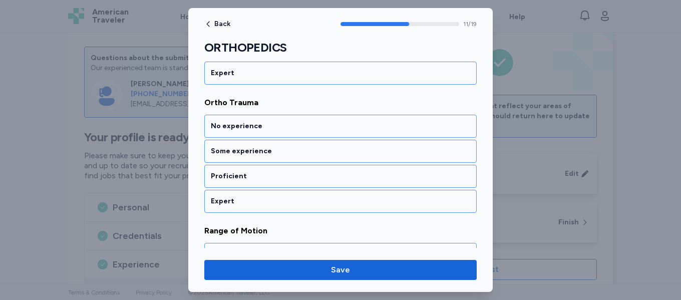
scroll to position [1523, 0]
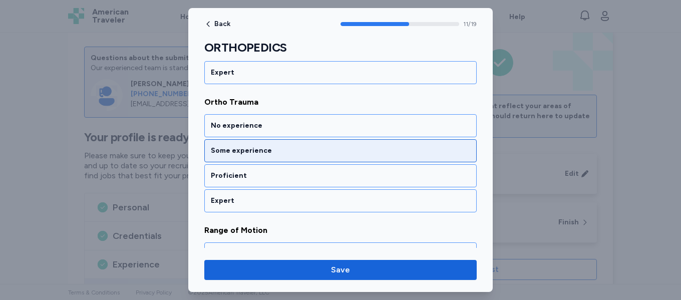
click at [324, 160] on div "Some experience" at bounding box center [340, 150] width 273 height 23
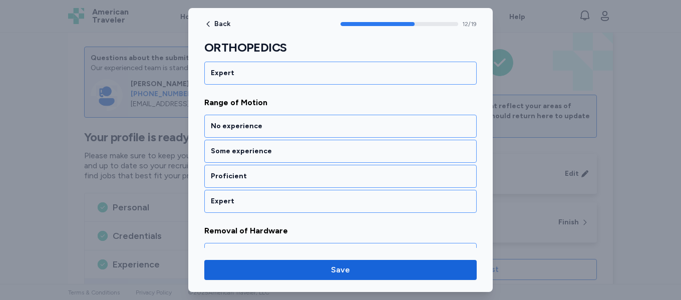
scroll to position [1652, 0]
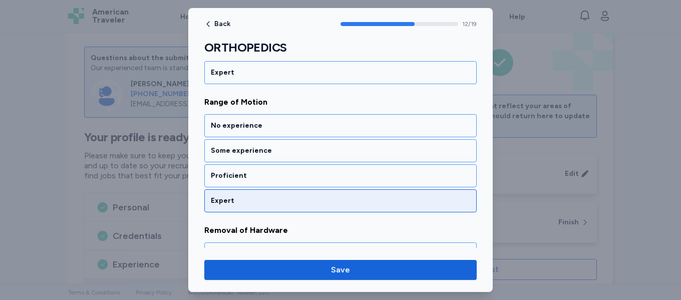
click at [302, 197] on div "Expert" at bounding box center [341, 201] width 260 height 10
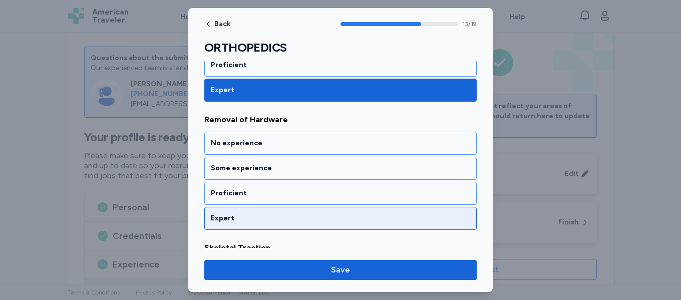
scroll to position [1780, 0]
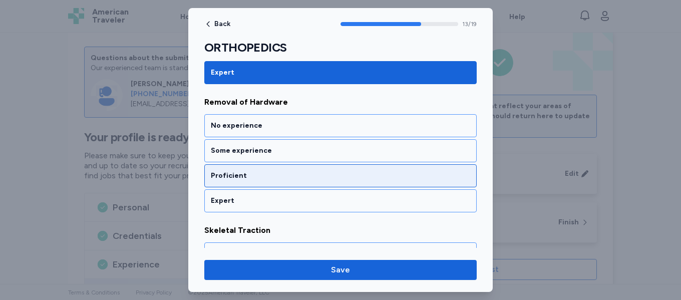
click at [309, 178] on div "Proficient" at bounding box center [341, 176] width 260 height 10
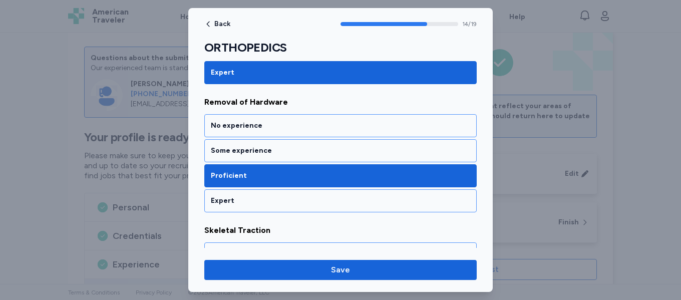
scroll to position [1908, 0]
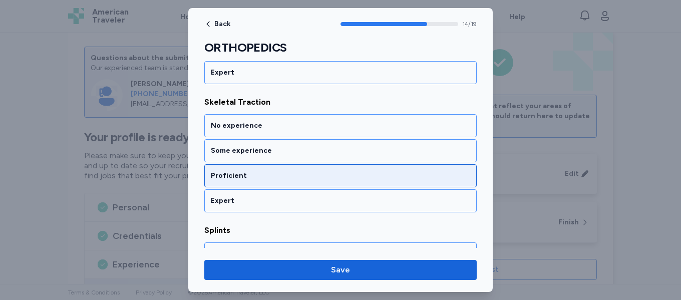
click at [307, 178] on div "Proficient" at bounding box center [341, 176] width 260 height 10
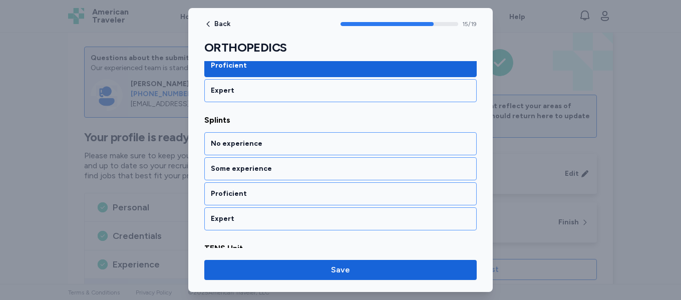
scroll to position [2036, 0]
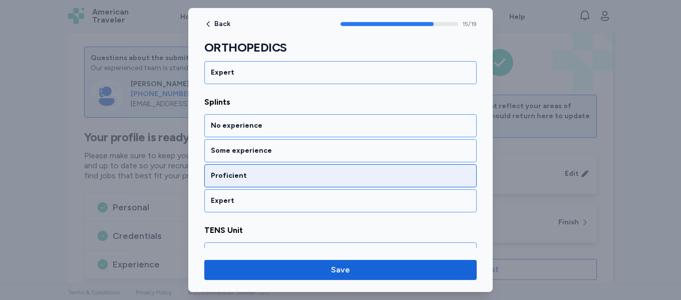
click at [306, 180] on div "Proficient" at bounding box center [341, 176] width 260 height 10
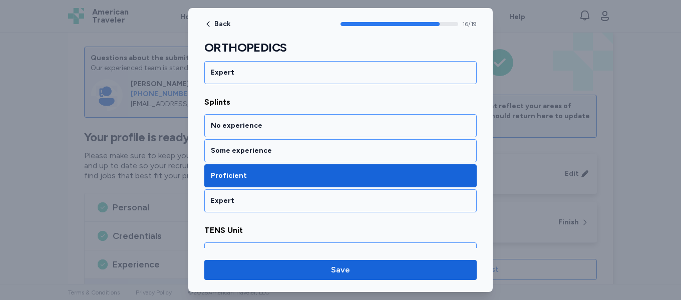
scroll to position [2165, 0]
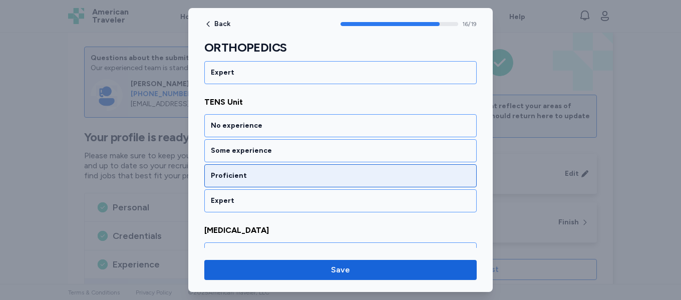
click at [310, 178] on div "Proficient" at bounding box center [341, 176] width 260 height 10
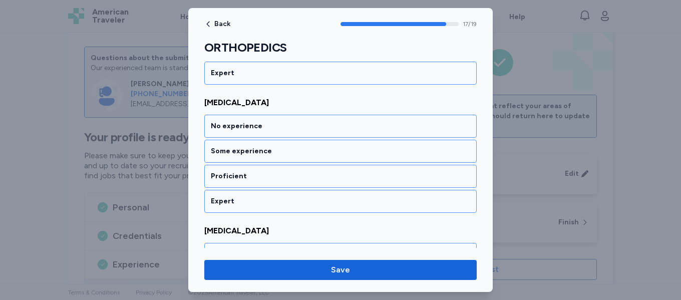
scroll to position [2293, 0]
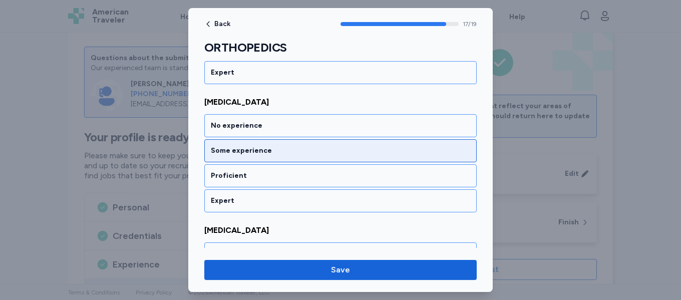
click at [321, 156] on div "Some experience" at bounding box center [340, 150] width 273 height 23
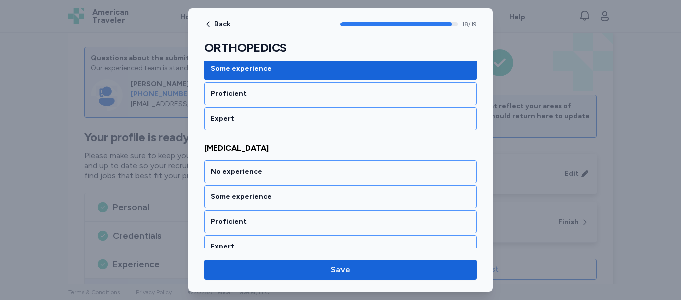
scroll to position [2388, 0]
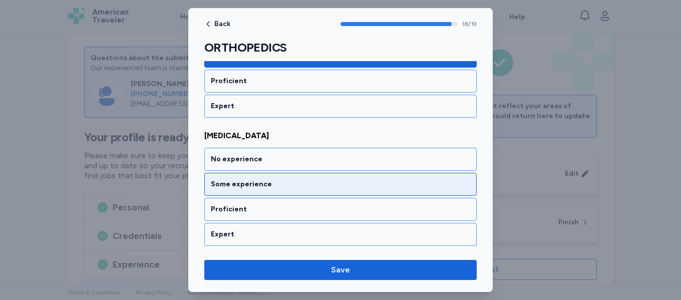
click at [304, 189] on div "Some experience" at bounding box center [340, 184] width 273 height 23
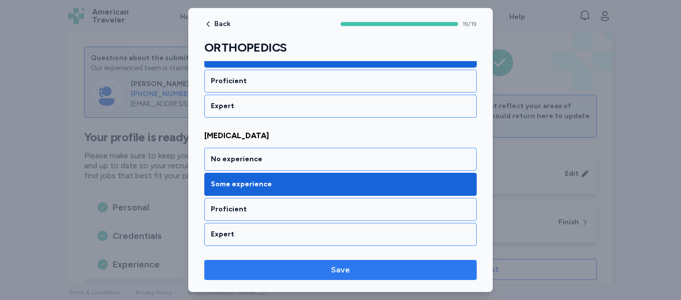
click at [326, 266] on span "Save" at bounding box center [340, 270] width 257 height 12
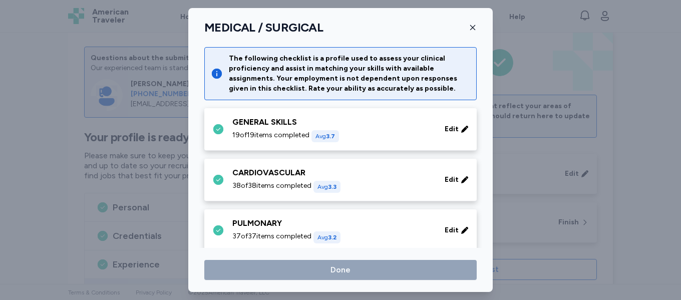
scroll to position [421, 0]
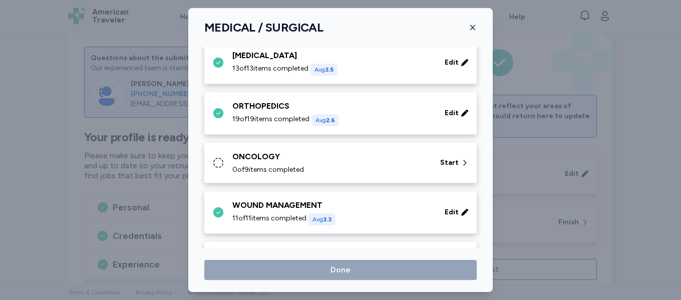
click at [344, 169] on div "0 of 9 items completed" at bounding box center [330, 170] width 196 height 10
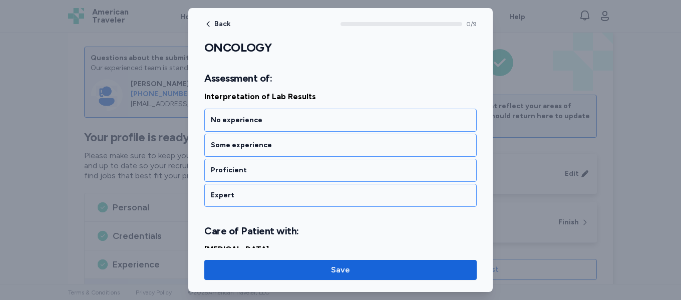
scroll to position [150, 0]
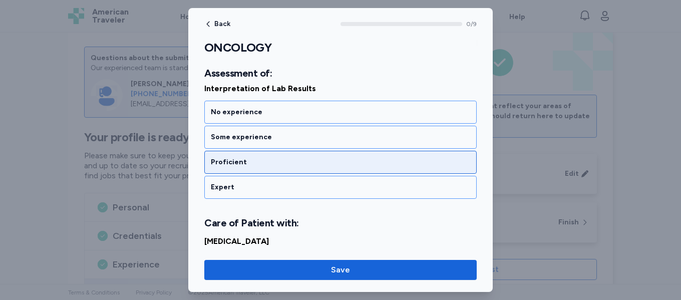
click at [309, 169] on div "Proficient" at bounding box center [340, 162] width 273 height 23
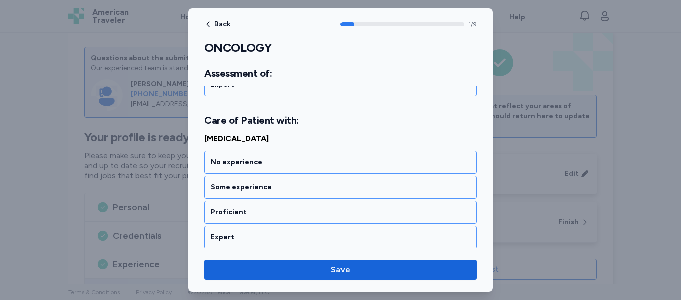
scroll to position [277, 0]
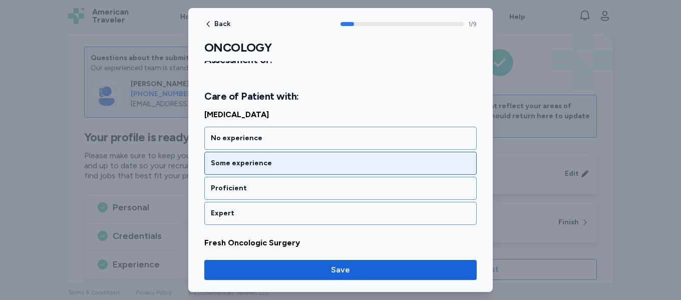
click at [322, 163] on div "Some experience" at bounding box center [341, 163] width 260 height 10
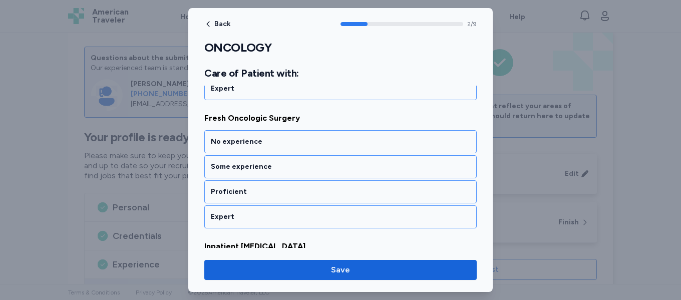
scroll to position [405, 0]
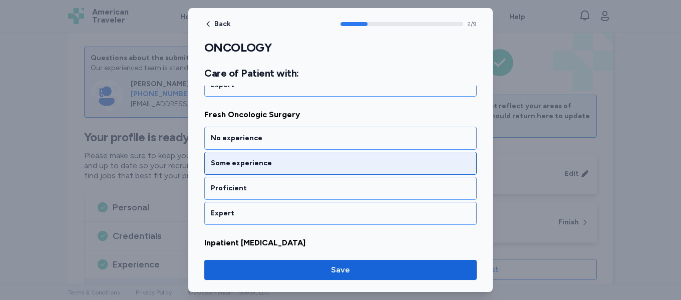
click at [318, 169] on div "Some experience" at bounding box center [340, 163] width 273 height 23
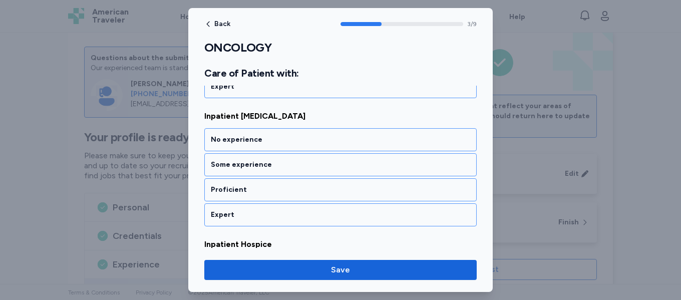
scroll to position [534, 0]
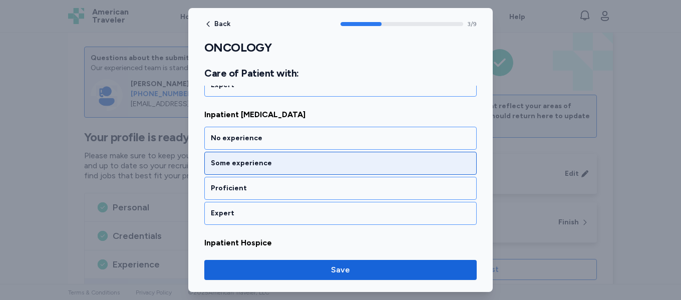
click at [328, 163] on div "Some experience" at bounding box center [341, 163] width 260 height 10
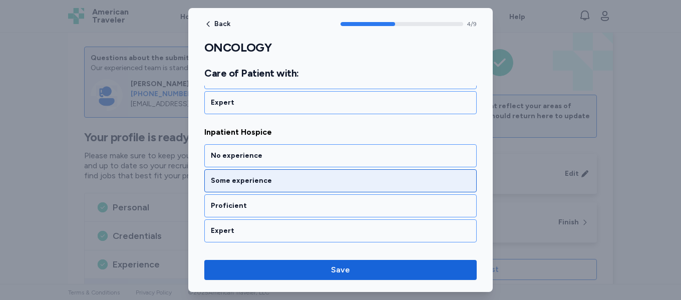
scroll to position [662, 0]
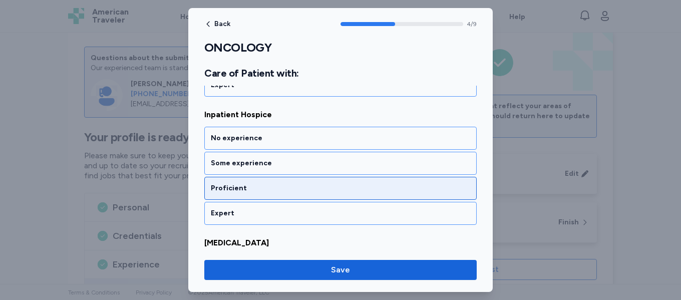
click at [314, 182] on div "Proficient" at bounding box center [340, 188] width 273 height 23
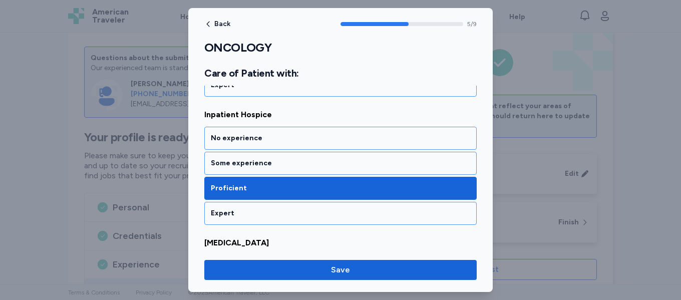
scroll to position [790, 0]
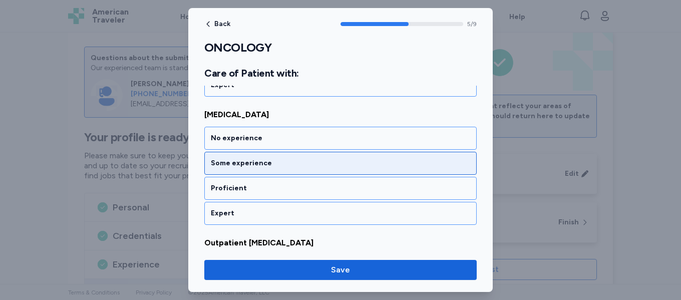
click at [321, 167] on div "Some experience" at bounding box center [341, 163] width 260 height 10
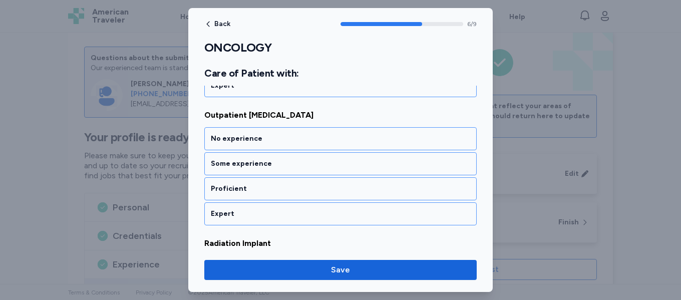
scroll to position [918, 0]
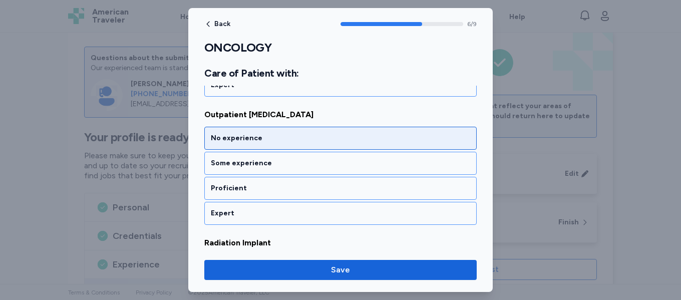
click at [326, 148] on div "No experience" at bounding box center [340, 138] width 273 height 23
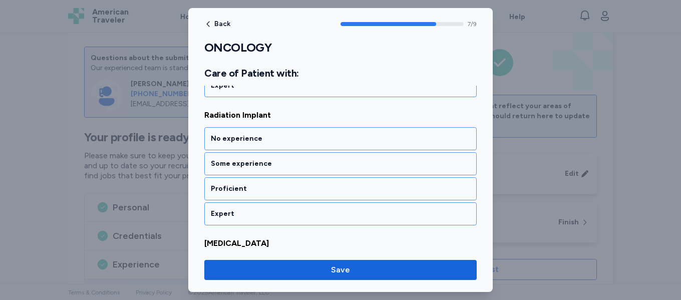
scroll to position [1047, 0]
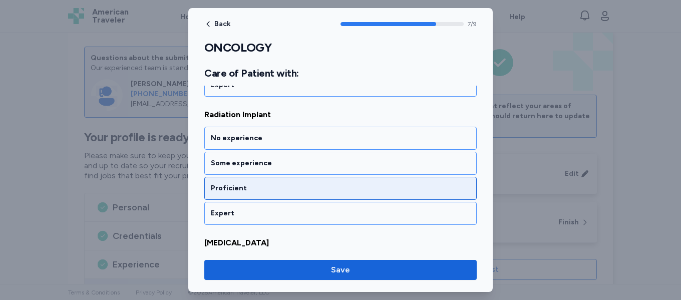
click at [309, 185] on div "Proficient" at bounding box center [341, 188] width 260 height 10
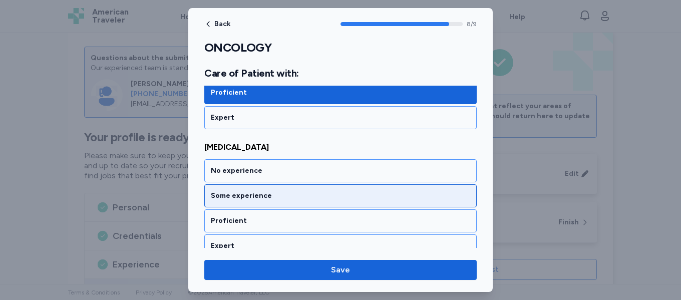
scroll to position [1154, 0]
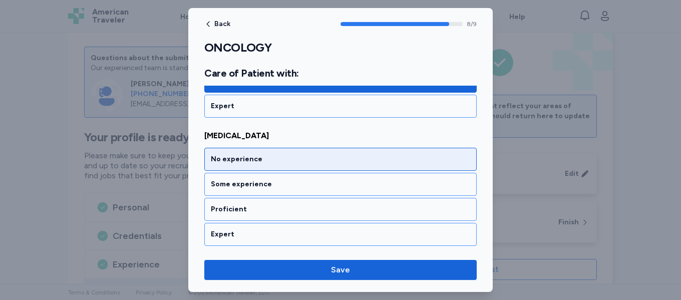
click at [316, 163] on div "No experience" at bounding box center [341, 159] width 260 height 10
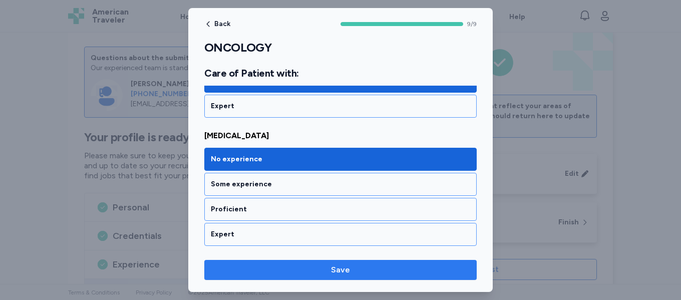
click at [331, 267] on span "Save" at bounding box center [340, 270] width 257 height 12
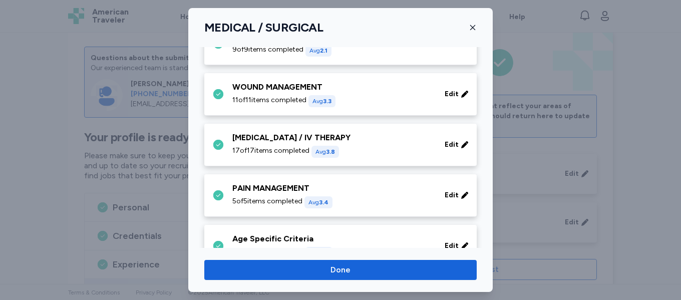
scroll to position [571, 0]
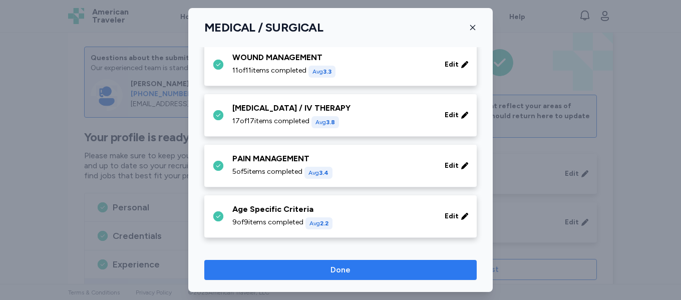
click at [338, 269] on span "Done" at bounding box center [341, 270] width 20 height 12
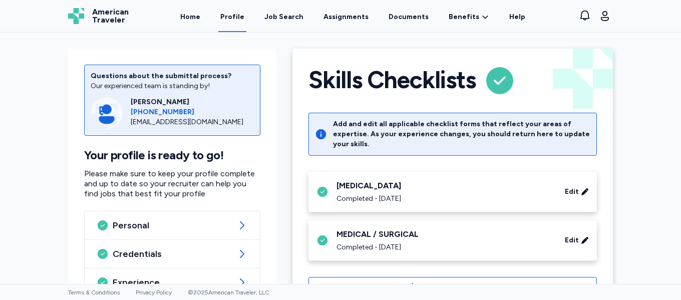
click at [240, 18] on link "Profile" at bounding box center [232, 16] width 28 height 31
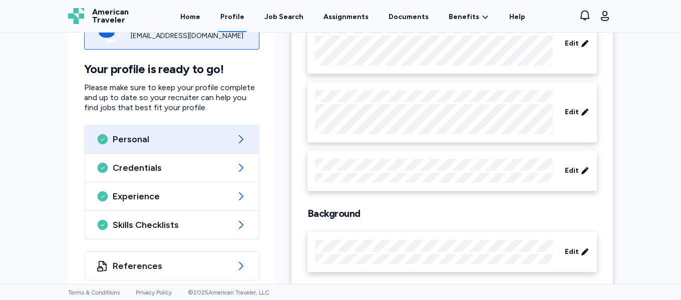
scroll to position [134, 0]
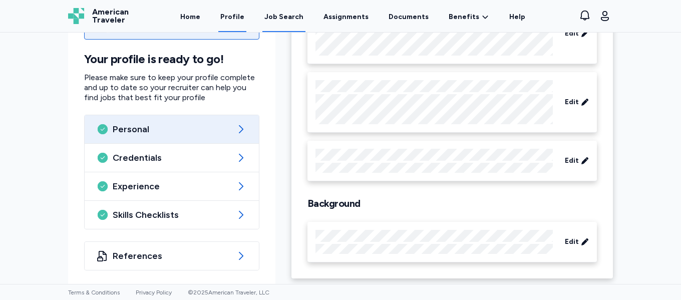
click at [291, 17] on div "Job Search" at bounding box center [284, 17] width 39 height 10
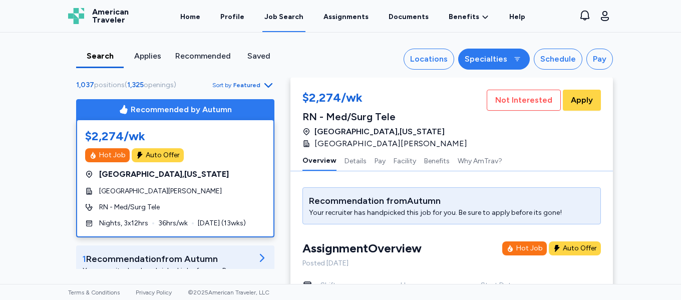
click at [492, 61] on div "Specialties" at bounding box center [486, 59] width 43 height 12
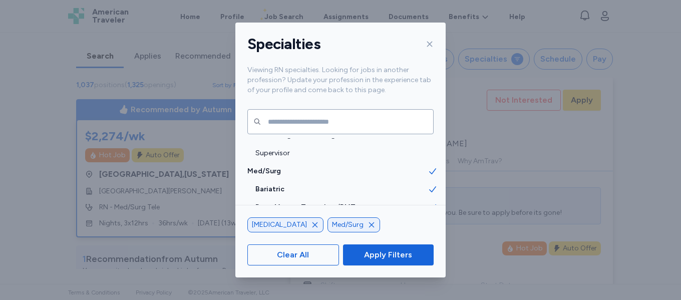
scroll to position [985, 0]
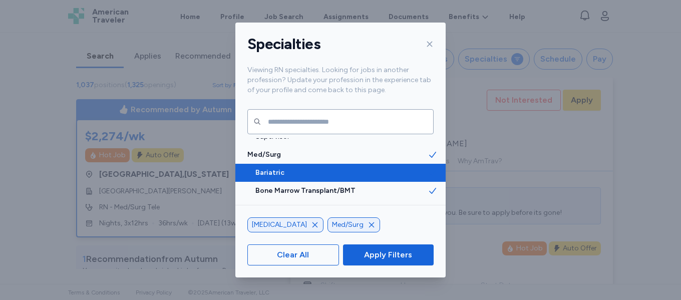
click at [429, 169] on icon at bounding box center [433, 173] width 10 height 10
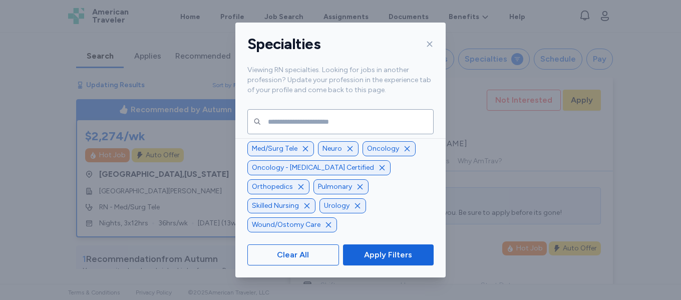
click at [407, 153] on icon "button" at bounding box center [407, 149] width 8 height 8
click at [305, 185] on icon "button" at bounding box center [301, 187] width 8 height 8
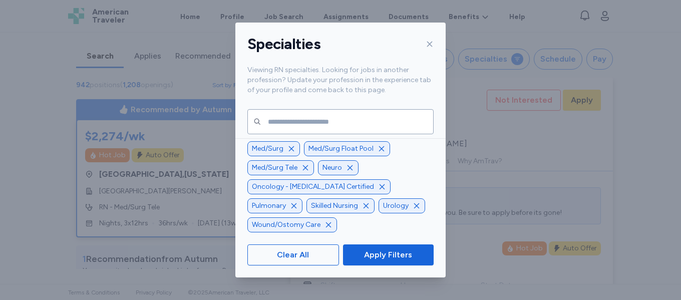
click at [378, 187] on icon "button" at bounding box center [382, 187] width 8 height 8
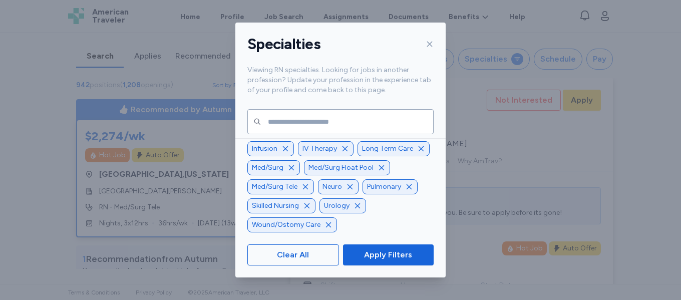
click at [351, 207] on div "Urology" at bounding box center [343, 205] width 47 height 15
drag, startPoint x: 327, startPoint y: 224, endPoint x: 309, endPoint y: 204, distance: 27.7
click at [327, 222] on icon "button" at bounding box center [329, 225] width 8 height 8
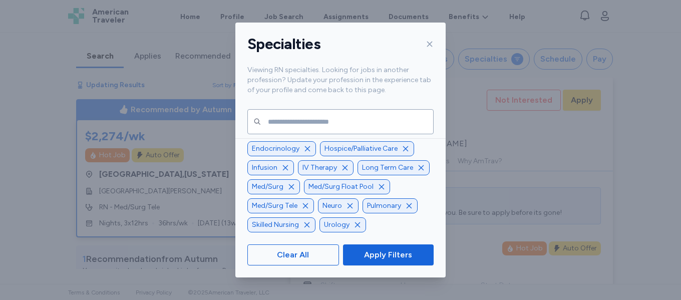
click at [349, 204] on icon "button" at bounding box center [350, 206] width 8 height 8
drag, startPoint x: 359, startPoint y: 224, endPoint x: 360, endPoint y: 212, distance: 12.6
click at [359, 223] on icon "button" at bounding box center [358, 225] width 8 height 8
click at [305, 224] on icon "button" at bounding box center [307, 225] width 8 height 8
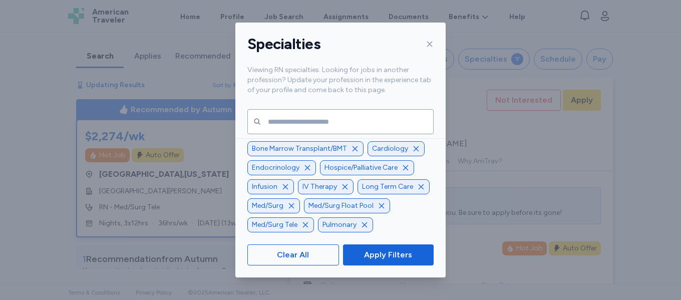
drag, startPoint x: 362, startPoint y: 226, endPoint x: 370, endPoint y: 216, distance: 12.8
click at [363, 226] on icon "button" at bounding box center [365, 225] width 8 height 8
click at [381, 204] on icon "button" at bounding box center [382, 206] width 8 height 8
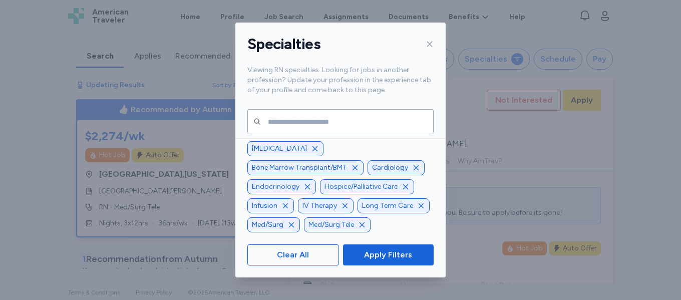
drag, startPoint x: 295, startPoint y: 205, endPoint x: 345, endPoint y: 204, distance: 50.1
click at [341, 208] on icon "button" at bounding box center [345, 206] width 8 height 8
click at [359, 208] on icon "button" at bounding box center [361, 205] width 5 height 5
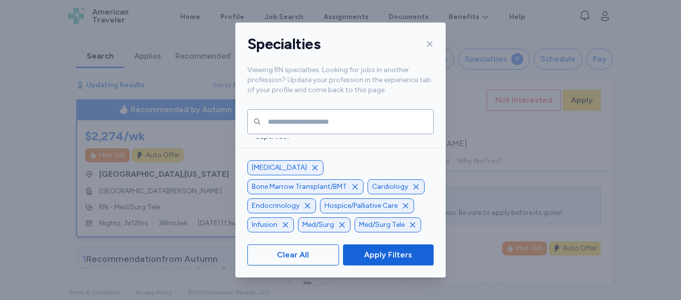
click at [403, 206] on icon "button" at bounding box center [405, 205] width 5 height 5
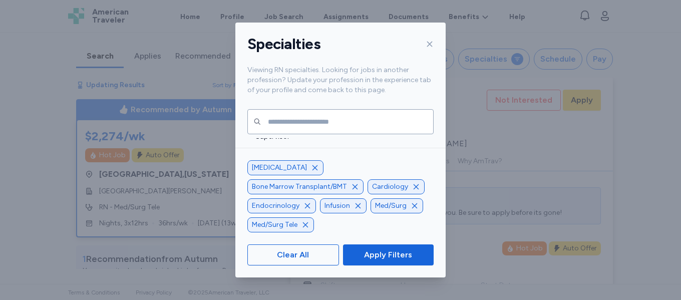
drag, startPoint x: 416, startPoint y: 205, endPoint x: 413, endPoint y: 200, distance: 5.8
click at [361, 204] on icon "button" at bounding box center [358, 205] width 5 height 5
click at [311, 172] on icon "button" at bounding box center [315, 168] width 8 height 8
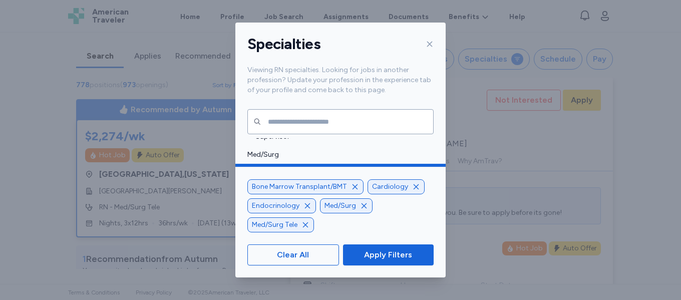
click at [352, 187] on icon "button" at bounding box center [355, 187] width 8 height 8
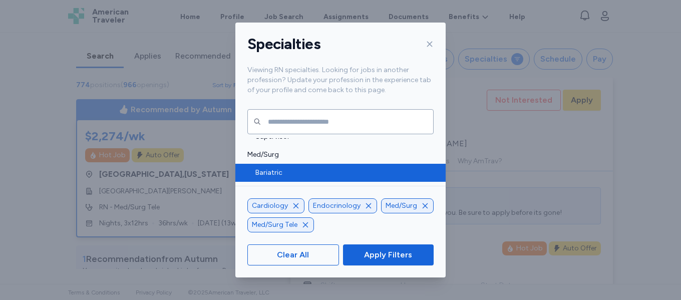
click at [365, 204] on icon "button" at bounding box center [369, 206] width 8 height 8
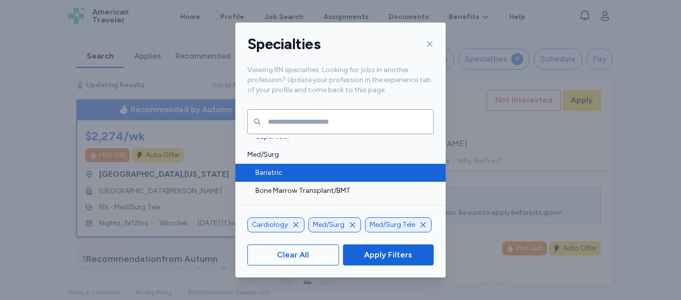
click at [296, 221] on icon "button" at bounding box center [296, 225] width 8 height 8
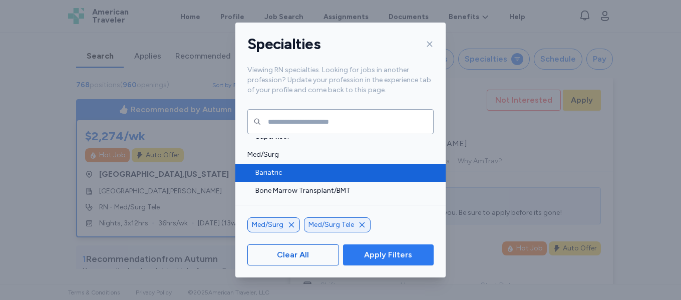
click at [385, 253] on span "Apply Filters" at bounding box center [388, 255] width 48 height 12
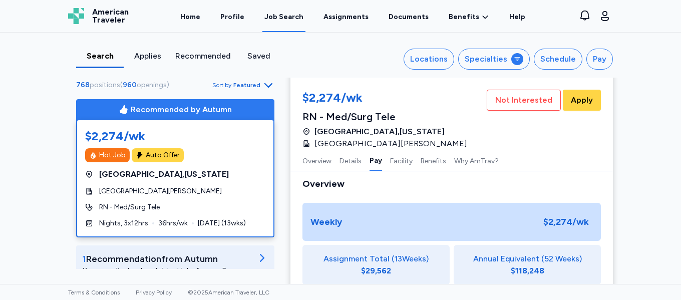
scroll to position [718, 0]
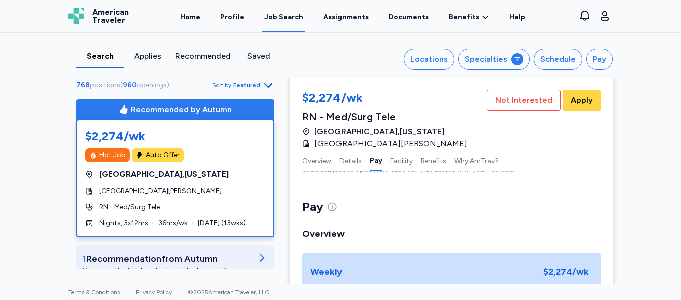
click at [242, 172] on div "Gig Harbor , Washington" at bounding box center [175, 174] width 180 height 12
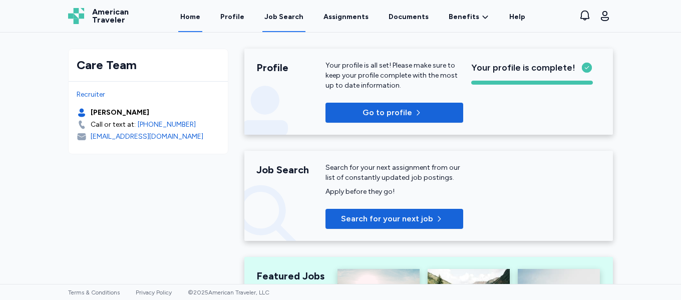
click at [286, 18] on div "Job Search" at bounding box center [284, 17] width 39 height 10
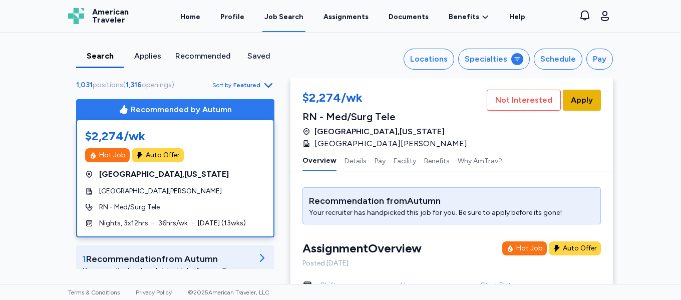
click at [585, 99] on span "Apply" at bounding box center [582, 100] width 22 height 12
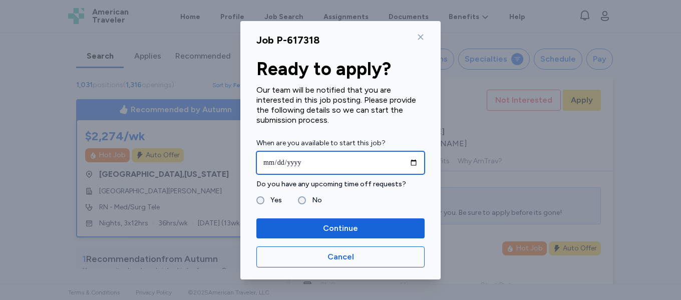
click at [411, 162] on input "date" at bounding box center [341, 162] width 168 height 23
click at [421, 39] on icon at bounding box center [421, 37] width 8 height 8
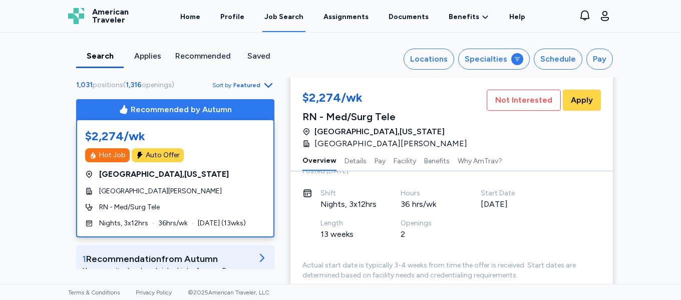
scroll to position [88, 0]
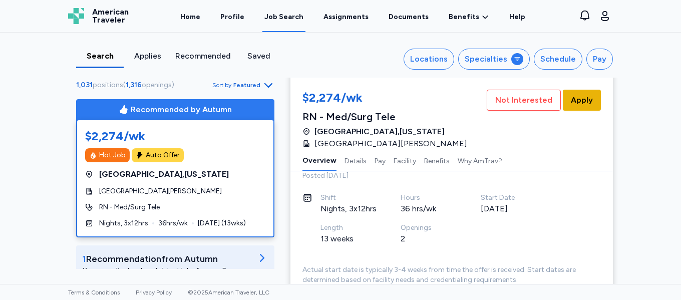
click at [581, 99] on span "Apply" at bounding box center [582, 100] width 22 height 12
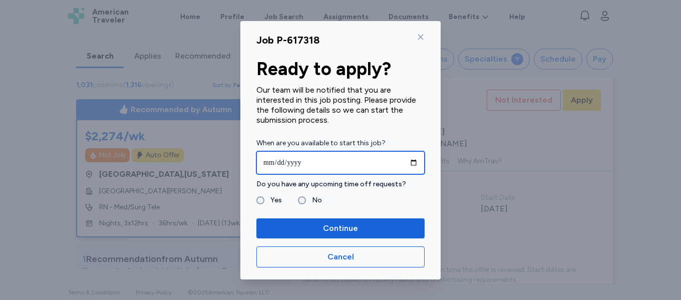
click at [412, 162] on input "date" at bounding box center [341, 162] width 168 height 23
type input "**********"
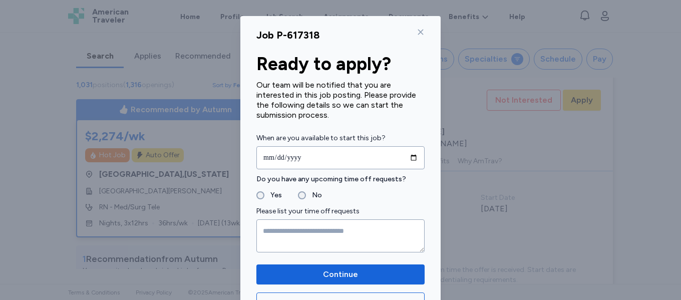
click at [260, 202] on form "**********" at bounding box center [341, 192] width 168 height 120
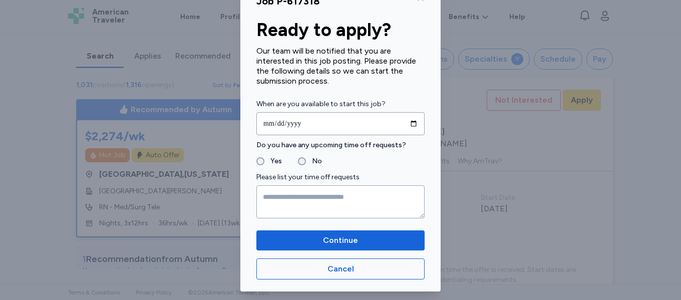
scroll to position [42, 0]
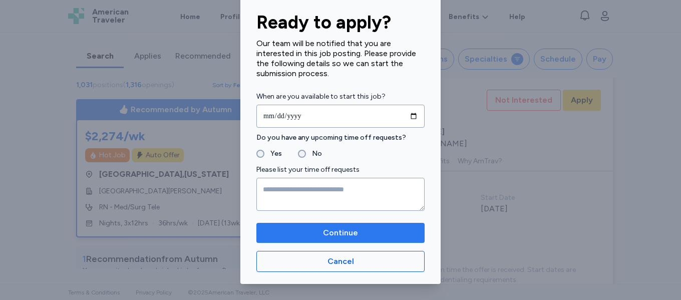
click at [353, 236] on span "Continue" at bounding box center [340, 233] width 35 height 12
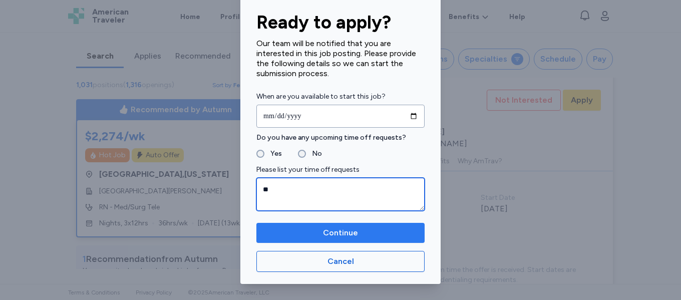
type textarea "**"
click at [330, 233] on span "Continue" at bounding box center [340, 233] width 35 height 12
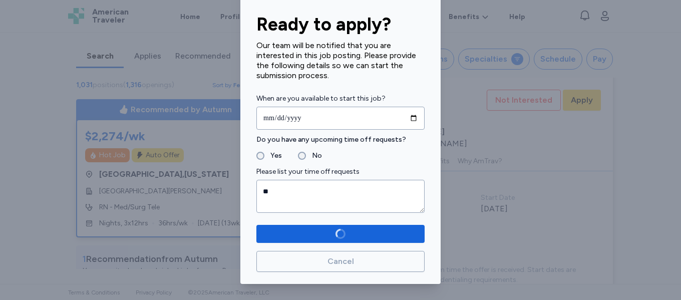
scroll to position [40, 0]
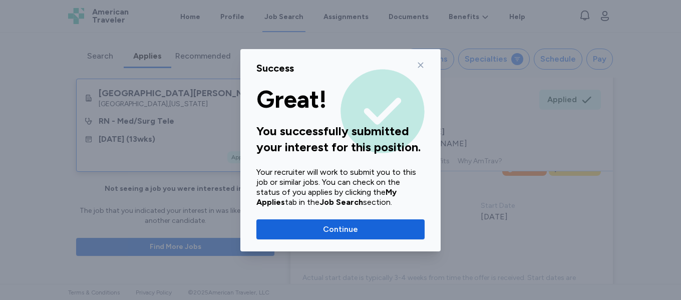
click at [350, 228] on span "Continue" at bounding box center [340, 229] width 35 height 12
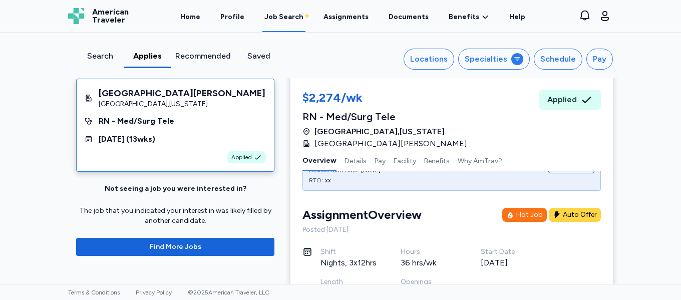
scroll to position [38, 0]
